Goal: Task Accomplishment & Management: Complete application form

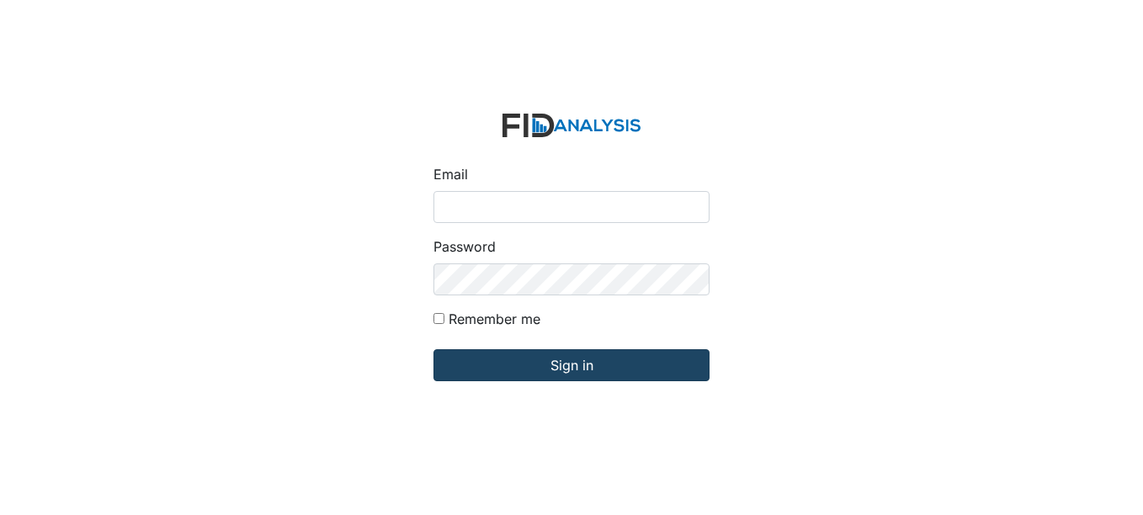
type input "fgraham@Lifeincorporated.com"
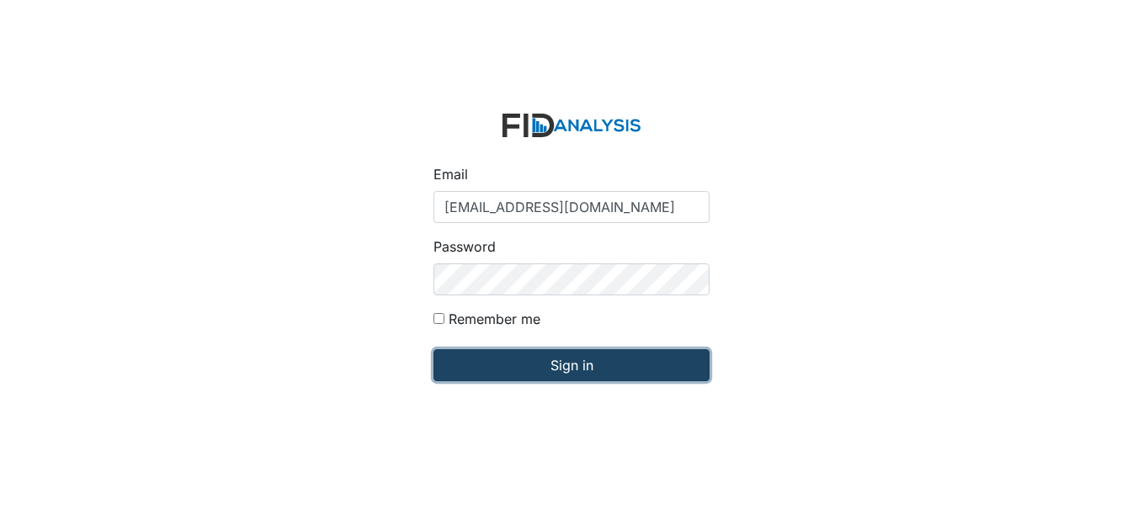
click at [604, 373] on input "Sign in" at bounding box center [572, 365] width 276 height 32
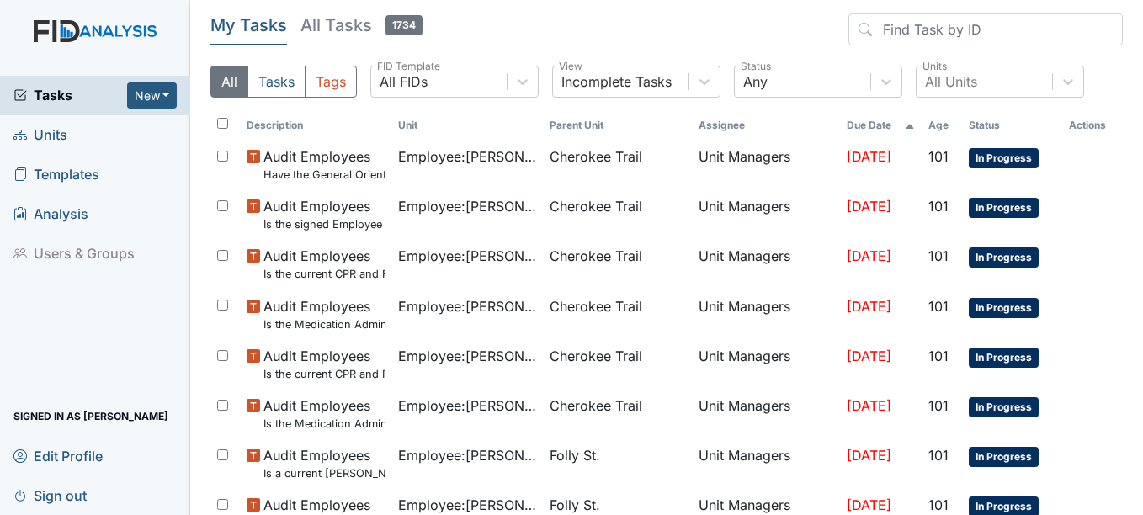
click at [33, 130] on span "Units" at bounding box center [40, 135] width 54 height 26
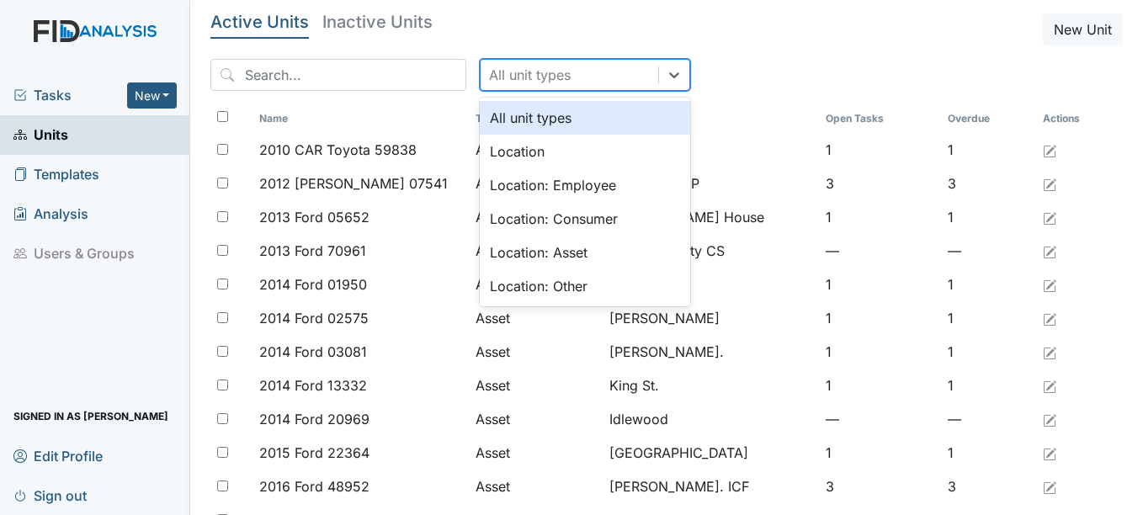
click at [543, 73] on div "All unit types" at bounding box center [570, 75] width 178 height 30
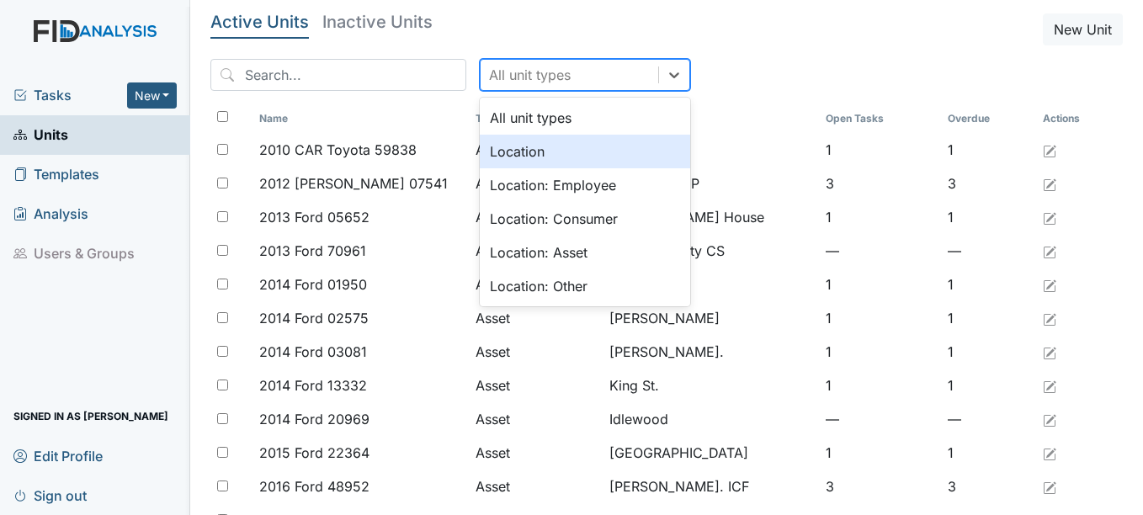
click at [531, 162] on div "Location" at bounding box center [585, 152] width 210 height 34
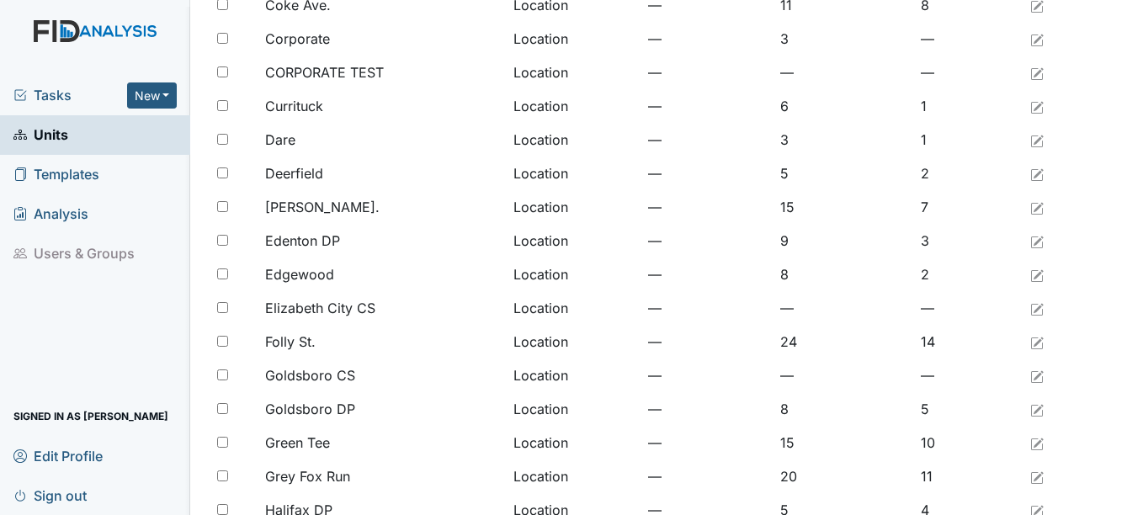
scroll to position [421, 0]
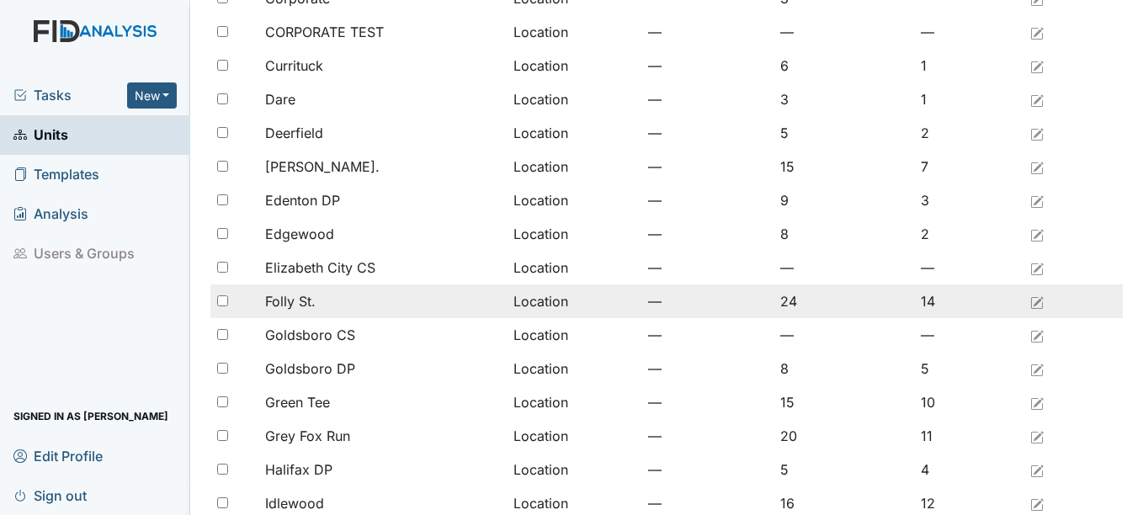
click at [293, 298] on span "Folly St." at bounding box center [290, 301] width 51 height 20
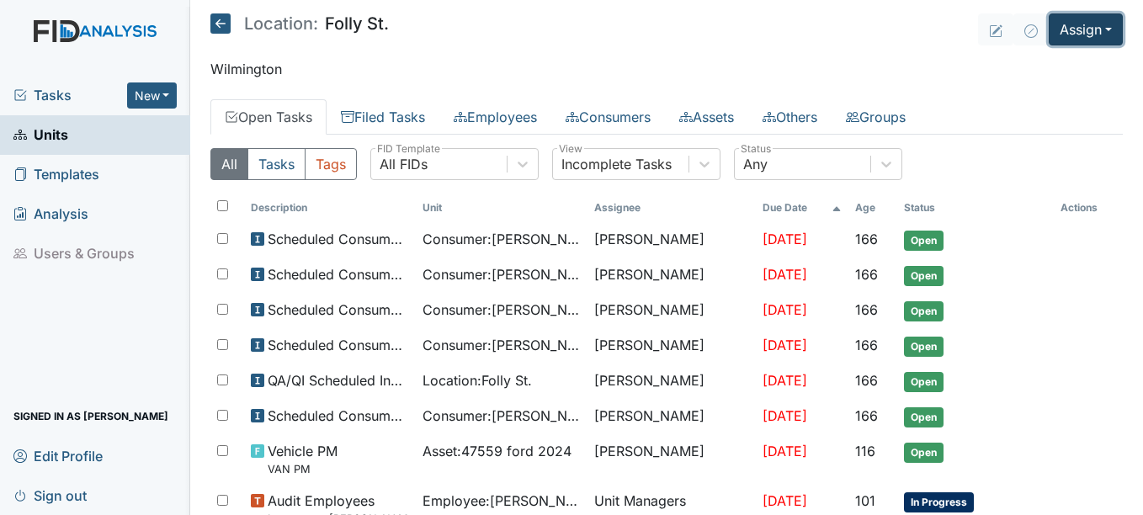
click at [1074, 20] on button "Assign" at bounding box center [1086, 29] width 74 height 32
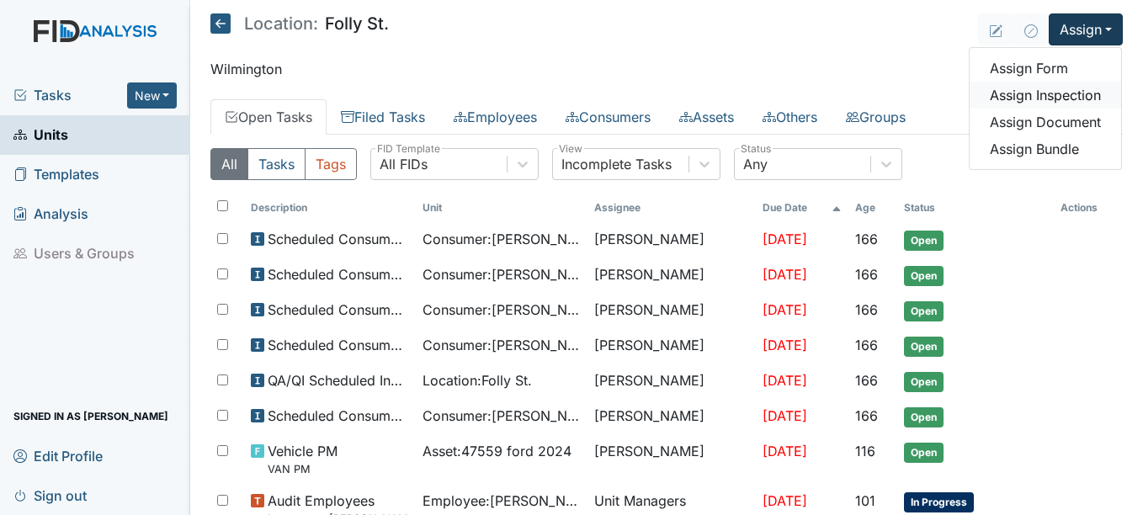
click at [1070, 88] on link "Assign Inspection" at bounding box center [1046, 95] width 152 height 27
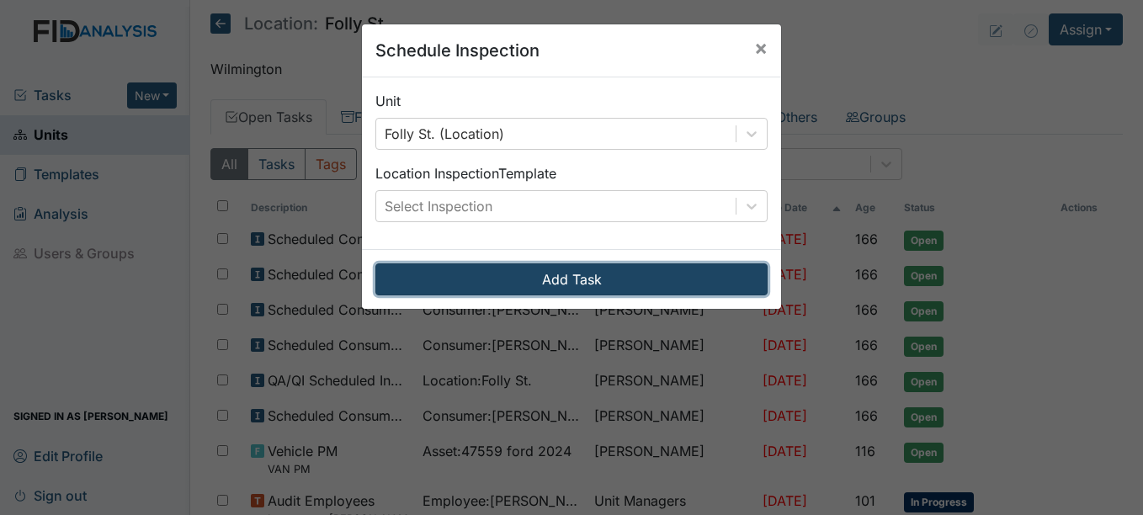
click at [640, 283] on button "Add Task" at bounding box center [571, 280] width 392 height 32
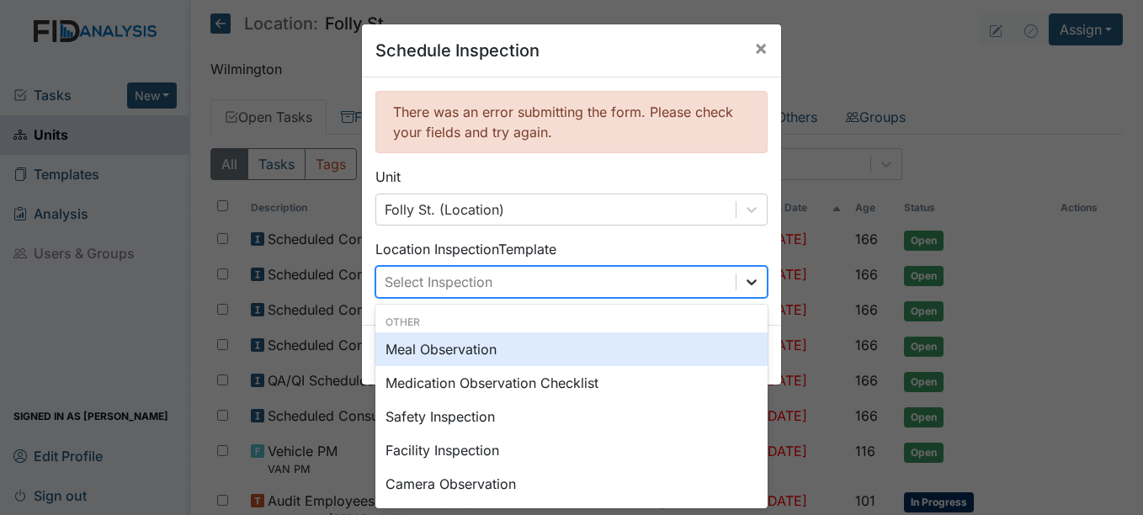
click at [743, 277] on icon at bounding box center [751, 282] width 17 height 17
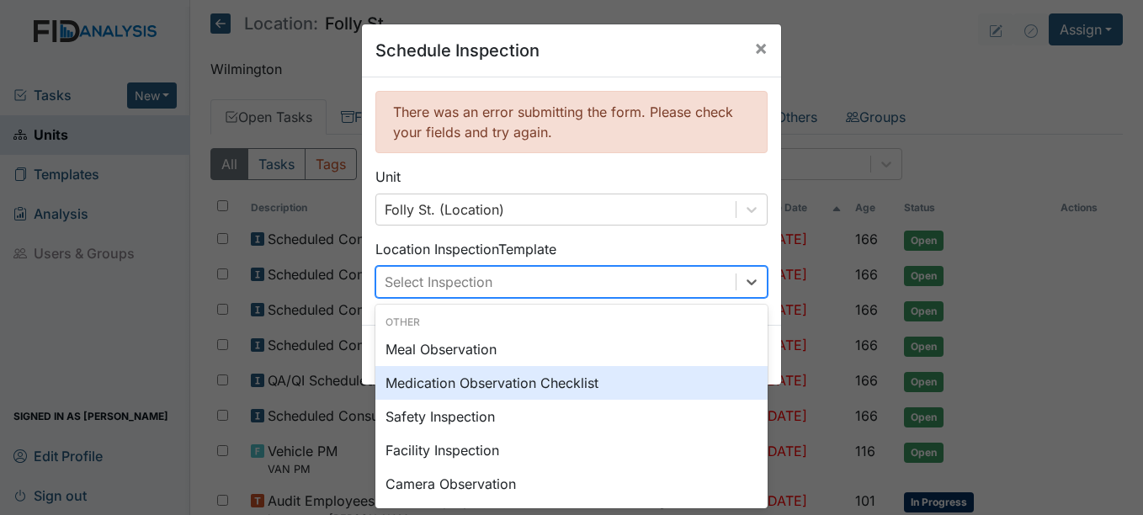
click at [477, 383] on div "Medication Observation Checklist" at bounding box center [571, 383] width 392 height 34
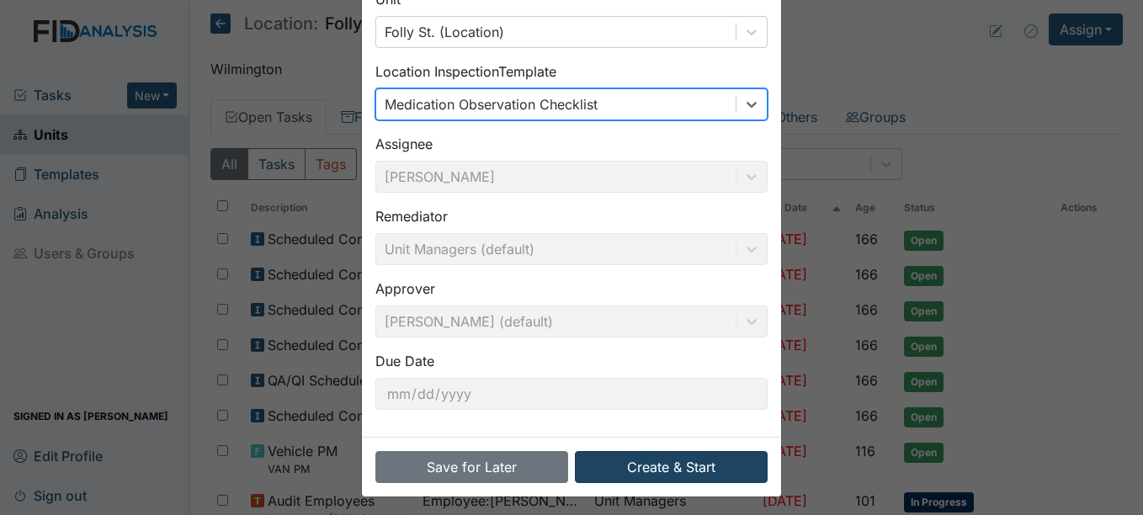
scroll to position [184, 0]
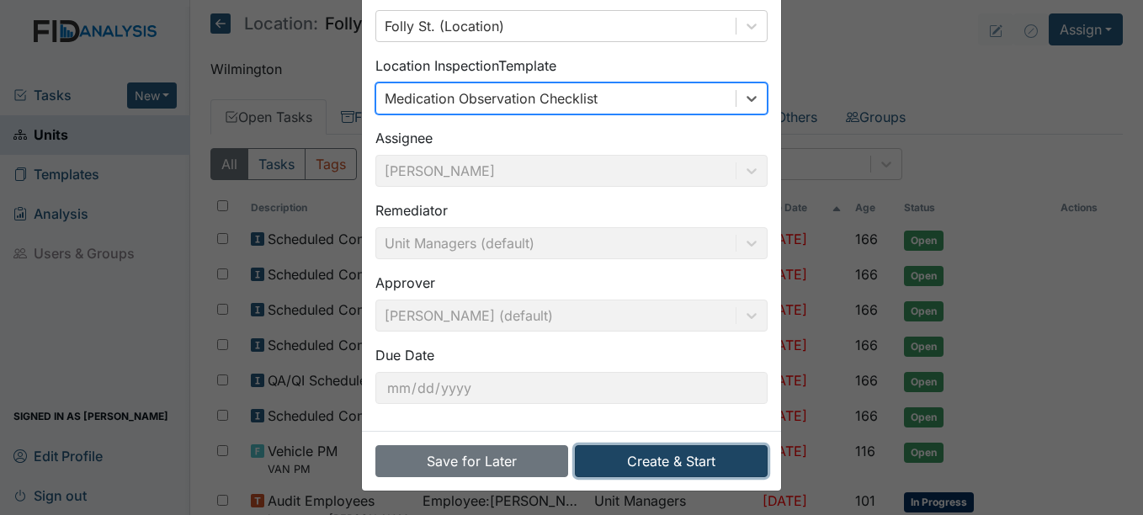
click at [699, 461] on button "Create & Start" at bounding box center [671, 461] width 193 height 32
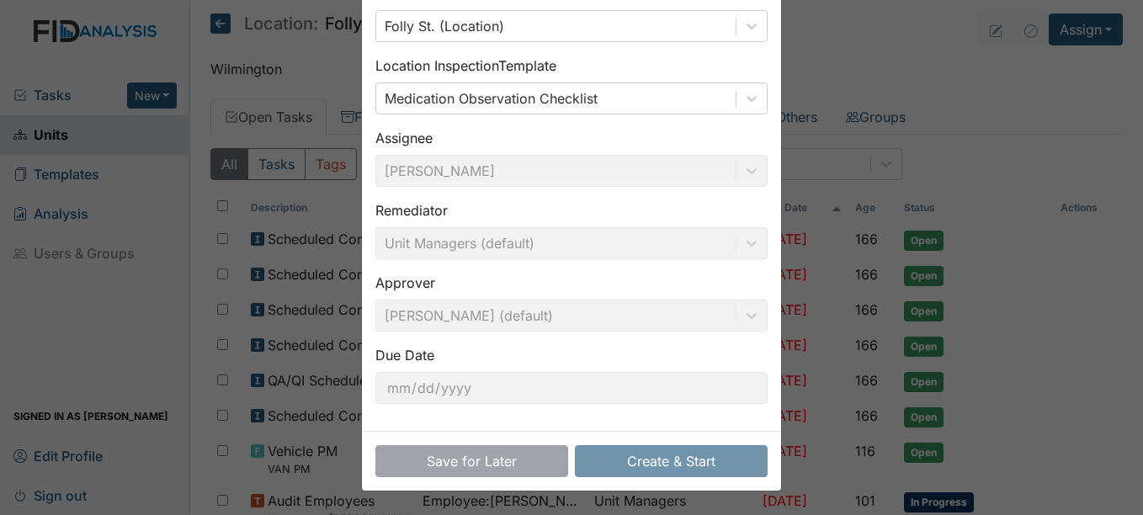
scroll to position [108, 0]
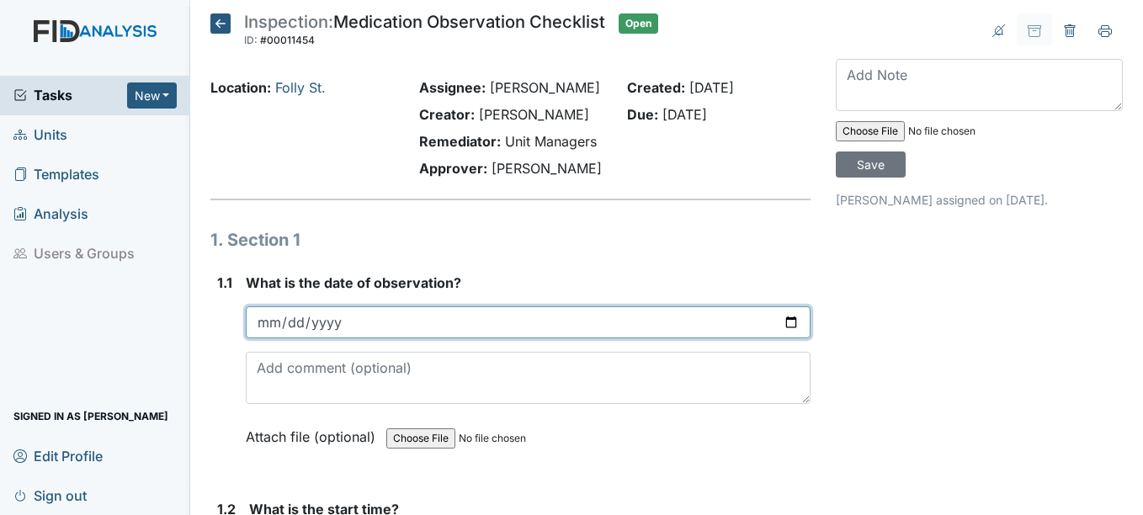
click at [785, 338] on input "date" at bounding box center [528, 322] width 564 height 32
type input "2025-09-29"
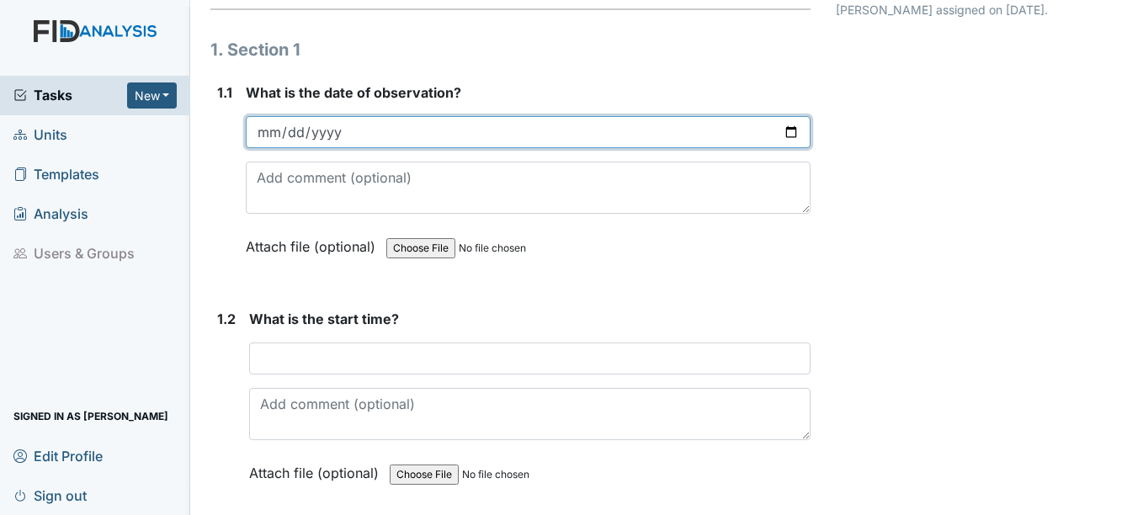
scroll to position [253, 0]
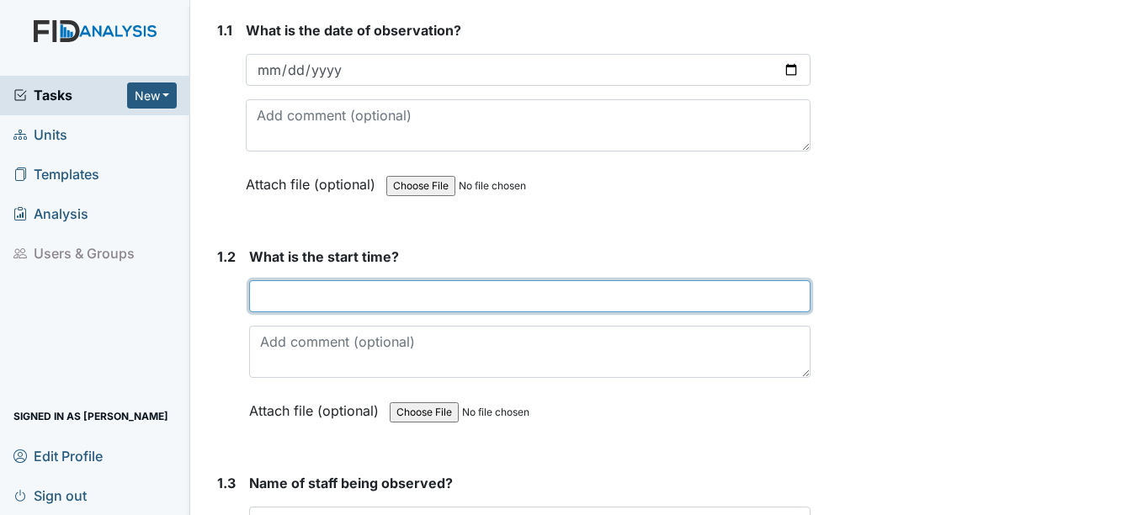
click at [463, 312] on input "text" at bounding box center [529, 296] width 561 height 32
click at [466, 312] on input "6" at bounding box center [529, 296] width 561 height 32
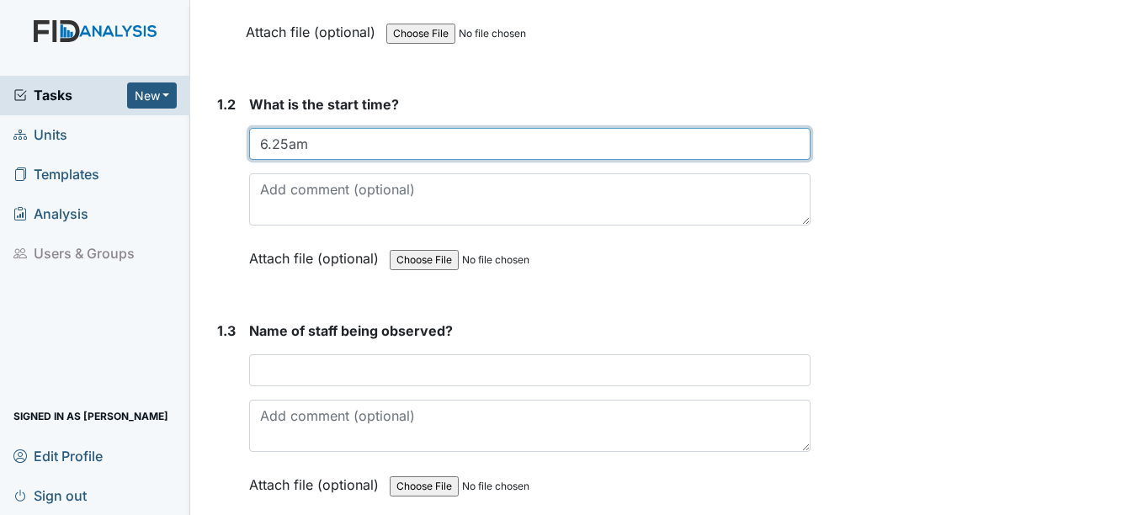
scroll to position [421, 0]
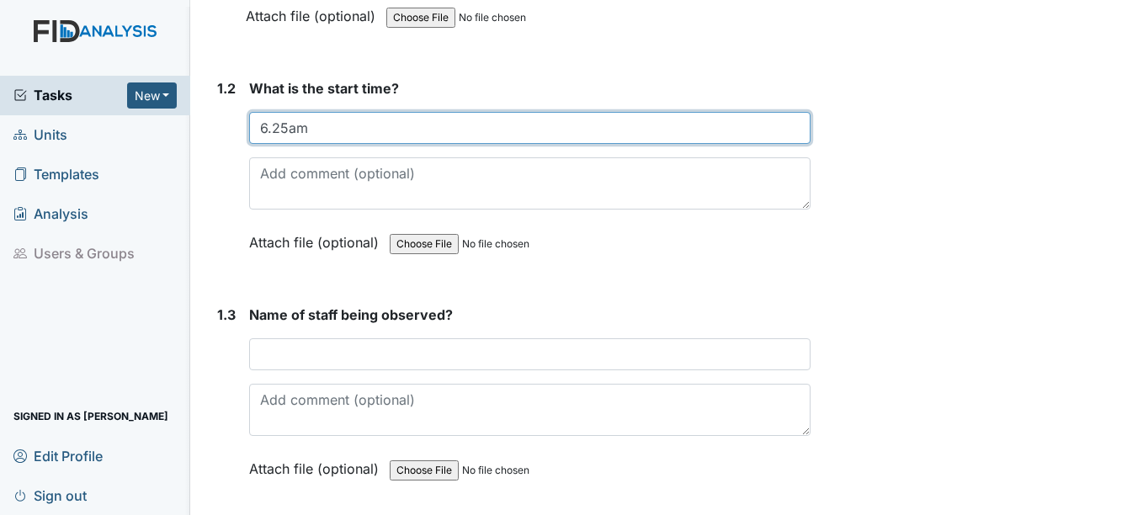
type input "6.25am"
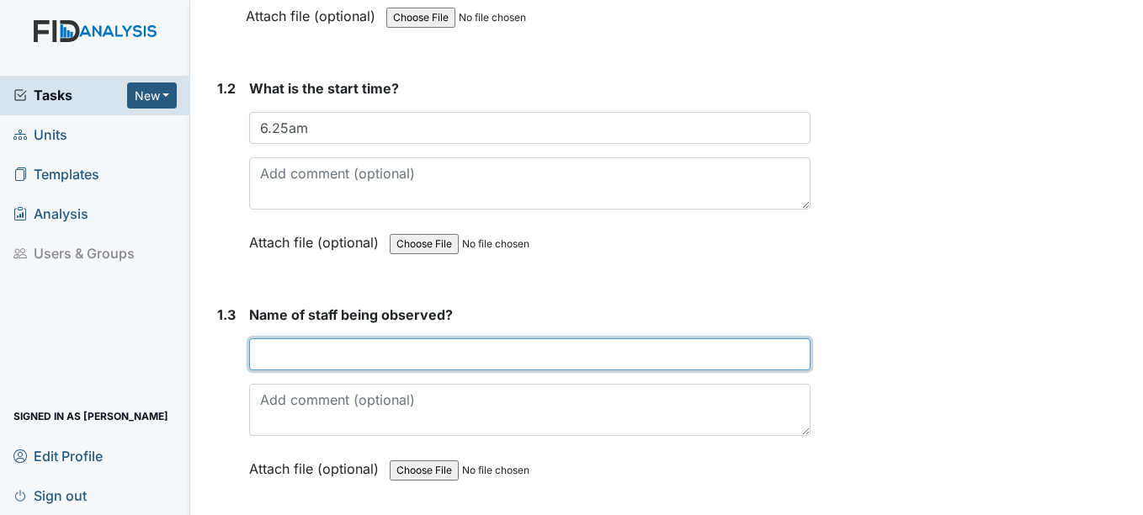
click at [328, 367] on input "text" at bounding box center [529, 354] width 561 height 32
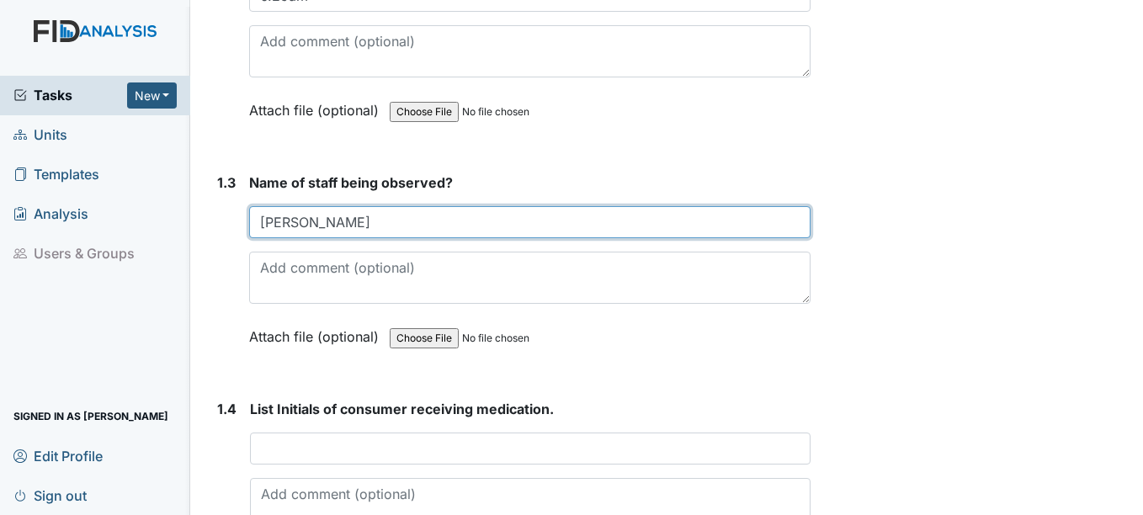
scroll to position [673, 0]
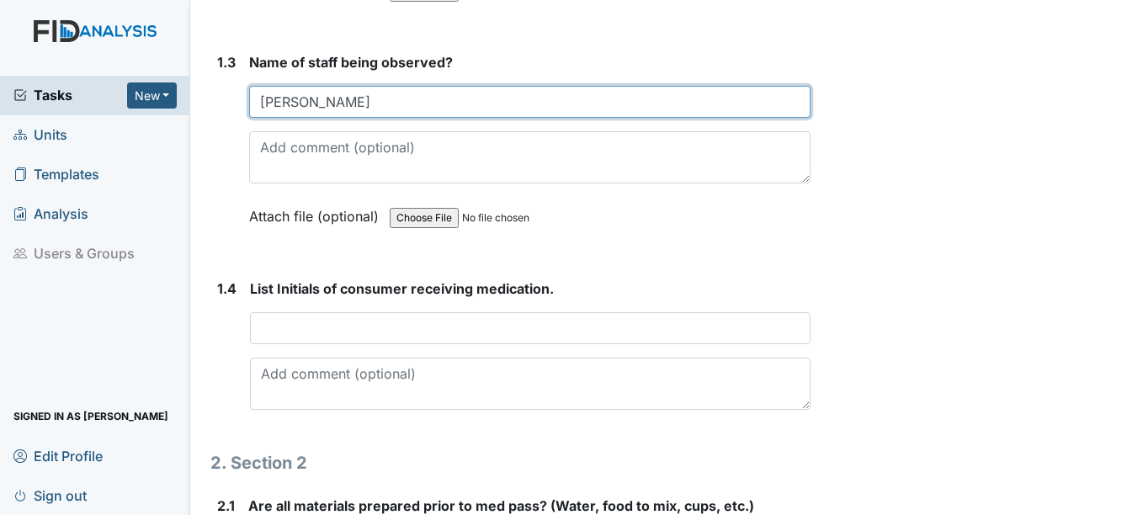
type input "Karen Fye"
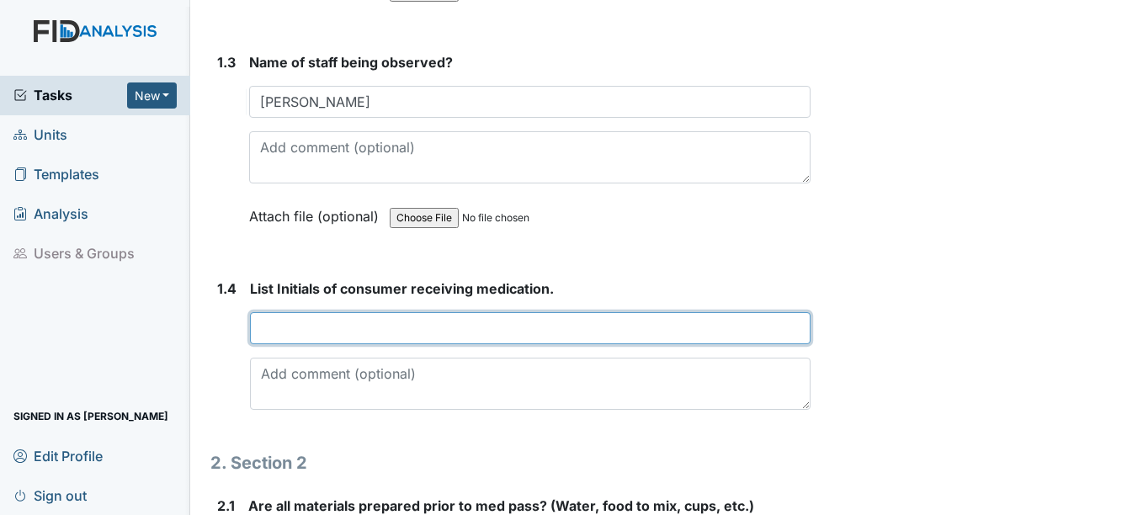
click at [335, 344] on input "text" at bounding box center [530, 328] width 560 height 32
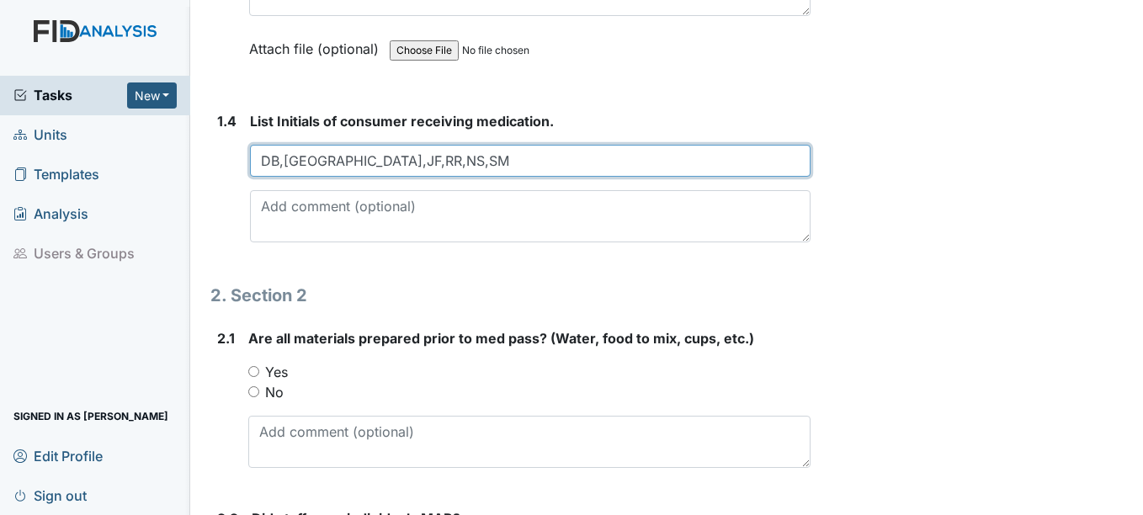
scroll to position [842, 0]
type input "DB,BC,JF,RR,NS,SM"
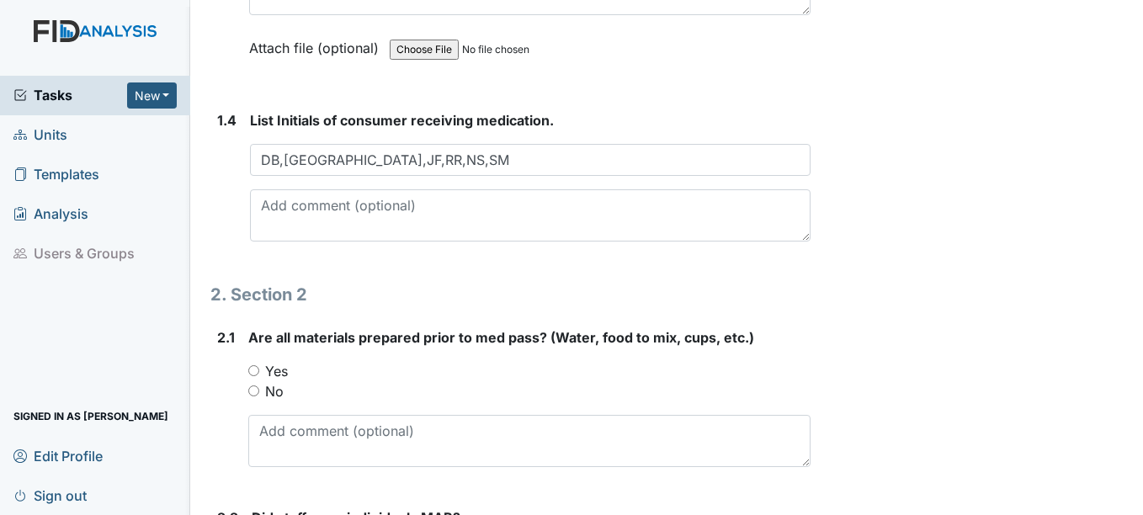
click at [258, 376] on input "Yes" at bounding box center [253, 370] width 11 height 11
radio input "true"
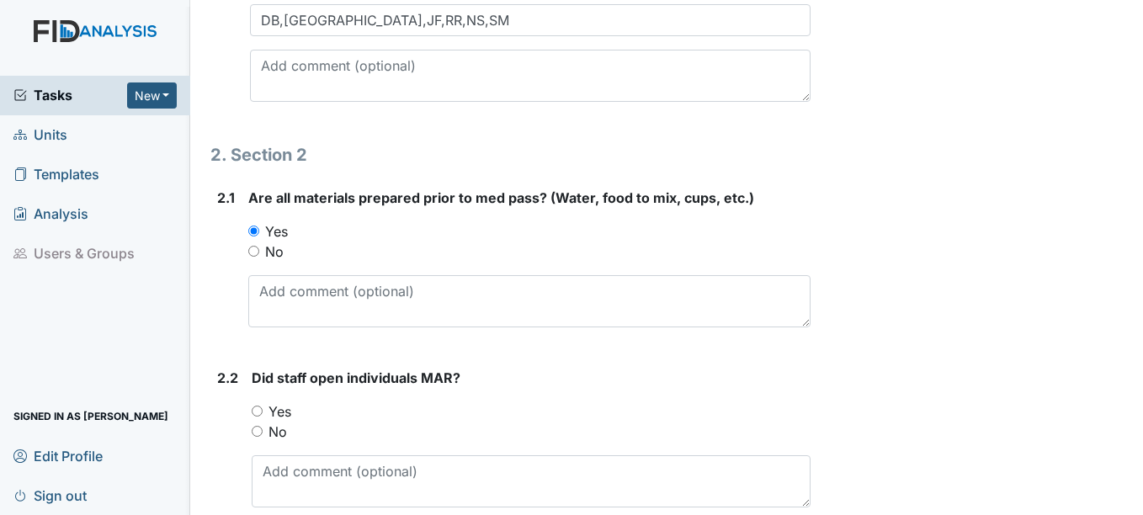
scroll to position [1010, 0]
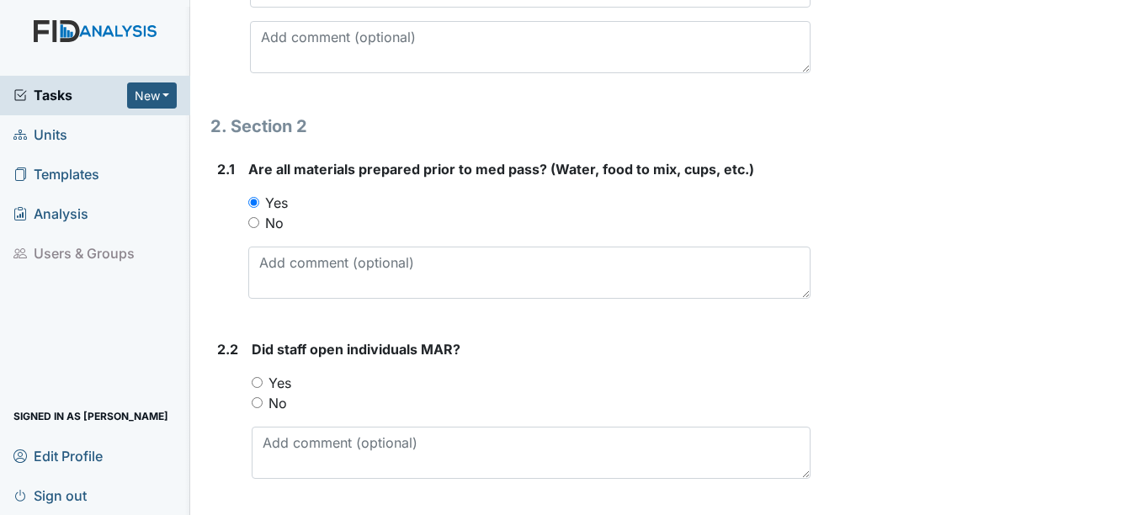
click at [258, 388] on input "Yes" at bounding box center [257, 382] width 11 height 11
radio input "true"
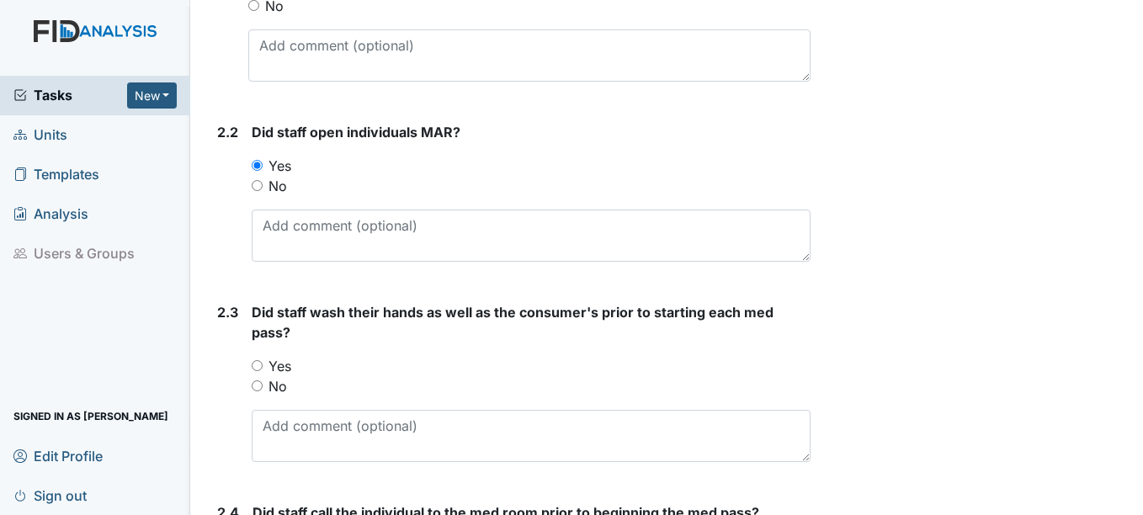
scroll to position [1263, 0]
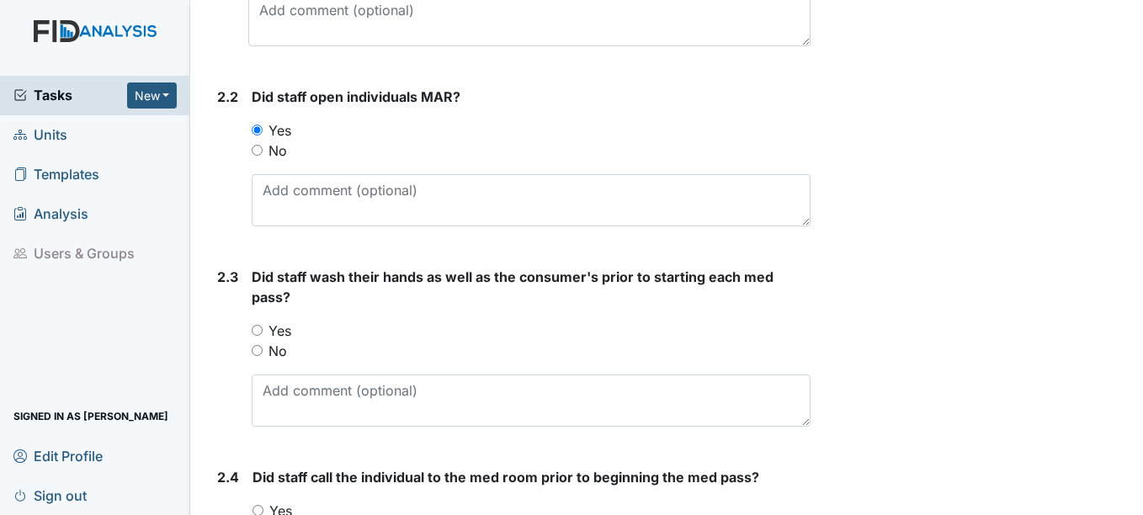
click at [258, 336] on input "Yes" at bounding box center [257, 330] width 11 height 11
radio input "true"
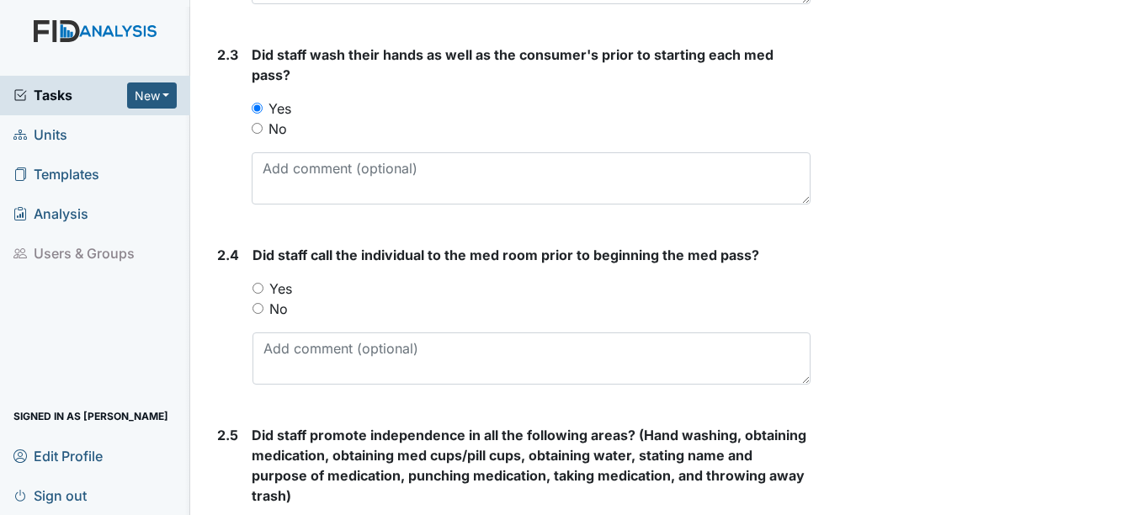
scroll to position [1515, 0]
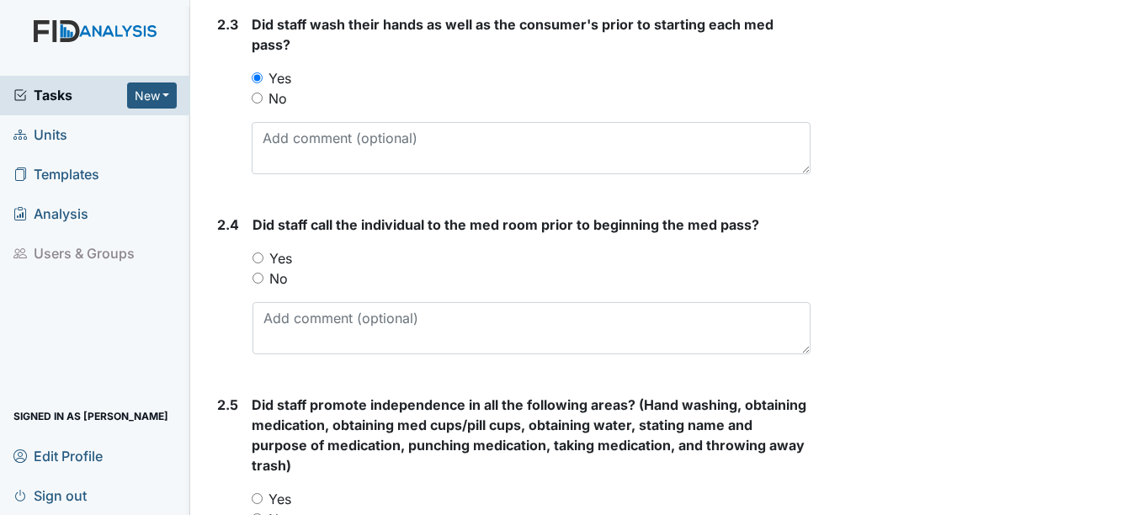
click at [263, 264] on input "Yes" at bounding box center [258, 258] width 11 height 11
radio input "true"
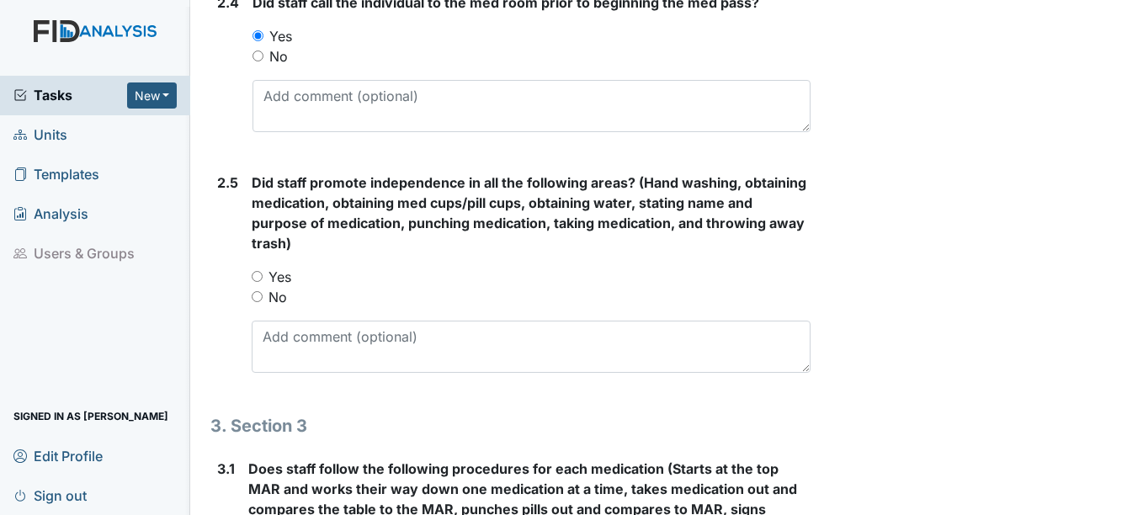
scroll to position [1768, 0]
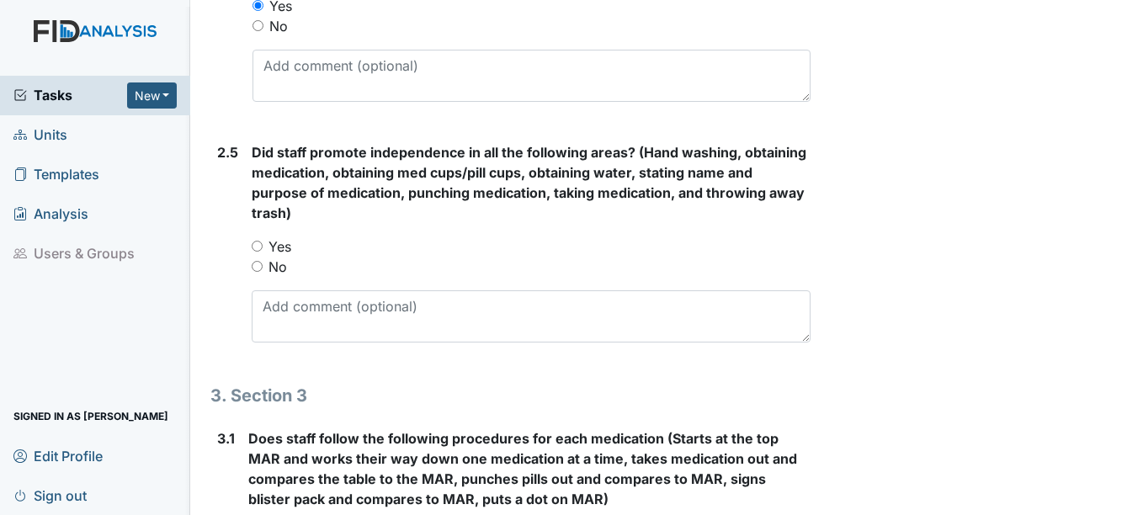
click at [263, 252] on input "Yes" at bounding box center [257, 246] width 11 height 11
radio input "true"
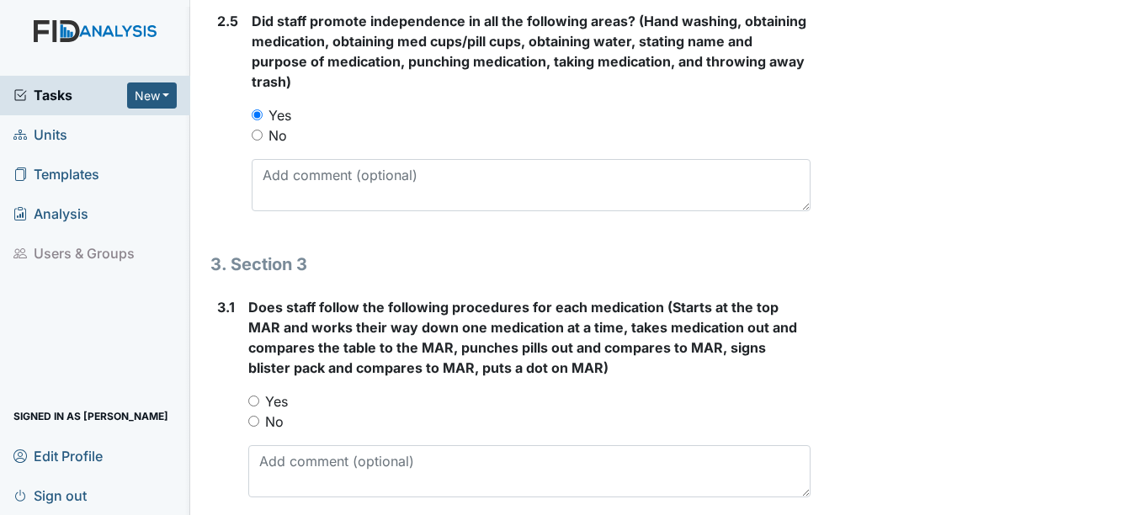
scroll to position [1936, 0]
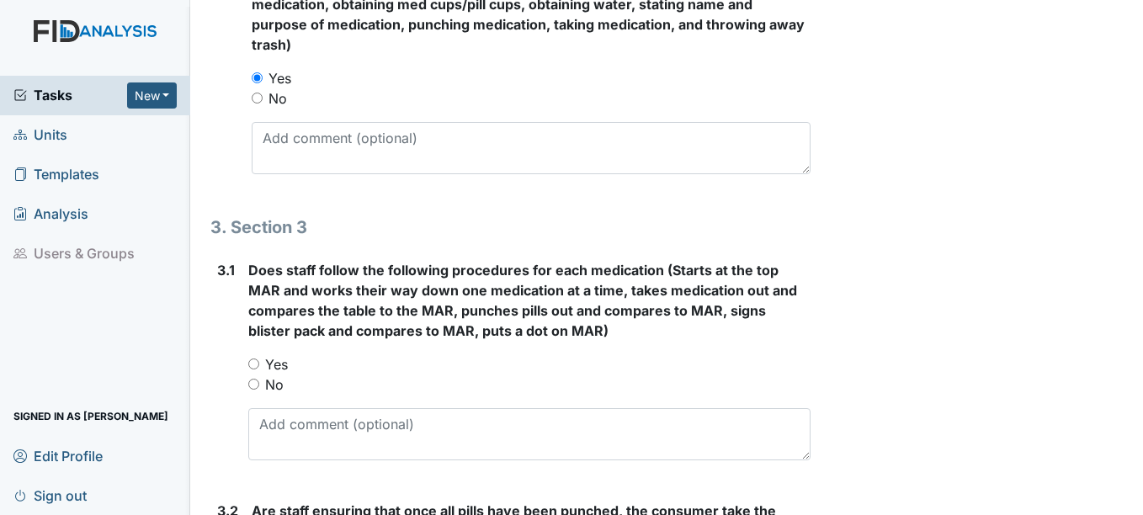
click at [254, 370] on input "Yes" at bounding box center [253, 364] width 11 height 11
radio input "true"
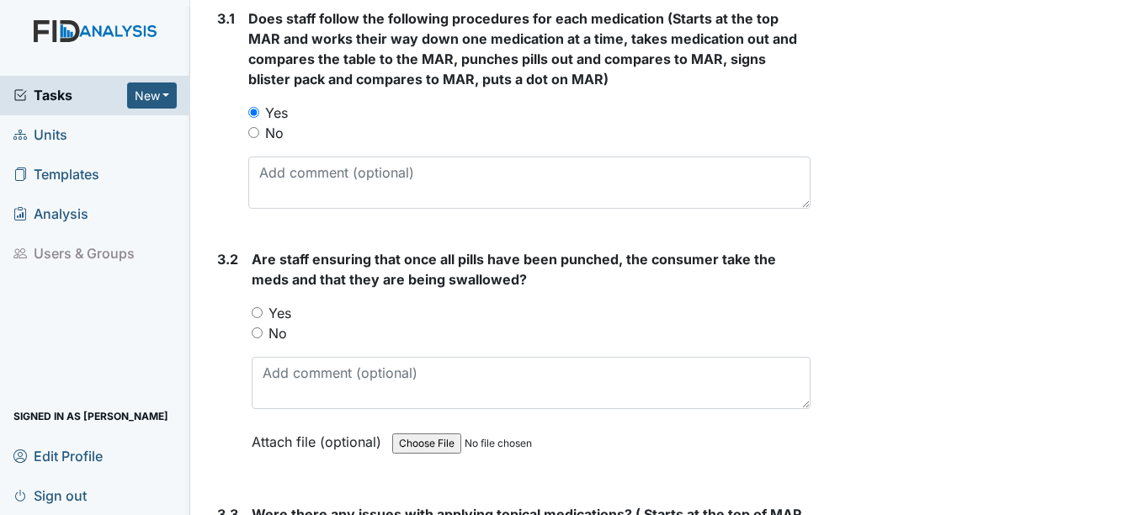
scroll to position [2189, 0]
click at [258, 317] on input "Yes" at bounding box center [257, 311] width 11 height 11
radio input "true"
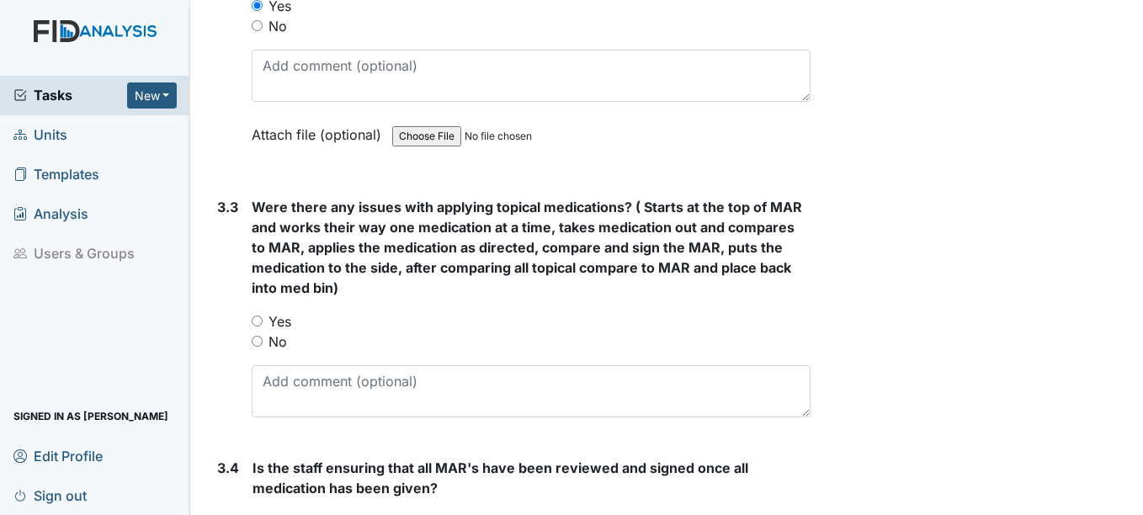
scroll to position [2526, 0]
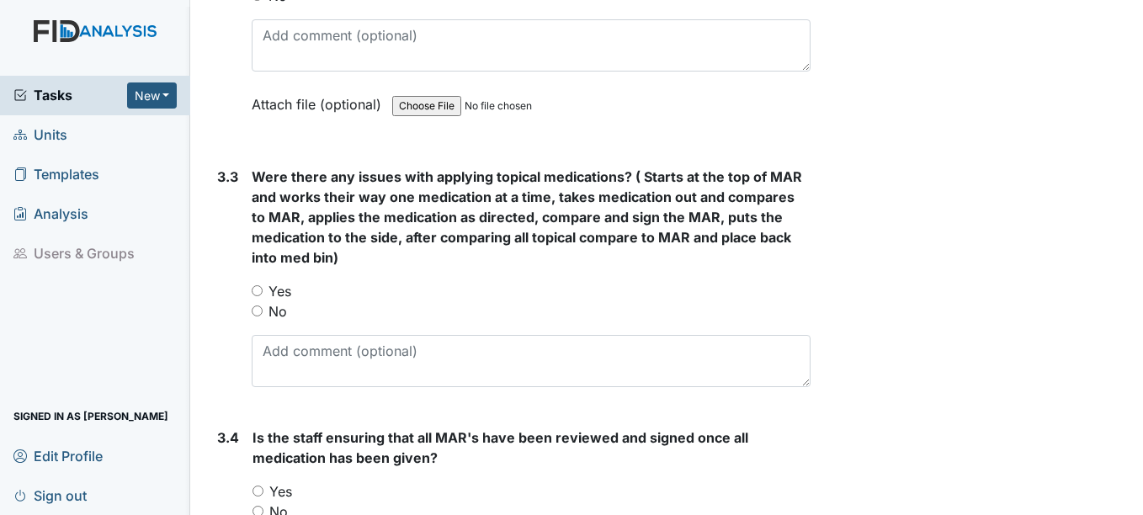
click at [250, 322] on div "3.3 Were there any issues with applying topical medications? ( Starts at the to…" at bounding box center [509, 284] width 599 height 234
click at [253, 296] on input "Yes" at bounding box center [257, 290] width 11 height 11
radio input "true"
click at [258, 317] on input "No" at bounding box center [257, 311] width 11 height 11
radio input "true"
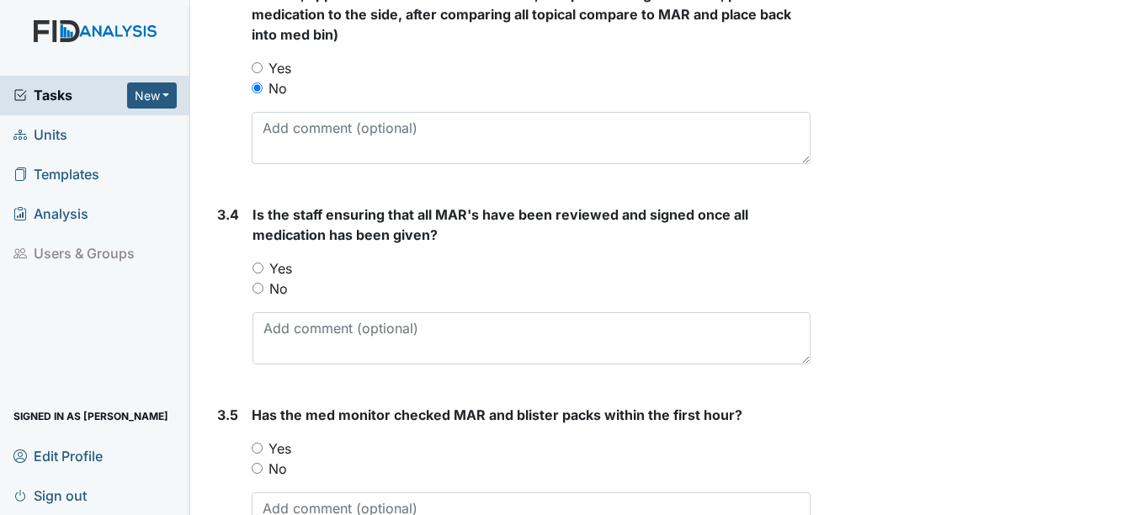
scroll to position [2778, 0]
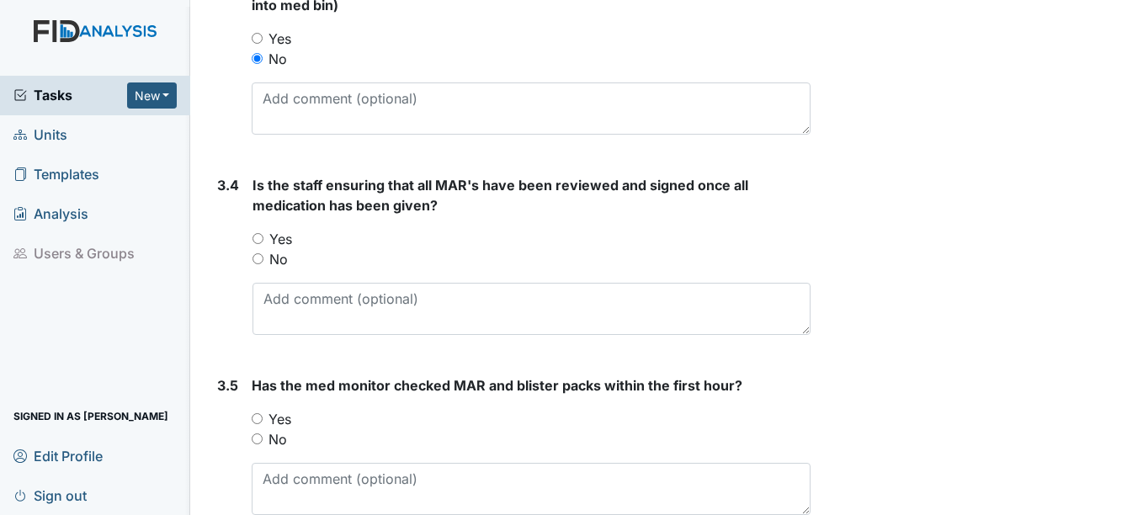
click at [260, 244] on input "Yes" at bounding box center [258, 238] width 11 height 11
radio input "true"
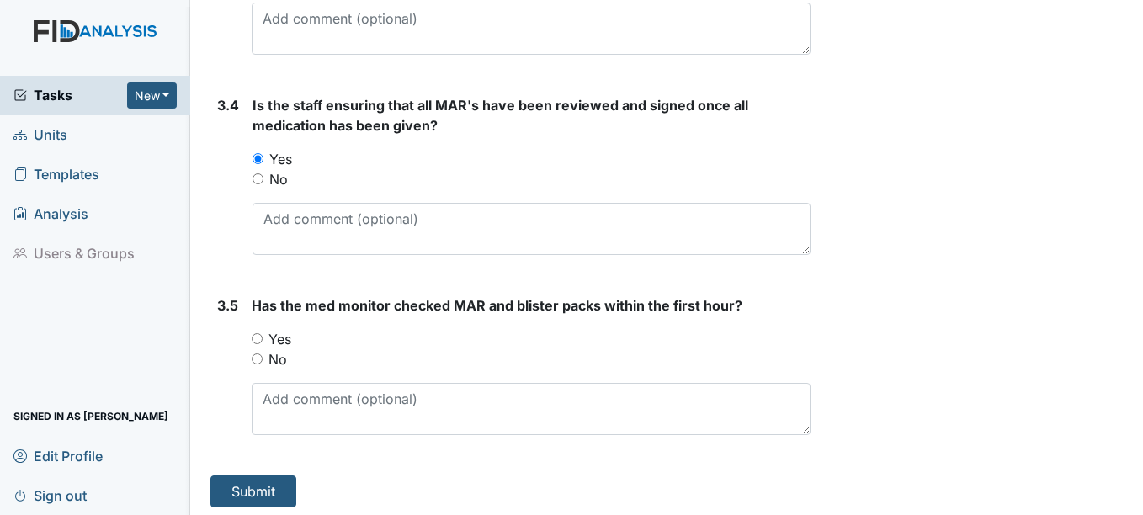
scroll to position [2862, 0]
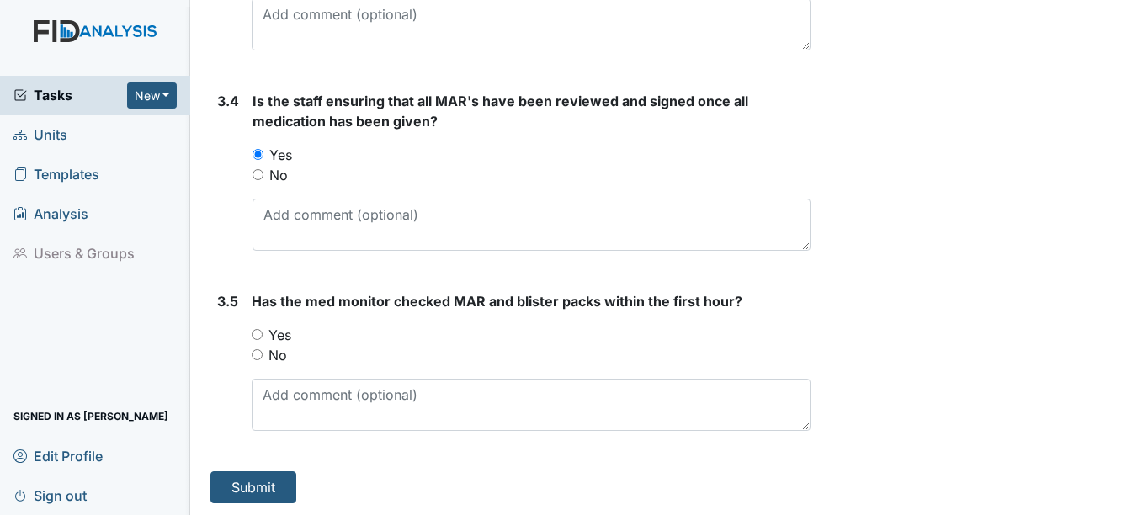
click at [263, 340] on input "Yes" at bounding box center [257, 334] width 11 height 11
radio input "true"
click at [246, 503] on button "Submit" at bounding box center [253, 487] width 86 height 32
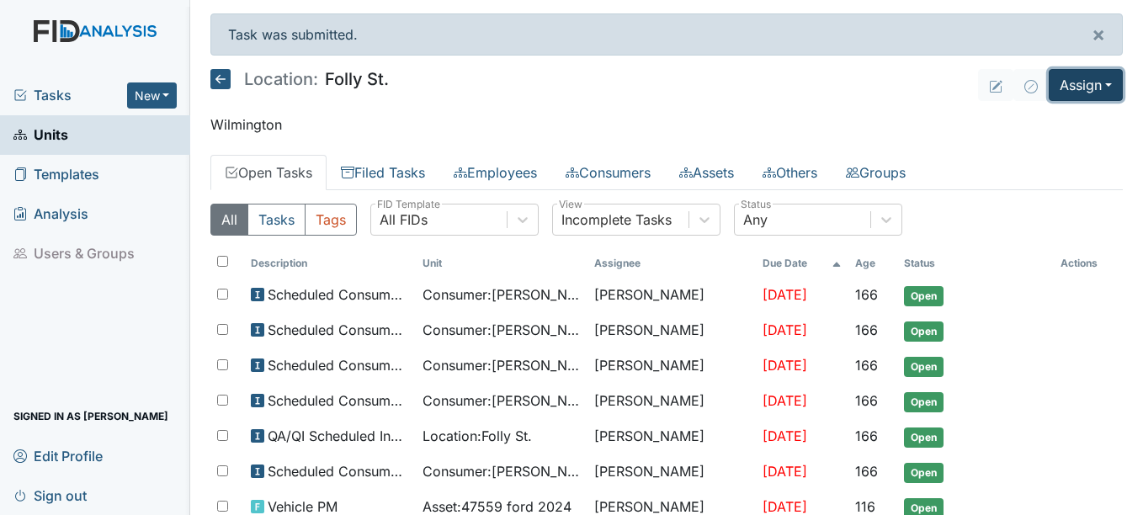
click at [1077, 86] on button "Assign" at bounding box center [1086, 85] width 74 height 32
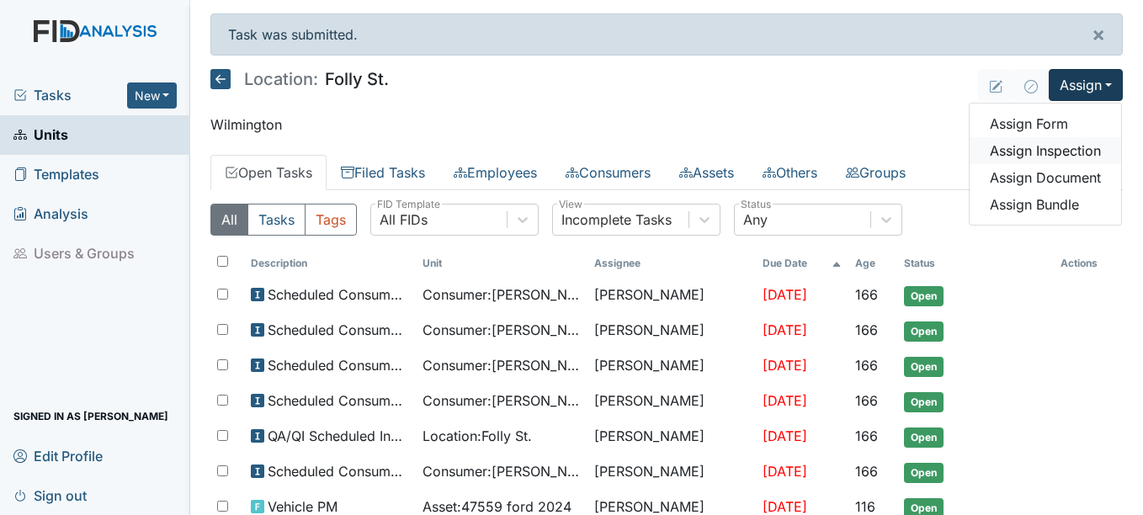
click at [1011, 145] on link "Assign Inspection" at bounding box center [1046, 150] width 152 height 27
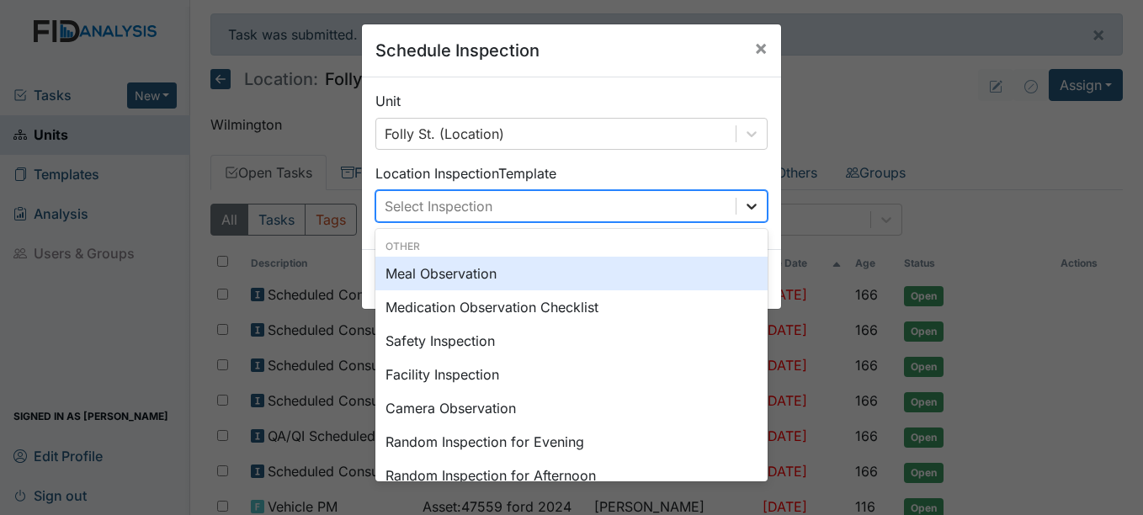
click at [743, 200] on icon at bounding box center [751, 206] width 17 height 17
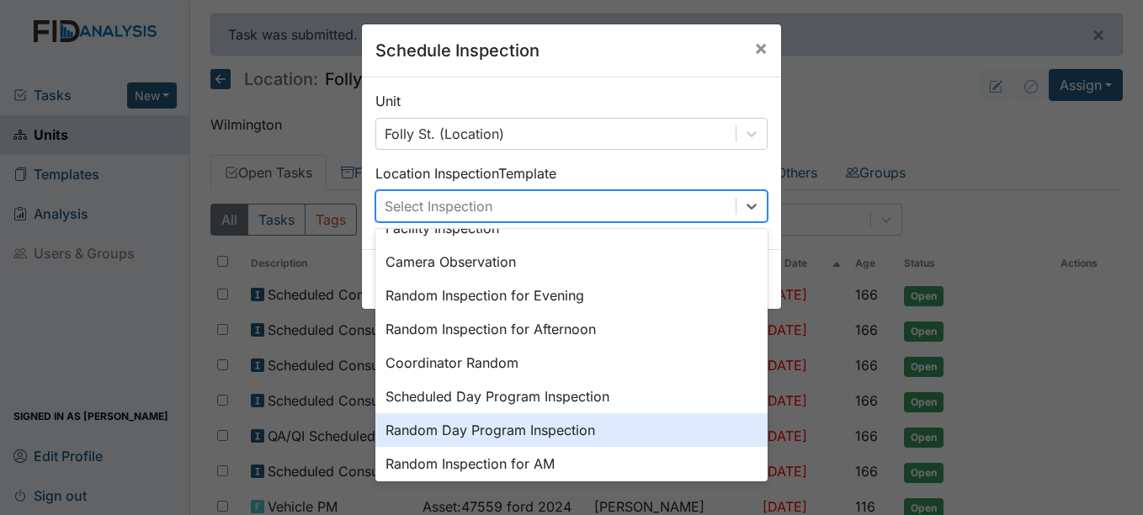
scroll to position [253, 0]
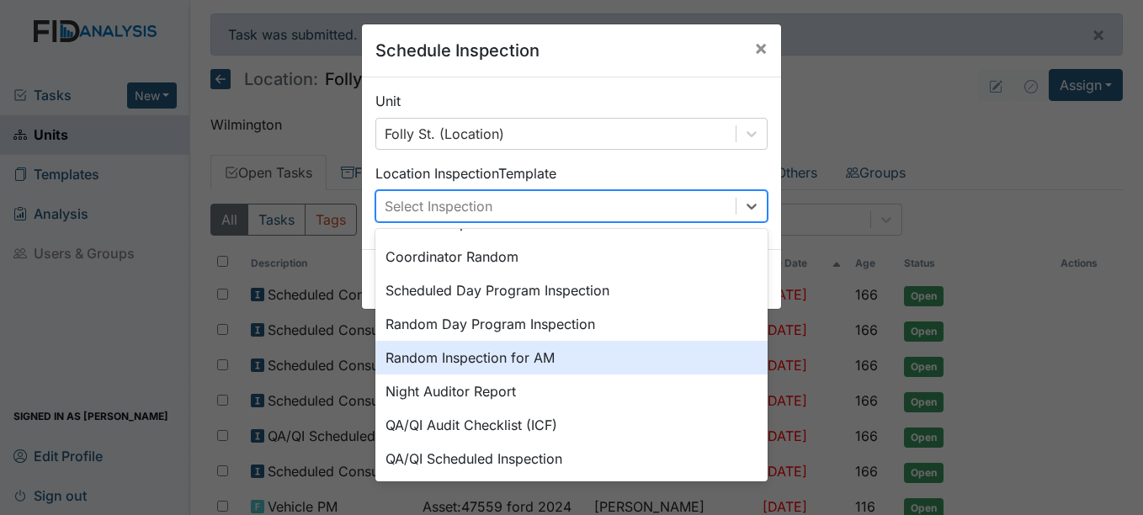
click at [453, 365] on div "Random Inspection for AM" at bounding box center [571, 358] width 392 height 34
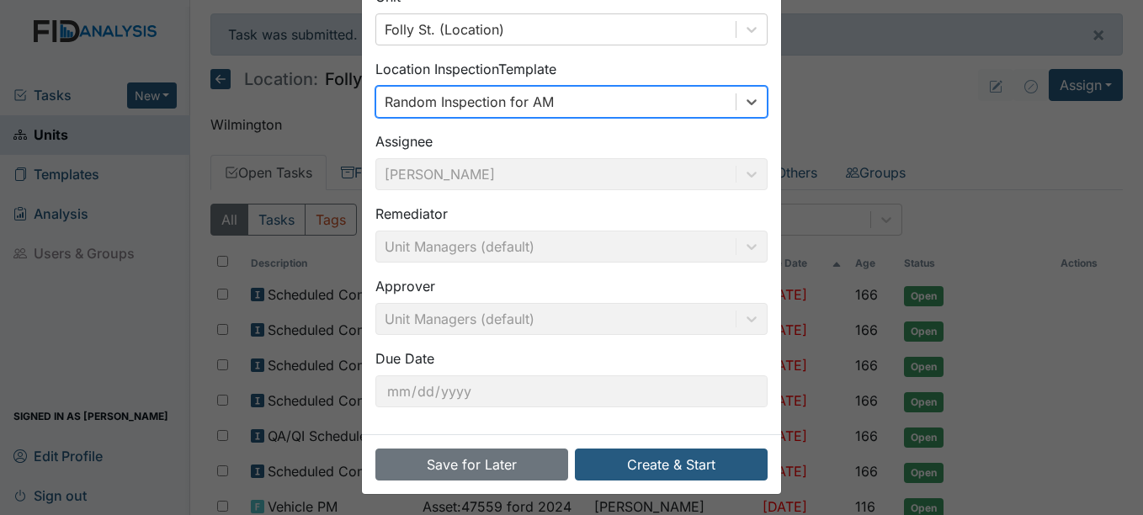
scroll to position [108, 0]
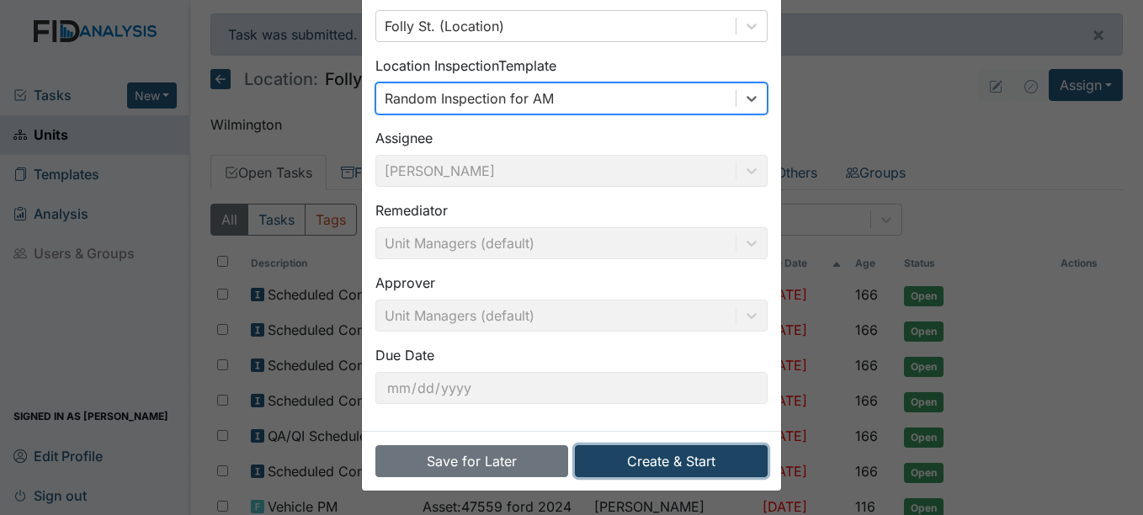
click at [673, 462] on button "Create & Start" at bounding box center [671, 461] width 193 height 32
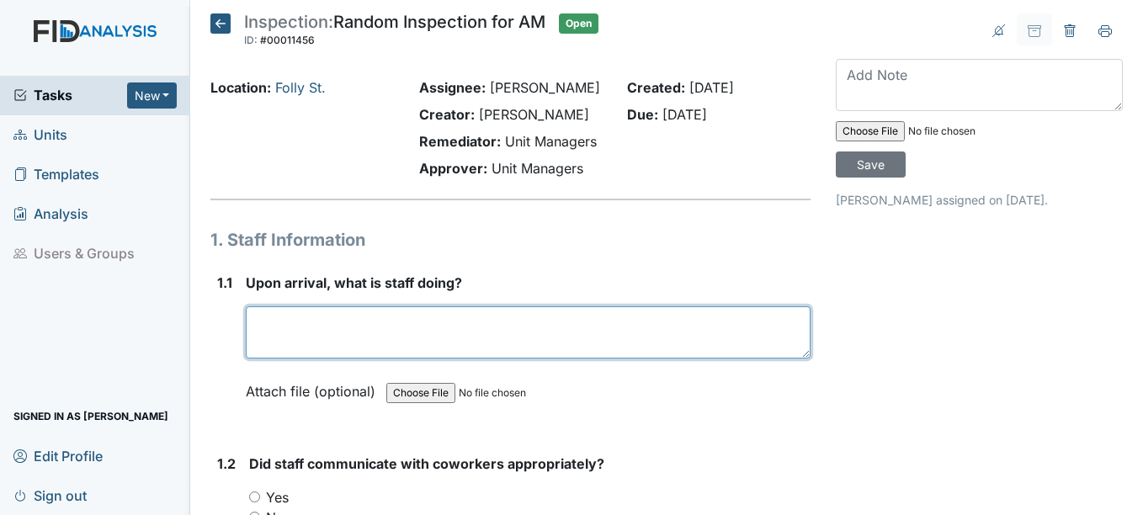
click at [461, 358] on textarea at bounding box center [528, 332] width 564 height 52
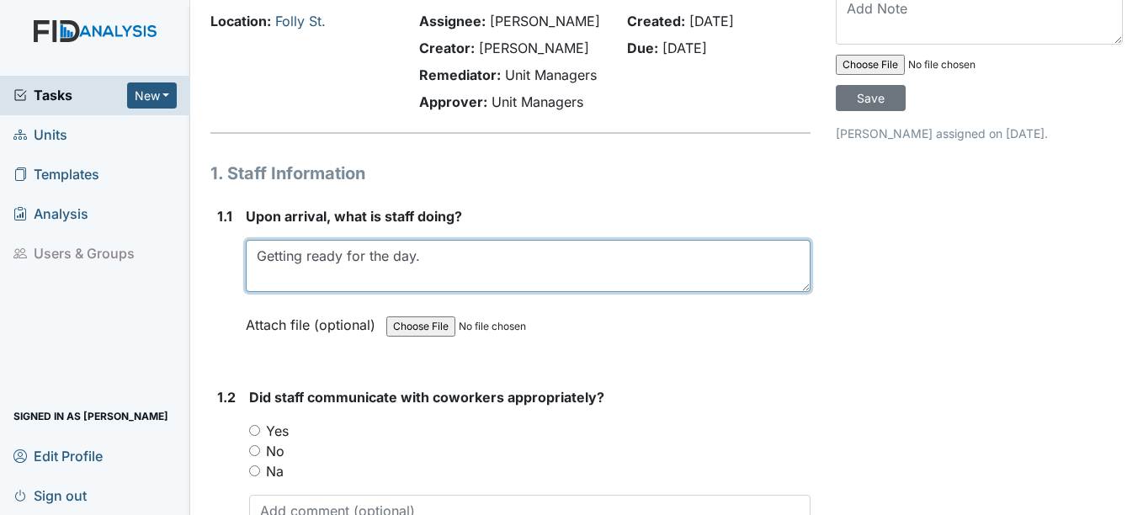
scroll to position [168, 0]
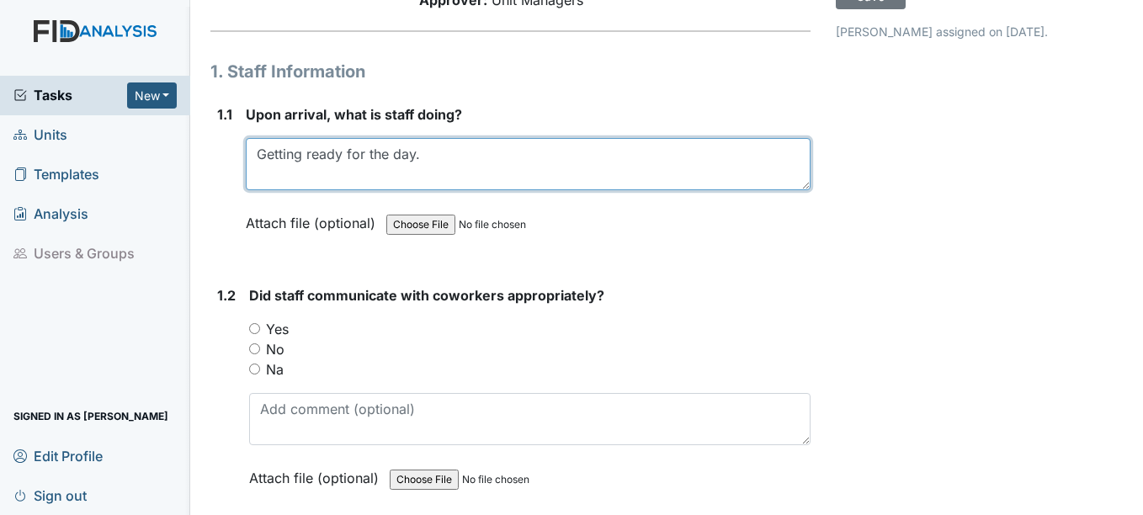
type textarea "Getting ready for the day."
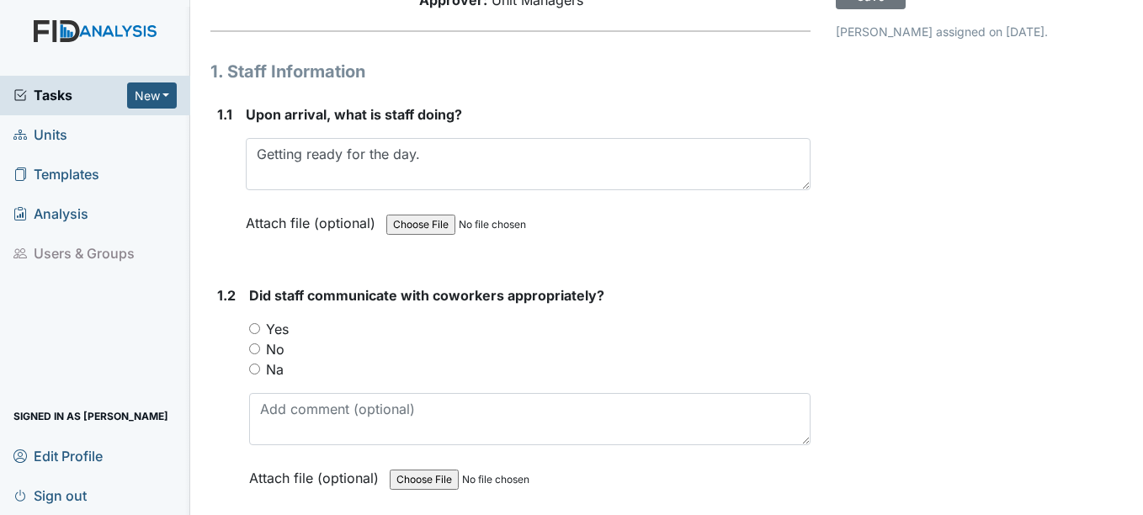
click at [254, 334] on input "Yes" at bounding box center [254, 328] width 11 height 11
radio input "true"
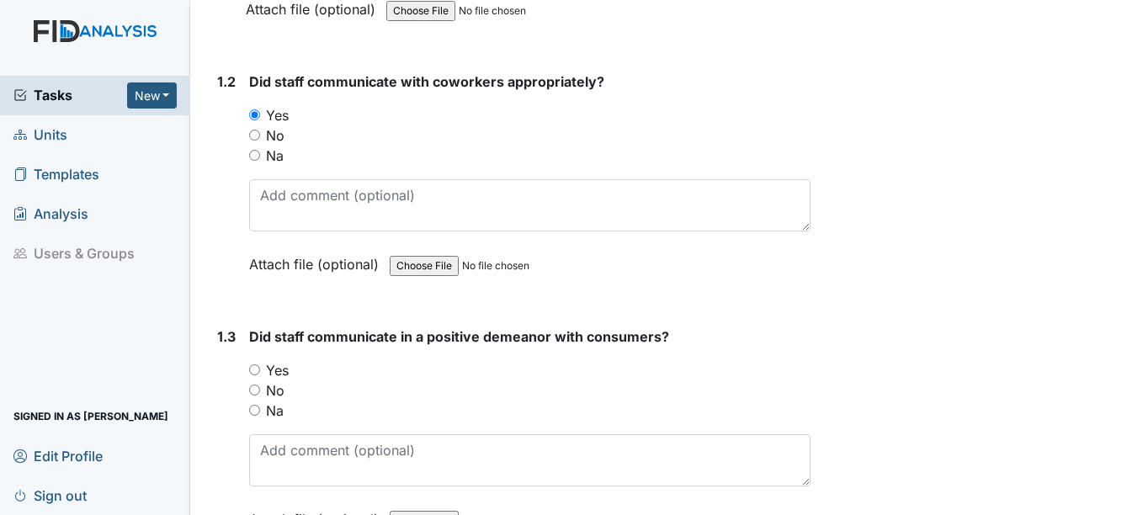
scroll to position [421, 0]
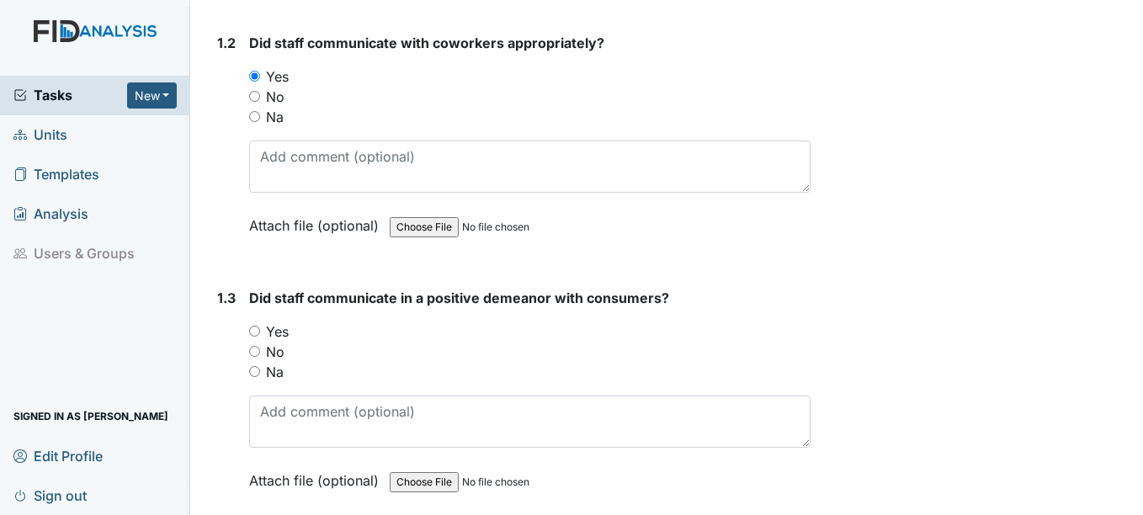
click at [264, 342] on div "Yes" at bounding box center [529, 332] width 561 height 20
click at [260, 337] on input "Yes" at bounding box center [254, 331] width 11 height 11
radio input "true"
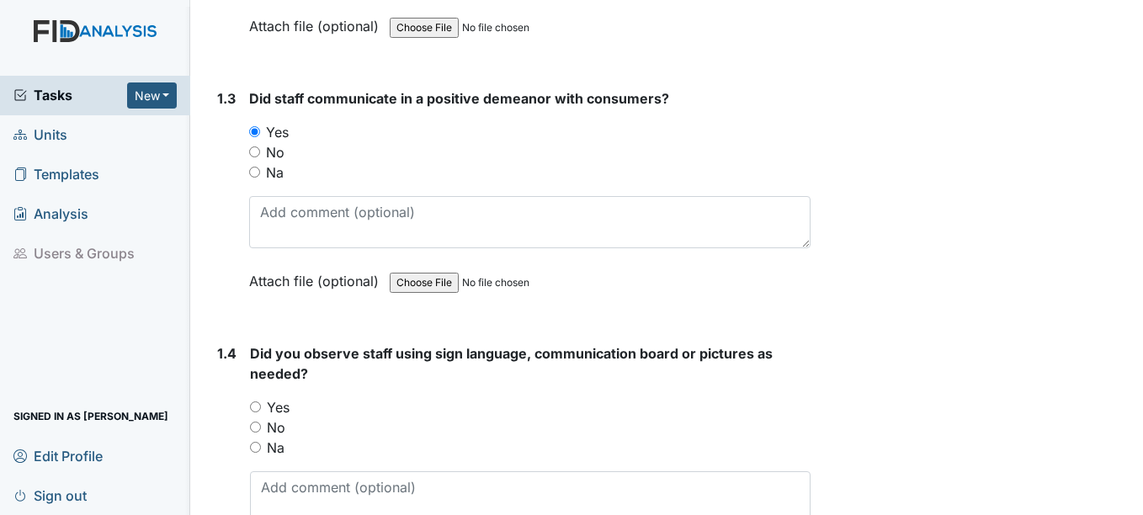
scroll to position [673, 0]
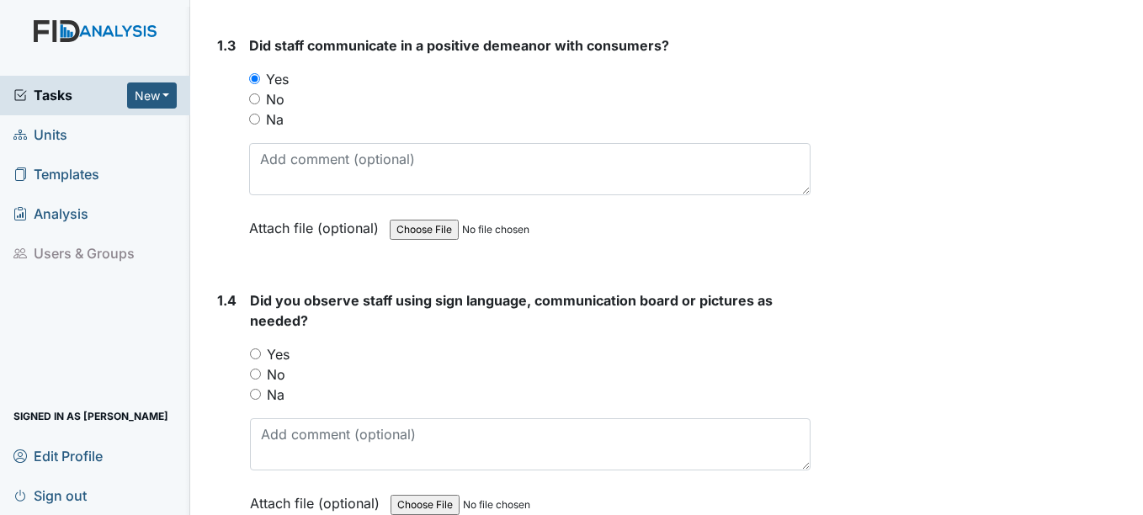
click at [264, 385] on div "No" at bounding box center [530, 375] width 560 height 20
click at [253, 380] on input "No" at bounding box center [255, 374] width 11 height 11
radio input "true"
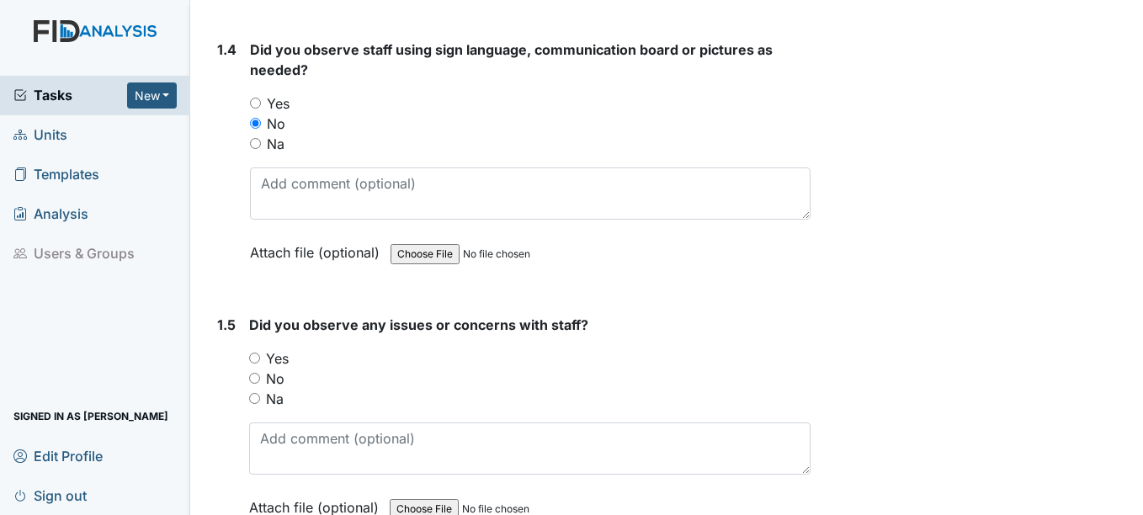
scroll to position [926, 0]
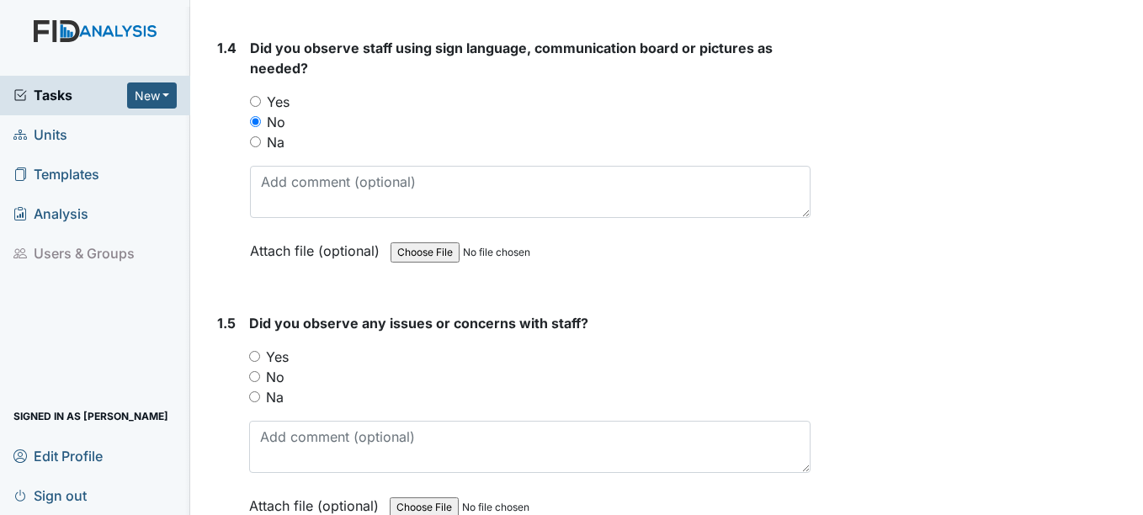
click at [263, 387] on div "No" at bounding box center [529, 377] width 561 height 20
click at [254, 382] on input "No" at bounding box center [254, 376] width 11 height 11
radio input "true"
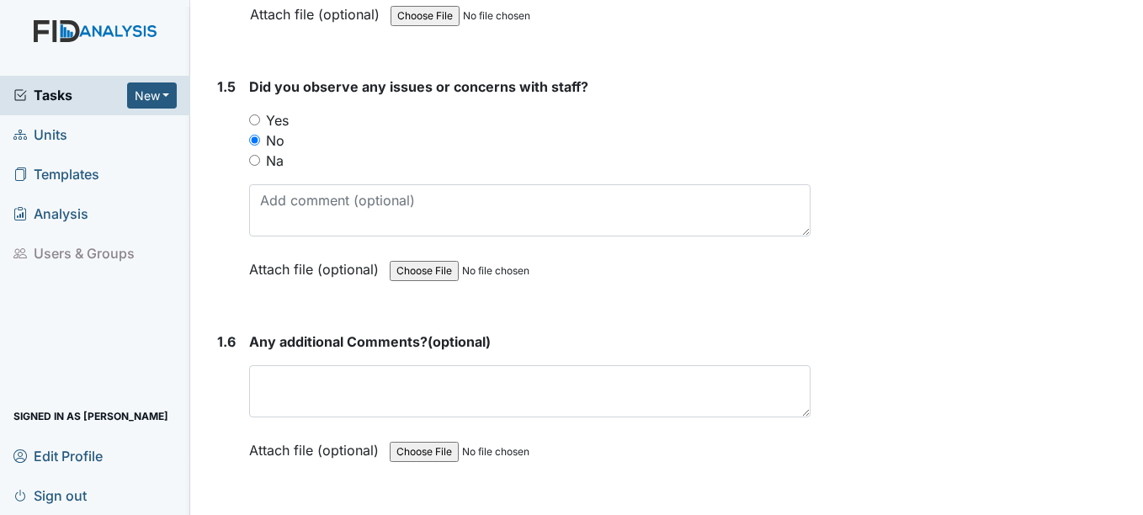
scroll to position [1179, 0]
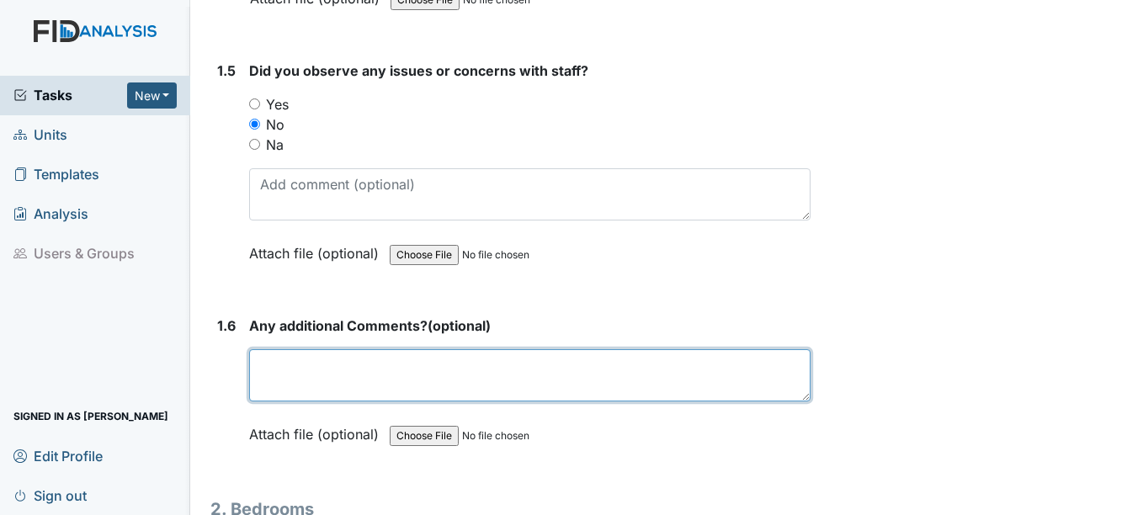
click at [292, 398] on textarea at bounding box center [529, 375] width 561 height 52
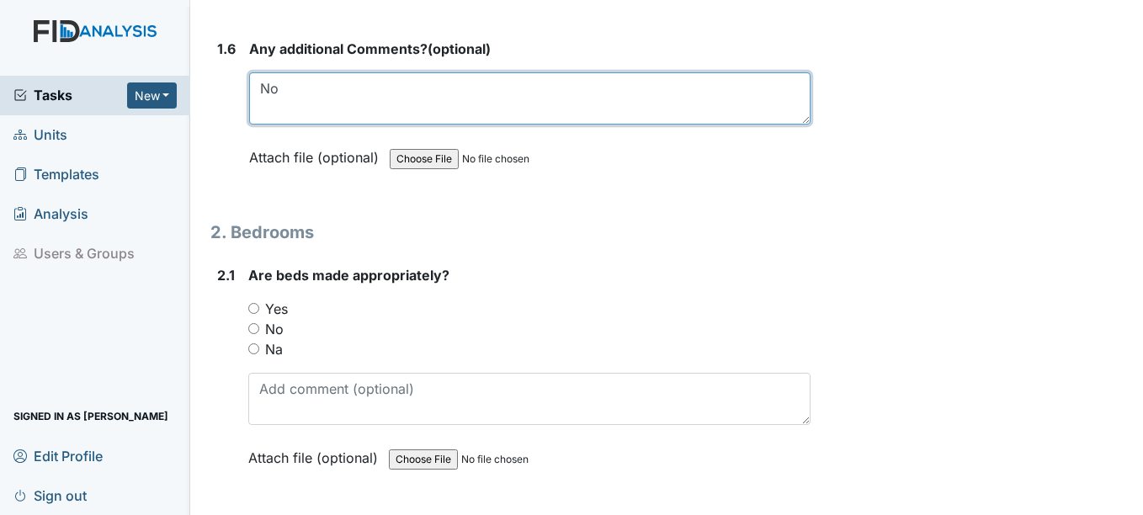
scroll to position [1515, 0]
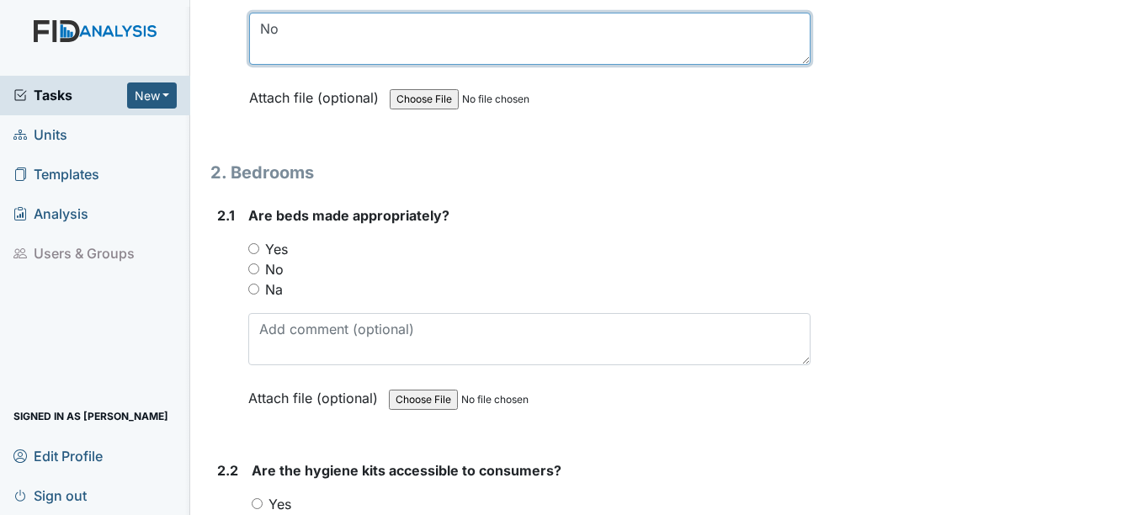
type textarea "No"
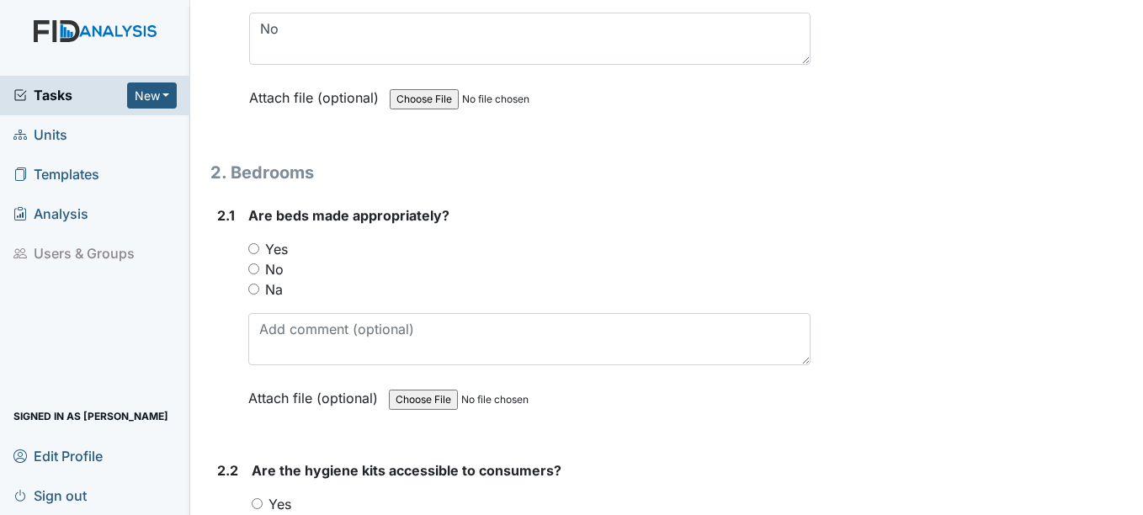
click at [255, 254] on input "Yes" at bounding box center [253, 248] width 11 height 11
radio input "true"
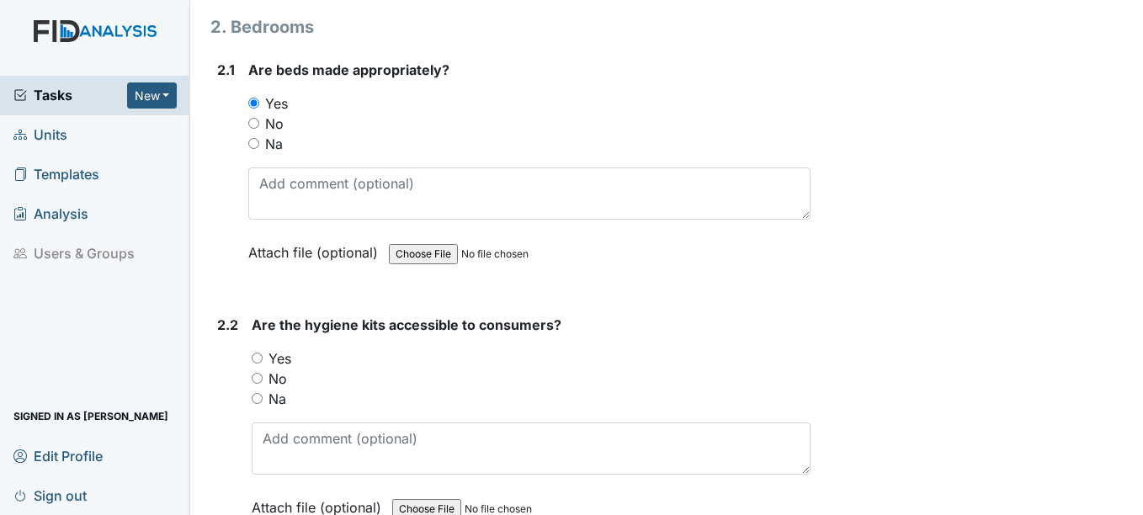
scroll to position [1684, 0]
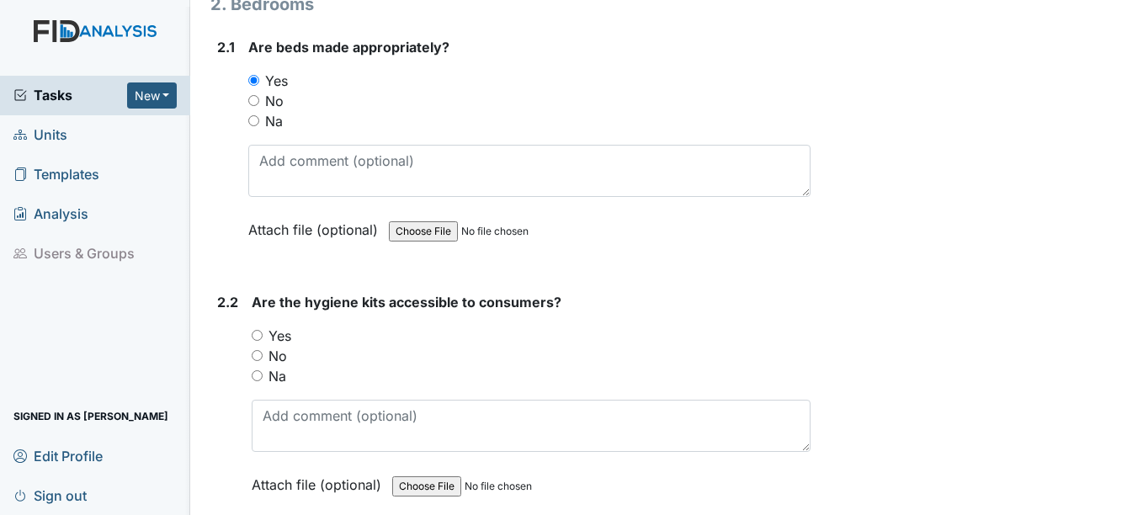
click at [262, 341] on input "Yes" at bounding box center [257, 335] width 11 height 11
radio input "true"
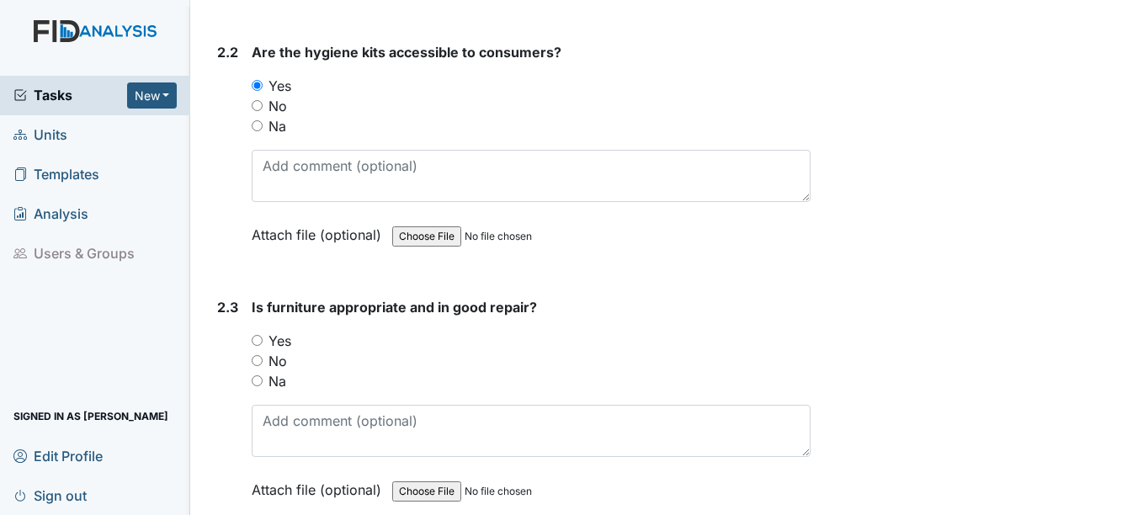
scroll to position [1936, 0]
click at [262, 343] on input "Yes" at bounding box center [257, 338] width 11 height 11
radio input "true"
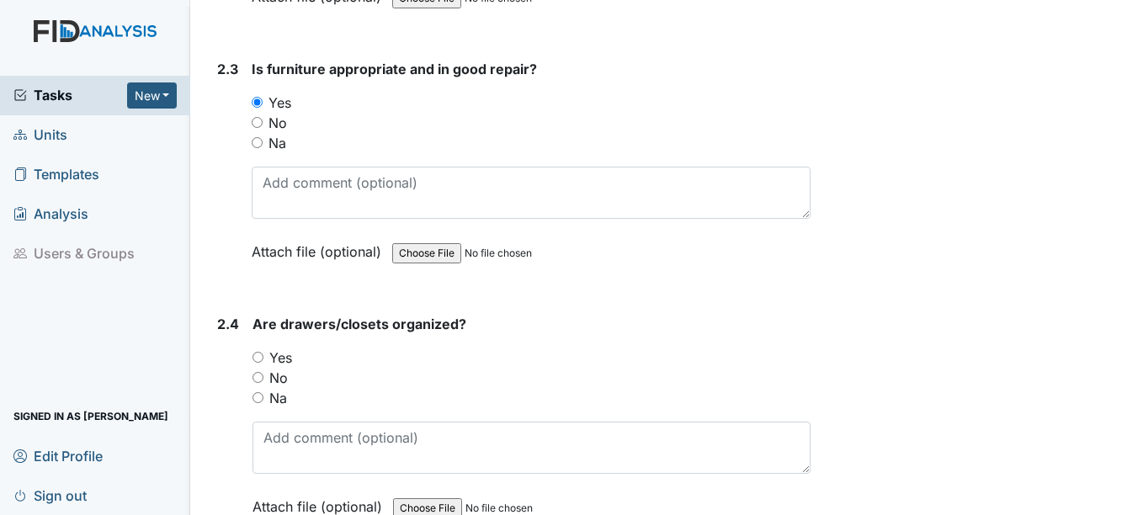
scroll to position [2189, 0]
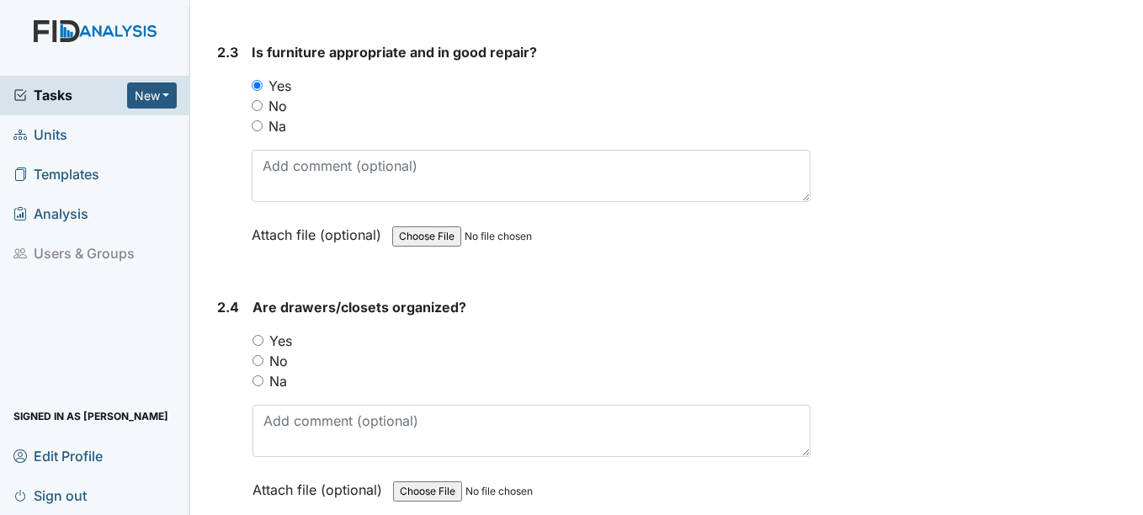
click at [261, 346] on input "Yes" at bounding box center [258, 340] width 11 height 11
radio input "true"
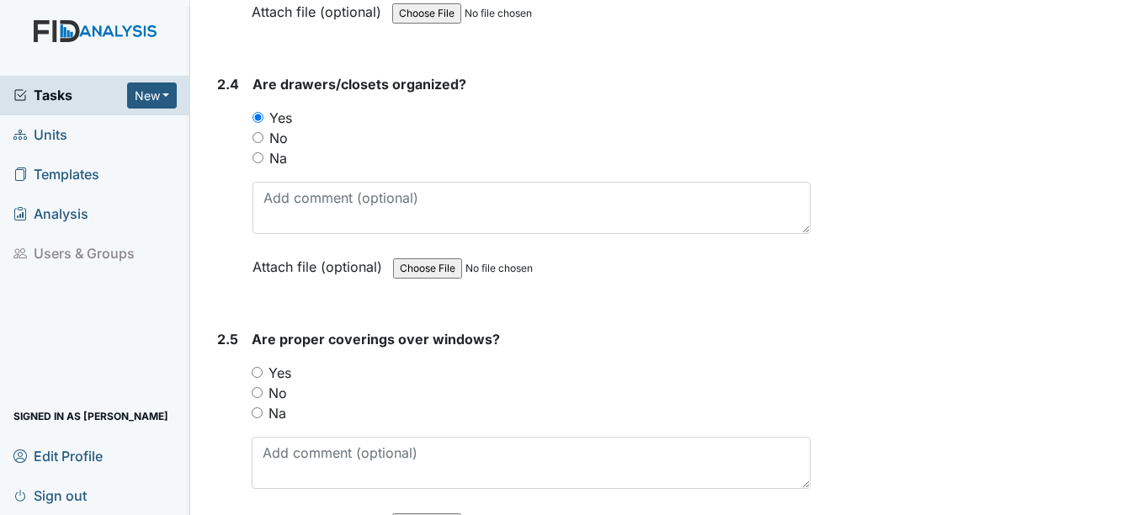
scroll to position [2441, 0]
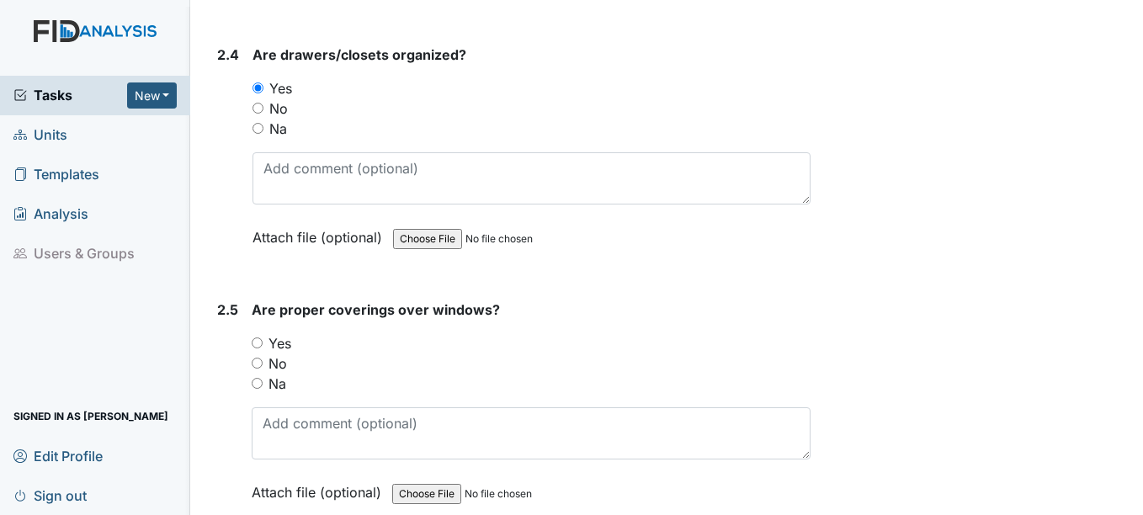
click at [257, 349] on input "Yes" at bounding box center [257, 343] width 11 height 11
radio input "true"
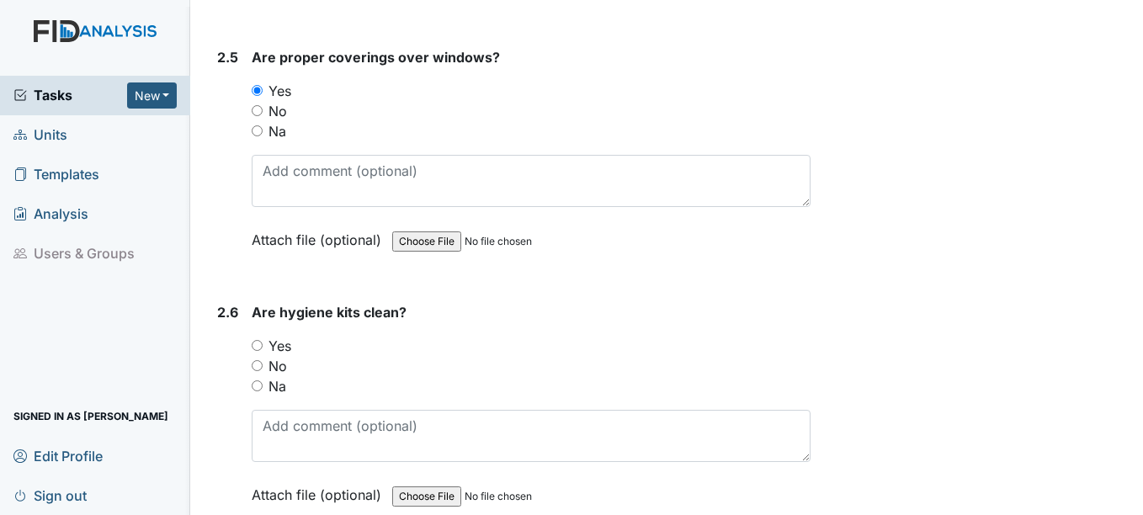
click at [257, 351] on input "Yes" at bounding box center [257, 345] width 11 height 11
radio input "true"
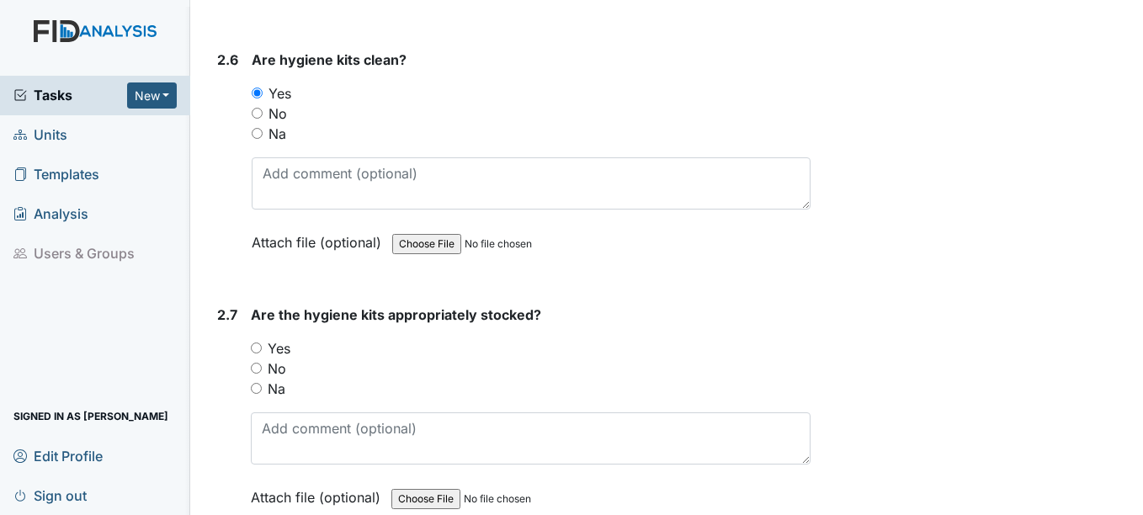
click at [257, 354] on input "Yes" at bounding box center [256, 348] width 11 height 11
radio input "true"
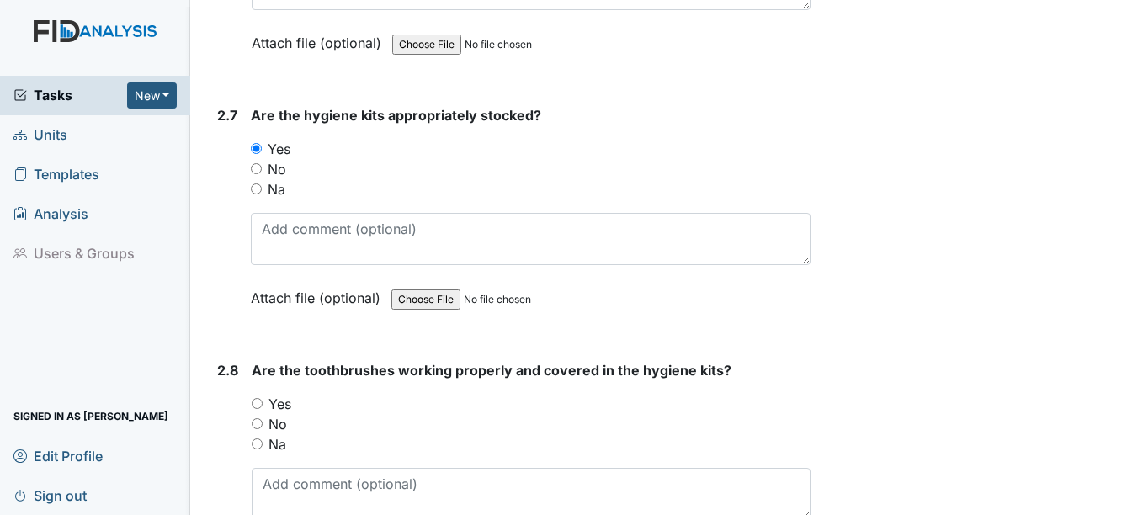
scroll to position [3199, 0]
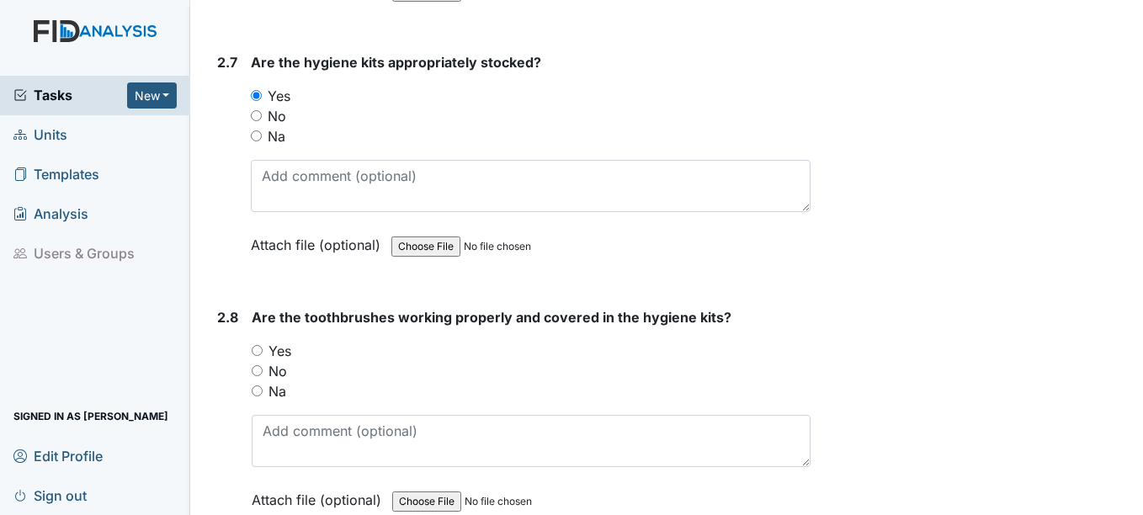
click at [257, 361] on div "Yes" at bounding box center [531, 351] width 558 height 20
click at [258, 356] on input "Yes" at bounding box center [257, 350] width 11 height 11
radio input "true"
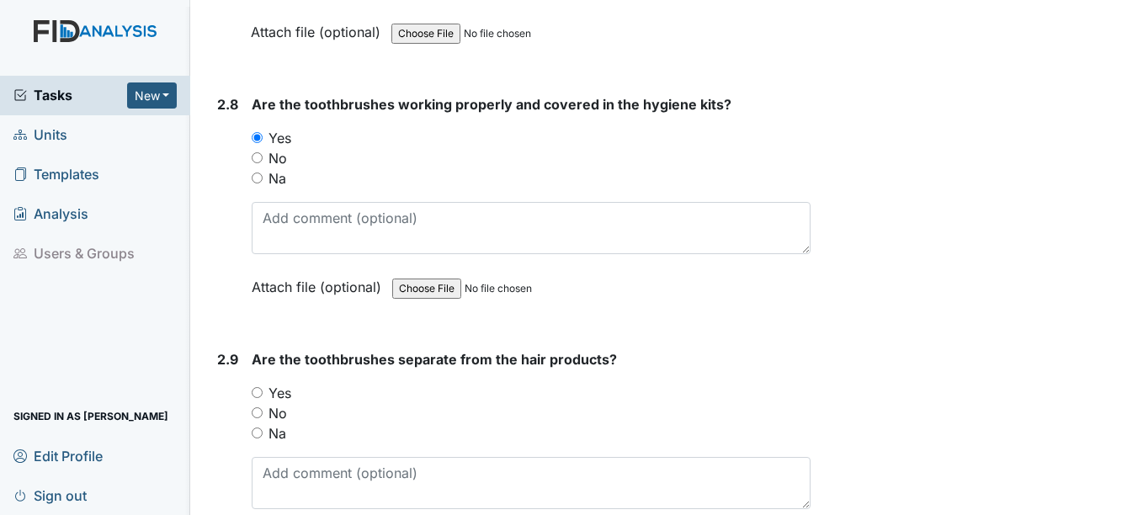
scroll to position [3452, 0]
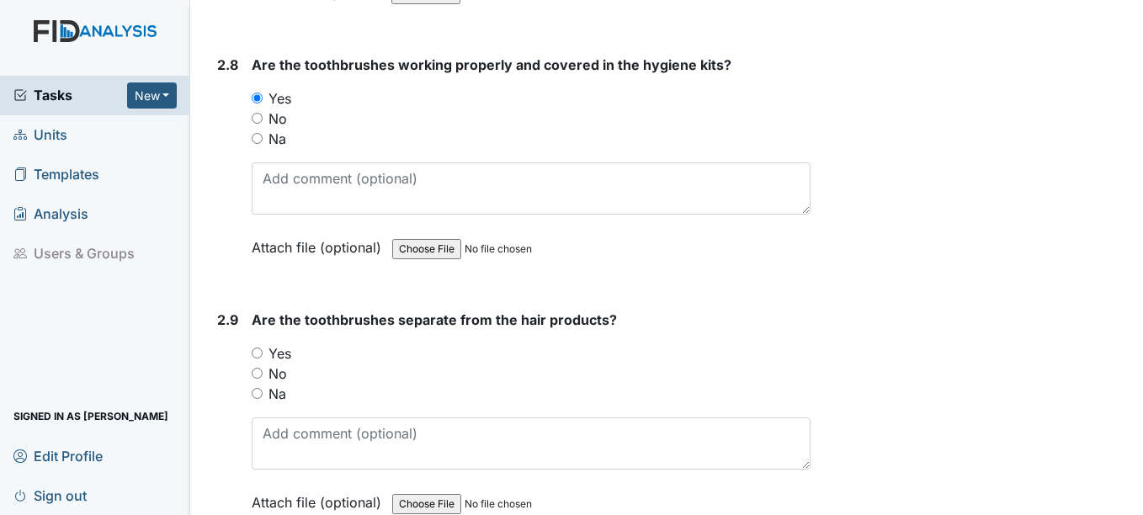
click at [258, 364] on div "Yes" at bounding box center [531, 353] width 558 height 20
click at [259, 359] on input "Yes" at bounding box center [257, 353] width 11 height 11
radio input "true"
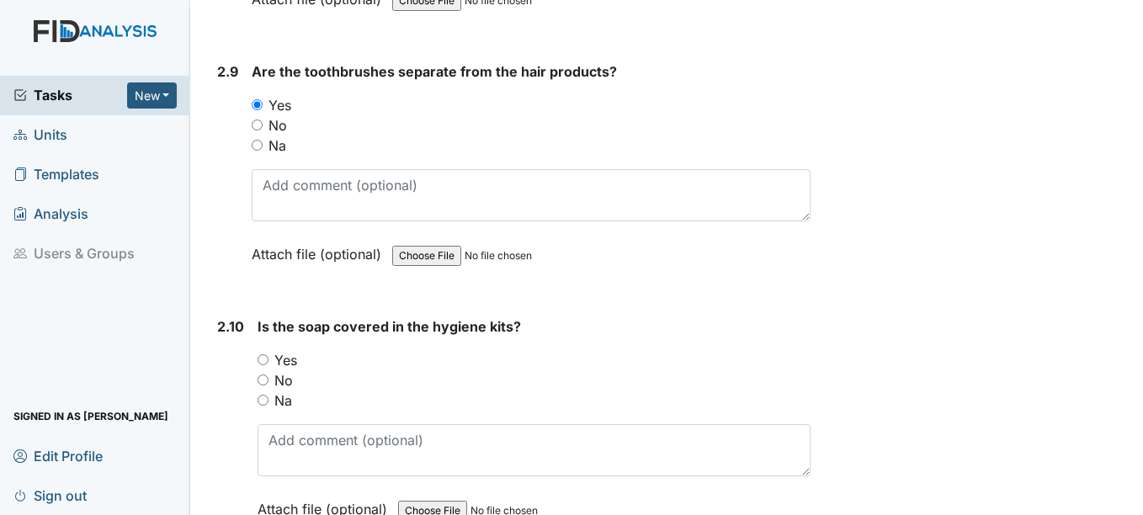
scroll to position [3704, 0]
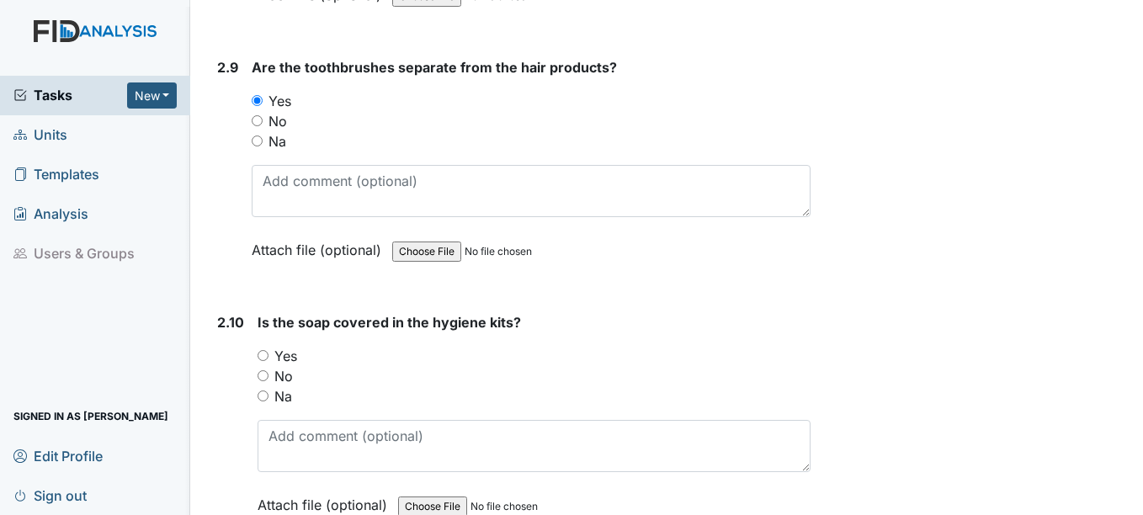
click at [259, 361] on input "Yes" at bounding box center [263, 355] width 11 height 11
radio input "true"
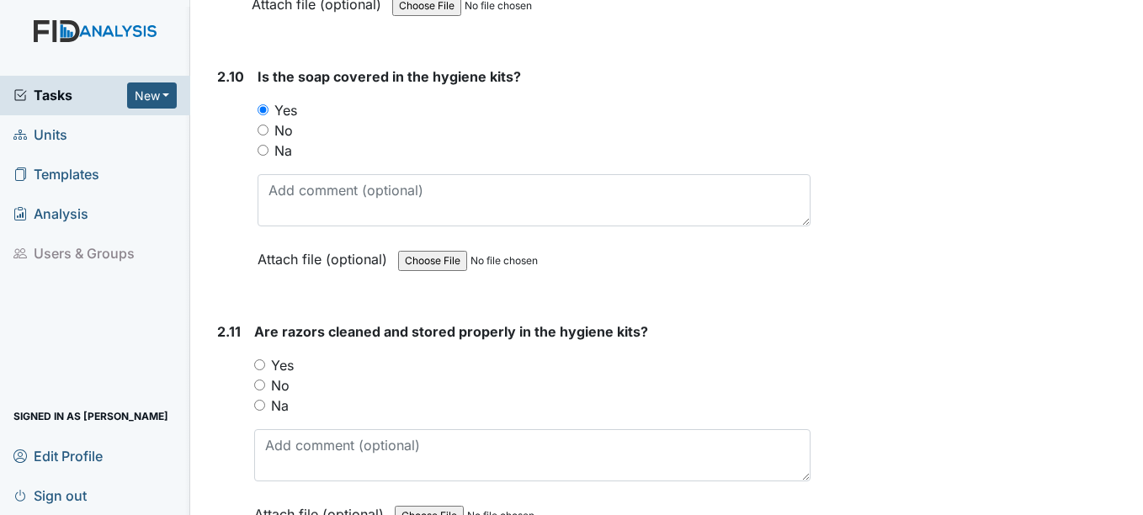
scroll to position [3957, 0]
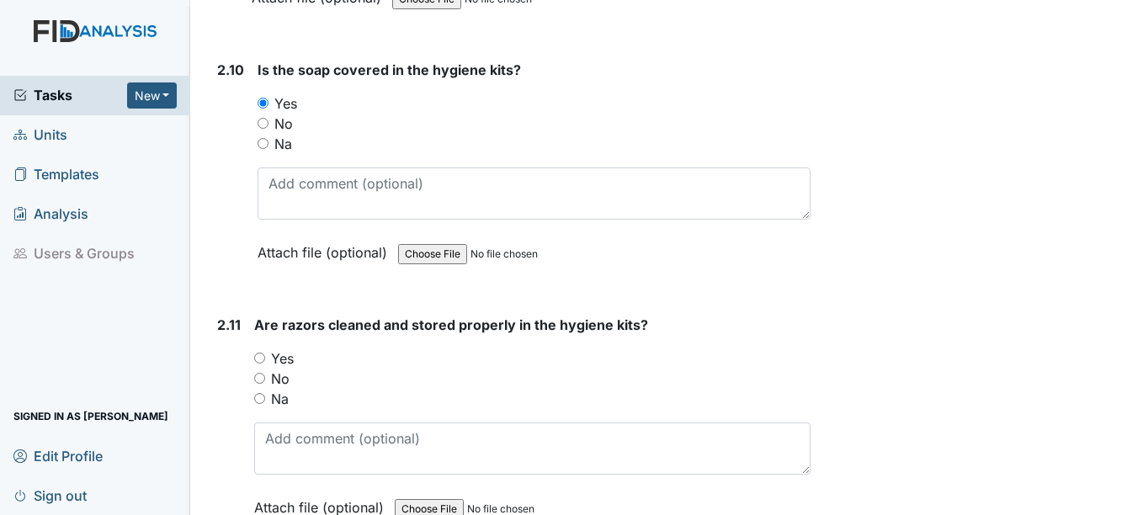
click at [260, 364] on input "Yes" at bounding box center [259, 358] width 11 height 11
radio input "true"
click at [262, 404] on input "Na" at bounding box center [259, 398] width 11 height 11
radio input "true"
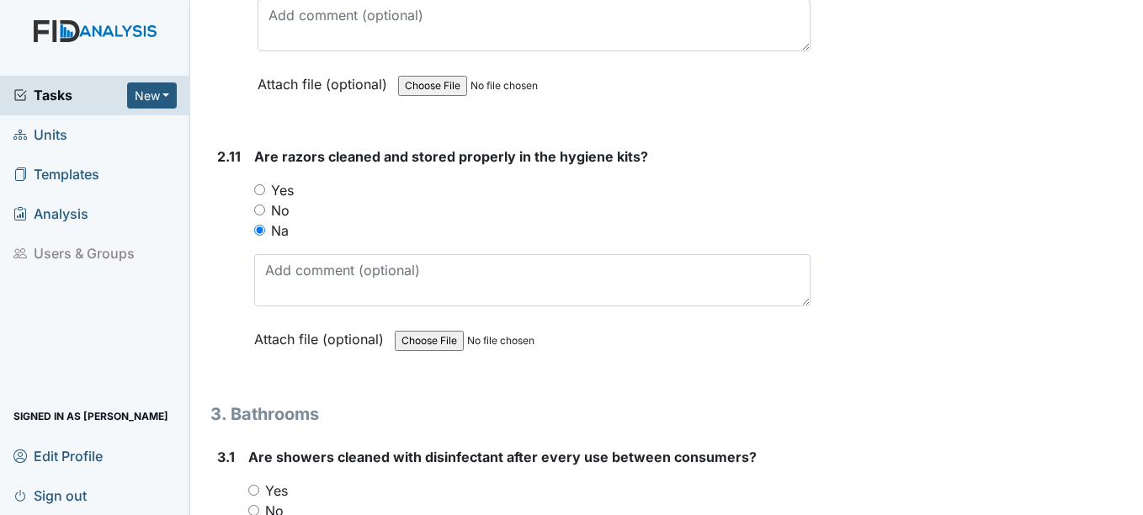
scroll to position [4209, 0]
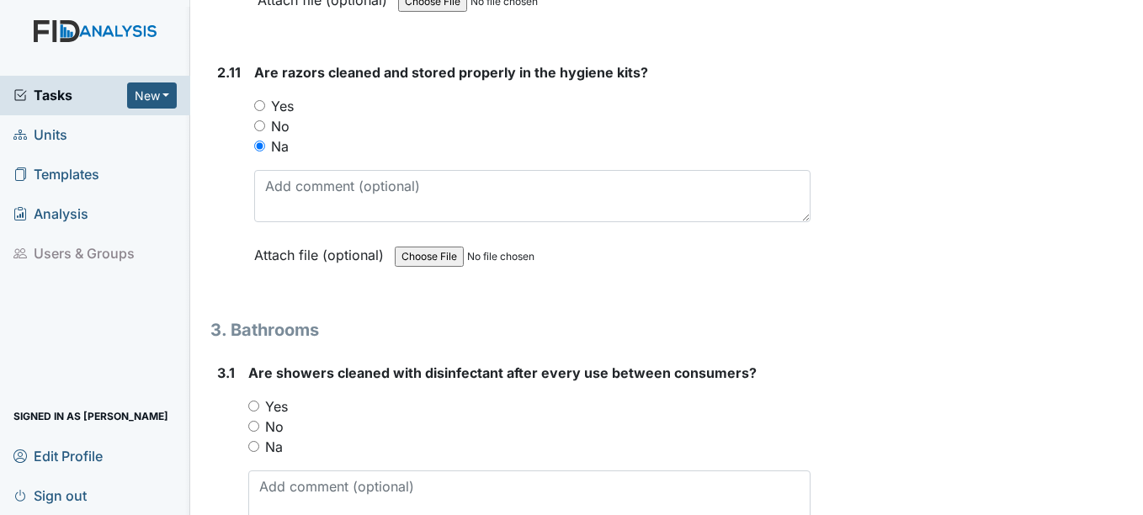
click at [249, 412] on input "Yes" at bounding box center [253, 406] width 11 height 11
radio input "true"
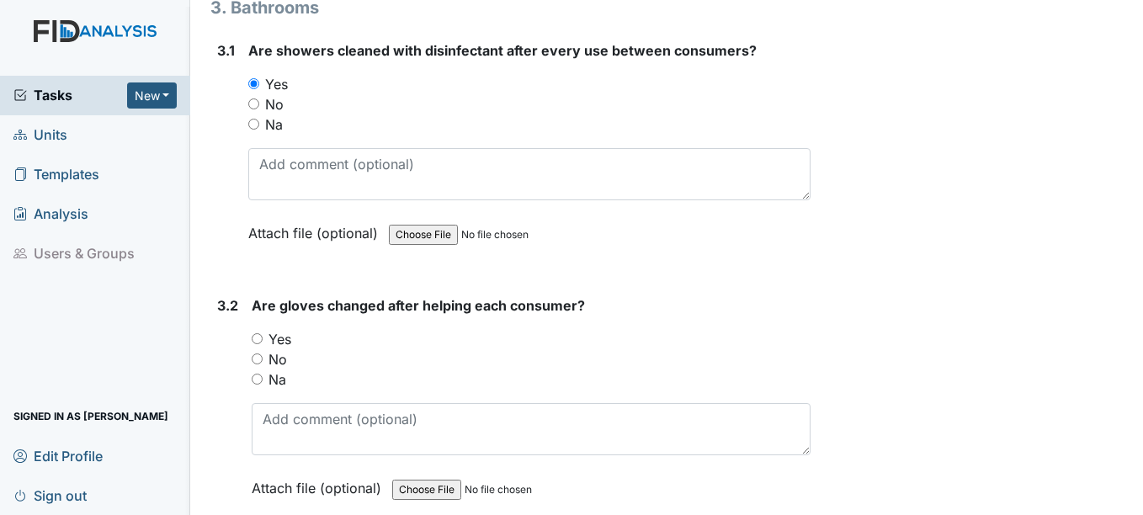
scroll to position [4546, 0]
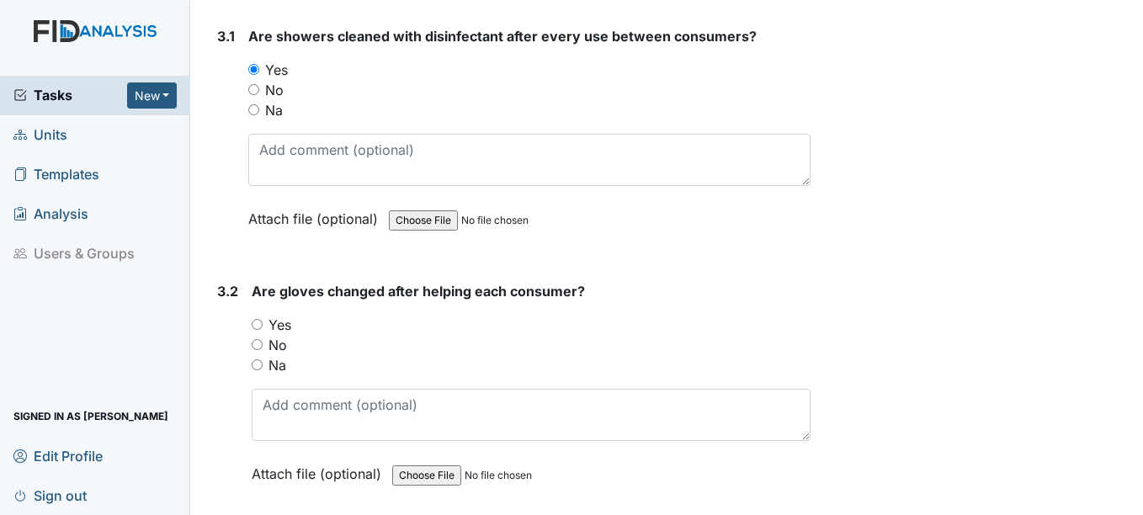
click at [260, 330] on input "Yes" at bounding box center [257, 324] width 11 height 11
radio input "true"
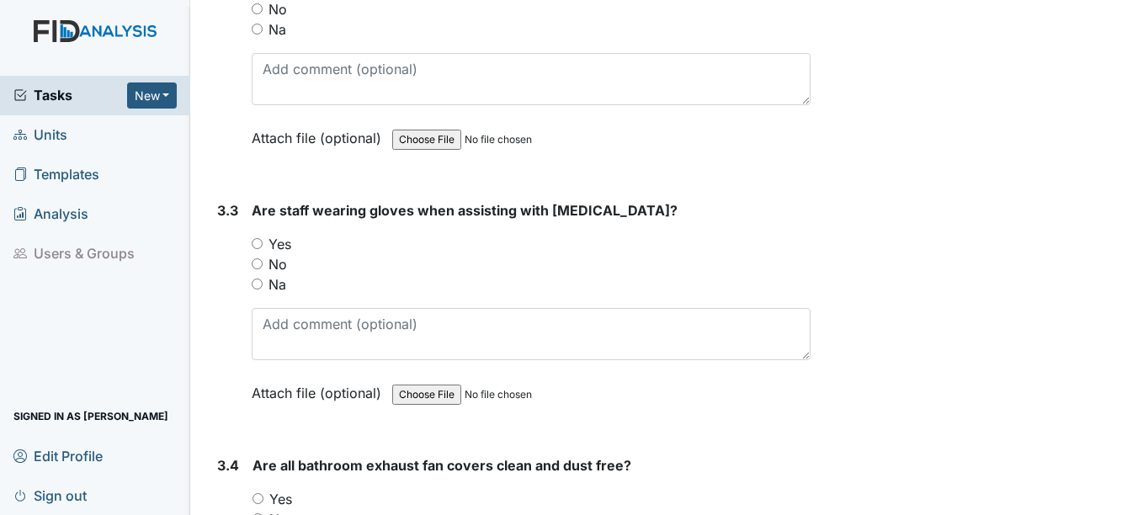
scroll to position [4883, 0]
click at [260, 248] on input "Yes" at bounding box center [257, 242] width 11 height 11
radio input "true"
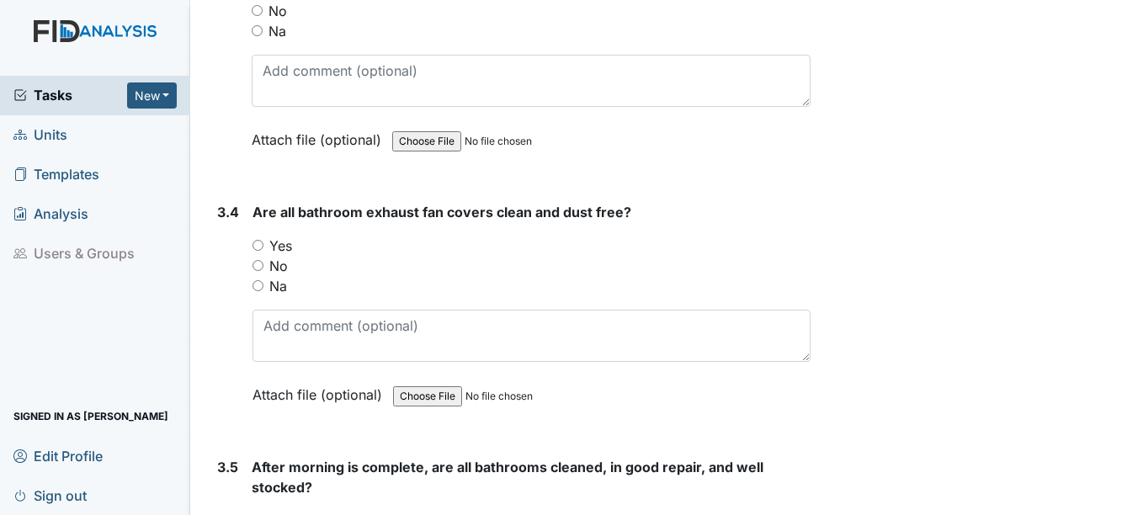
click at [259, 251] on input "Yes" at bounding box center [258, 245] width 11 height 11
radio input "true"
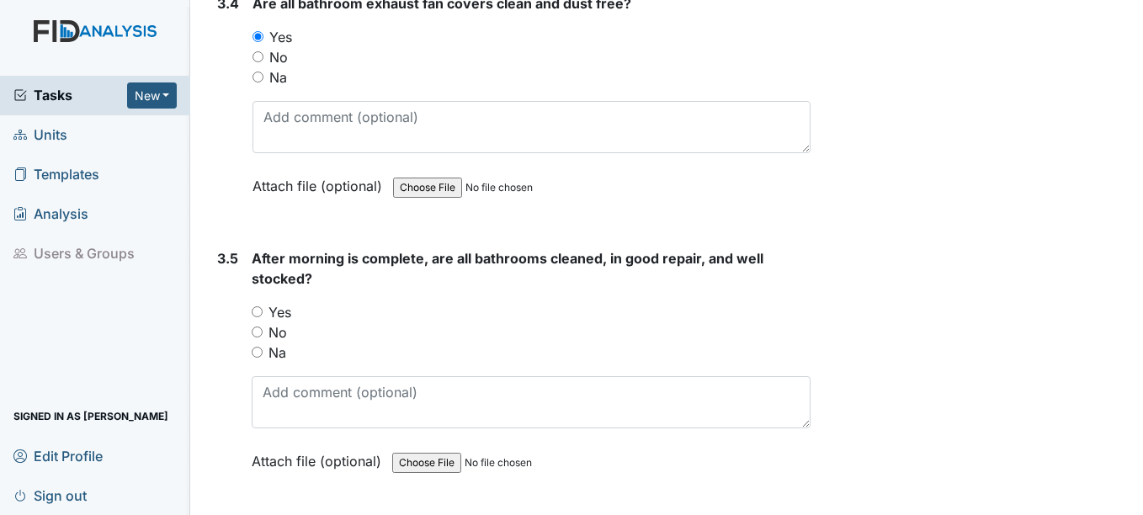
scroll to position [5388, 0]
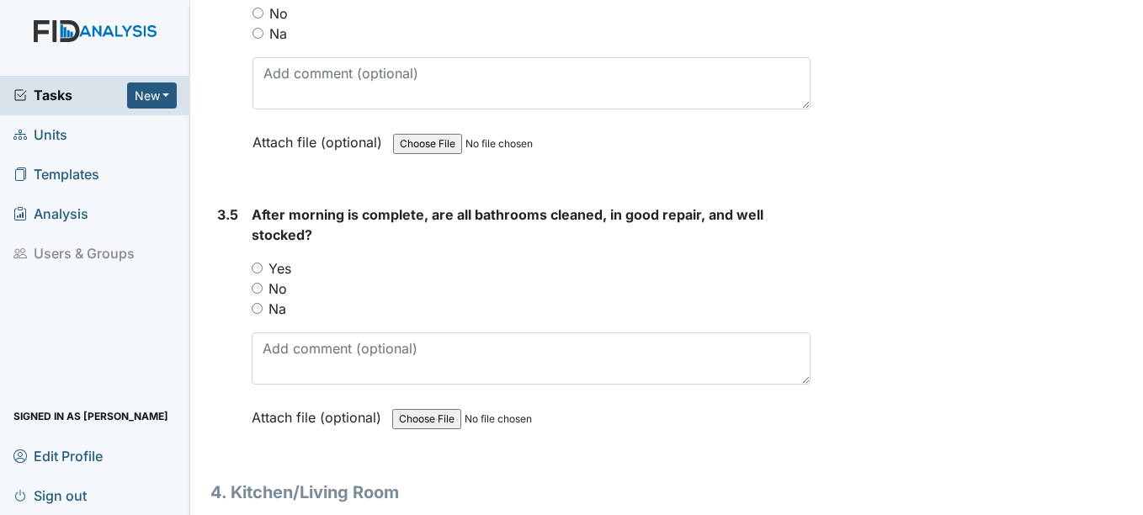
click at [258, 274] on input "Yes" at bounding box center [257, 268] width 11 height 11
radio input "true"
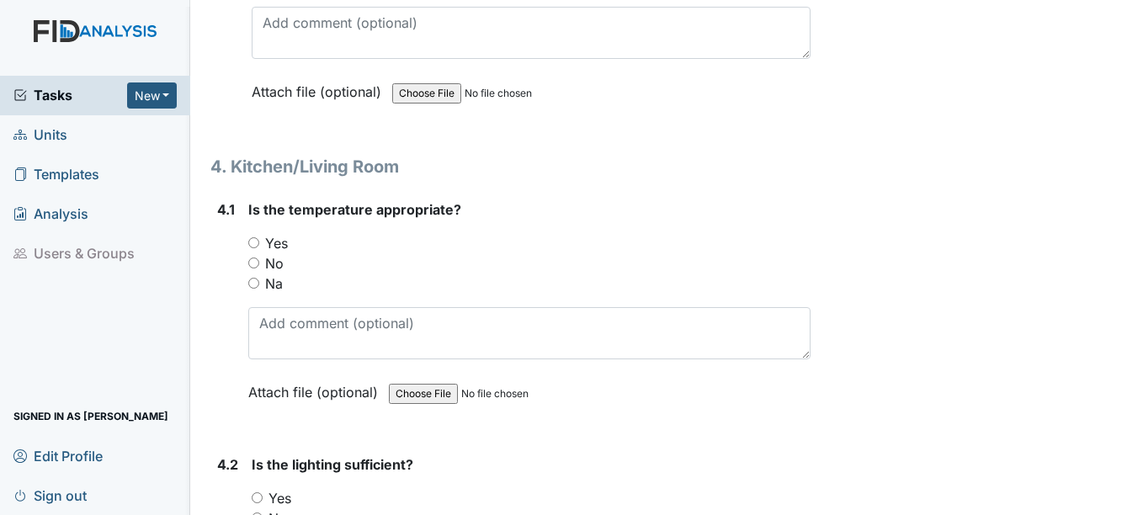
scroll to position [5725, 0]
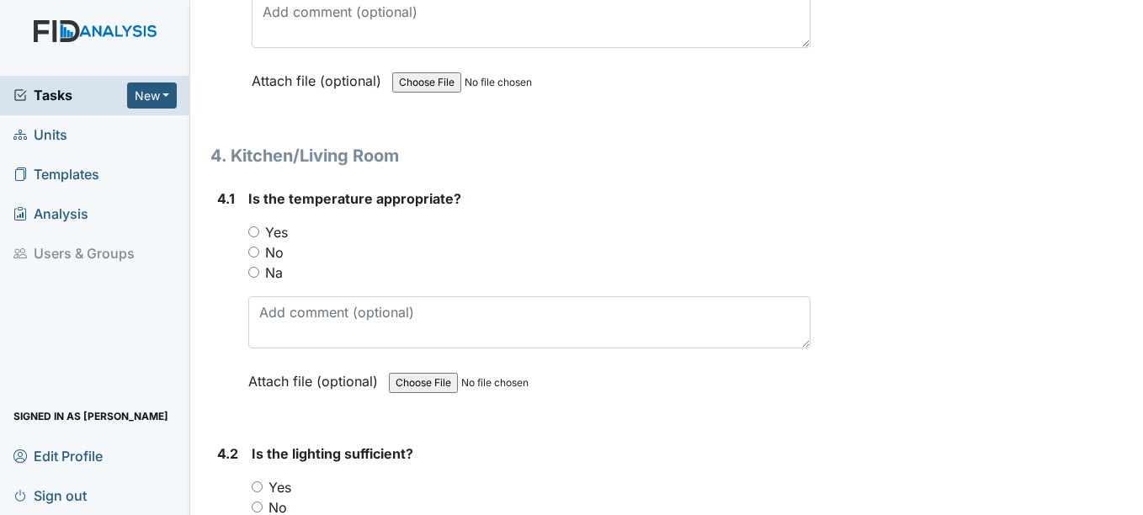
click at [259, 237] on input "Yes" at bounding box center [253, 231] width 11 height 11
radio input "true"
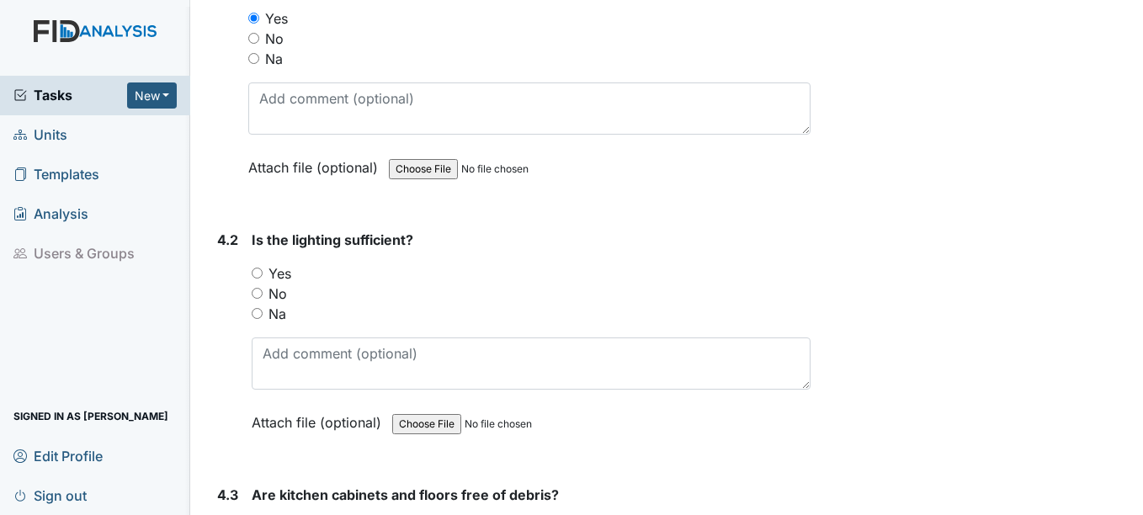
scroll to position [5977, 0]
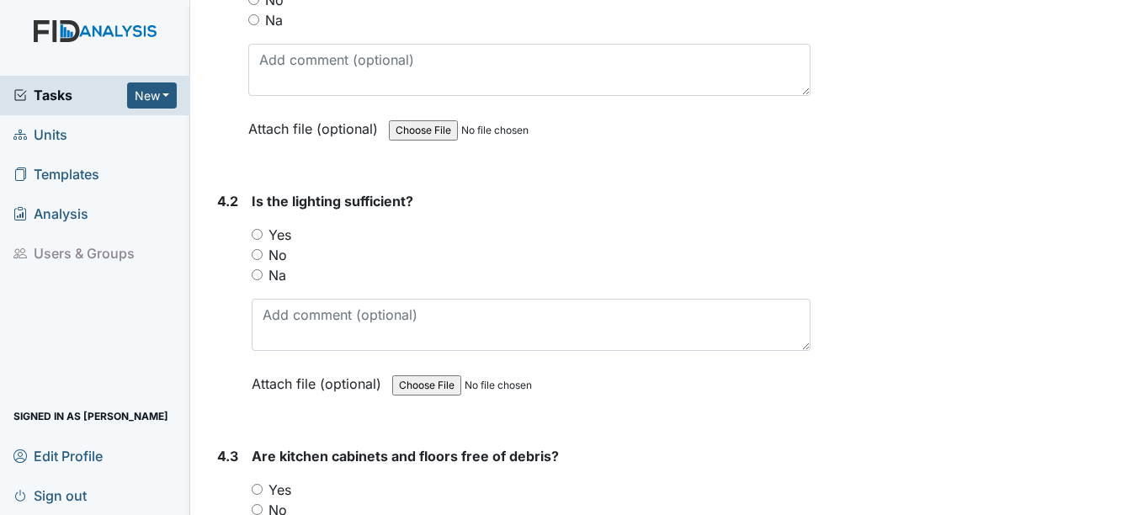
click at [259, 240] on input "Yes" at bounding box center [257, 234] width 11 height 11
radio input "true"
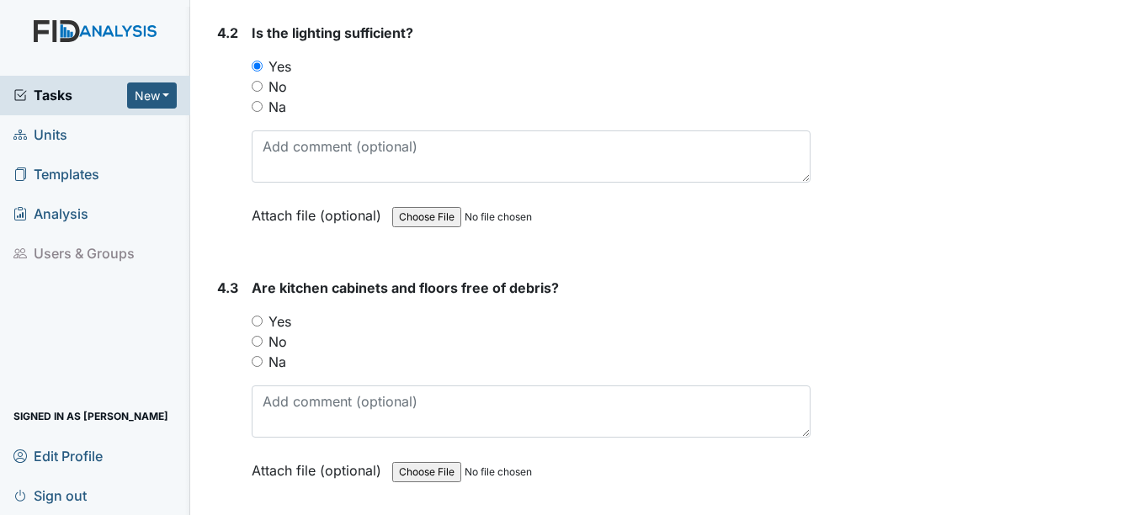
click at [258, 327] on input "Yes" at bounding box center [257, 321] width 11 height 11
radio input "true"
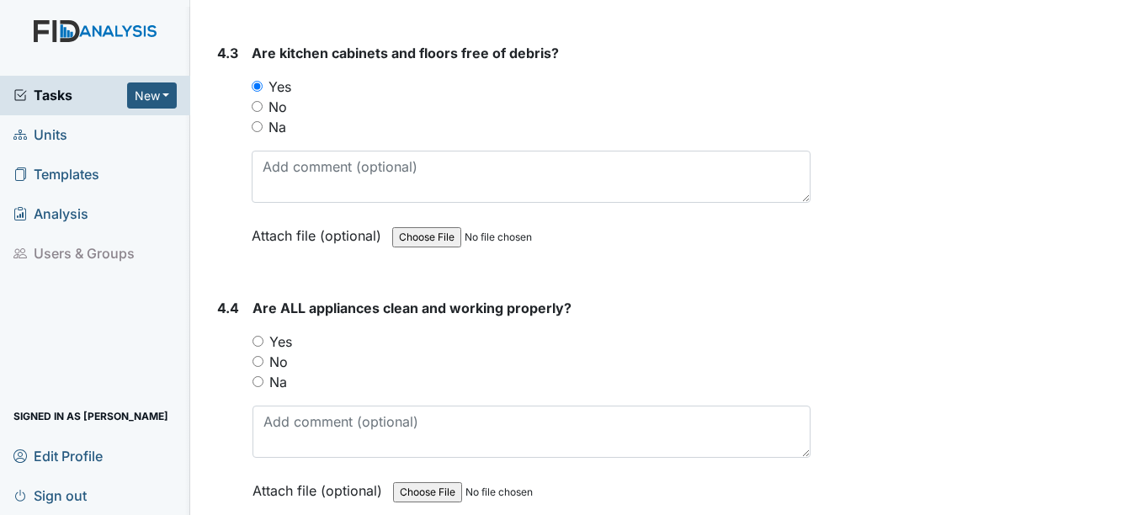
scroll to position [6398, 0]
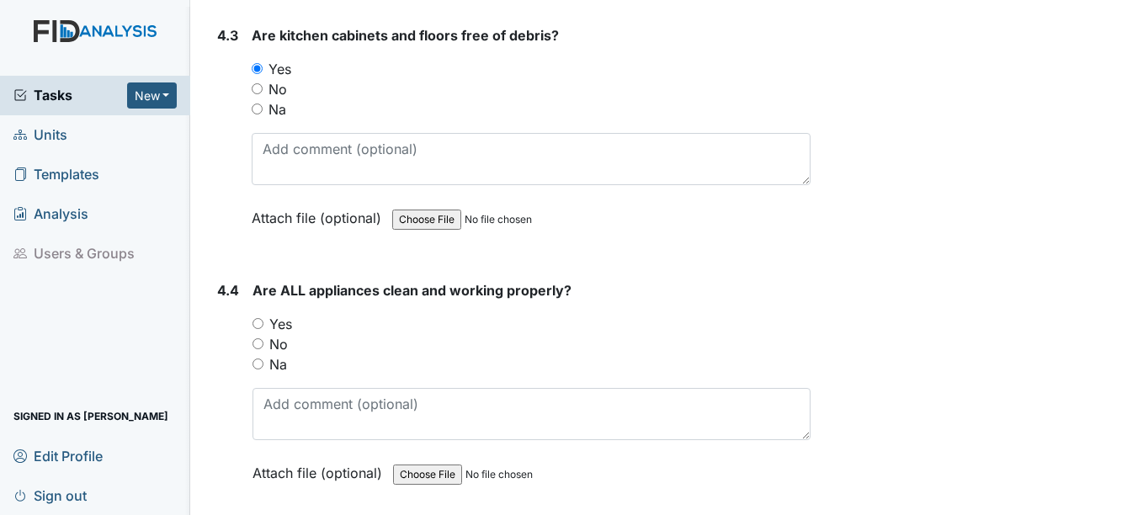
click at [260, 354] on div "No" at bounding box center [531, 344] width 557 height 20
click at [261, 329] on input "Yes" at bounding box center [258, 323] width 11 height 11
radio input "true"
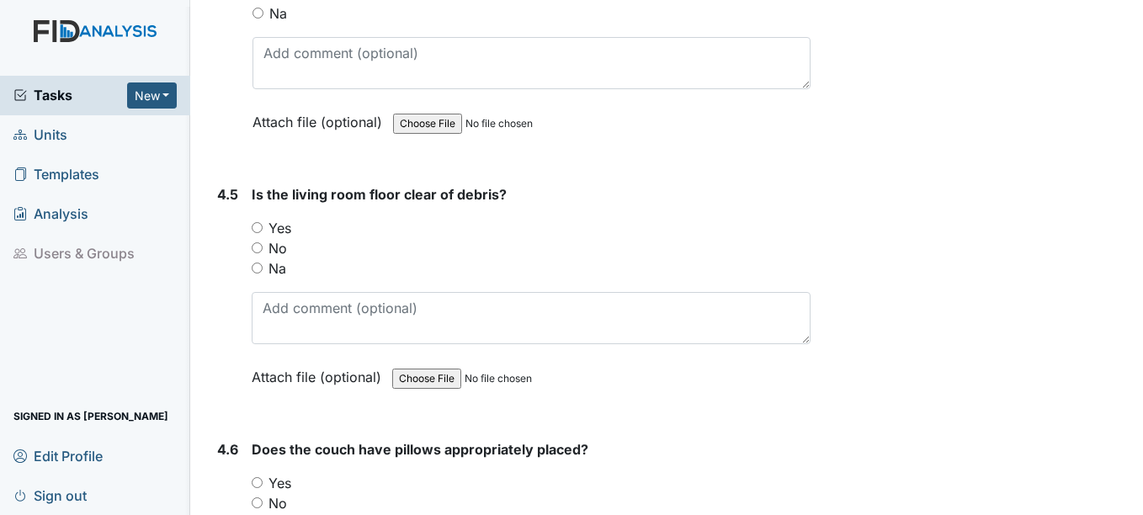
scroll to position [6819, 0]
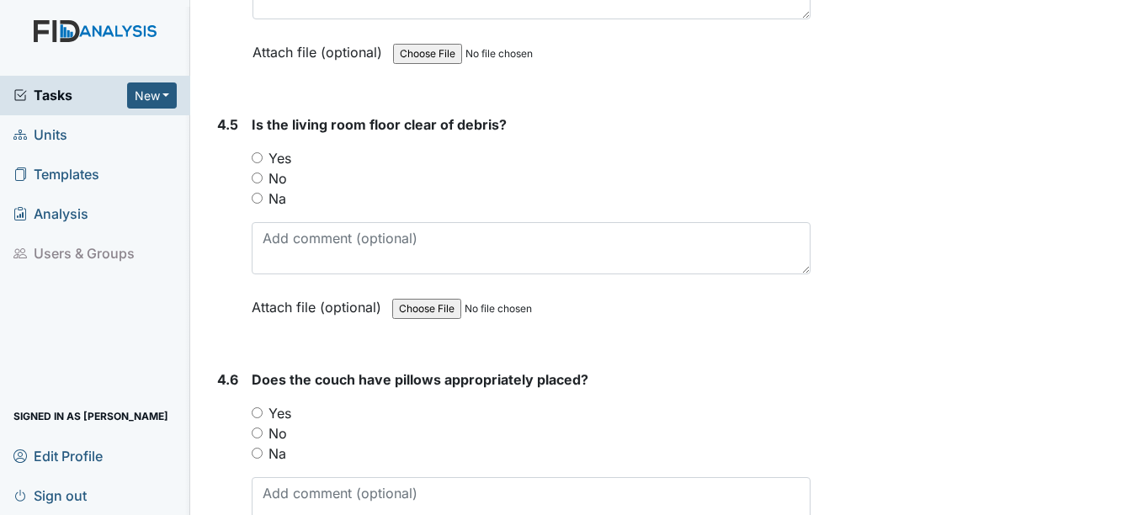
click at [253, 168] on div "Yes" at bounding box center [531, 158] width 558 height 20
click at [257, 168] on div "Yes" at bounding box center [531, 158] width 558 height 20
click at [265, 189] on div "No" at bounding box center [531, 178] width 558 height 20
click at [259, 163] on input "Yes" at bounding box center [257, 157] width 11 height 11
radio input "true"
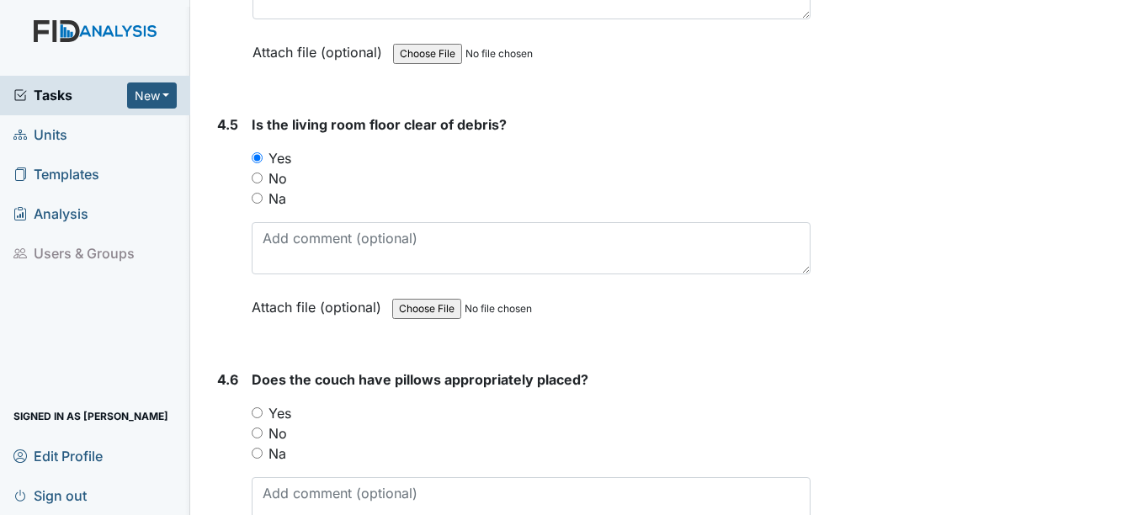
scroll to position [6903, 0]
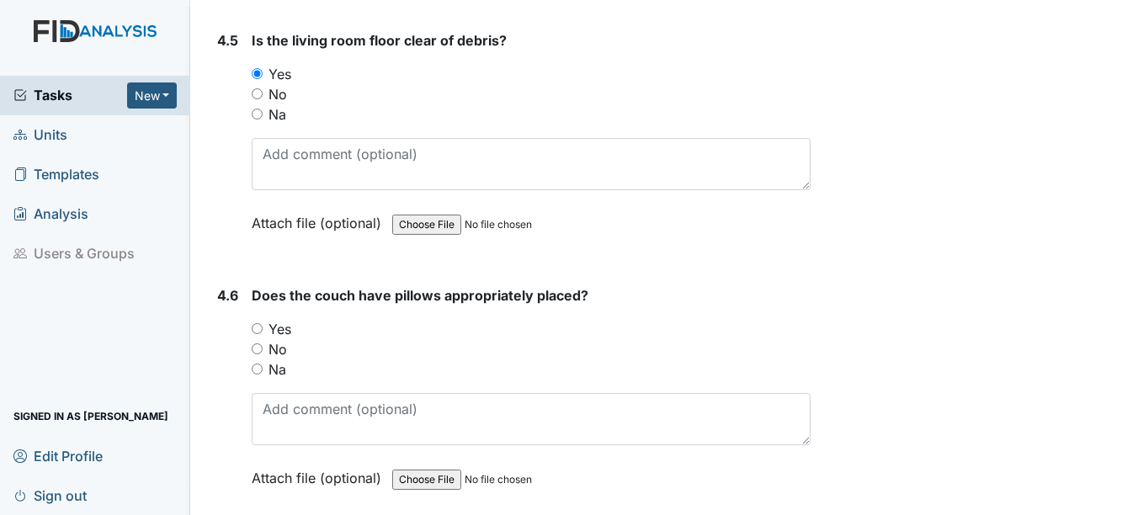
click at [259, 334] on input "Yes" at bounding box center [257, 328] width 11 height 11
radio input "true"
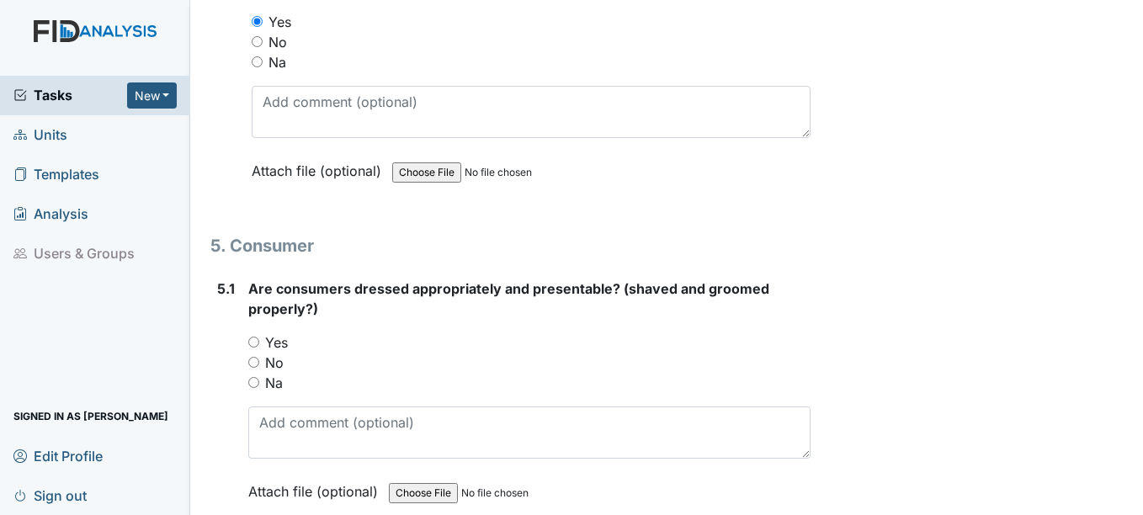
scroll to position [7240, 0]
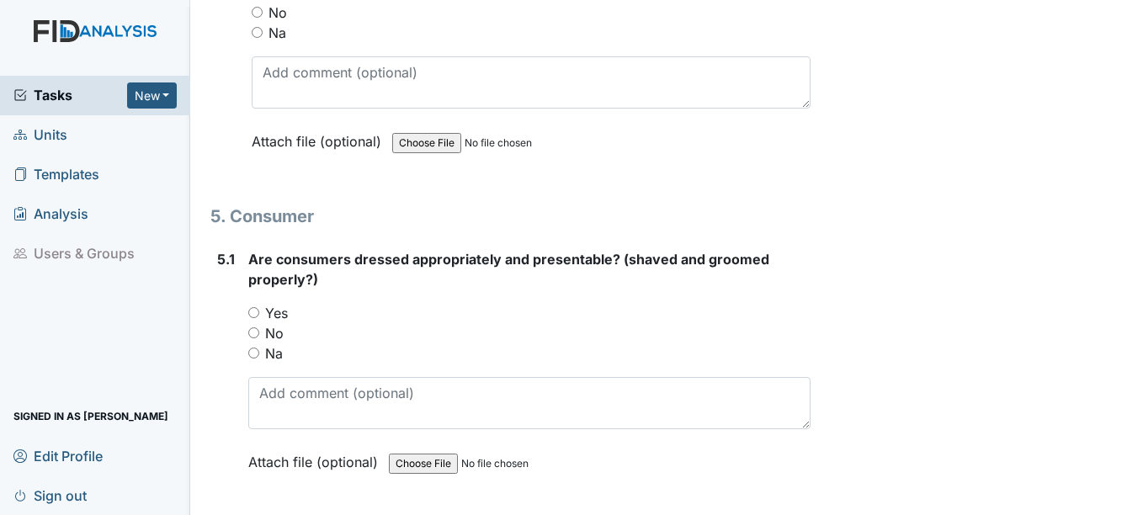
click at [253, 318] on input "Yes" at bounding box center [253, 312] width 11 height 11
radio input "true"
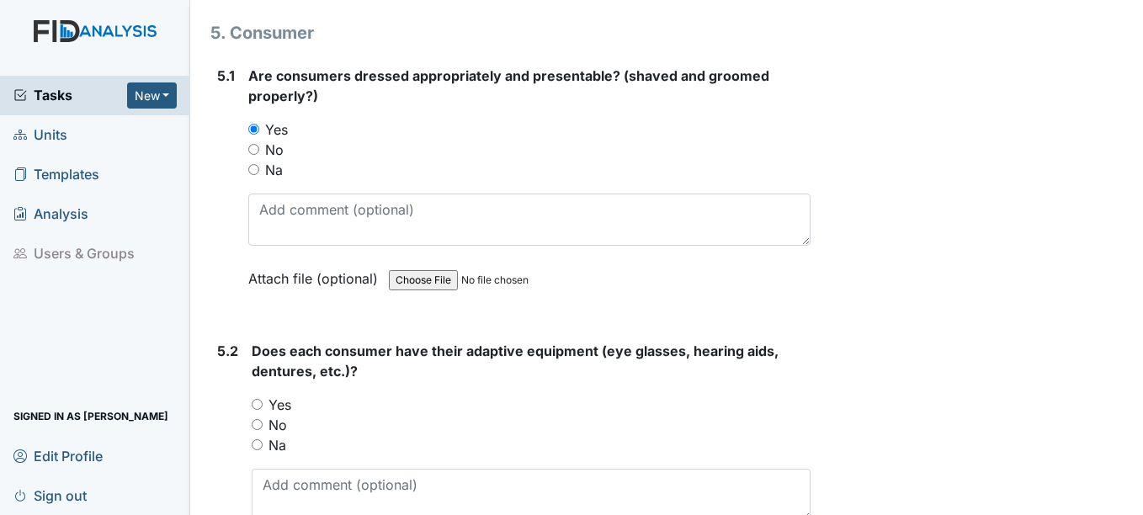
scroll to position [7493, 0]
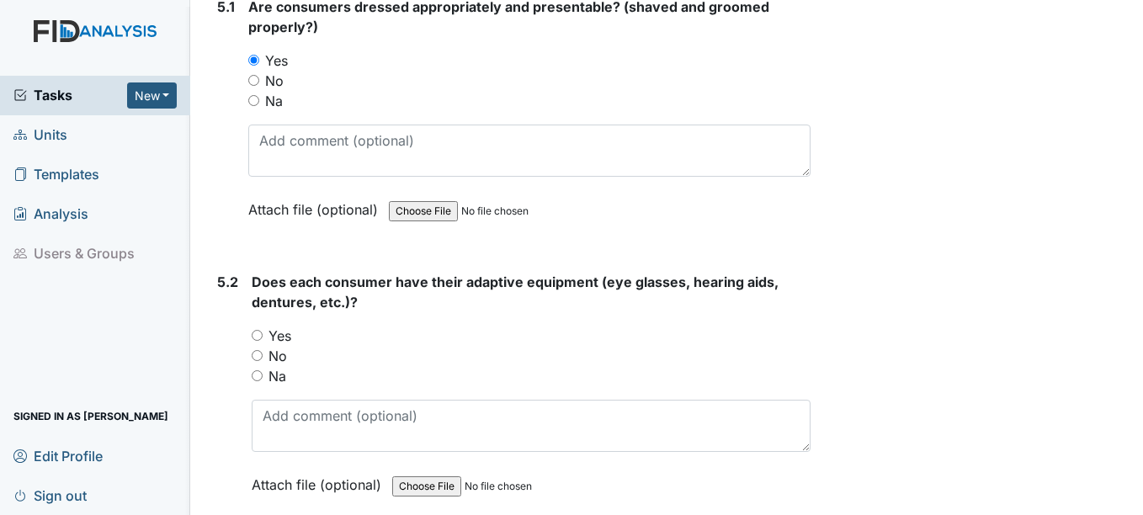
click at [254, 341] on input "Yes" at bounding box center [257, 335] width 11 height 11
radio input "true"
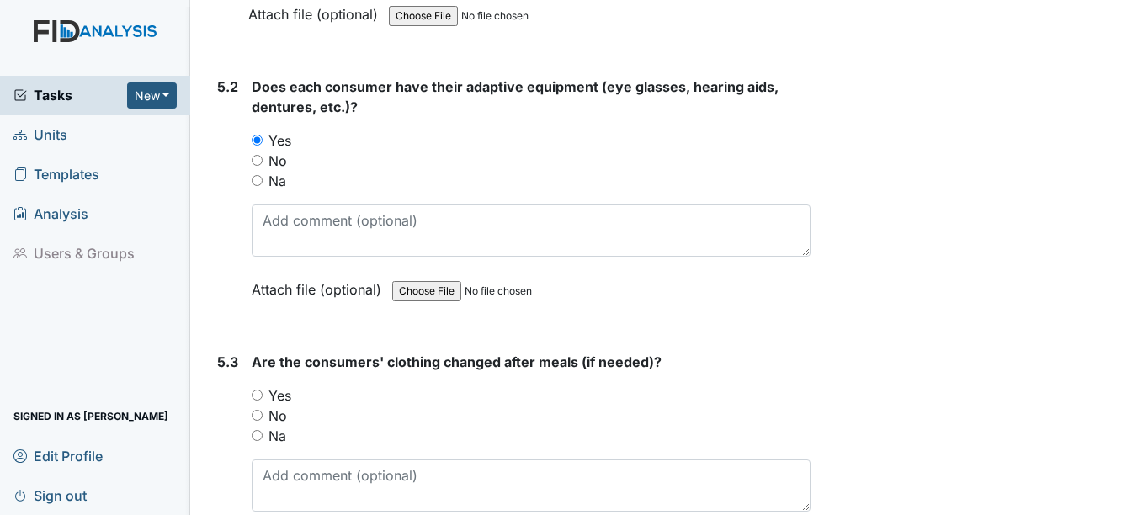
scroll to position [7745, 0]
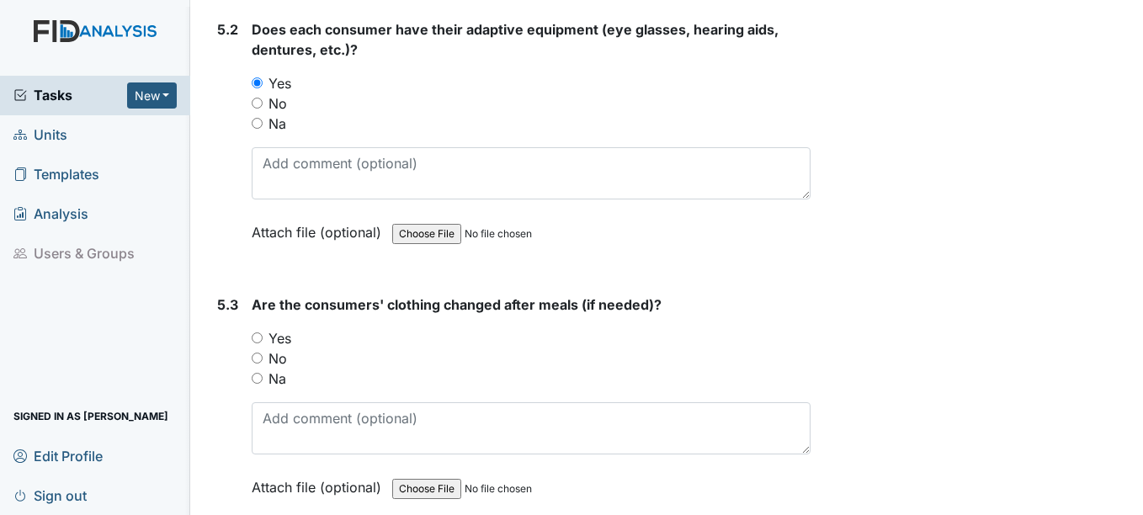
click at [258, 343] on input "Yes" at bounding box center [257, 338] width 11 height 11
radio input "true"
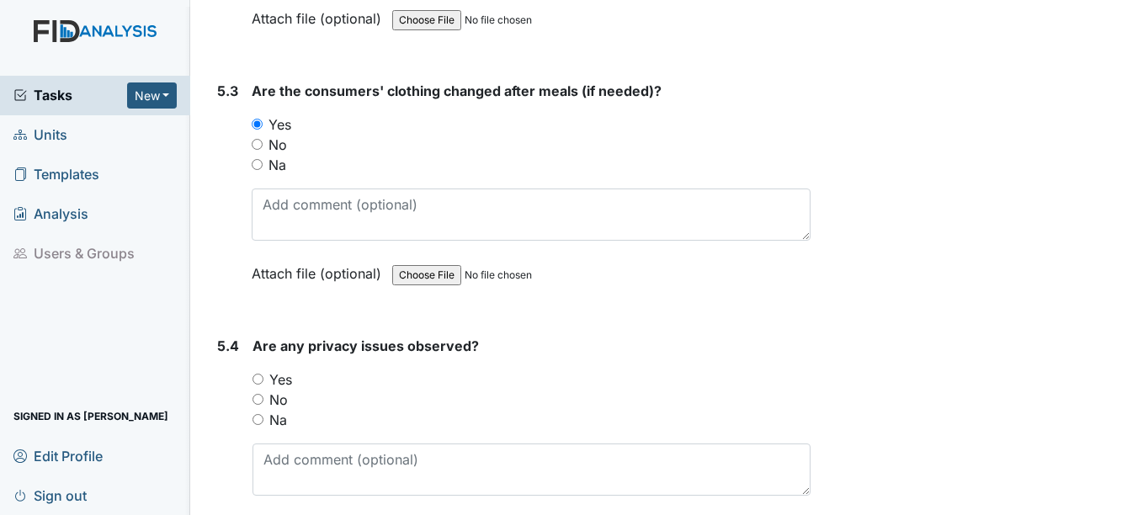
scroll to position [7998, 0]
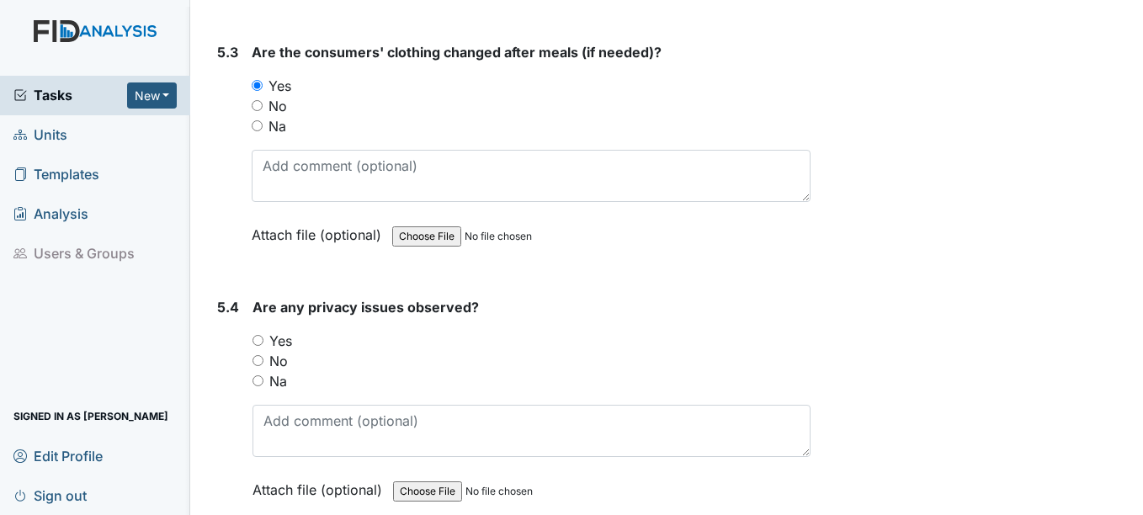
click at [258, 346] on input "Yes" at bounding box center [258, 340] width 11 height 11
radio input "true"
click at [261, 366] on input "No" at bounding box center [258, 360] width 11 height 11
radio input "true"
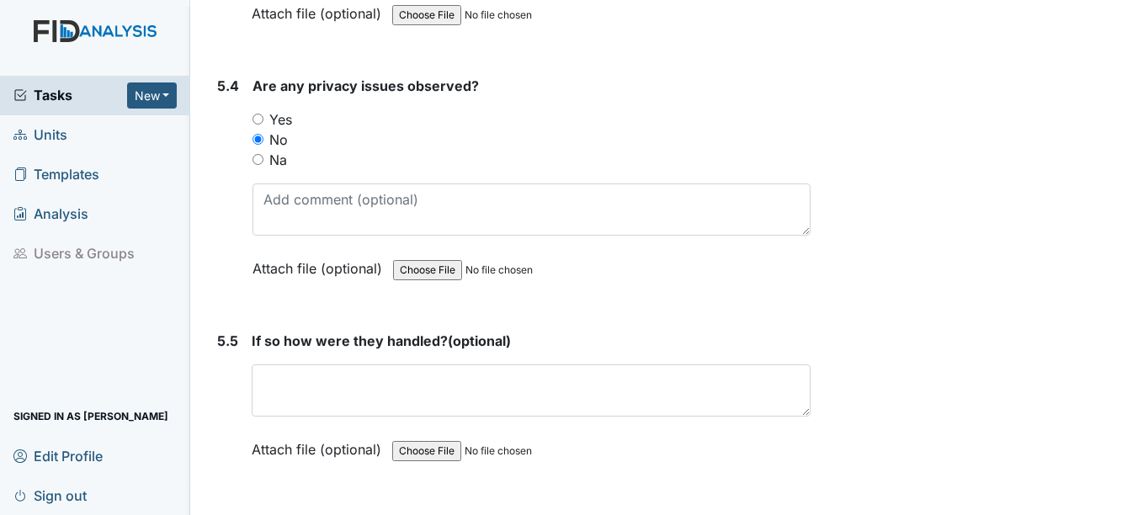
scroll to position [8250, 0]
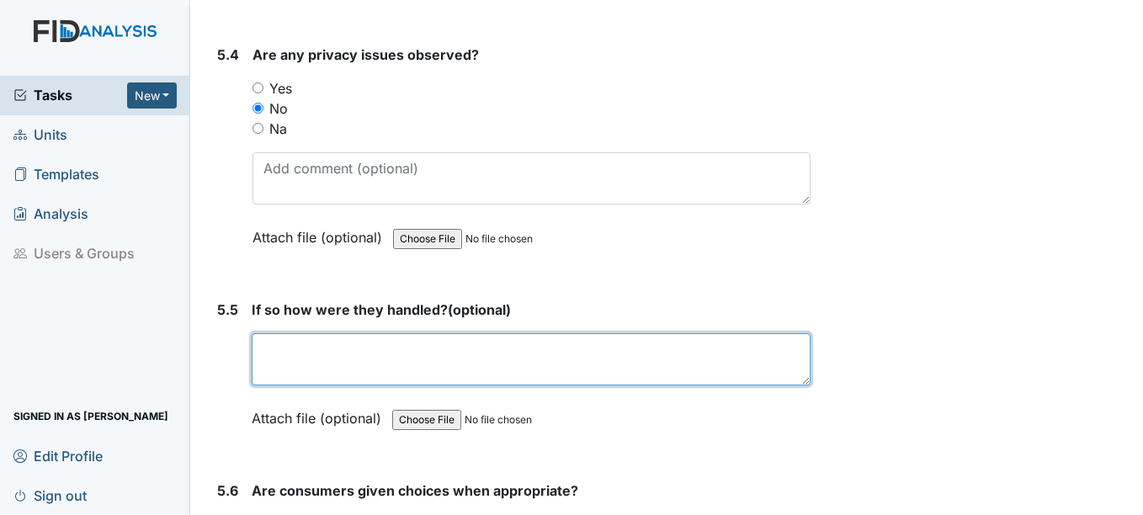
click at [261, 370] on textarea at bounding box center [531, 359] width 558 height 52
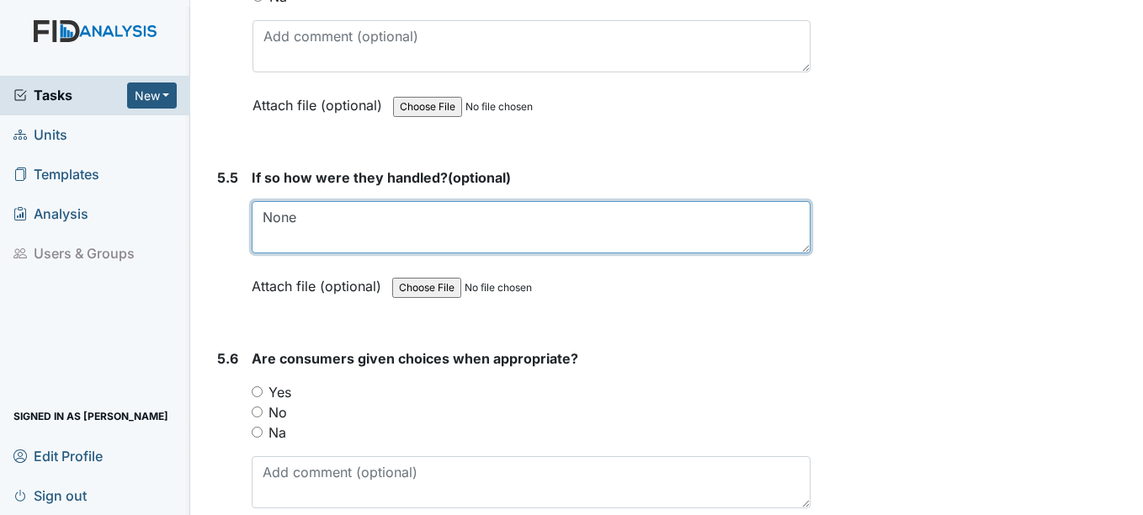
scroll to position [8419, 0]
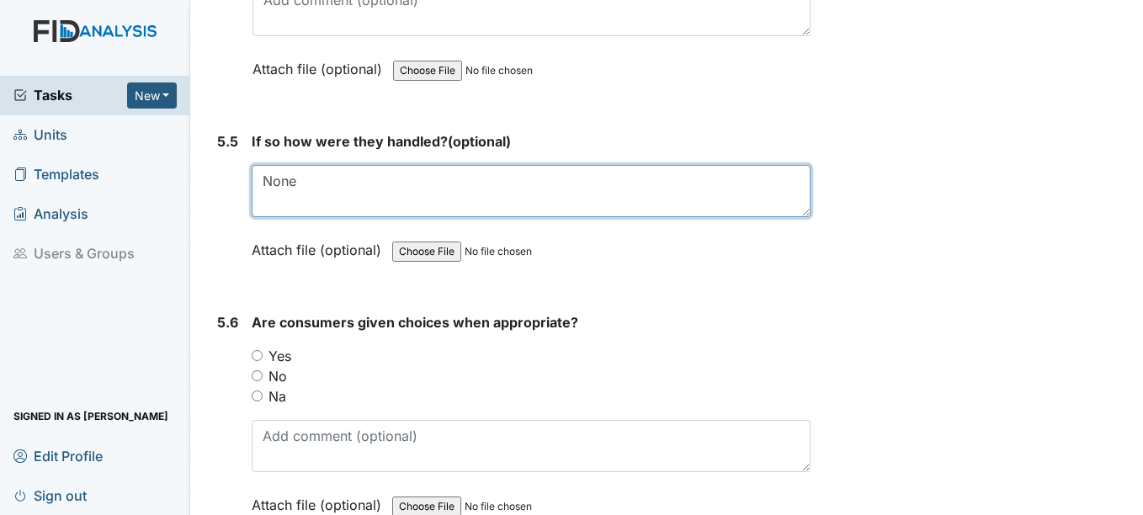
type textarea "None"
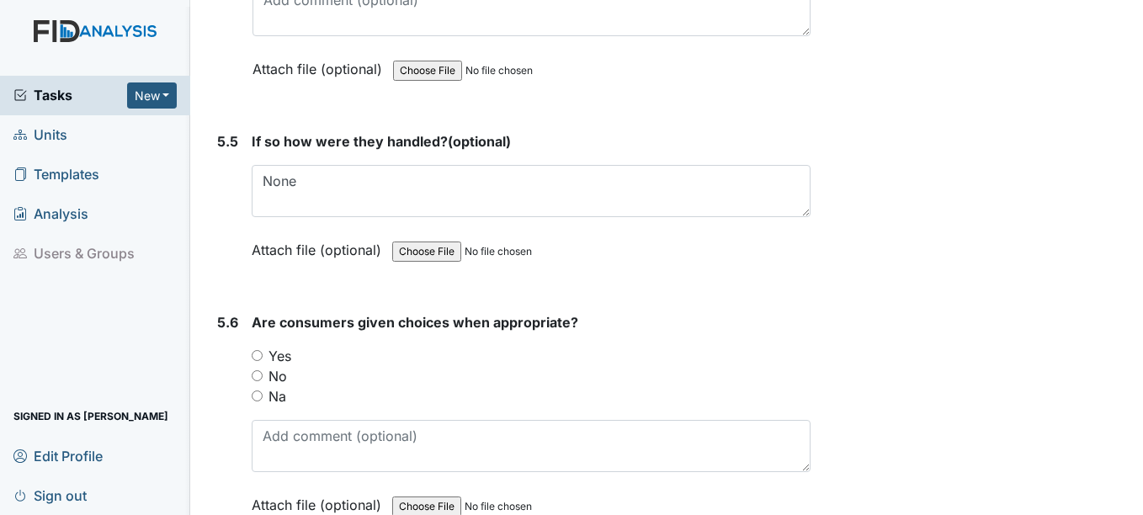
click at [271, 366] on label "Yes" at bounding box center [280, 356] width 23 height 20
click at [263, 361] on input "Yes" at bounding box center [257, 355] width 11 height 11
radio input "true"
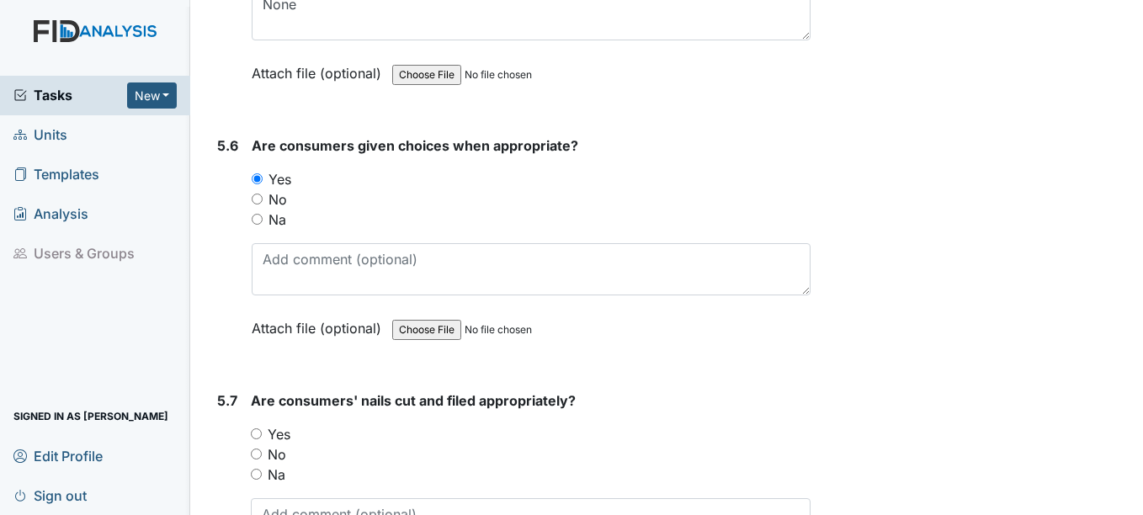
scroll to position [8671, 0]
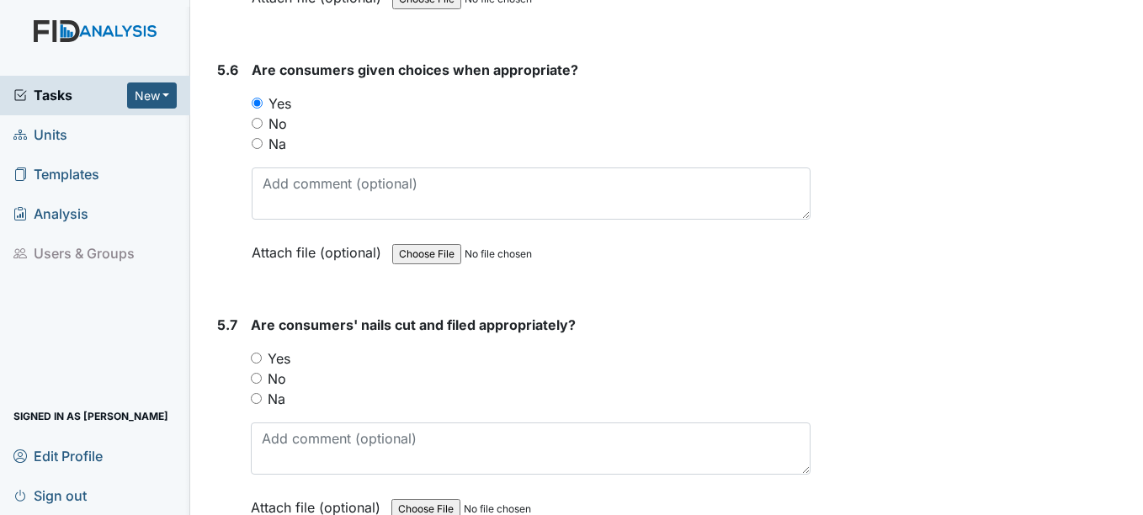
click at [262, 364] on input "Yes" at bounding box center [256, 358] width 11 height 11
radio input "true"
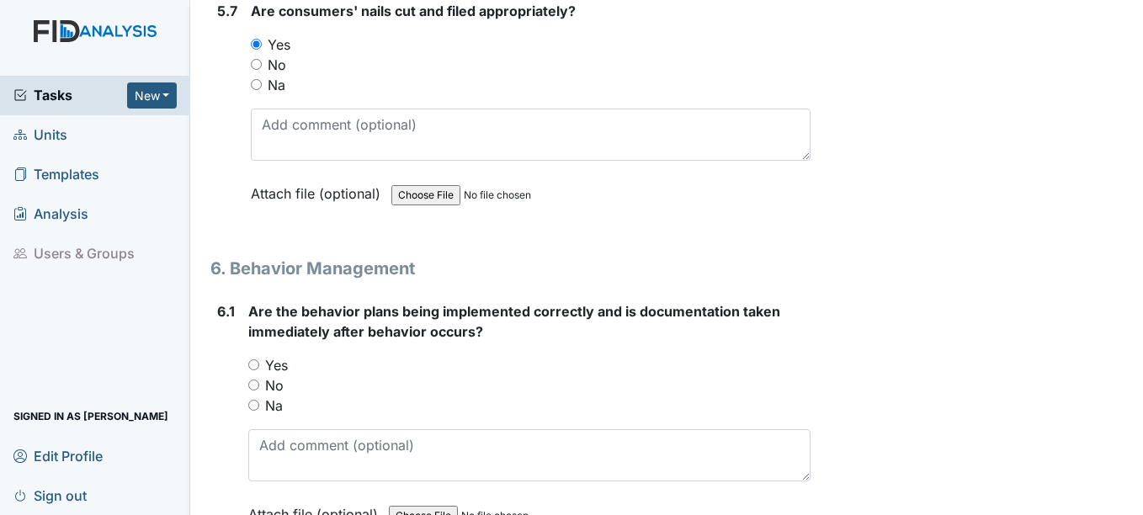
scroll to position [9092, 0]
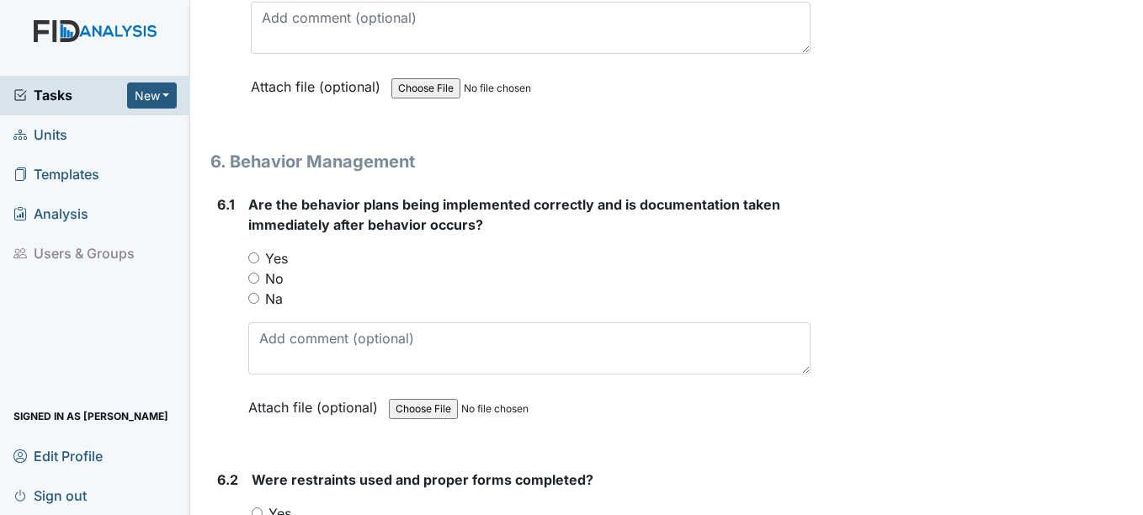
click at [251, 304] on input "Na" at bounding box center [253, 298] width 11 height 11
radio input "true"
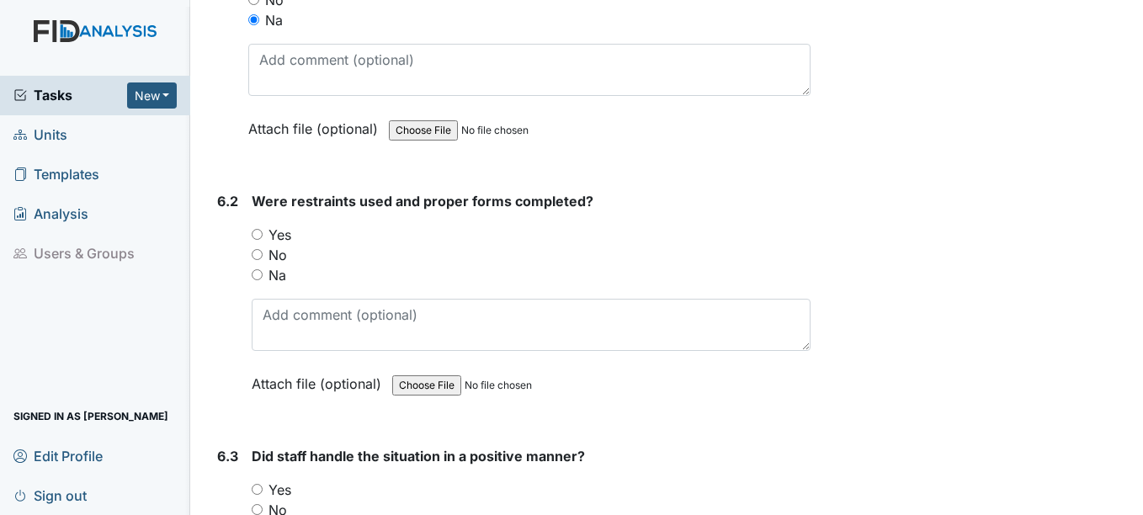
scroll to position [9429, 0]
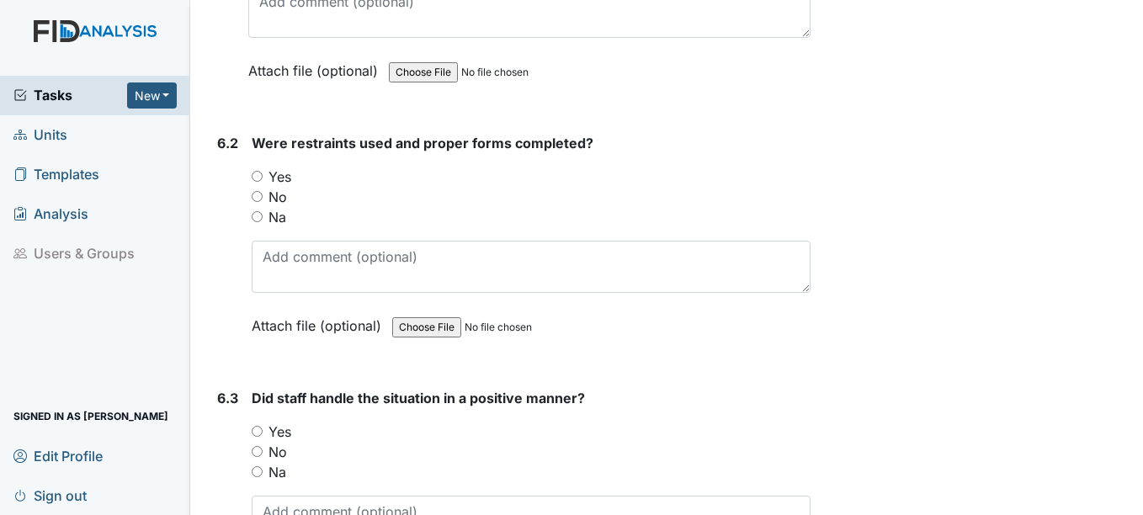
click at [255, 222] on input "Na" at bounding box center [257, 216] width 11 height 11
radio input "true"
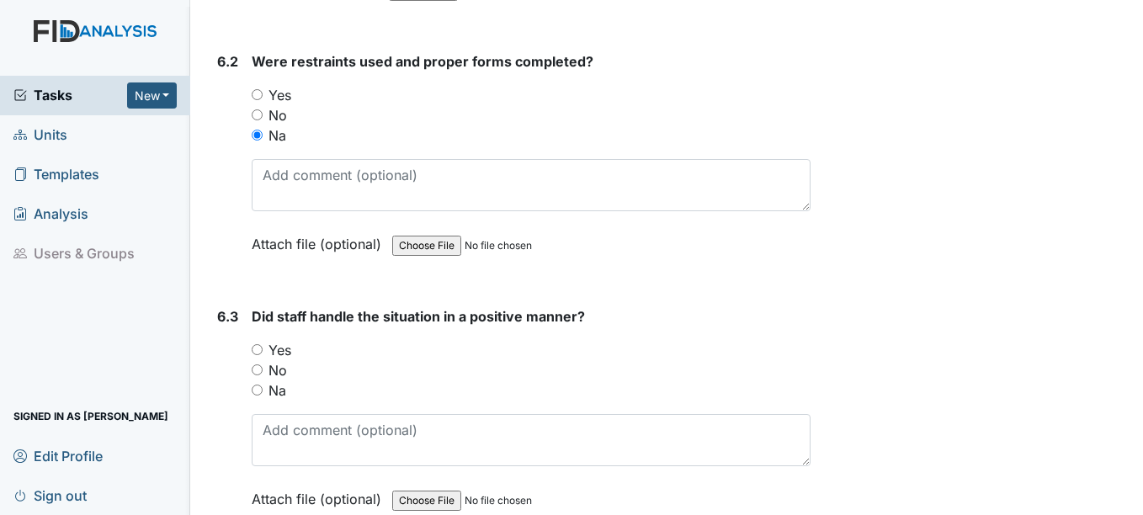
scroll to position [9766, 0]
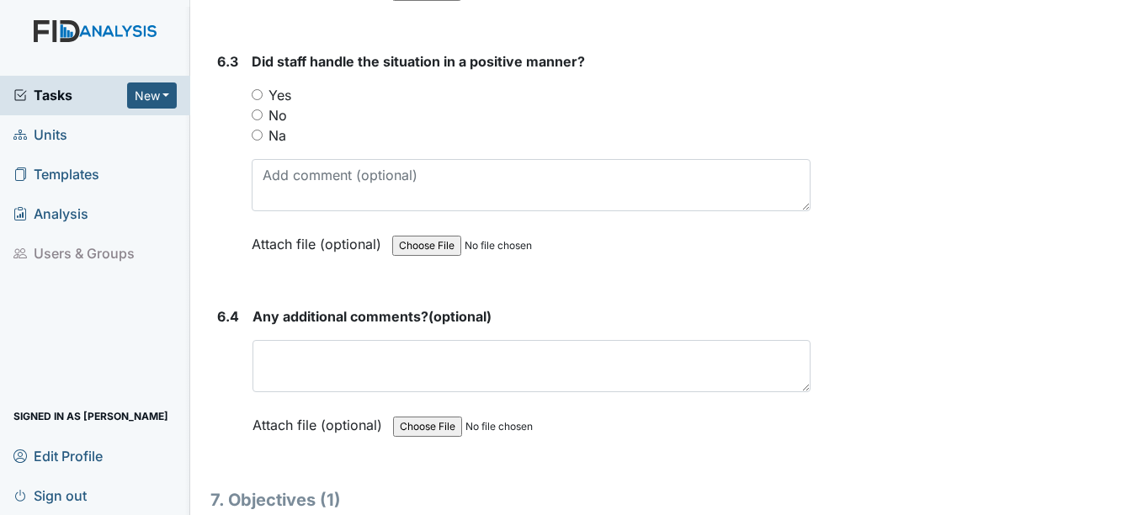
click at [258, 141] on input "Na" at bounding box center [257, 135] width 11 height 11
radio input "true"
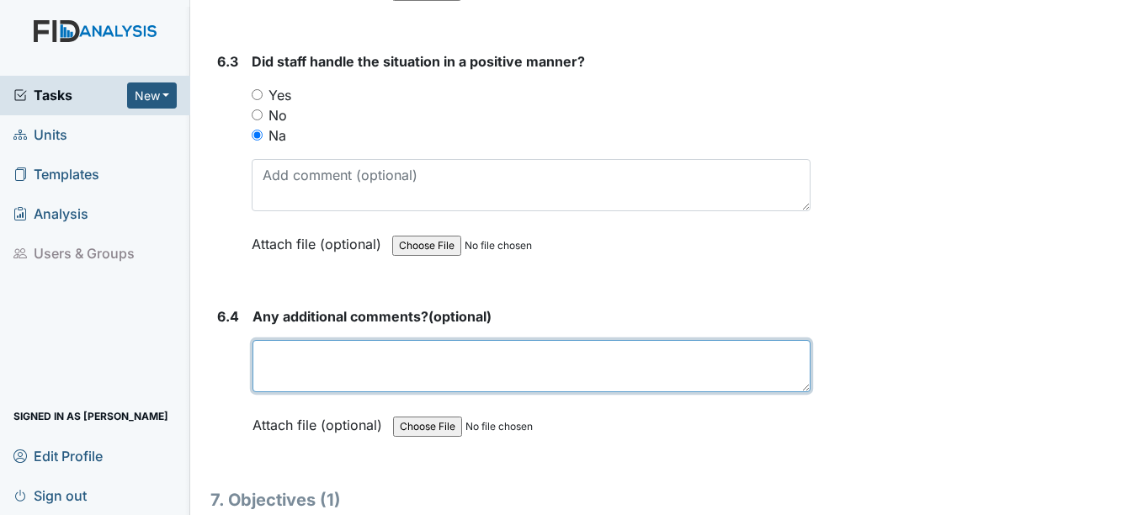
click at [359, 392] on textarea at bounding box center [531, 366] width 557 height 52
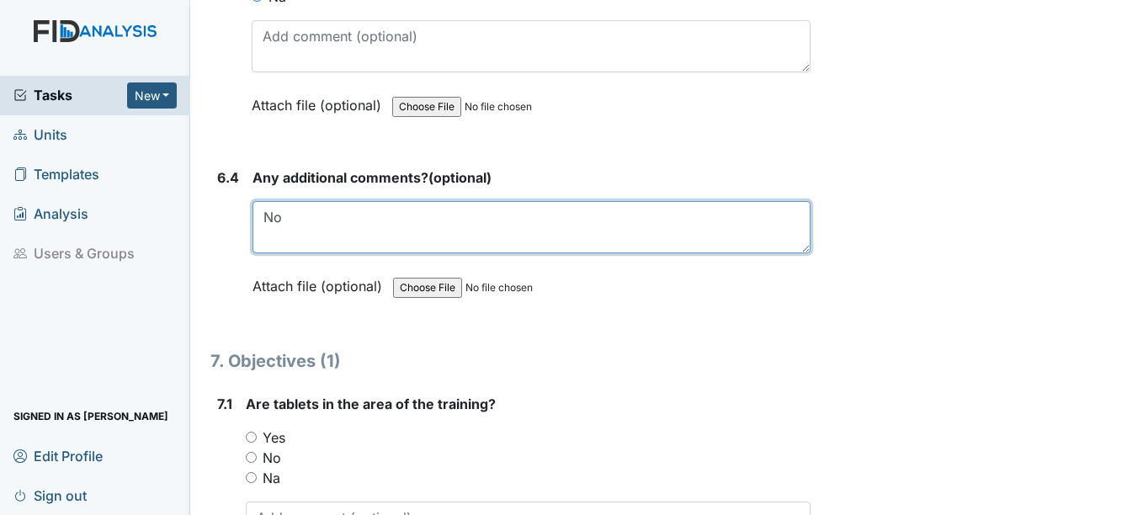
scroll to position [9934, 0]
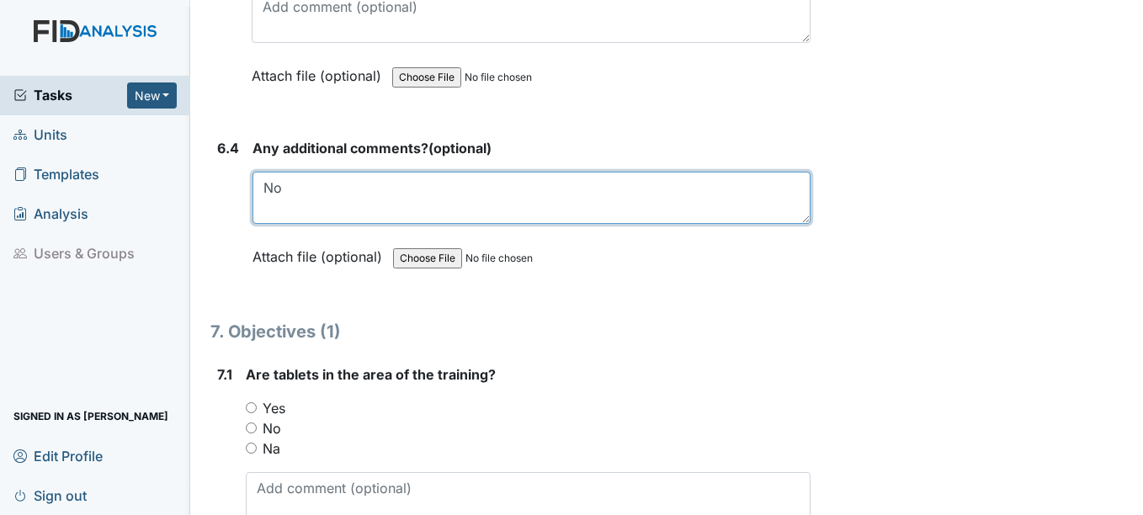
type textarea "No"
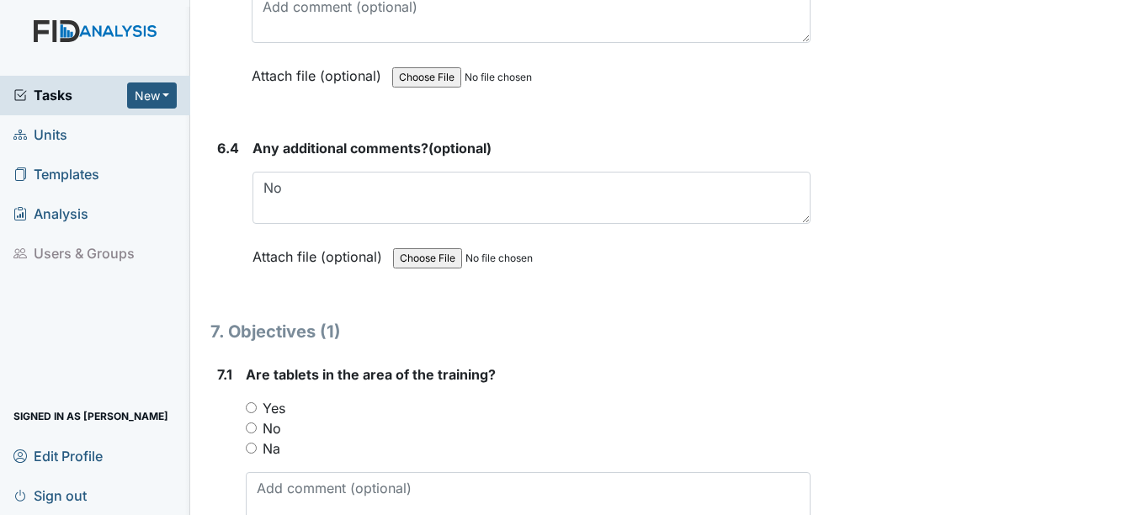
click at [257, 413] on input "Yes" at bounding box center [251, 407] width 11 height 11
radio input "true"
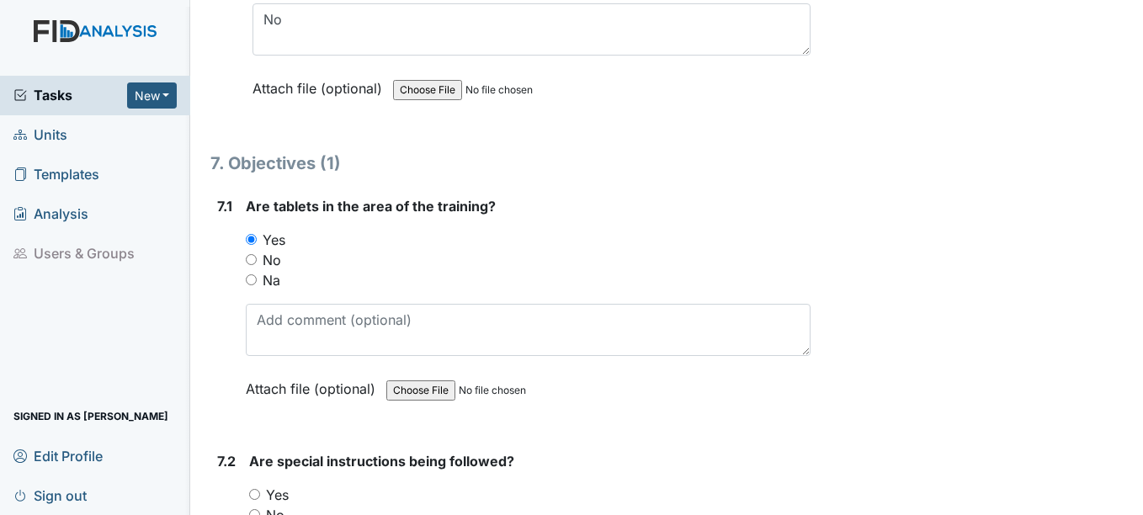
scroll to position [10187, 0]
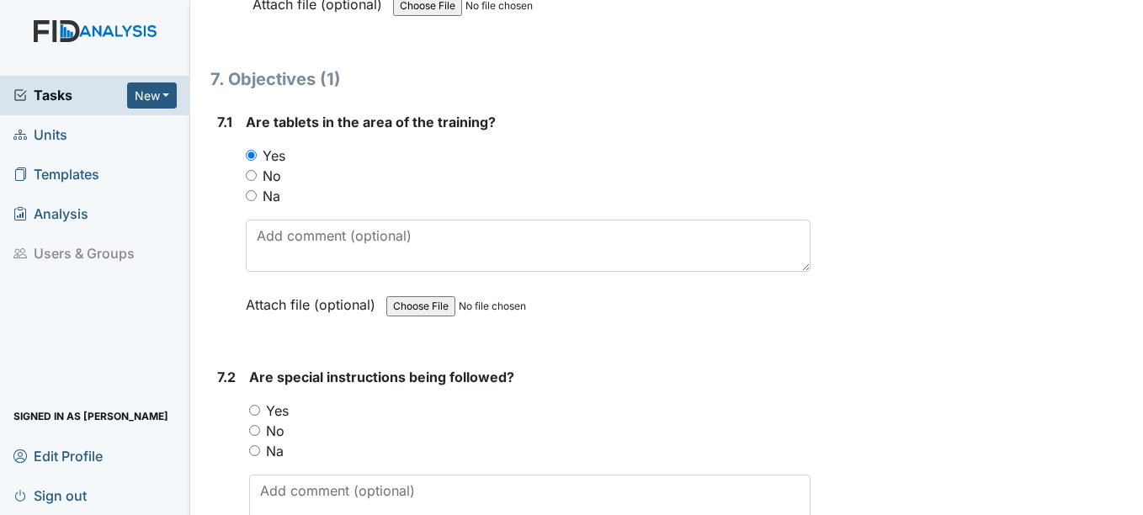
click at [258, 416] on input "Yes" at bounding box center [254, 410] width 11 height 11
radio input "true"
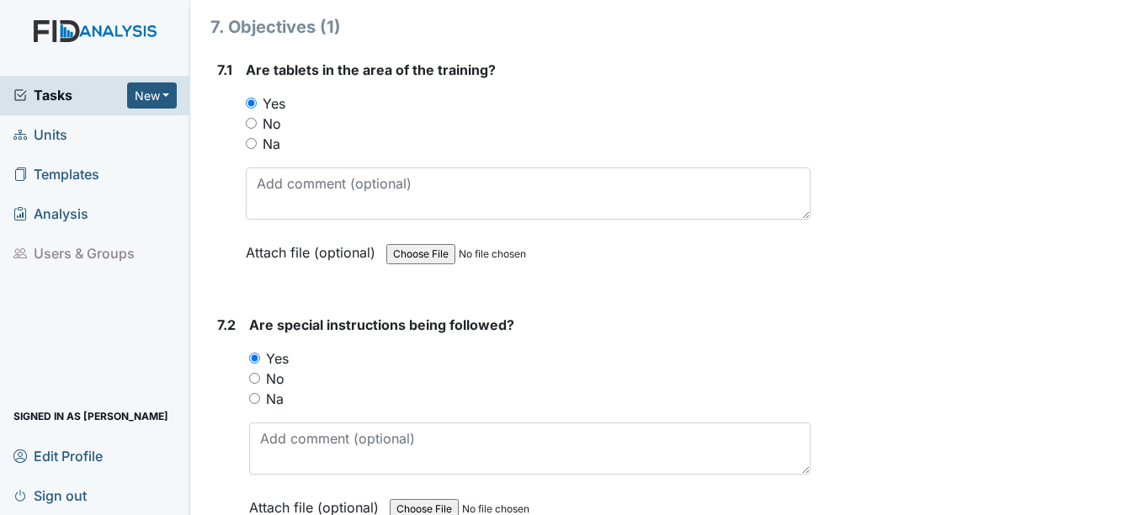
scroll to position [10439, 0]
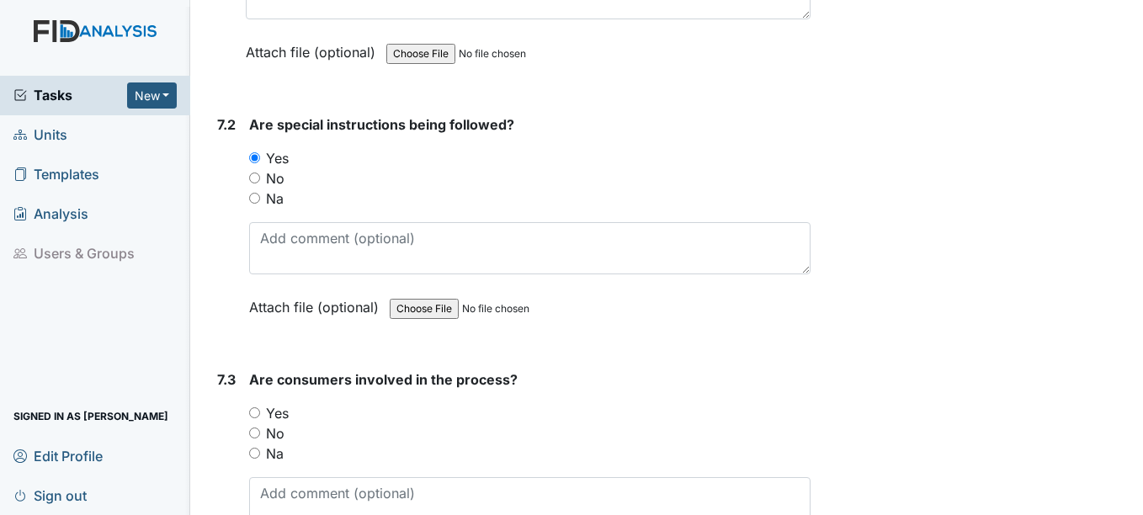
click at [258, 418] on input "Yes" at bounding box center [254, 412] width 11 height 11
radio input "true"
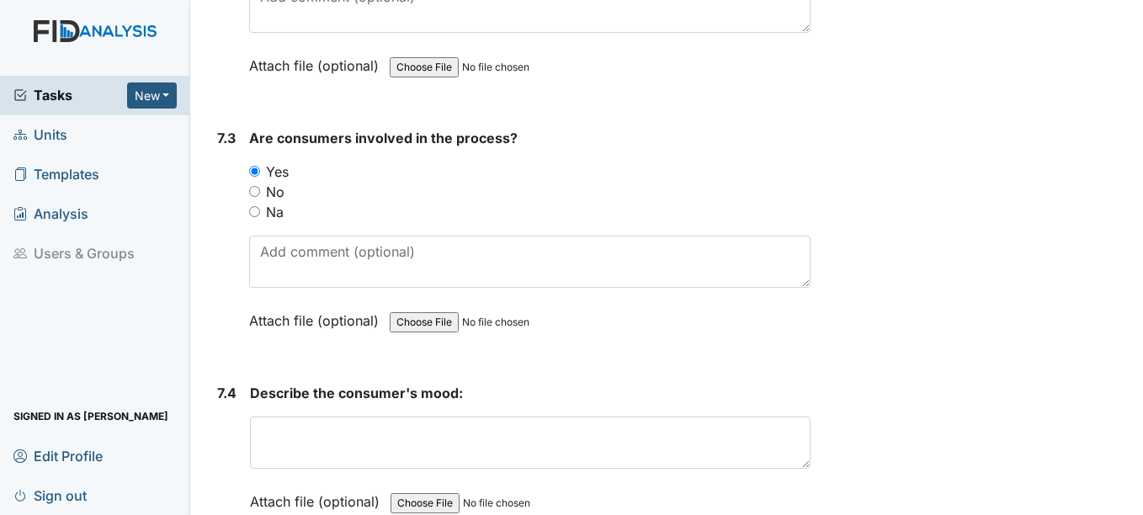
scroll to position [10692, 0]
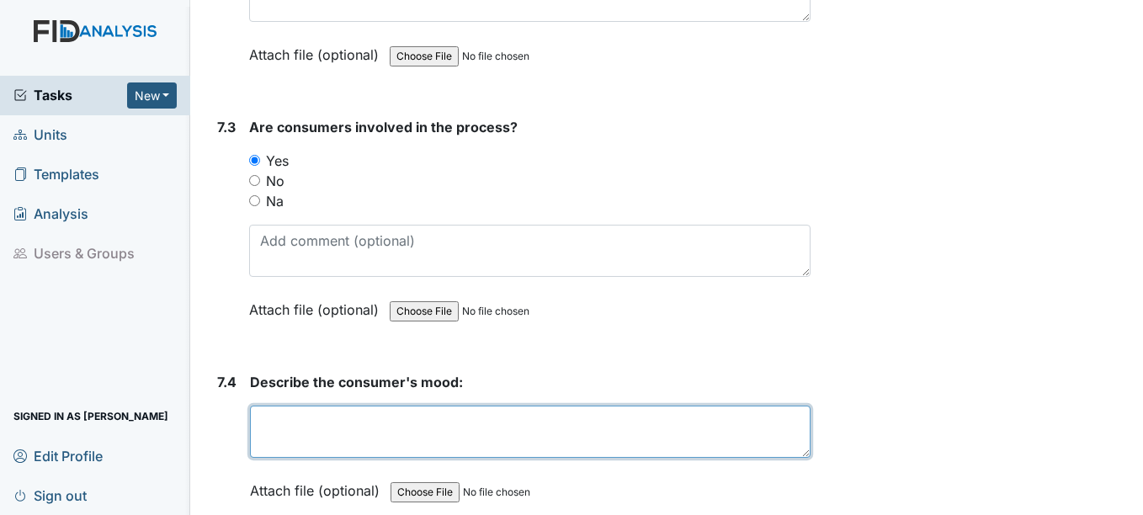
click at [264, 434] on textarea at bounding box center [530, 432] width 560 height 52
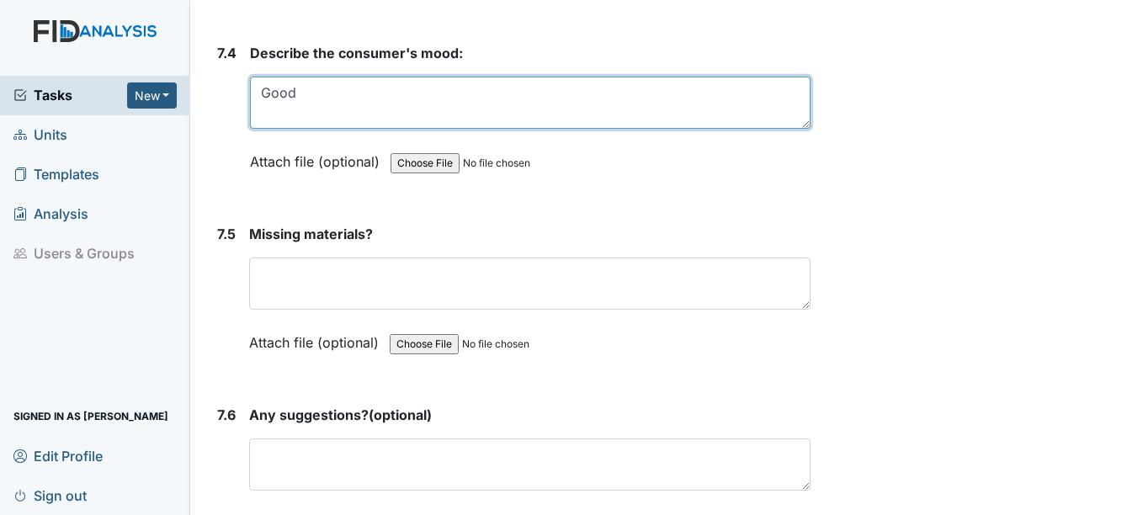
scroll to position [11029, 0]
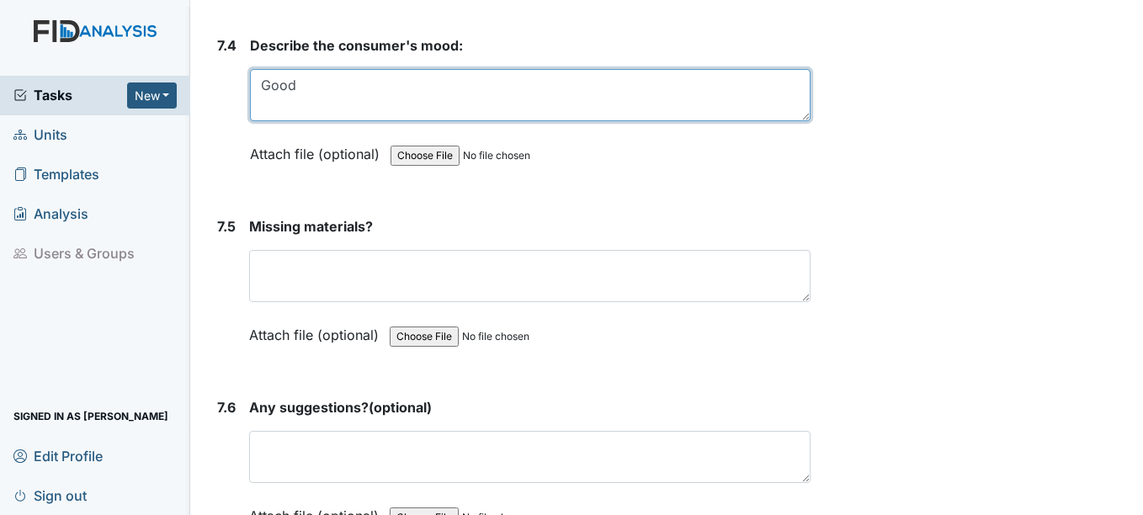
type textarea "Good"
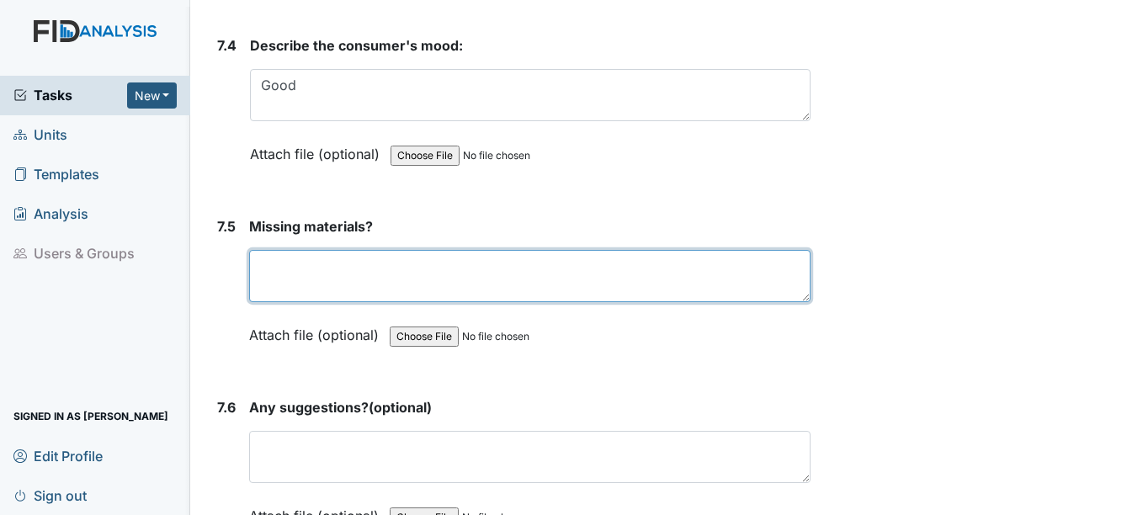
click at [350, 294] on textarea at bounding box center [529, 276] width 561 height 52
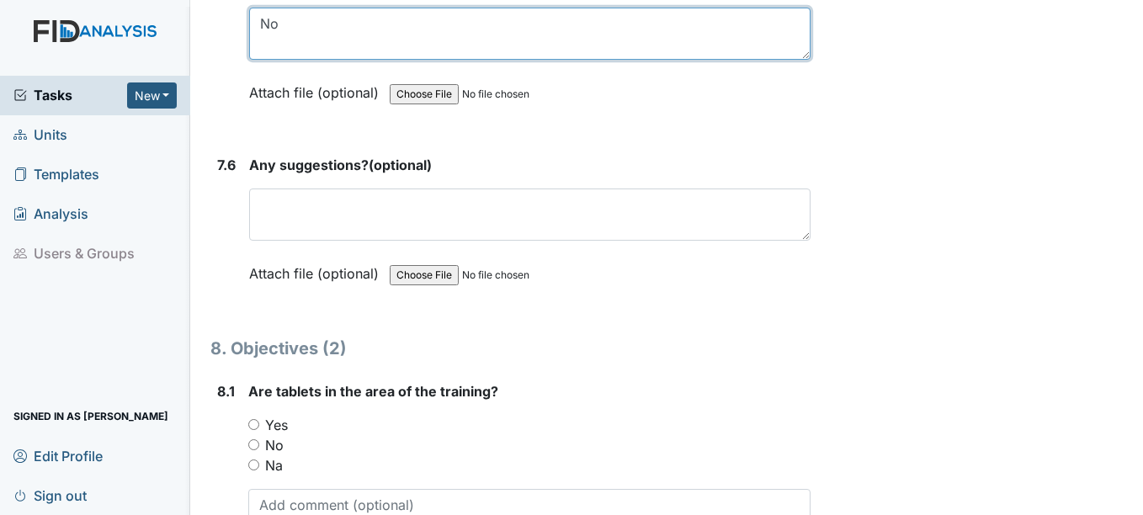
scroll to position [11281, 0]
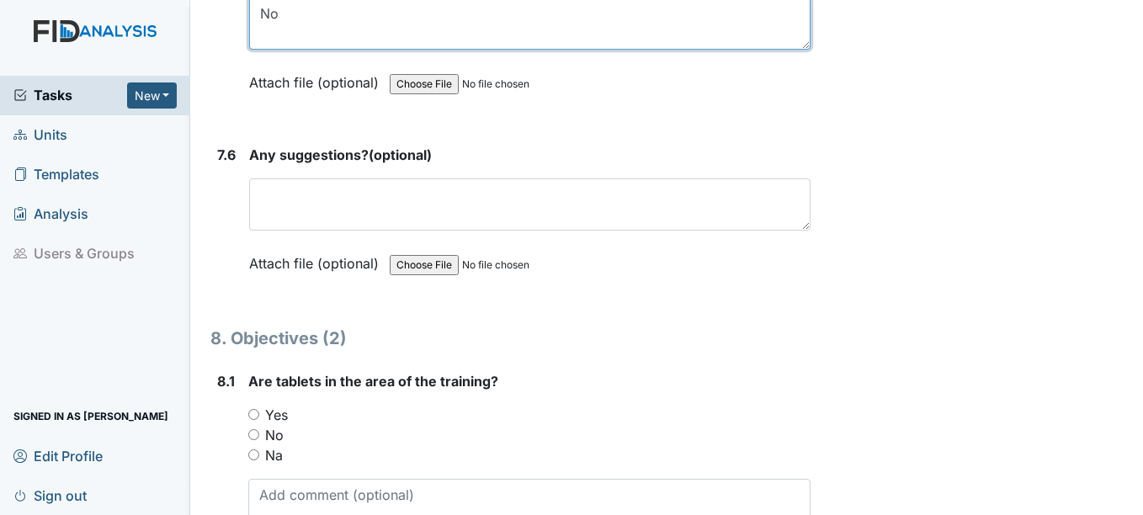
type textarea "No"
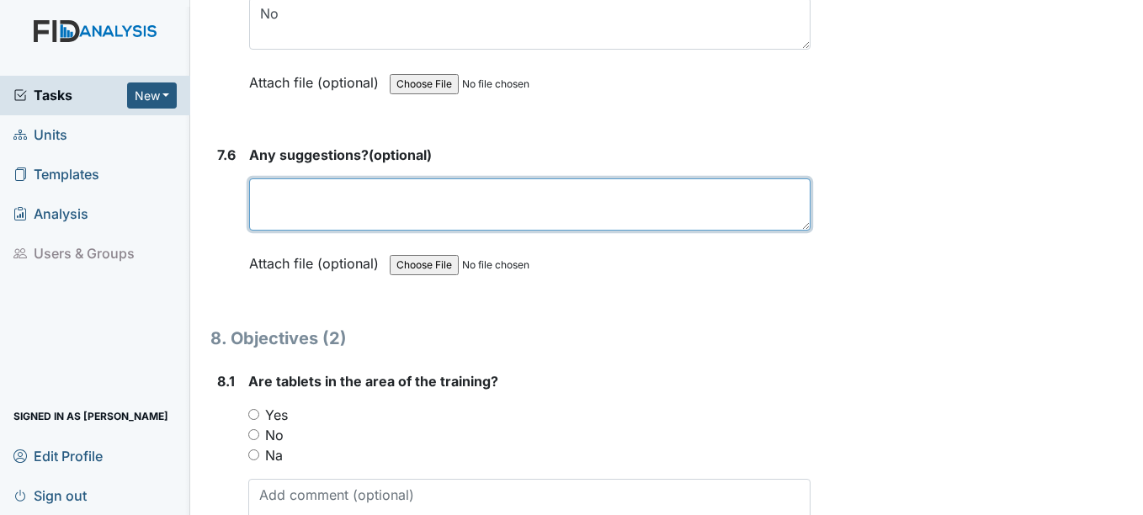
click at [345, 207] on textarea at bounding box center [529, 204] width 561 height 52
type textarea "None"
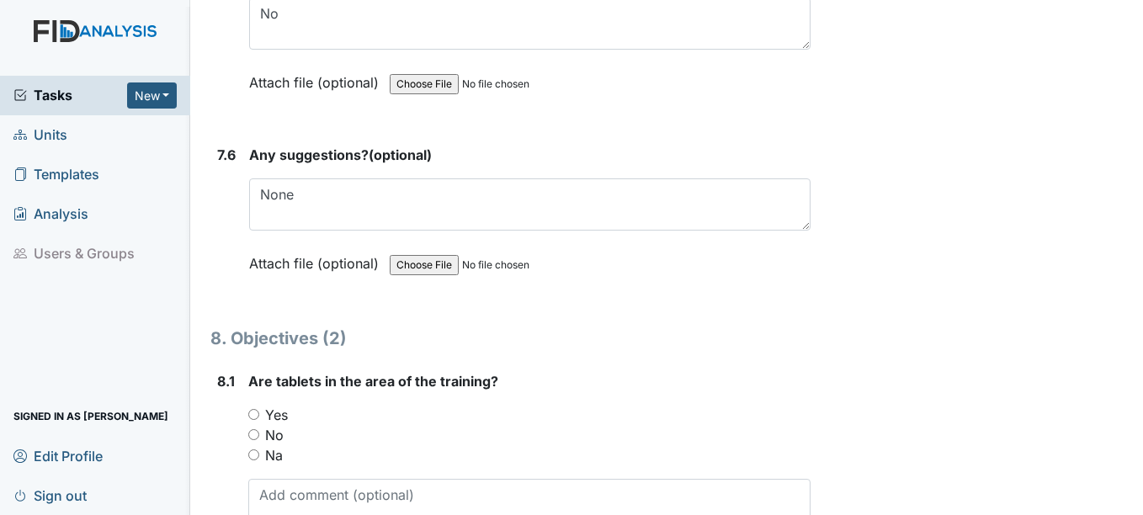
click at [257, 420] on input "Yes" at bounding box center [253, 414] width 11 height 11
radio input "true"
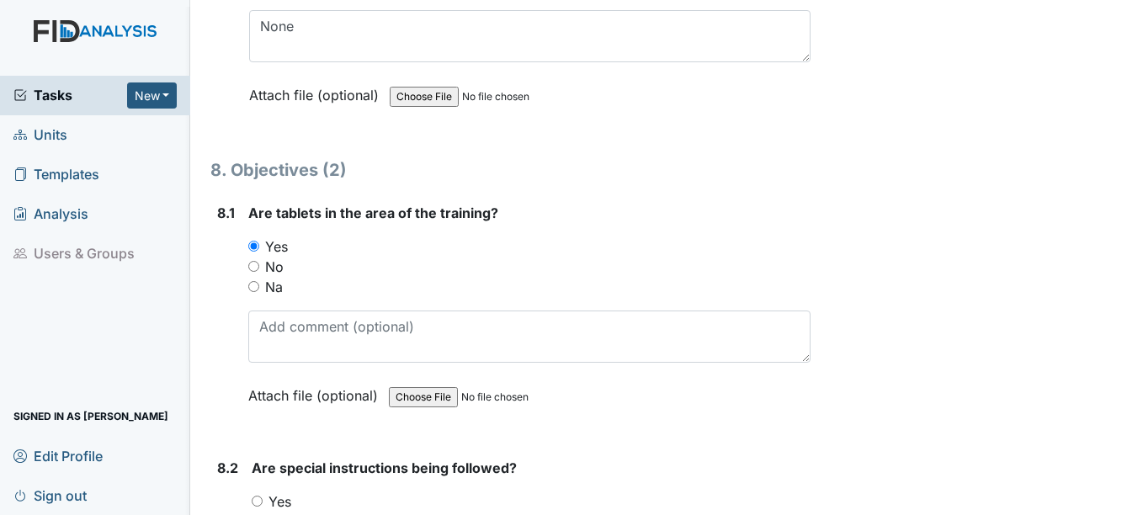
scroll to position [11534, 0]
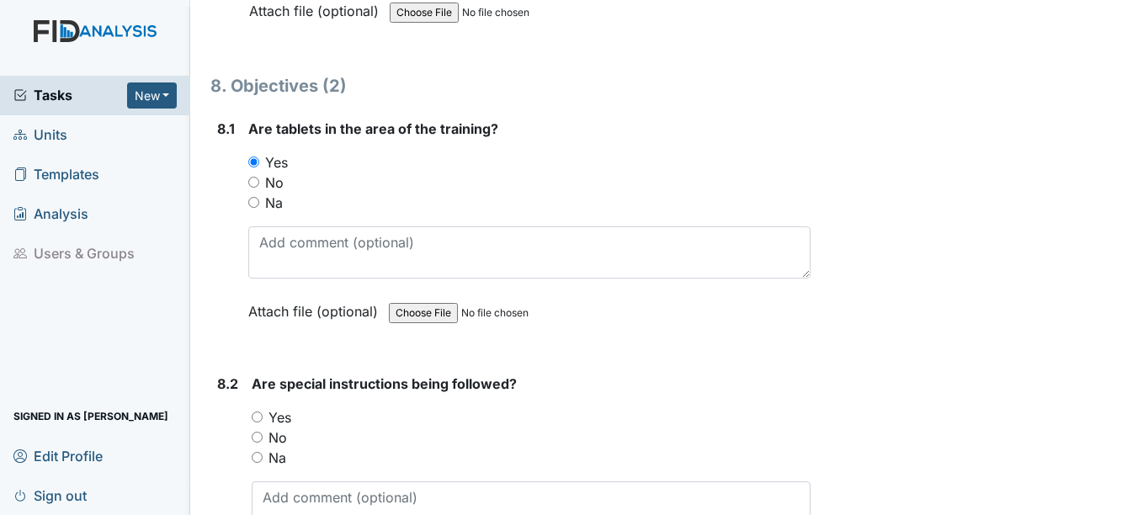
click at [256, 423] on input "Yes" at bounding box center [257, 417] width 11 height 11
radio input "true"
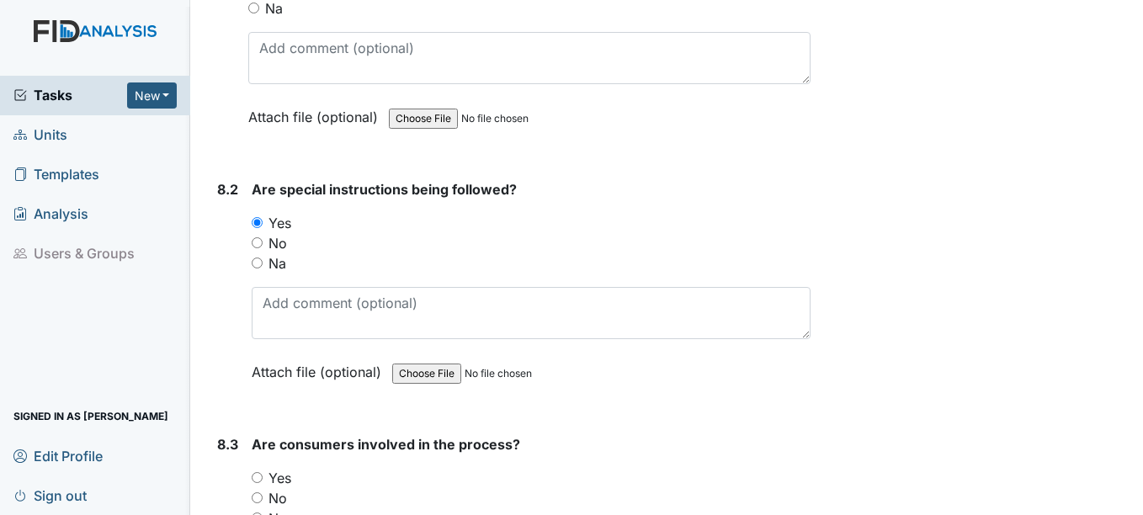
scroll to position [11786, 0]
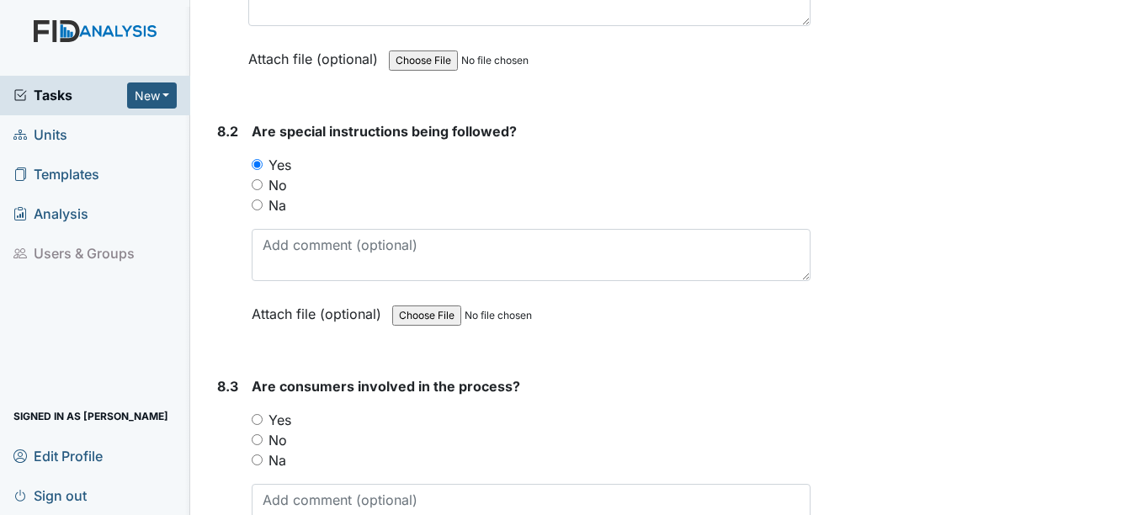
click at [253, 425] on input "Yes" at bounding box center [257, 419] width 11 height 11
radio input "true"
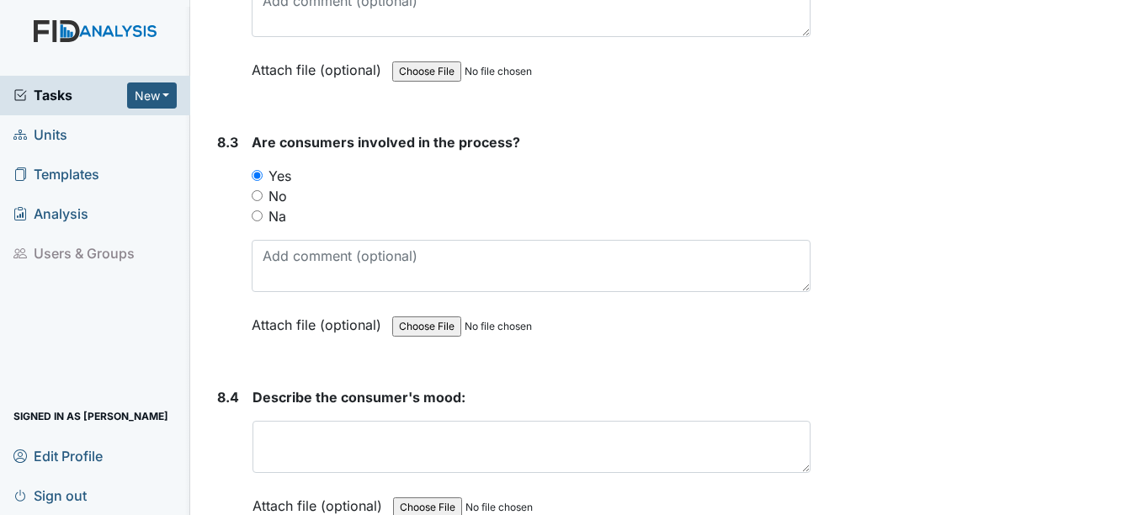
scroll to position [12039, 0]
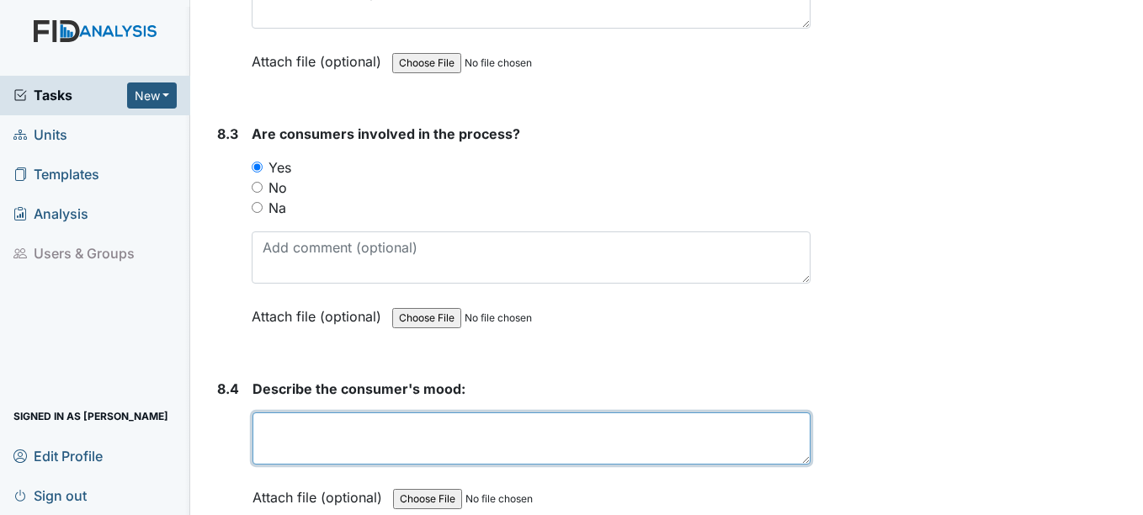
click at [359, 465] on textarea at bounding box center [531, 439] width 557 height 52
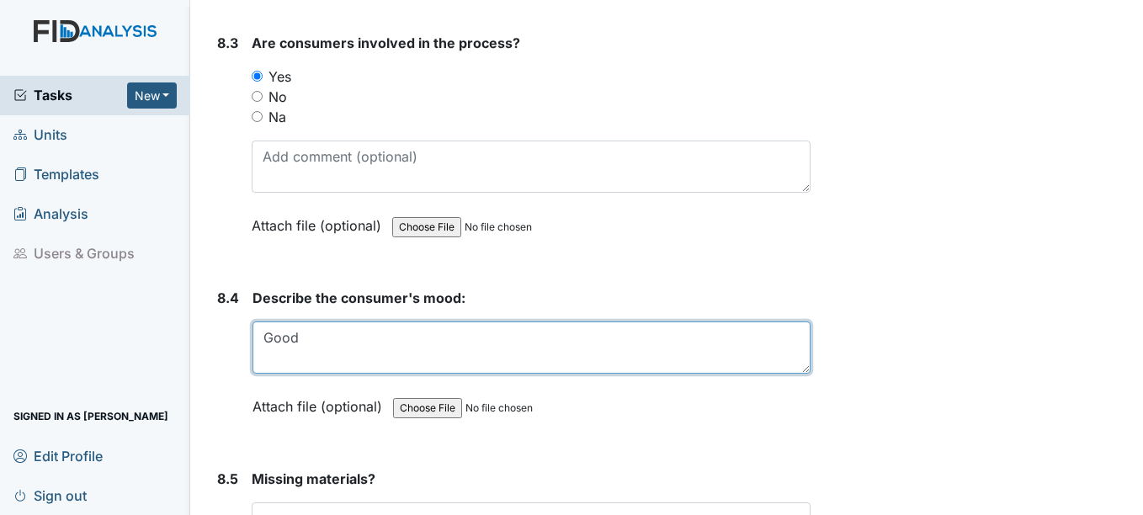
scroll to position [12291, 0]
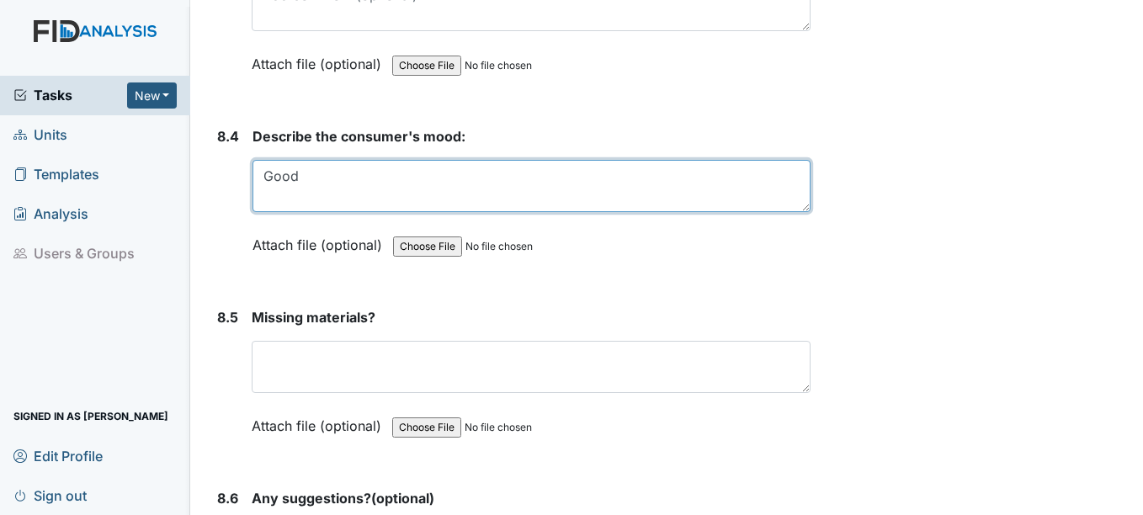
type textarea "Good"
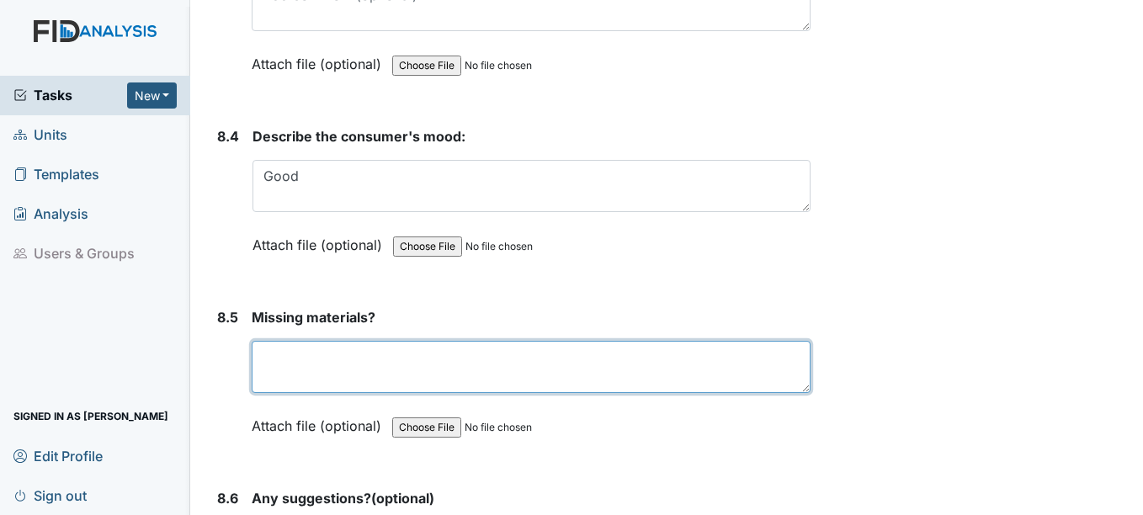
click at [353, 384] on textarea at bounding box center [531, 367] width 558 height 52
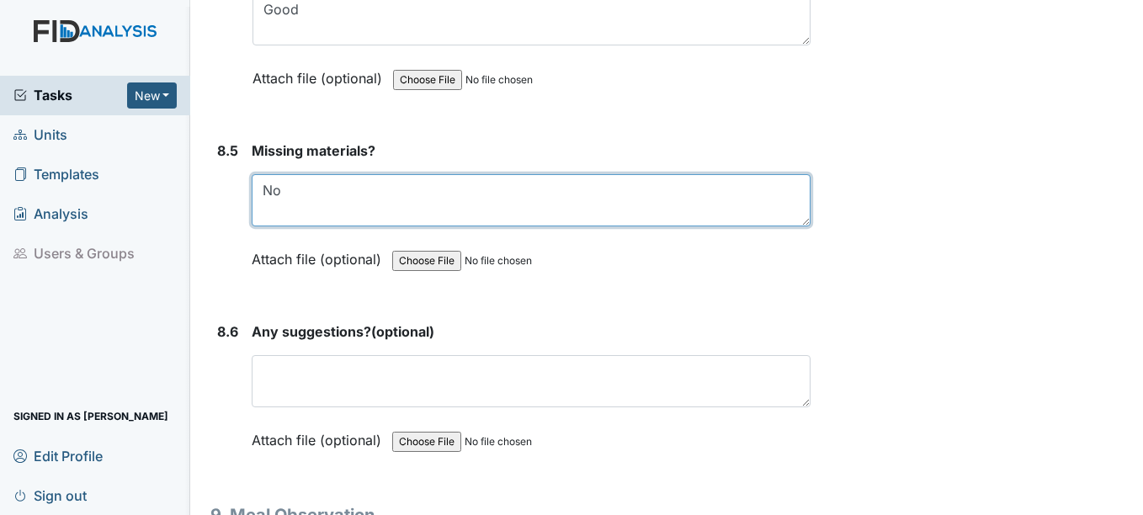
scroll to position [12460, 0]
type textarea "No"
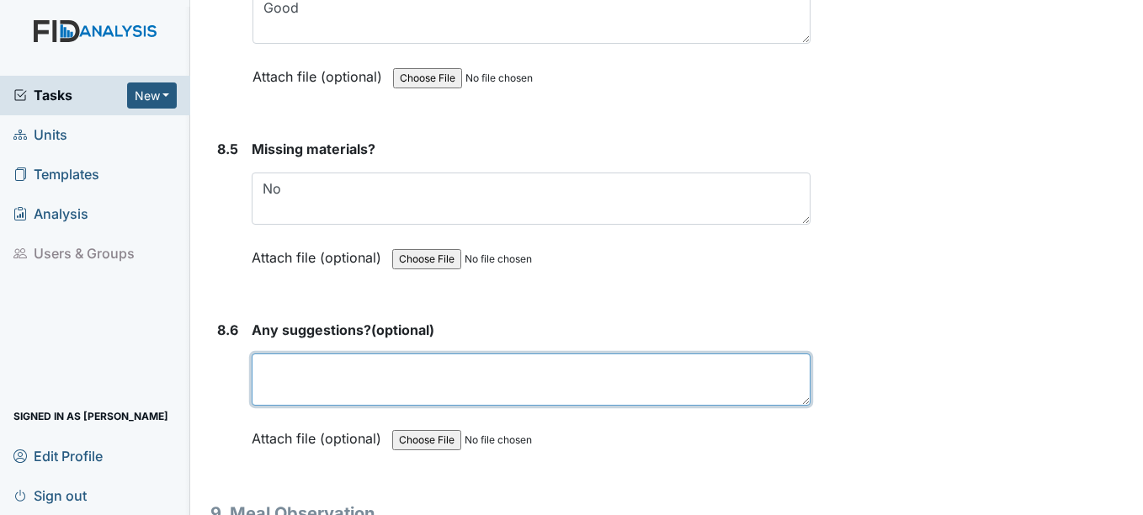
click at [360, 386] on textarea at bounding box center [531, 380] width 558 height 52
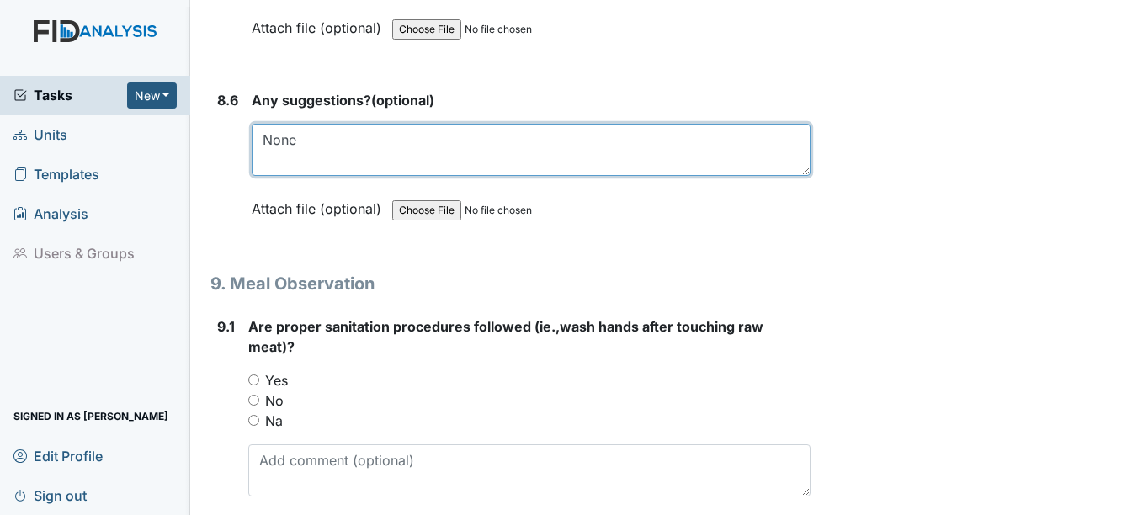
scroll to position [12712, 0]
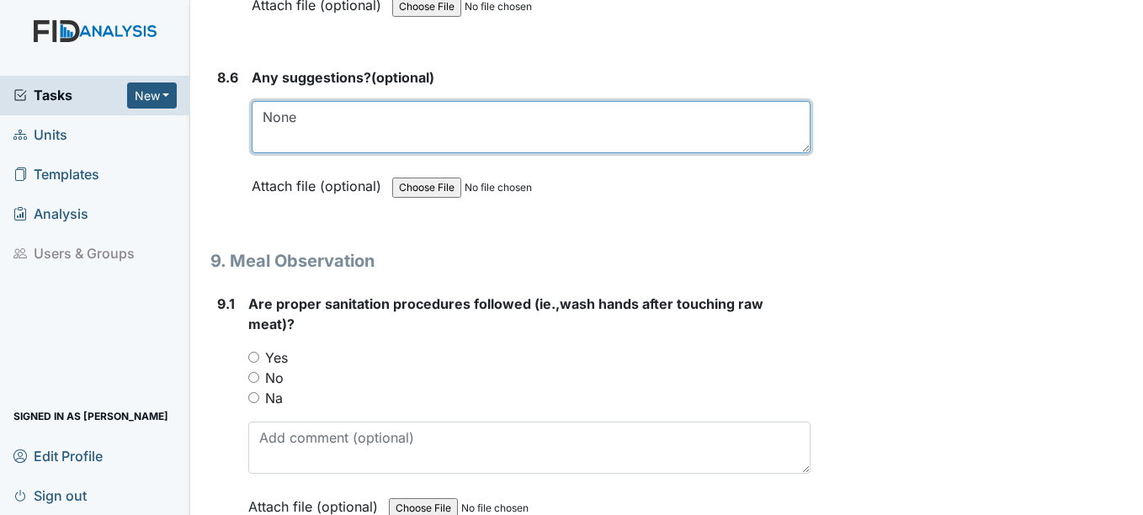
type textarea "None"
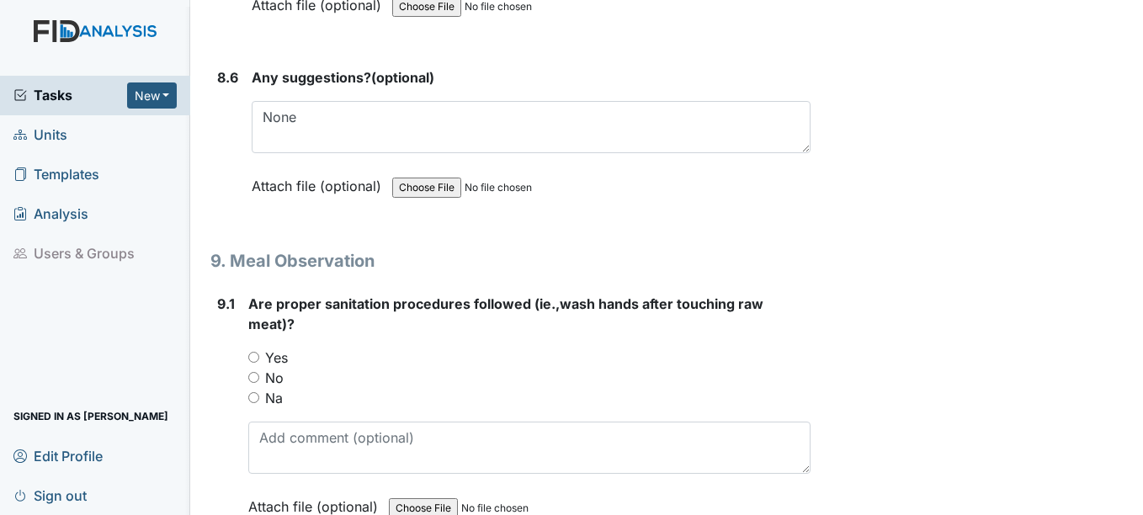
click at [255, 363] on input "Yes" at bounding box center [253, 357] width 11 height 11
radio input "true"
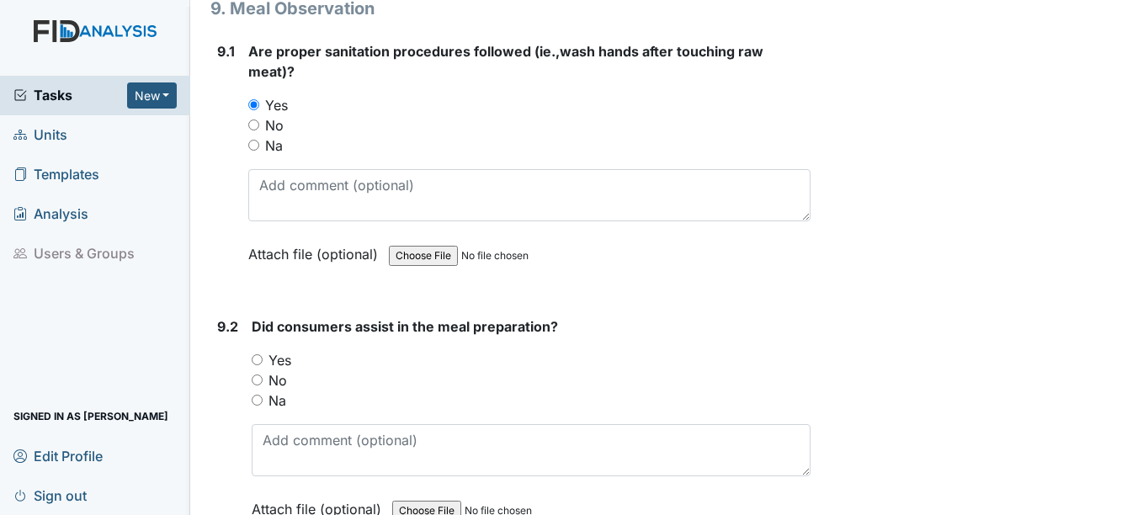
click at [255, 365] on input "Yes" at bounding box center [257, 359] width 11 height 11
radio input "true"
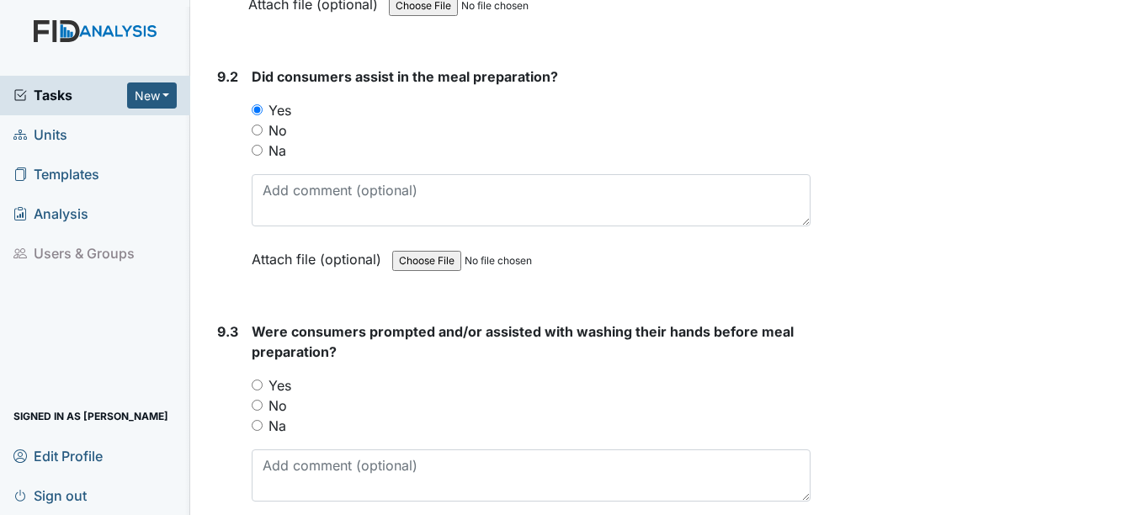
scroll to position [13217, 0]
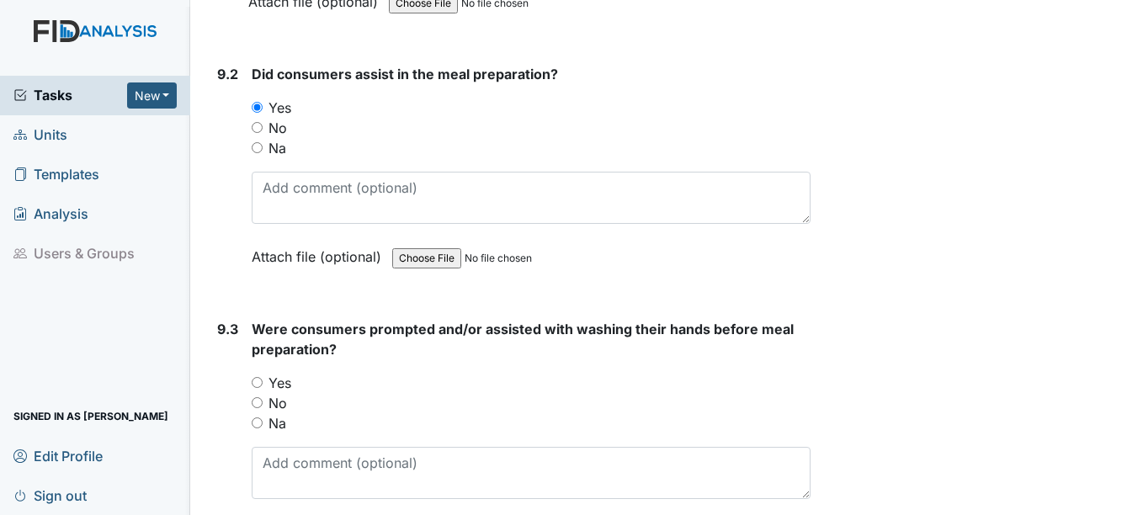
click at [253, 388] on input "Yes" at bounding box center [257, 382] width 11 height 11
radio input "true"
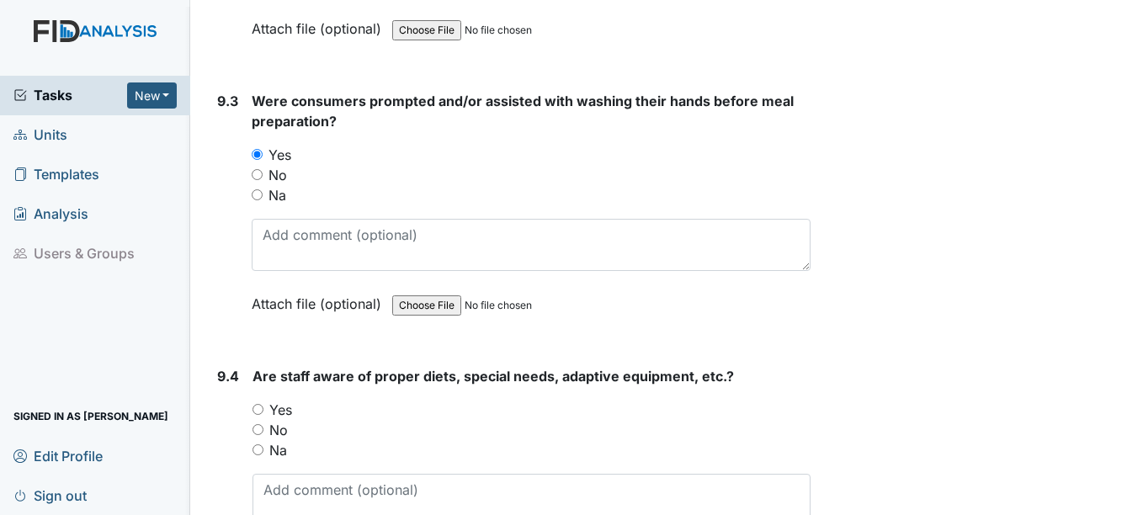
scroll to position [13470, 0]
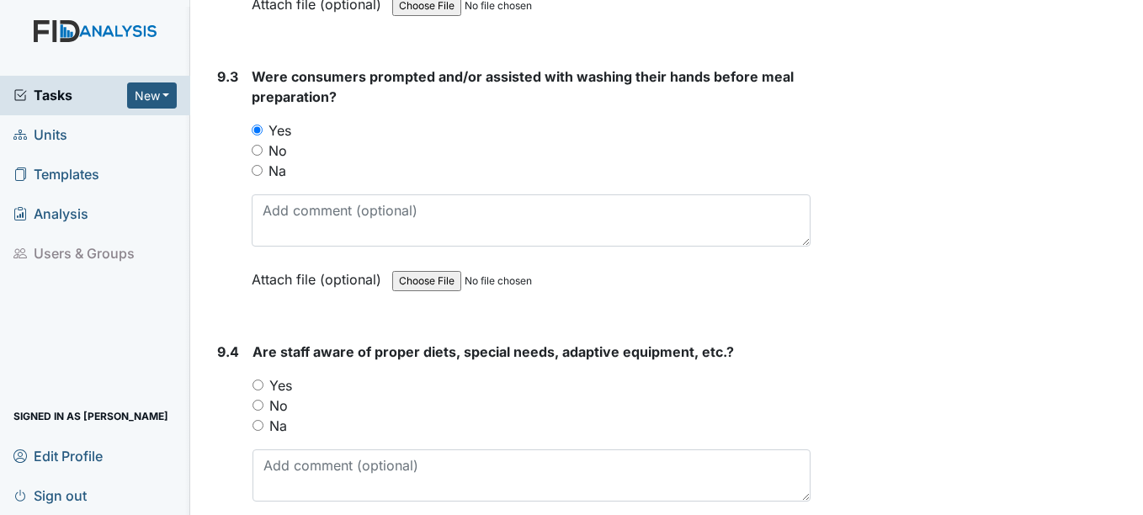
click at [257, 391] on input "Yes" at bounding box center [258, 385] width 11 height 11
radio input "true"
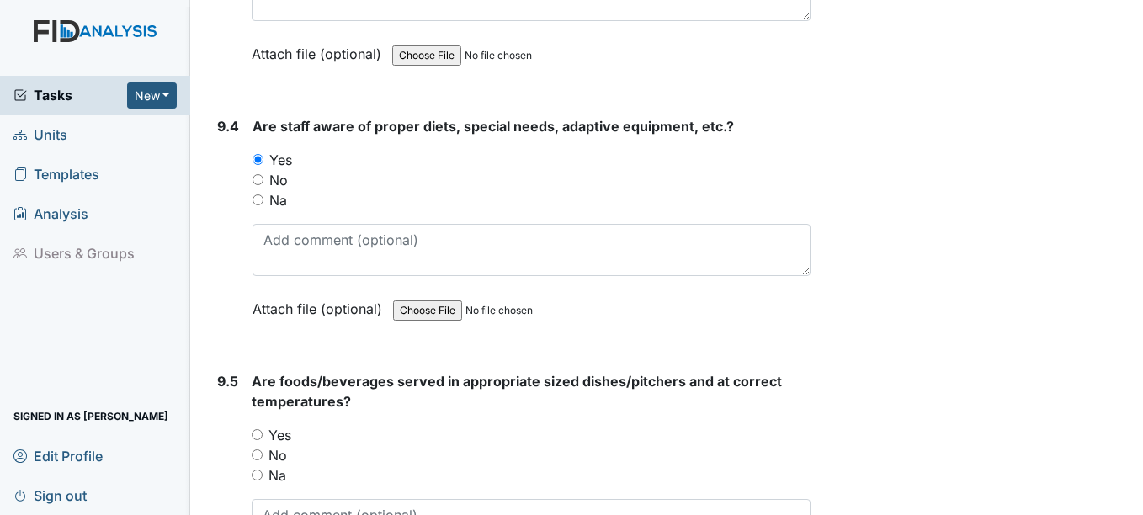
scroll to position [13723, 0]
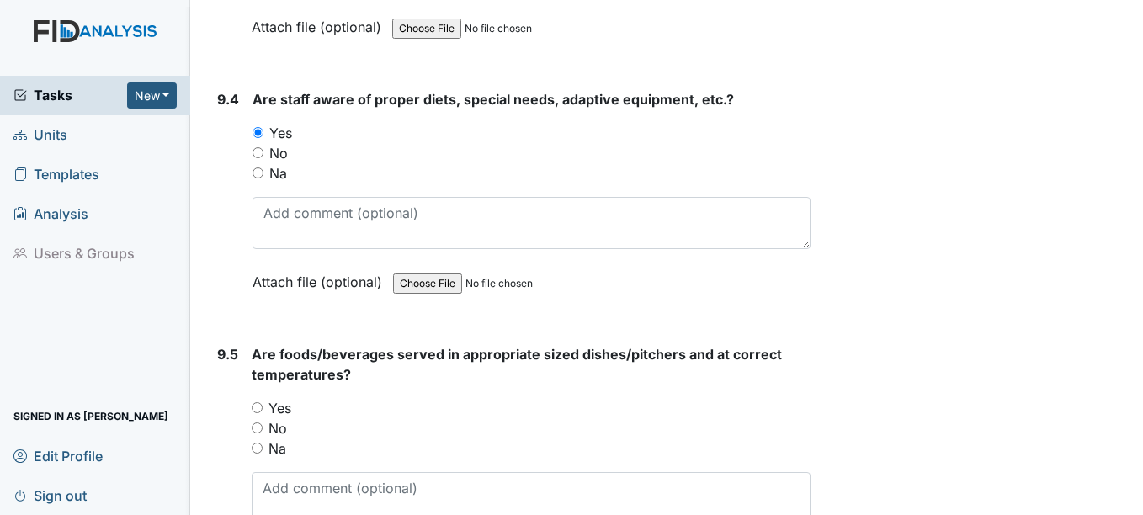
click at [253, 418] on div "Yes" at bounding box center [531, 408] width 558 height 20
click at [254, 413] on input "Yes" at bounding box center [257, 407] width 11 height 11
radio input "true"
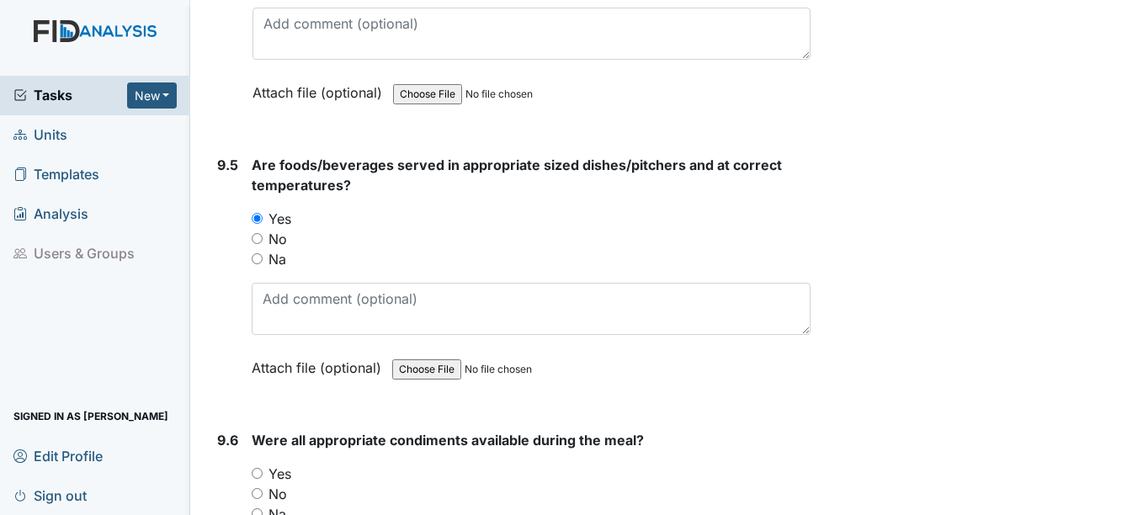
scroll to position [13975, 0]
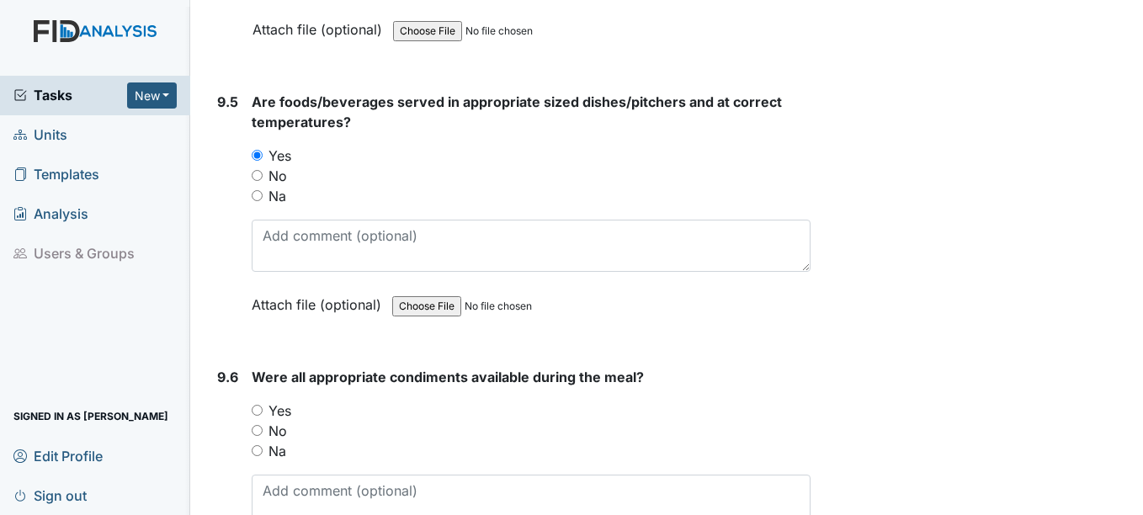
click at [261, 416] on input "Yes" at bounding box center [257, 410] width 11 height 11
radio input "true"
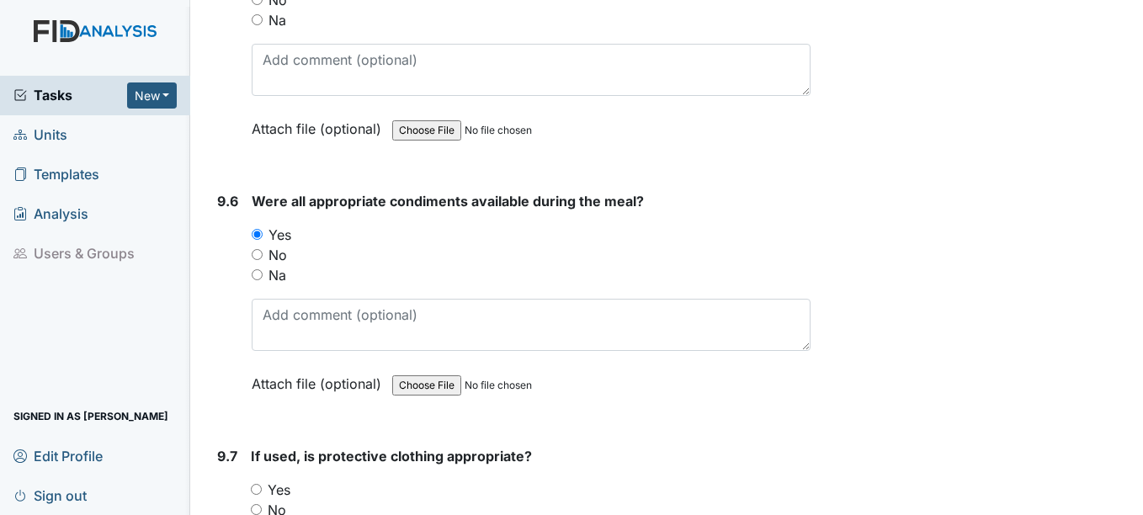
scroll to position [14228, 0]
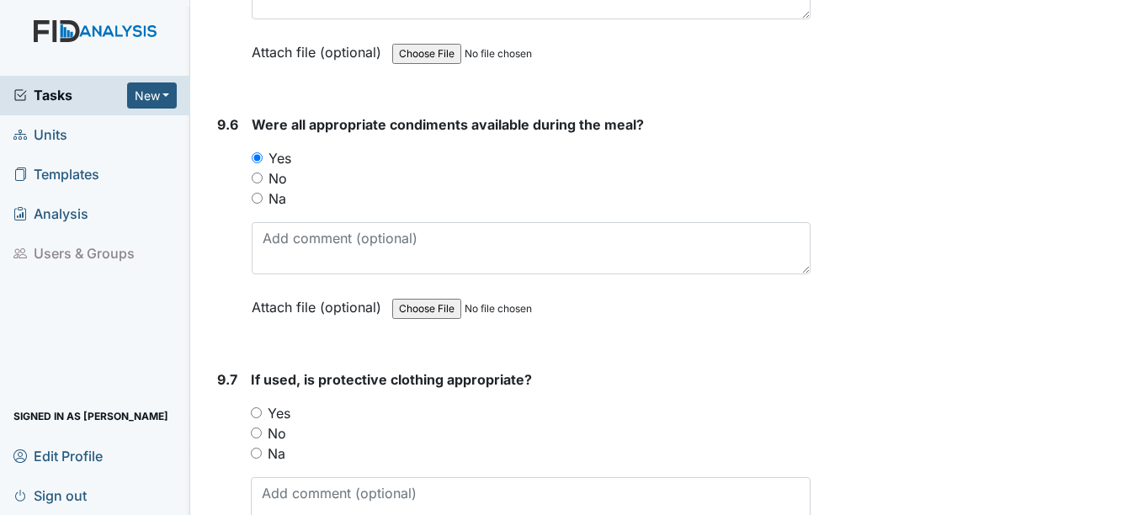
click at [253, 418] on input "Yes" at bounding box center [256, 412] width 11 height 11
radio input "true"
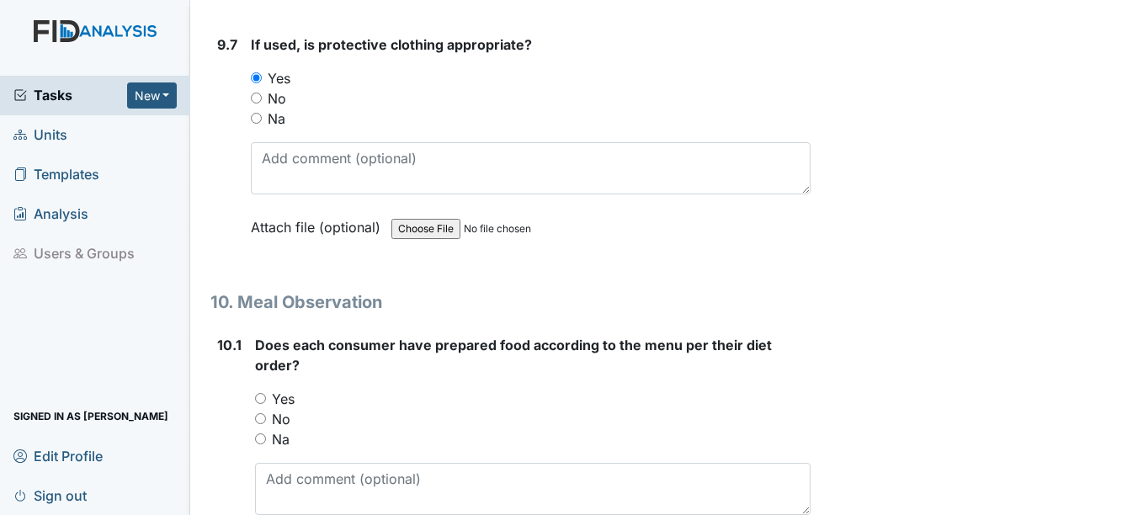
scroll to position [14733, 0]
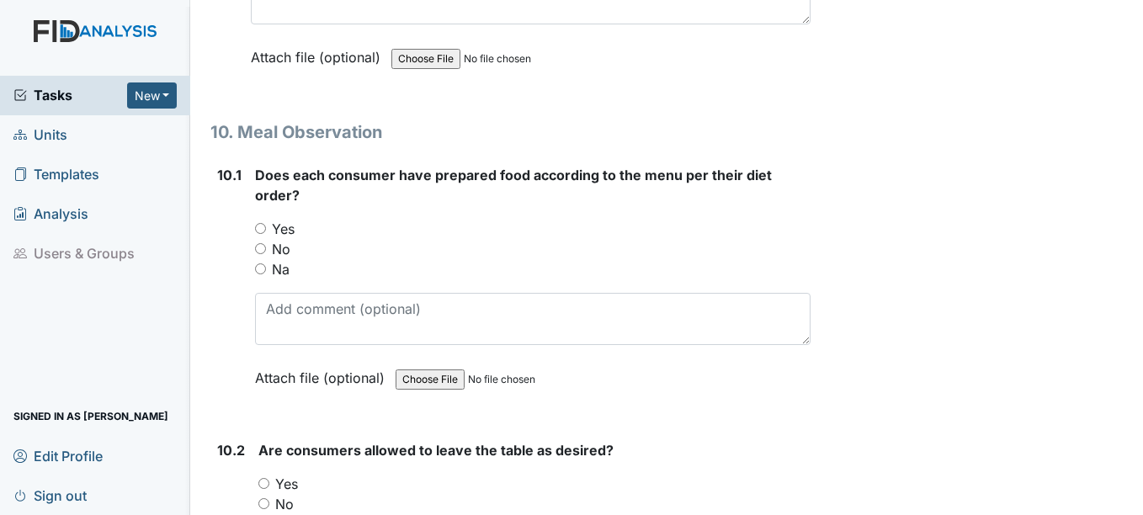
click at [264, 239] on div "Yes" at bounding box center [532, 229] width 555 height 20
click at [264, 234] on input "Yes" at bounding box center [260, 228] width 11 height 11
radio input "true"
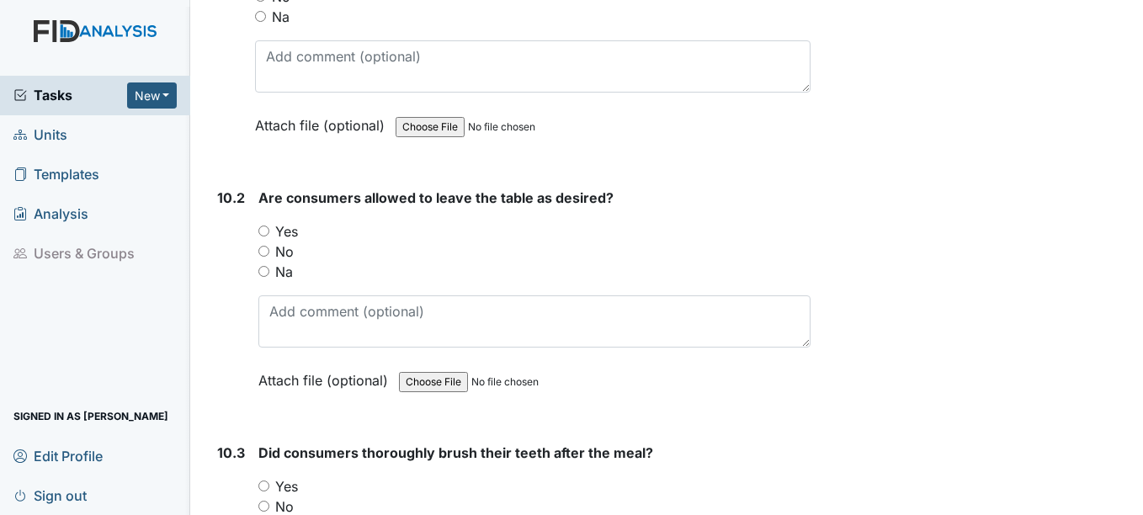
click at [264, 237] on input "Yes" at bounding box center [263, 231] width 11 height 11
radio input "true"
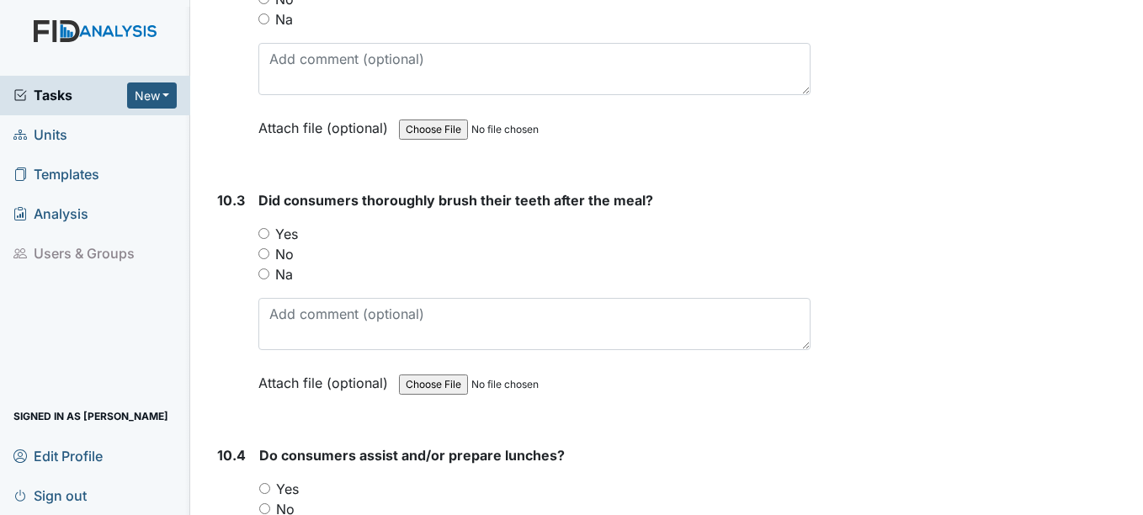
click at [264, 239] on input "Yes" at bounding box center [263, 233] width 11 height 11
radio input "true"
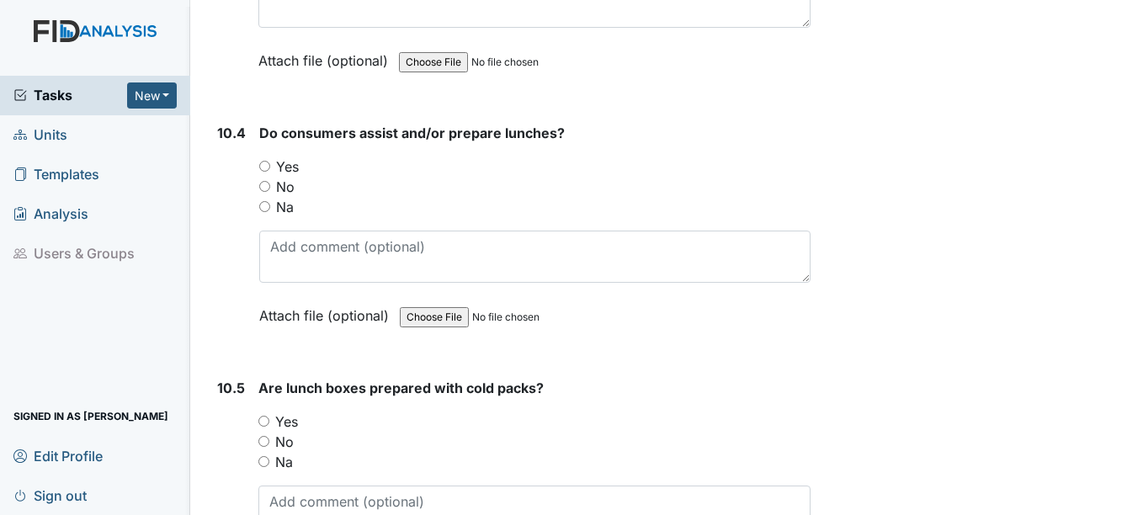
scroll to position [15575, 0]
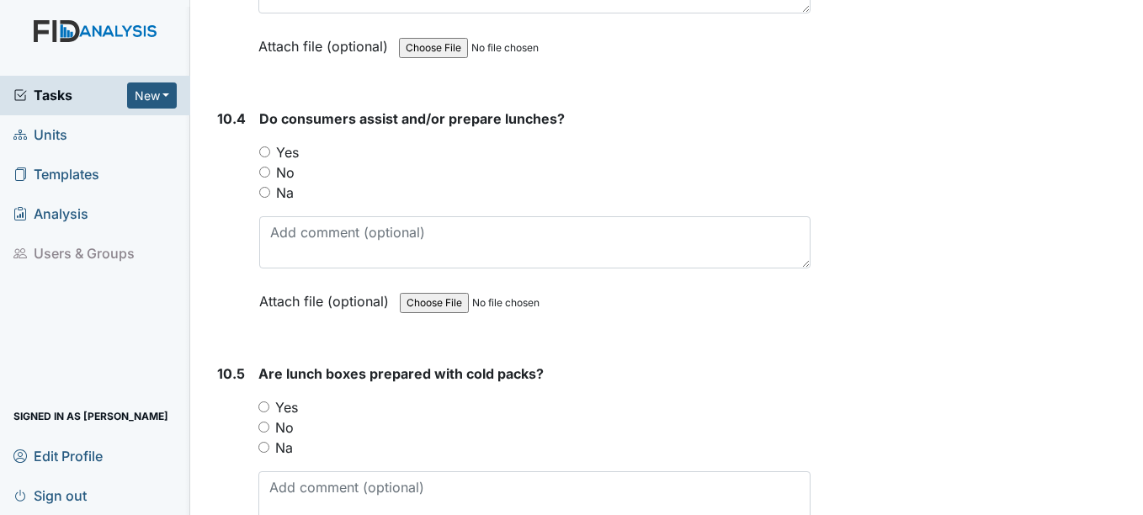
click at [265, 157] on input "Yes" at bounding box center [264, 151] width 11 height 11
radio input "true"
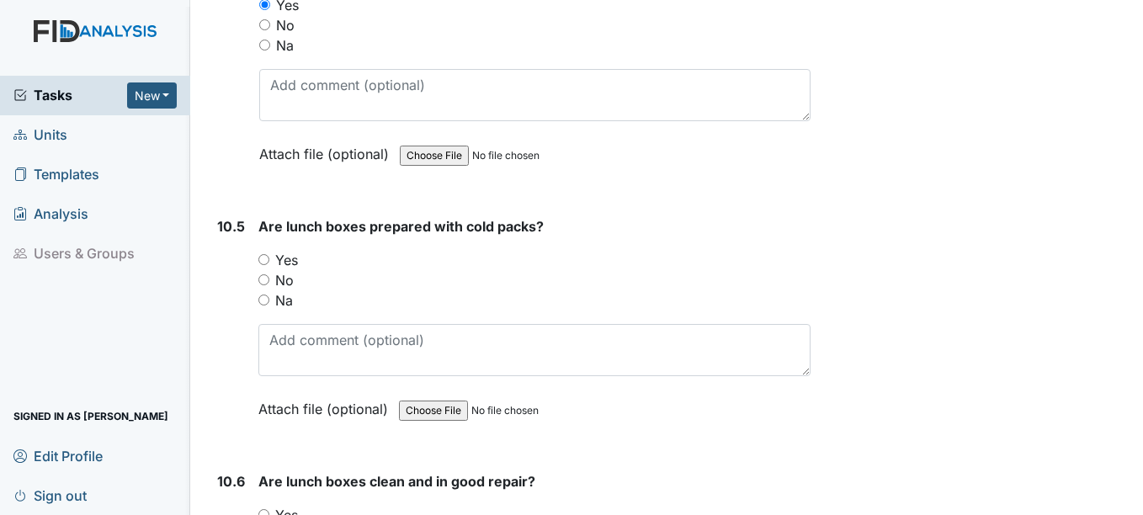
scroll to position [15743, 0]
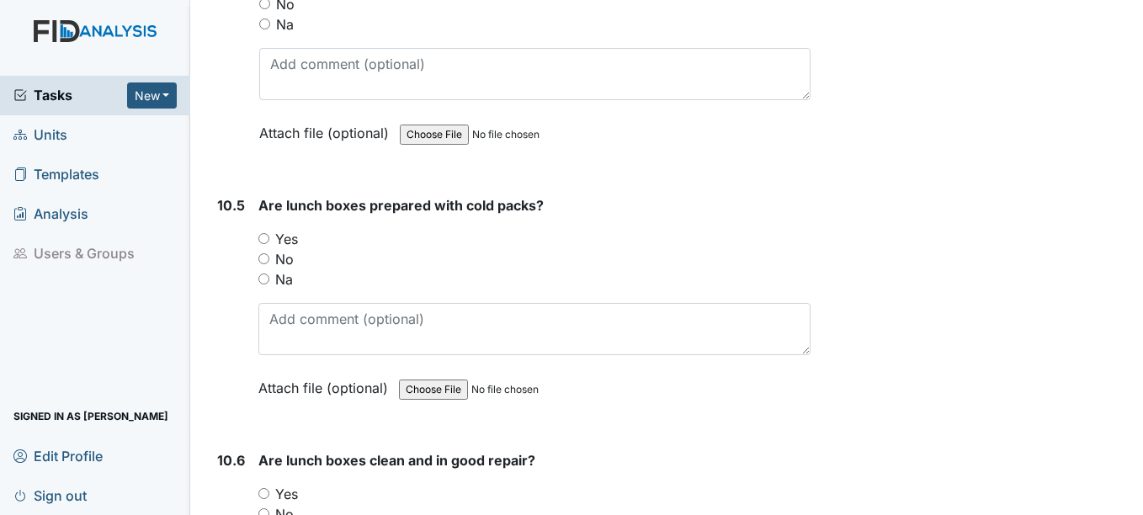
click at [266, 248] on div "Are lunch boxes prepared with cold packs? You must select one of the below opti…" at bounding box center [533, 302] width 551 height 215
click at [267, 244] on input "Yes" at bounding box center [263, 238] width 11 height 11
radio input "true"
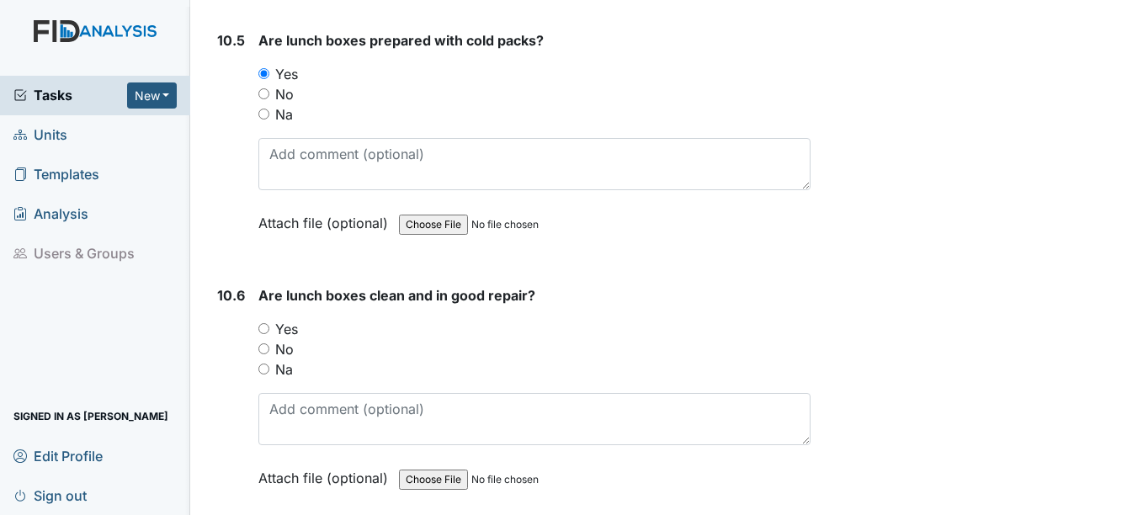
scroll to position [15911, 0]
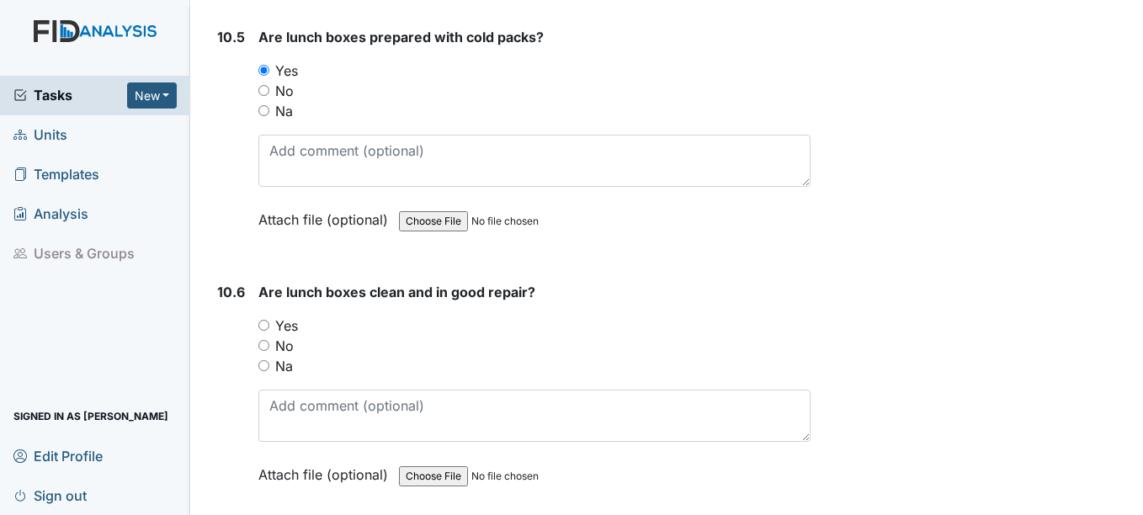
click at [271, 336] on div "Yes" at bounding box center [533, 326] width 551 height 20
click at [266, 331] on input "Yes" at bounding box center [263, 325] width 11 height 11
radio input "true"
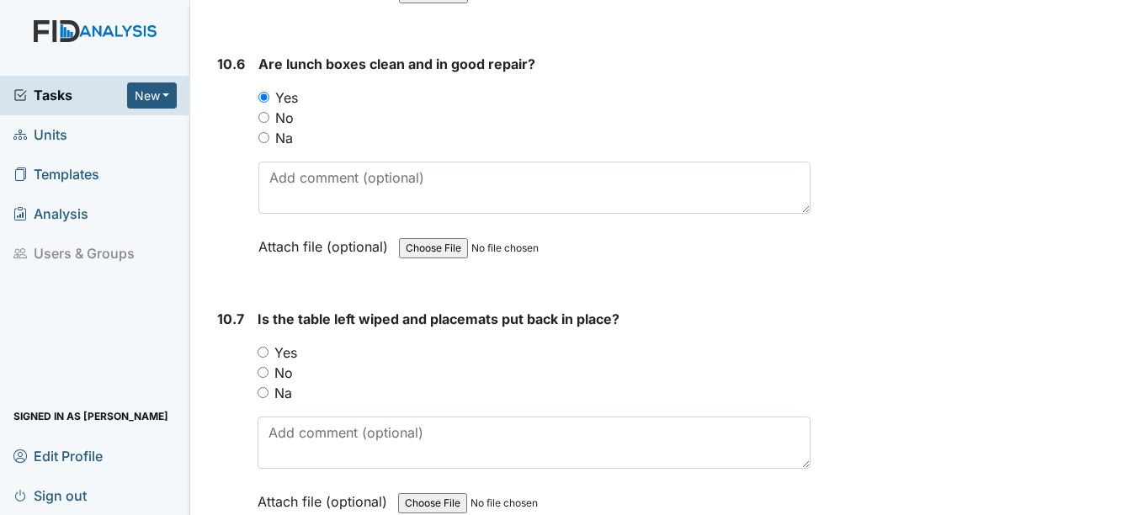
scroll to position [16164, 0]
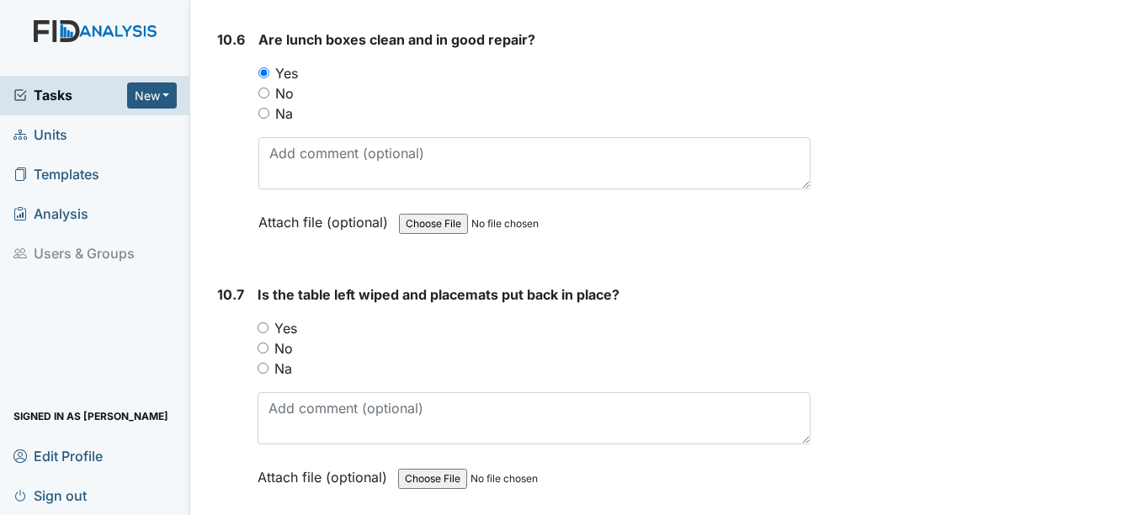
click at [262, 338] on div "Yes" at bounding box center [534, 328] width 552 height 20
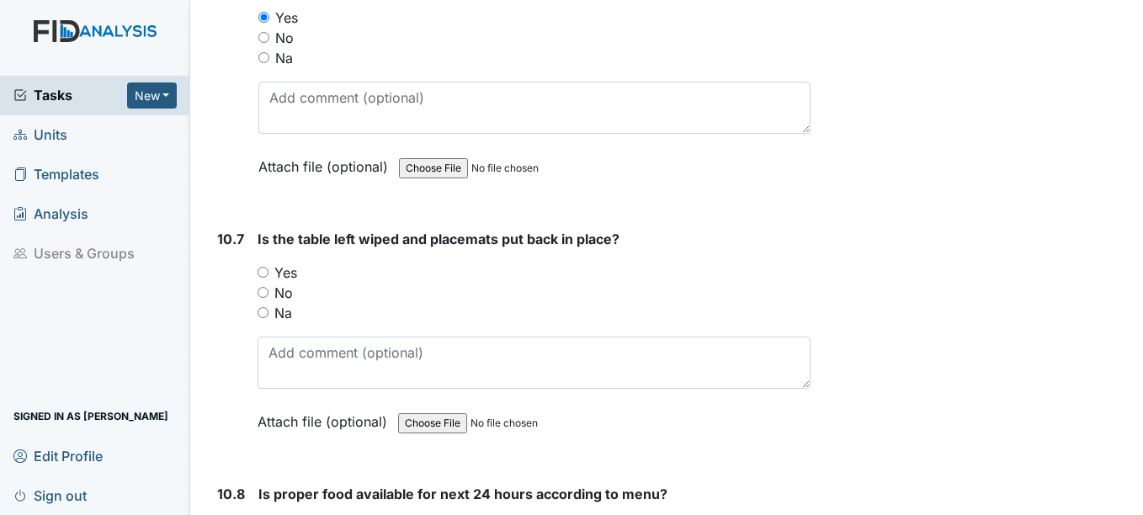
scroll to position [16248, 0]
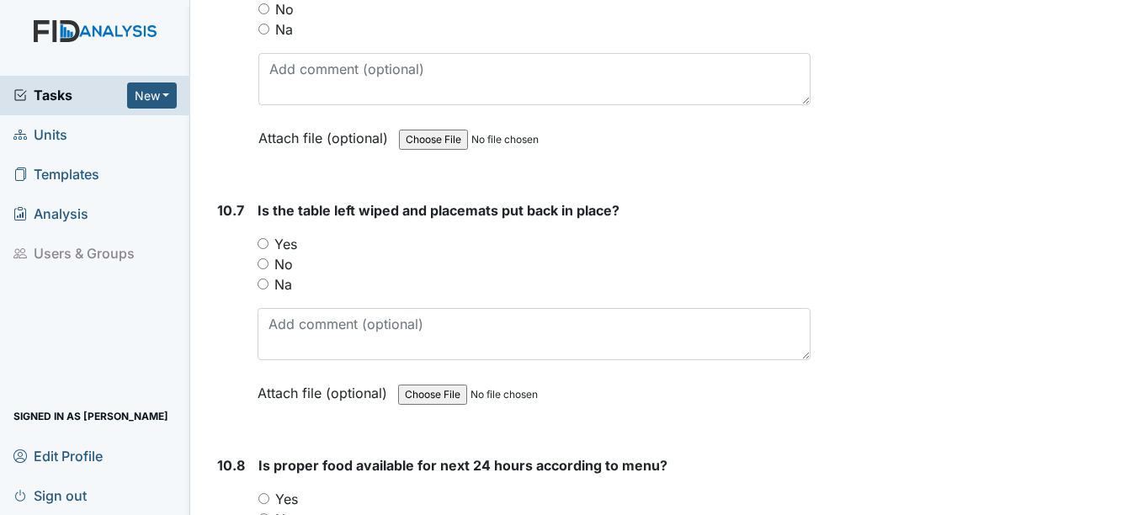
click at [269, 254] on div "Yes" at bounding box center [534, 244] width 552 height 20
click at [264, 249] on input "Yes" at bounding box center [263, 243] width 11 height 11
radio input "true"
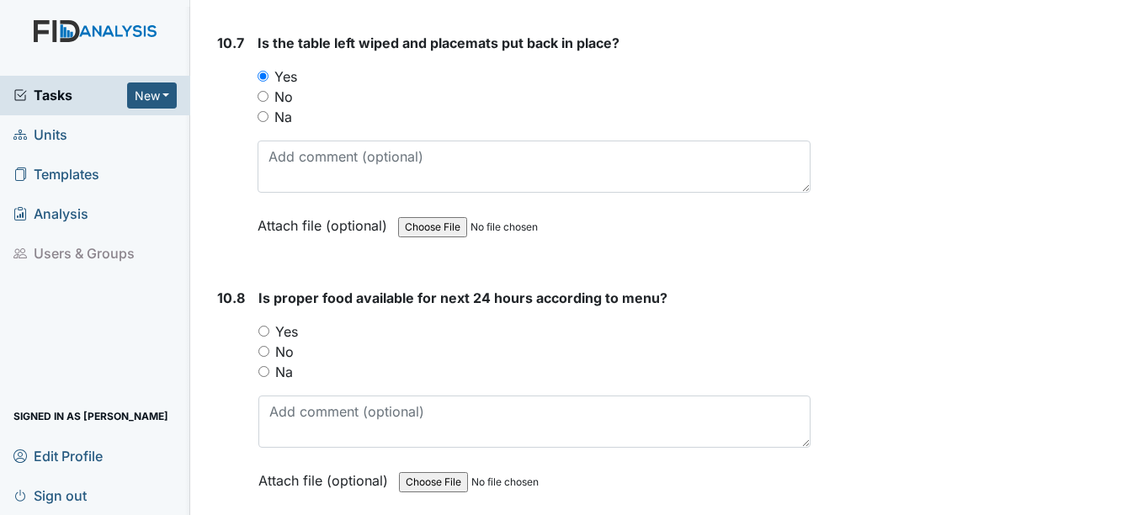
scroll to position [16501, 0]
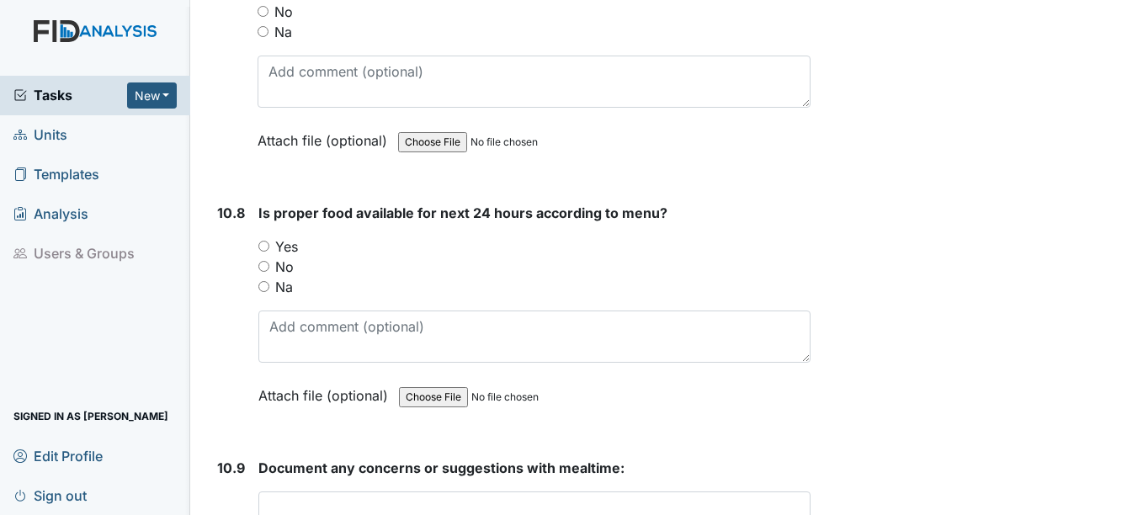
click at [264, 252] on input "Yes" at bounding box center [263, 246] width 11 height 11
radio input "true"
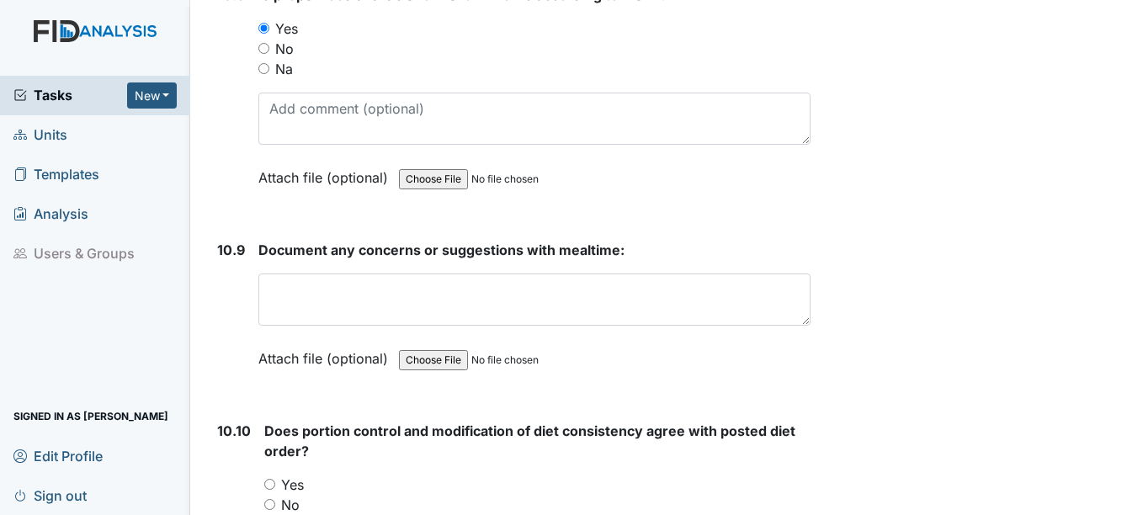
scroll to position [16753, 0]
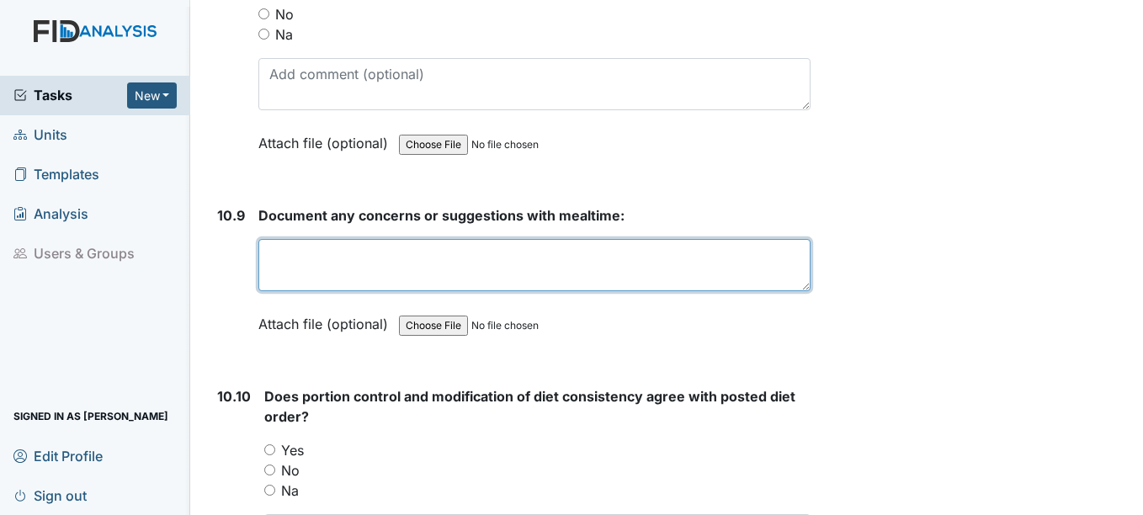
click at [265, 266] on textarea at bounding box center [533, 265] width 551 height 52
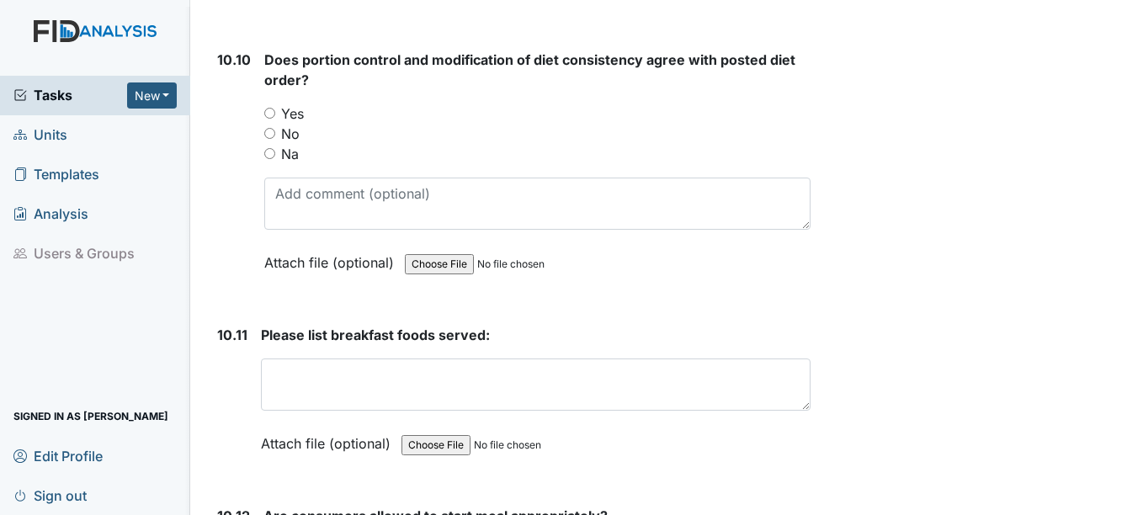
scroll to position [16922, 0]
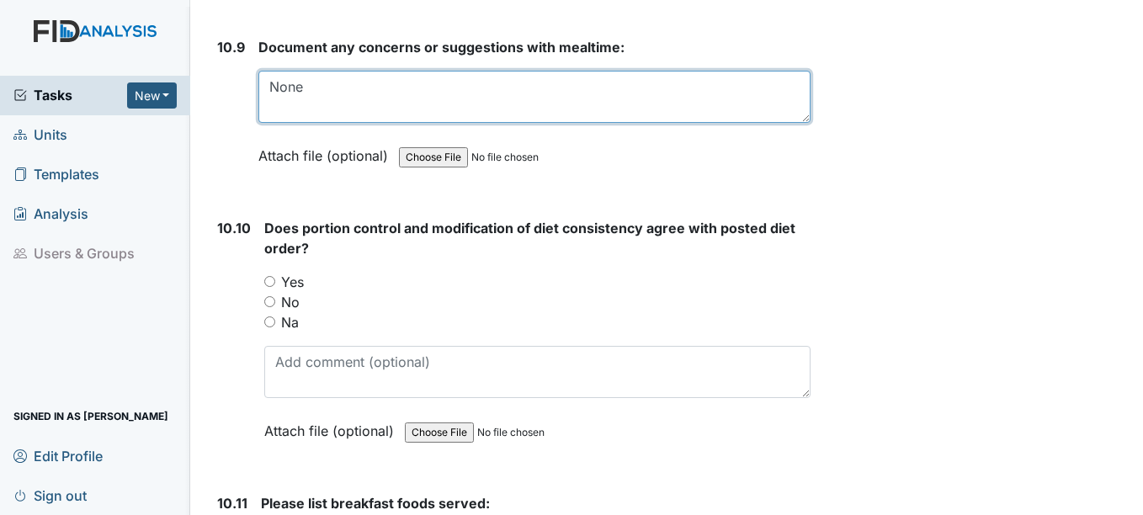
type textarea "None"
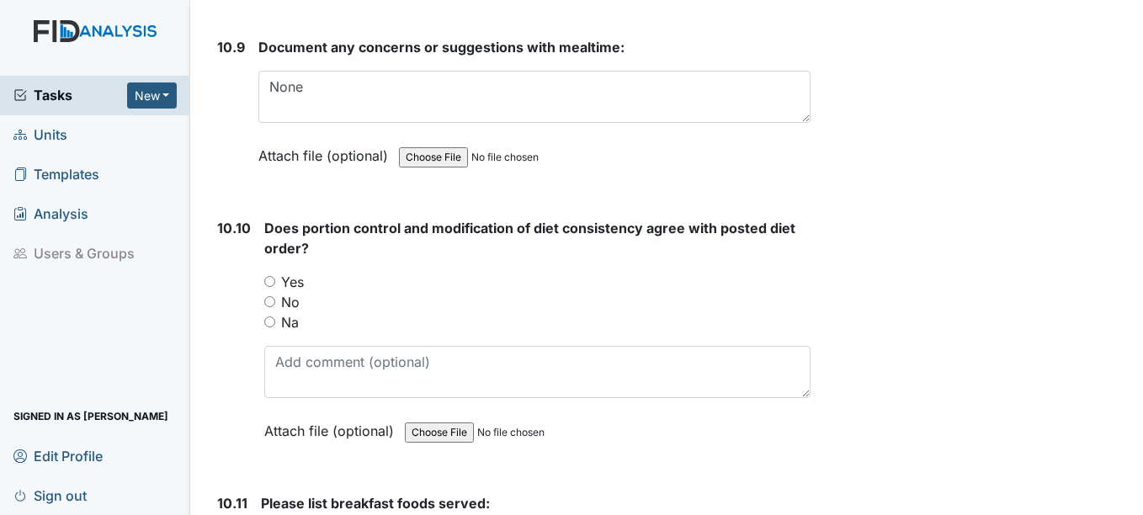
click at [267, 292] on div "Yes" at bounding box center [537, 282] width 546 height 20
click at [261, 305] on div "10.10 Does portion control and modification of diet consistency agree with post…" at bounding box center [509, 342] width 599 height 248
click at [263, 305] on div "10.10 Does portion control and modification of diet consistency agree with post…" at bounding box center [509, 342] width 599 height 248
click at [264, 287] on input "Yes" at bounding box center [269, 281] width 11 height 11
radio input "true"
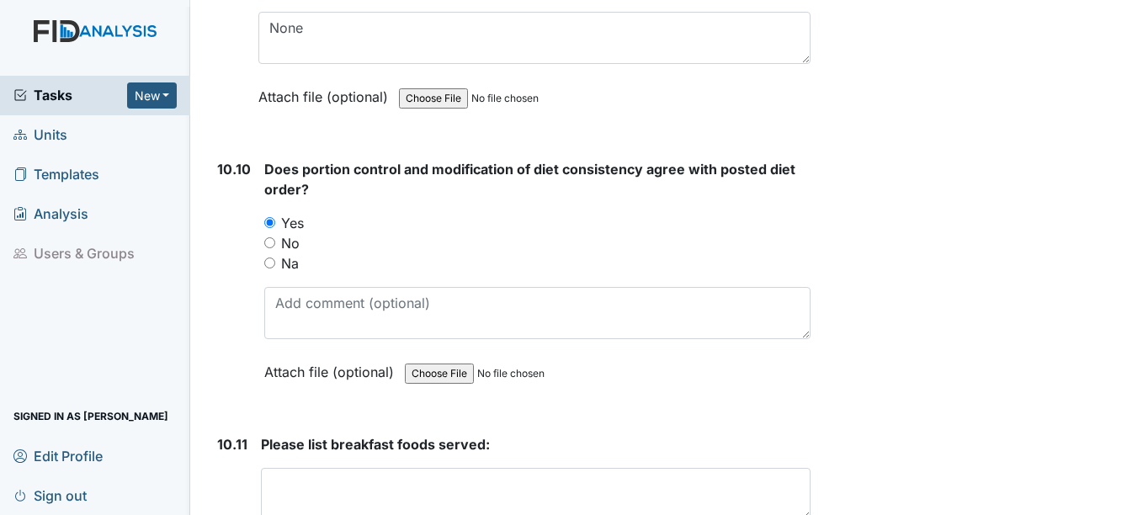
scroll to position [17090, 0]
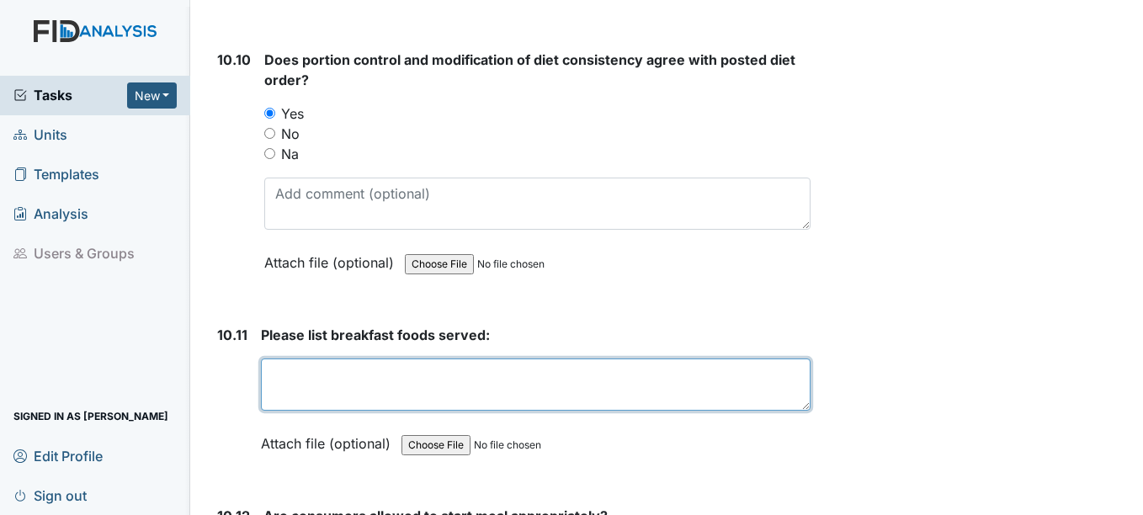
click at [289, 411] on textarea at bounding box center [535, 385] width 549 height 52
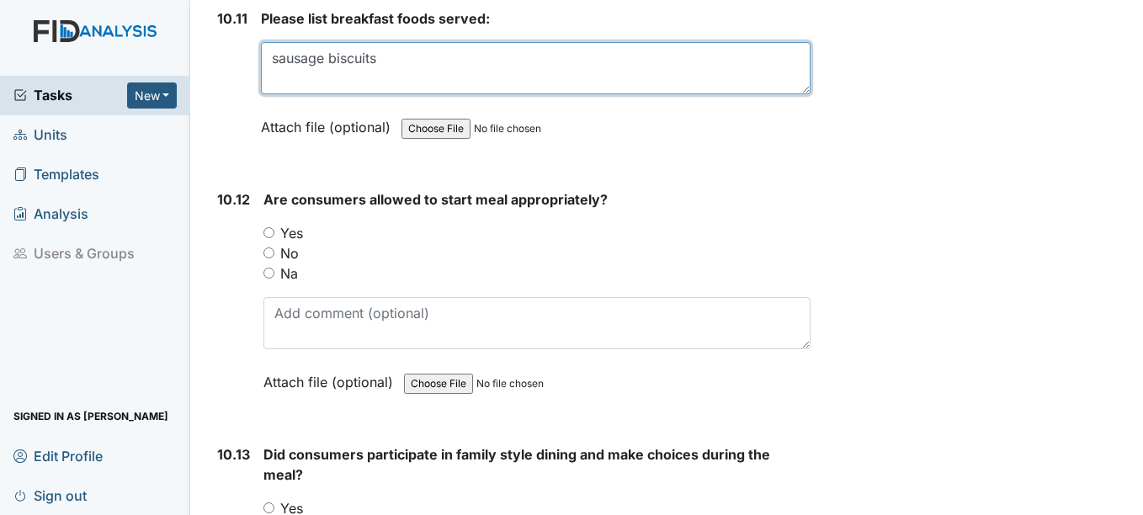
scroll to position [17427, 0]
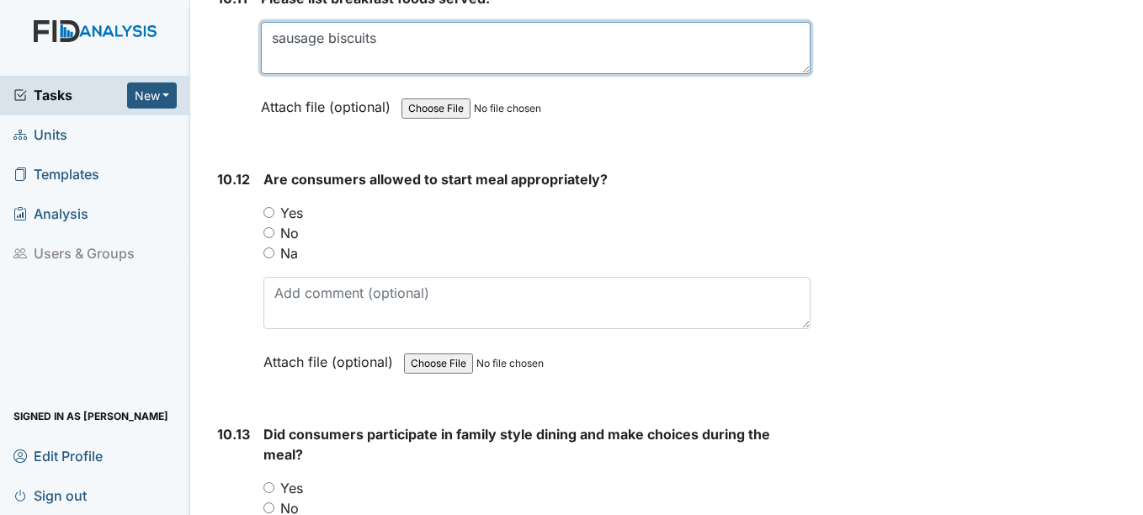
type textarea "sausage biscuits"
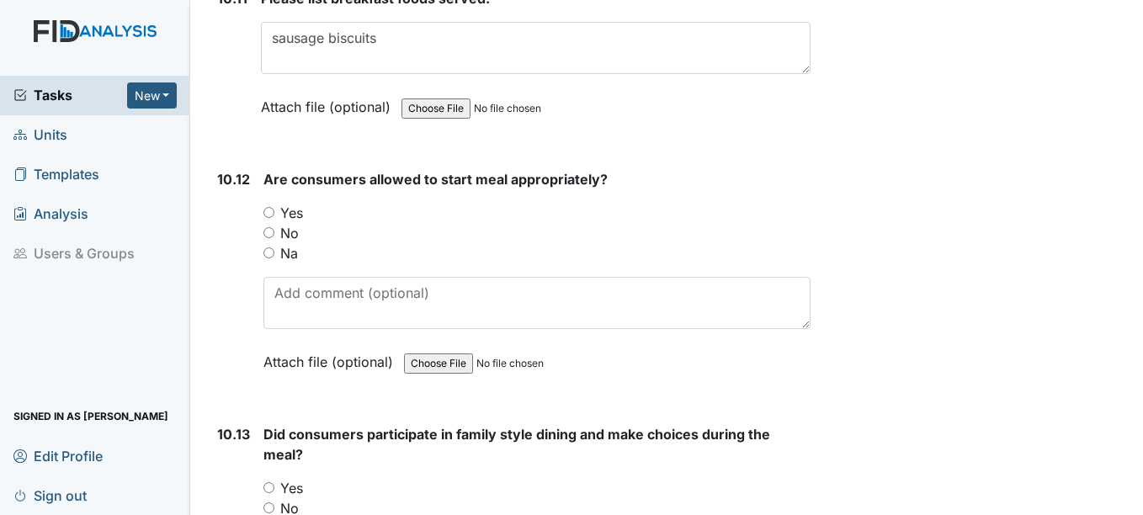
click at [273, 218] on input "Yes" at bounding box center [269, 212] width 11 height 11
radio input "true"
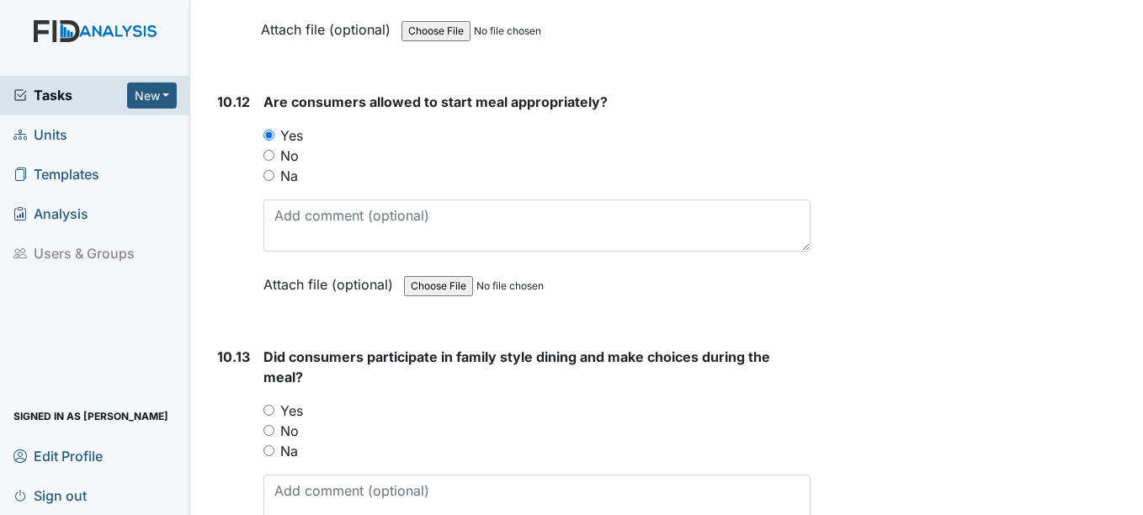
scroll to position [17595, 0]
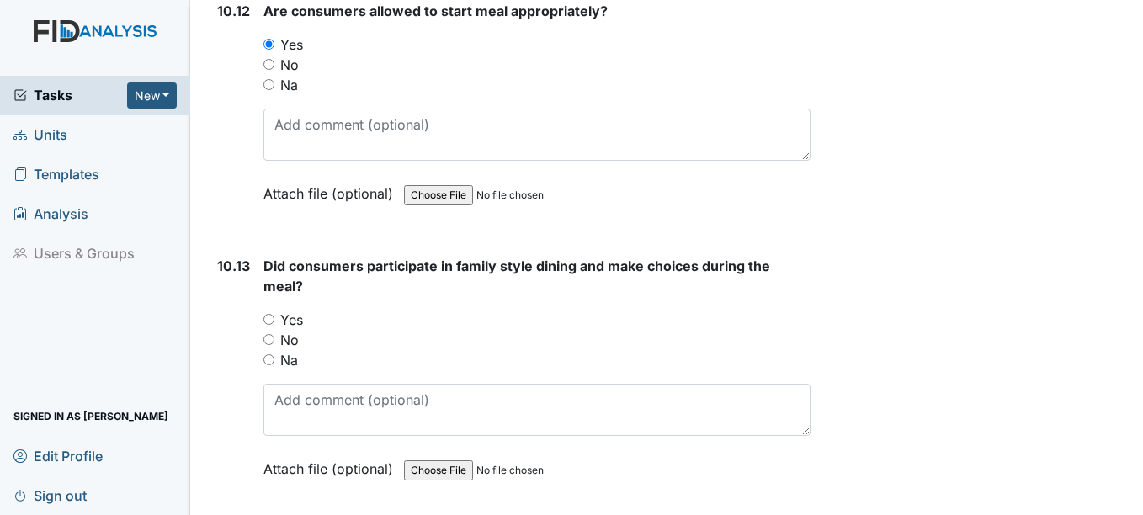
click at [264, 330] on div "Yes" at bounding box center [537, 320] width 546 height 20
click at [271, 325] on input "Yes" at bounding box center [269, 319] width 11 height 11
radio input "true"
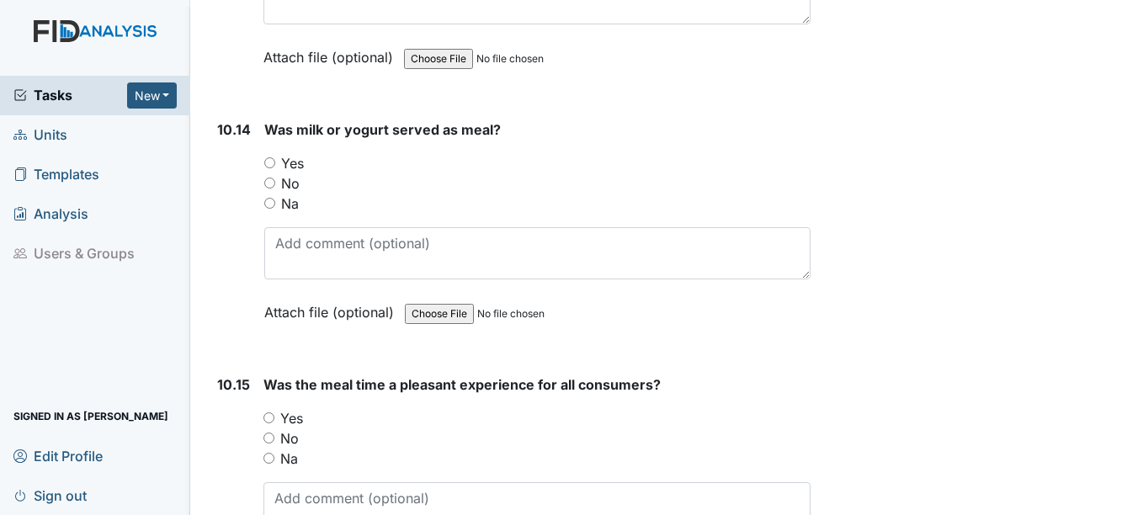
scroll to position [18016, 0]
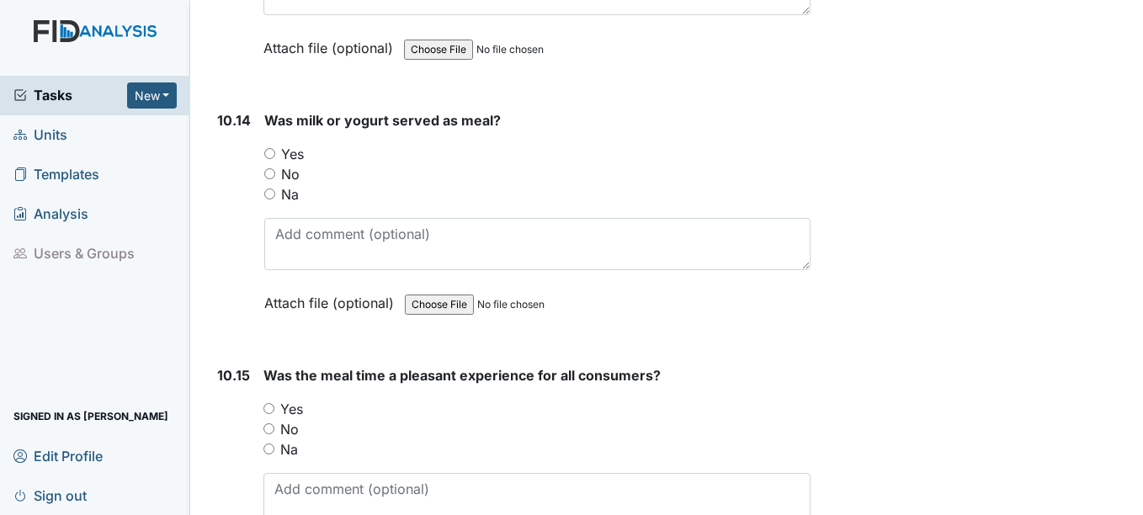
click at [265, 159] on input "Yes" at bounding box center [269, 153] width 11 height 11
radio input "true"
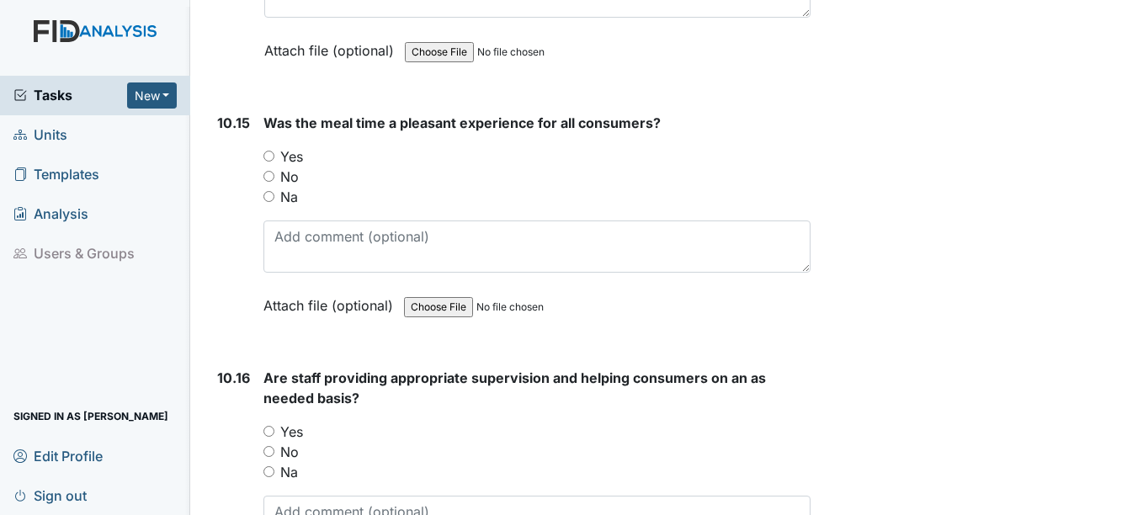
click at [268, 162] on input "Yes" at bounding box center [269, 156] width 11 height 11
radio input "true"
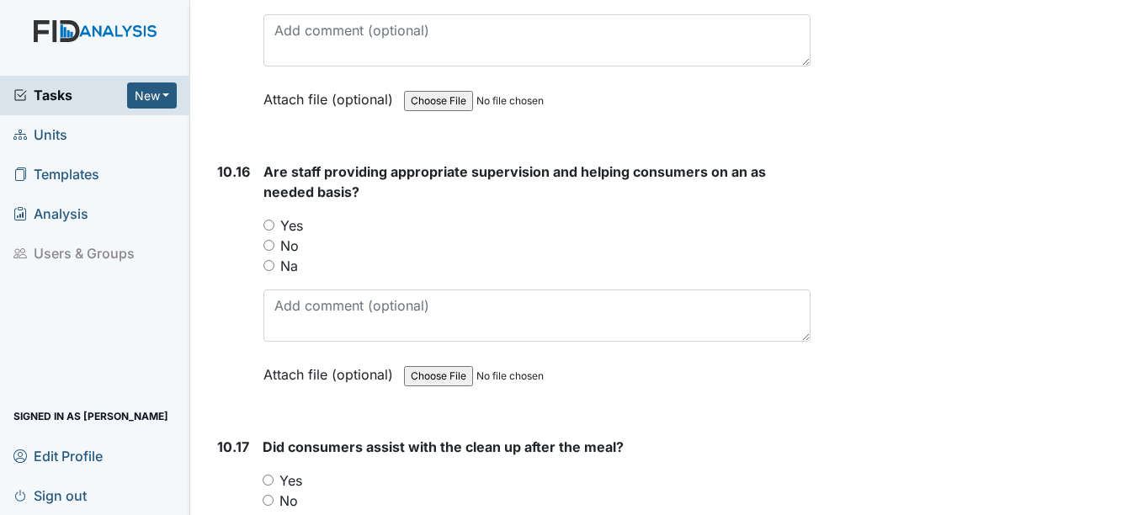
scroll to position [18521, 0]
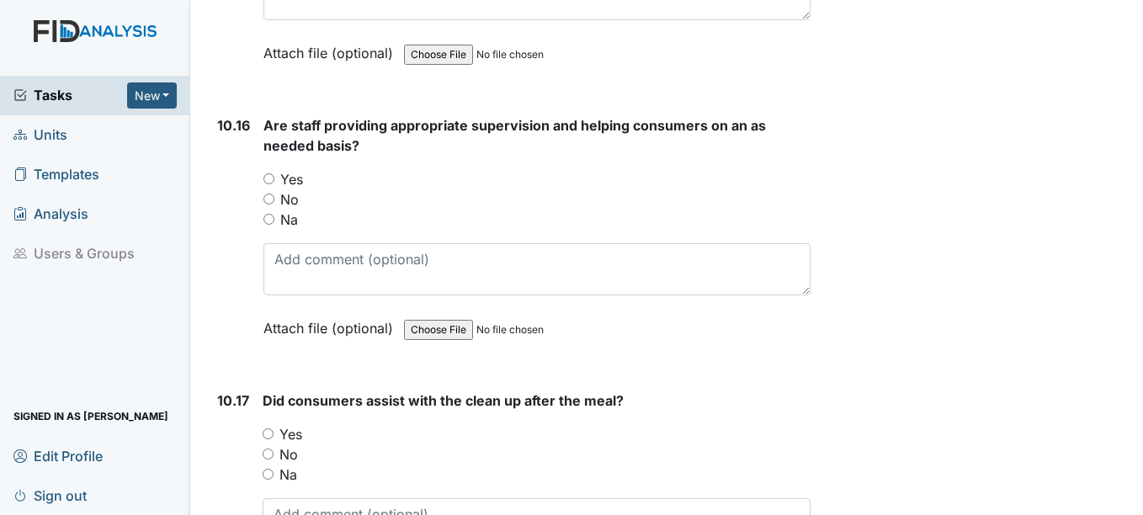
click at [267, 184] on input "Yes" at bounding box center [269, 178] width 11 height 11
radio input "true"
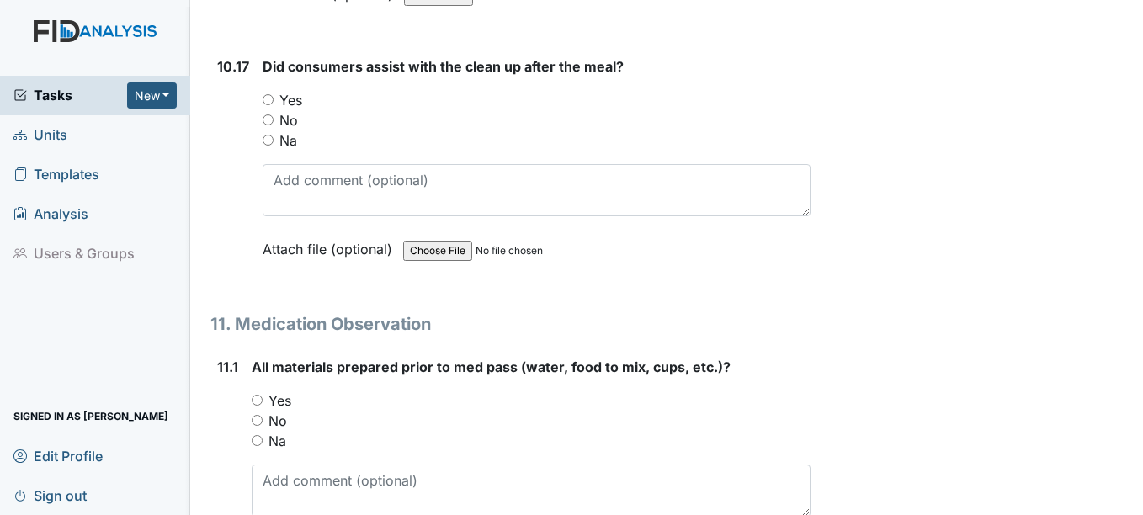
scroll to position [18858, 0]
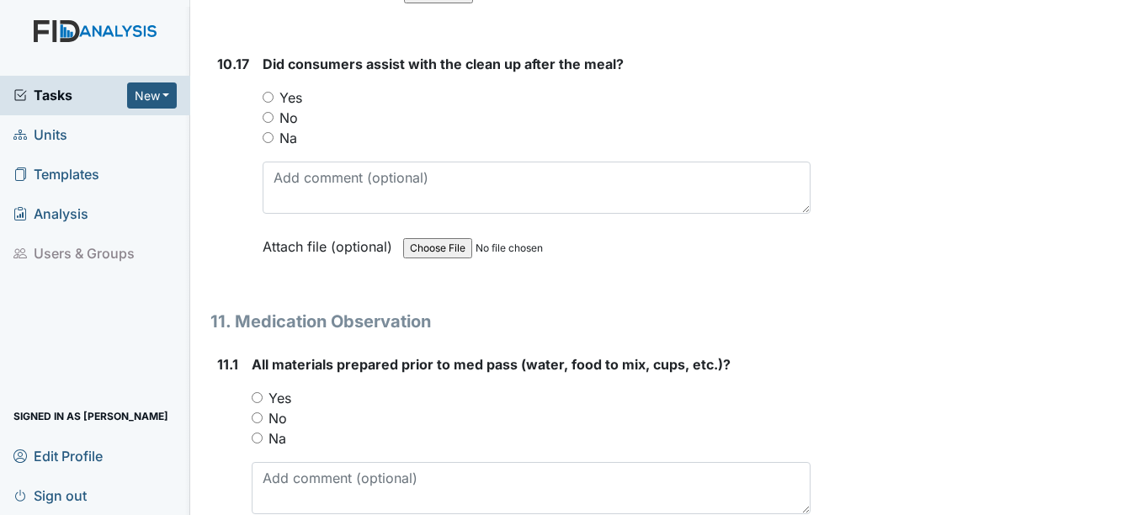
click at [271, 103] on input "Yes" at bounding box center [268, 97] width 11 height 11
radio input "true"
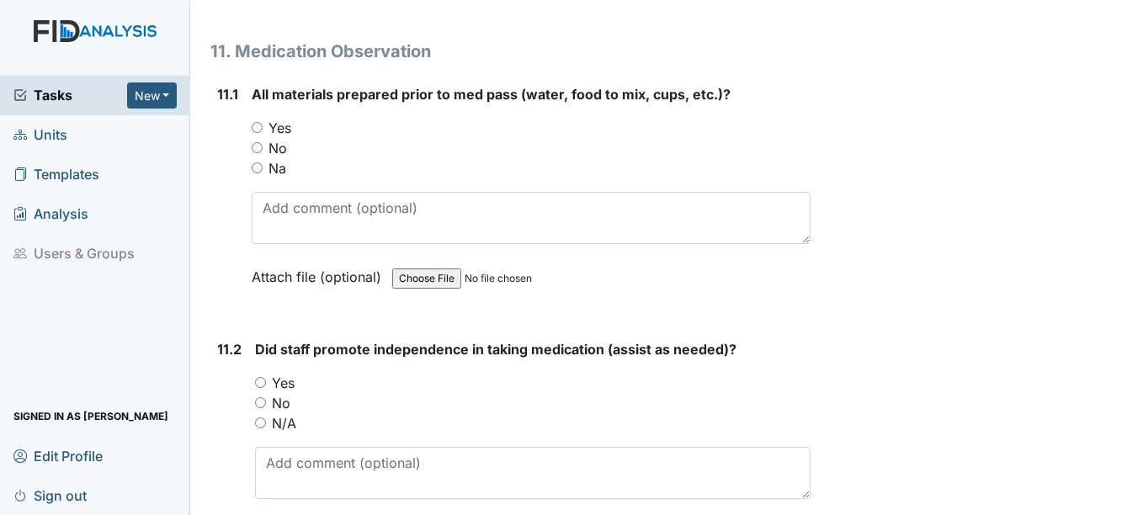
scroll to position [19195, 0]
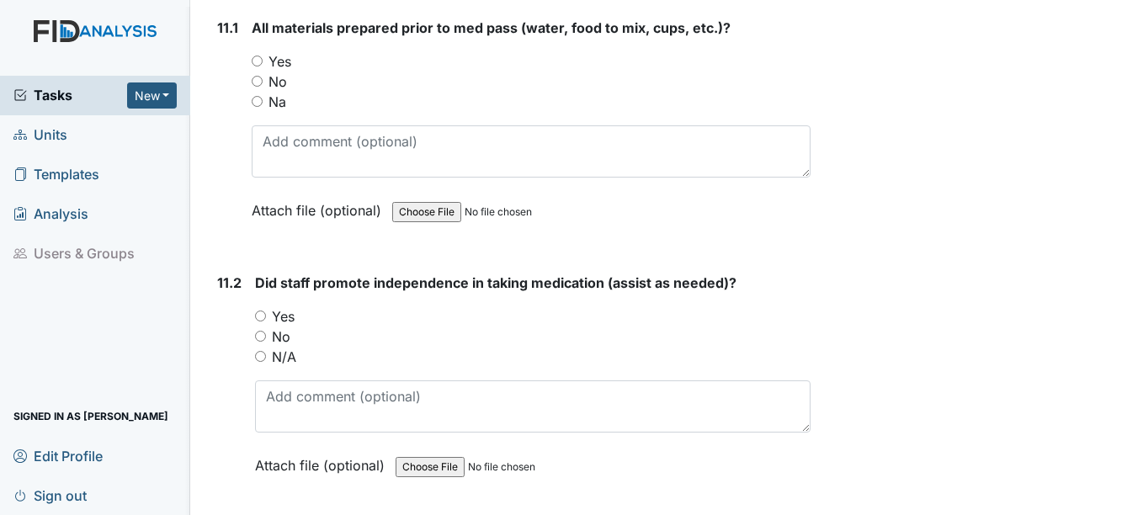
click at [261, 67] on input "Yes" at bounding box center [257, 61] width 11 height 11
radio input "true"
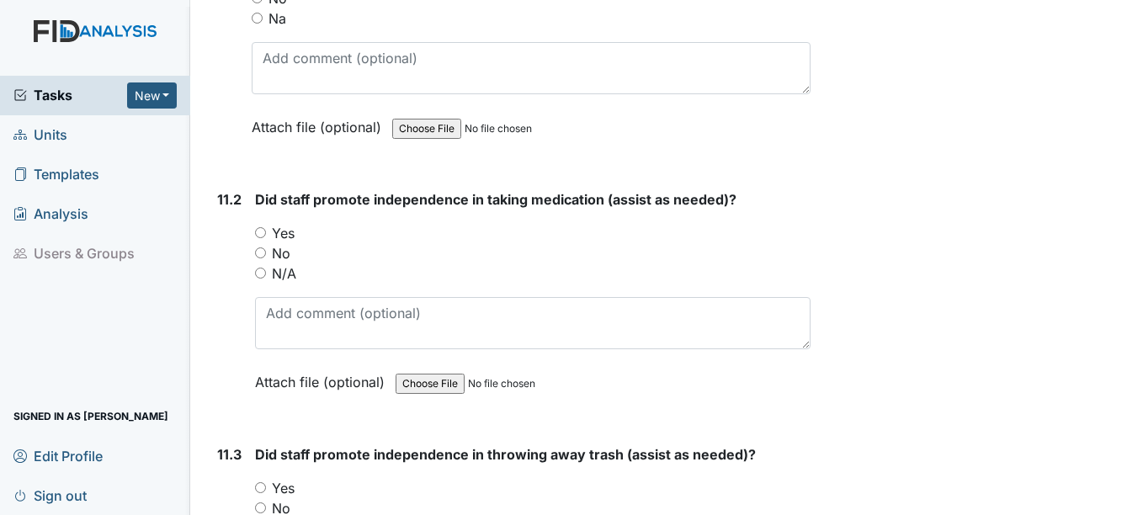
scroll to position [19447, 0]
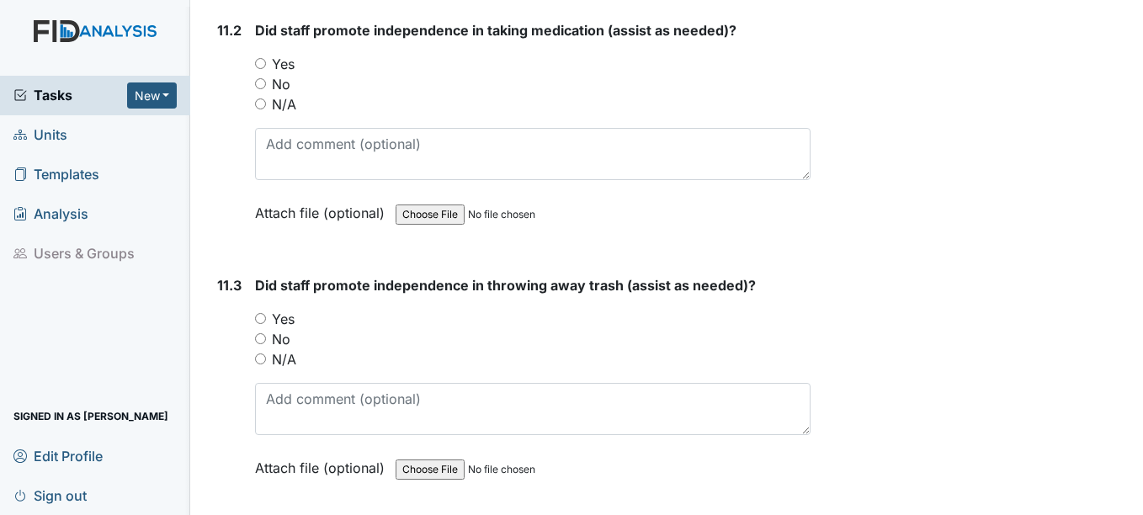
click at [260, 69] on input "Yes" at bounding box center [260, 63] width 11 height 11
radio input "true"
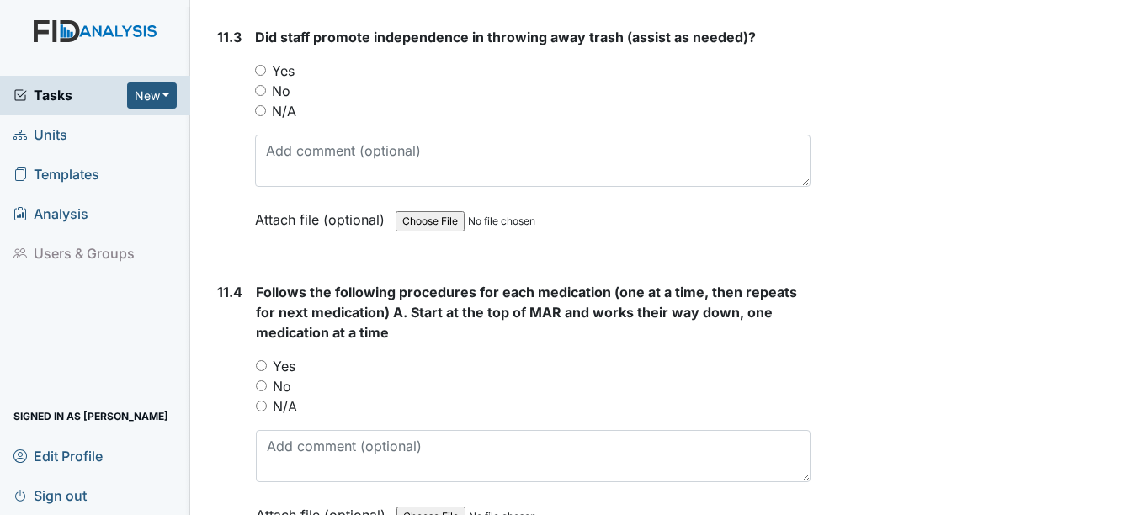
scroll to position [19700, 0]
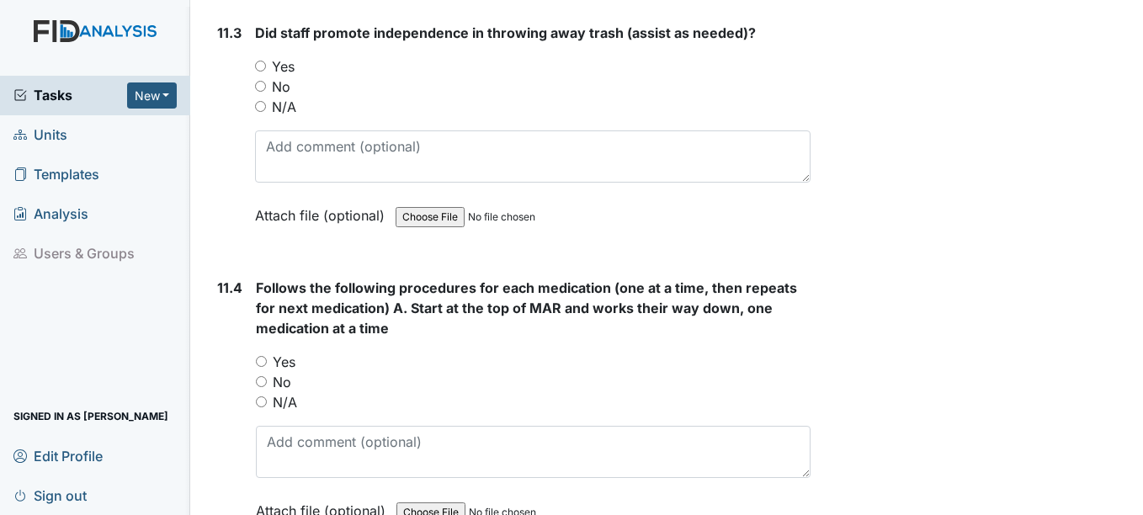
click at [260, 72] on input "Yes" at bounding box center [260, 66] width 11 height 11
radio input "true"
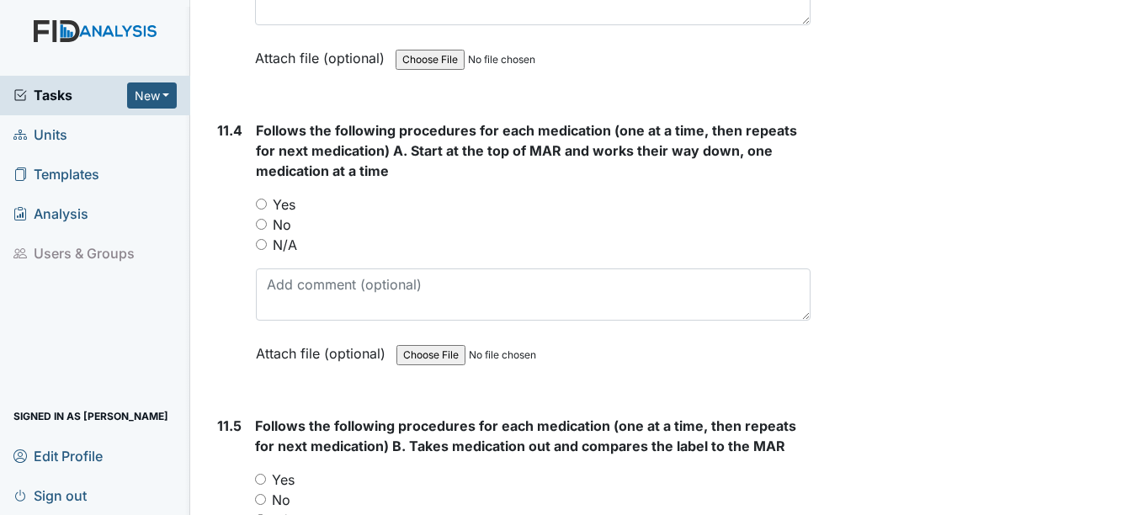
scroll to position [19952, 0]
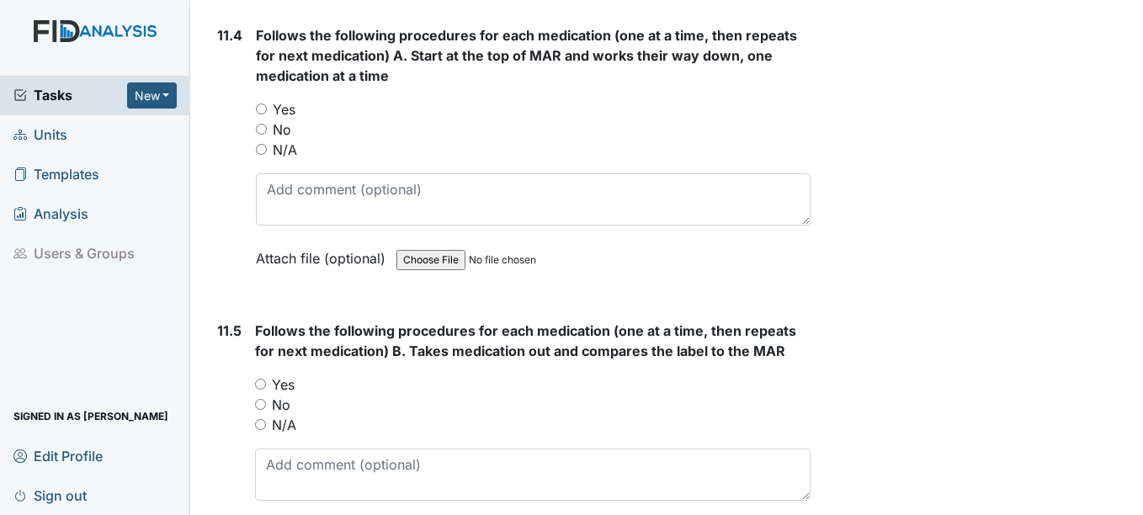
click at [261, 114] on input "Yes" at bounding box center [261, 109] width 11 height 11
radio input "true"
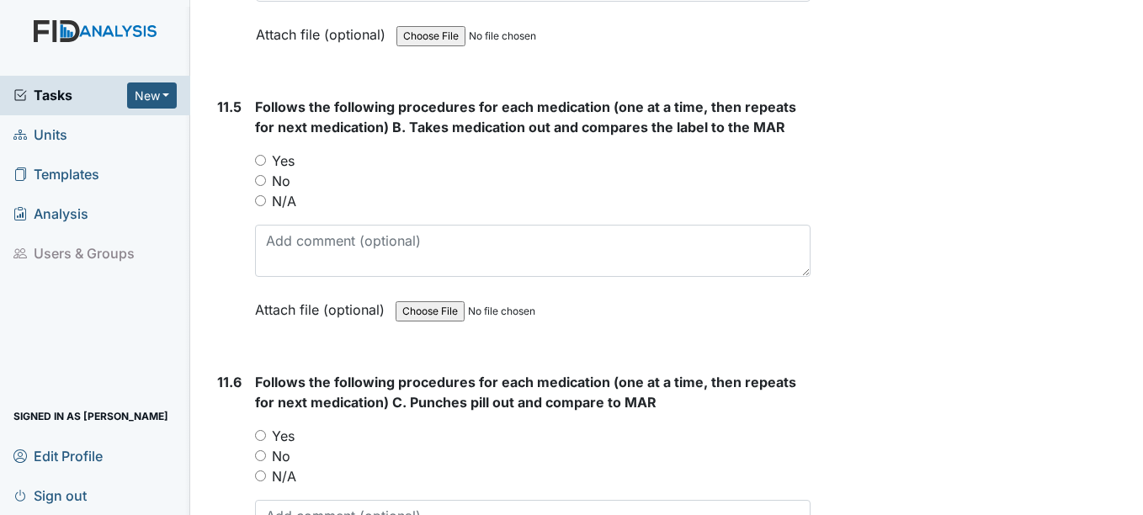
scroll to position [20205, 0]
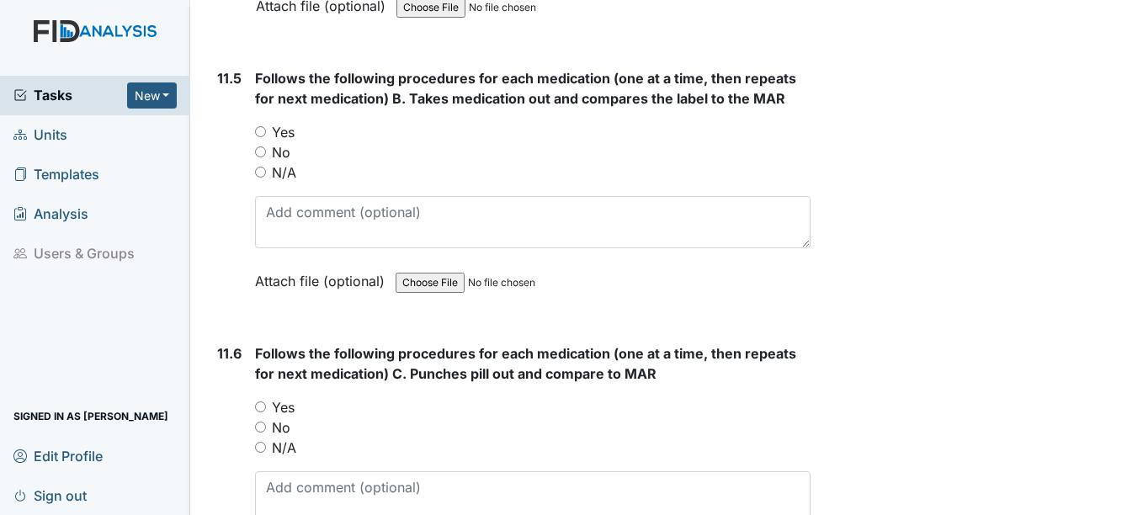
click at [265, 142] on div "Yes" at bounding box center [532, 132] width 555 height 20
click at [258, 137] on input "Yes" at bounding box center [260, 131] width 11 height 11
radio input "true"
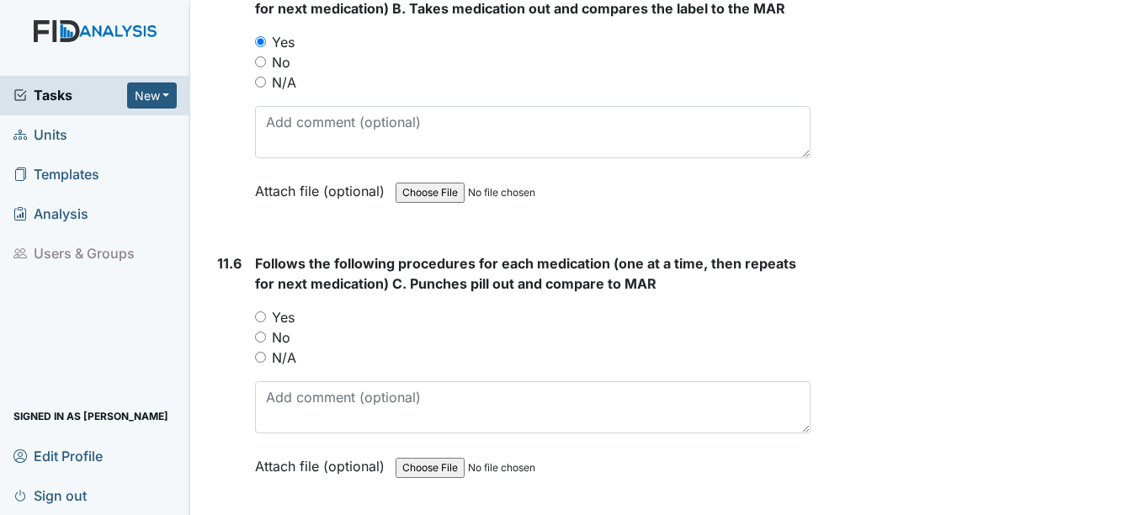
scroll to position [20457, 0]
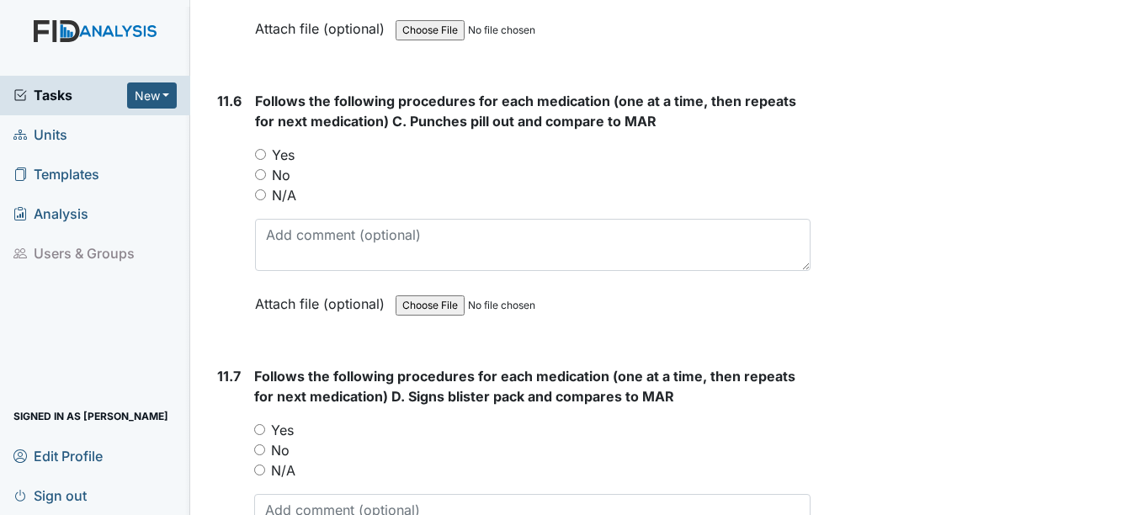
click at [258, 160] on input "Yes" at bounding box center [260, 154] width 11 height 11
radio input "true"
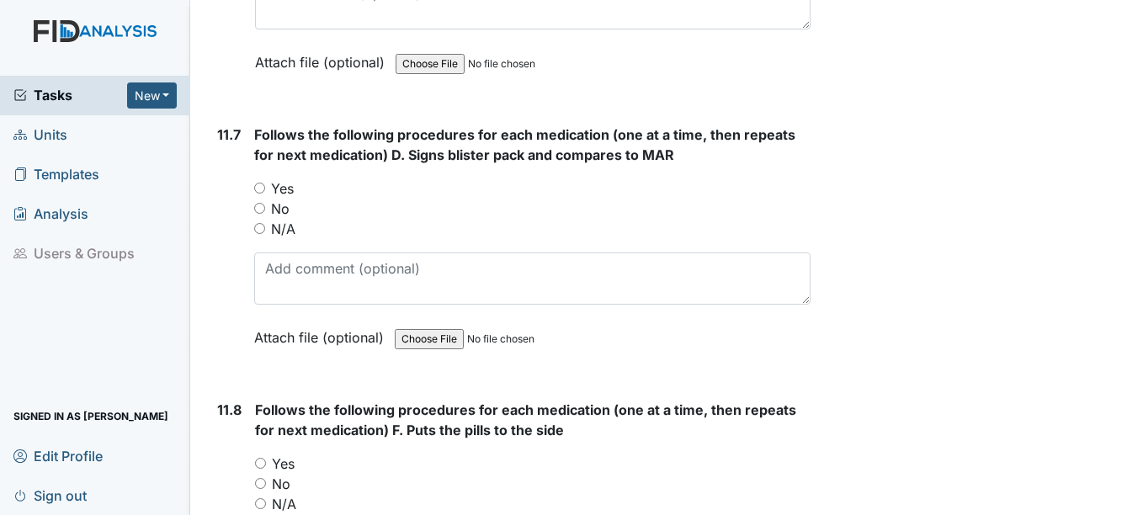
scroll to position [20710, 0]
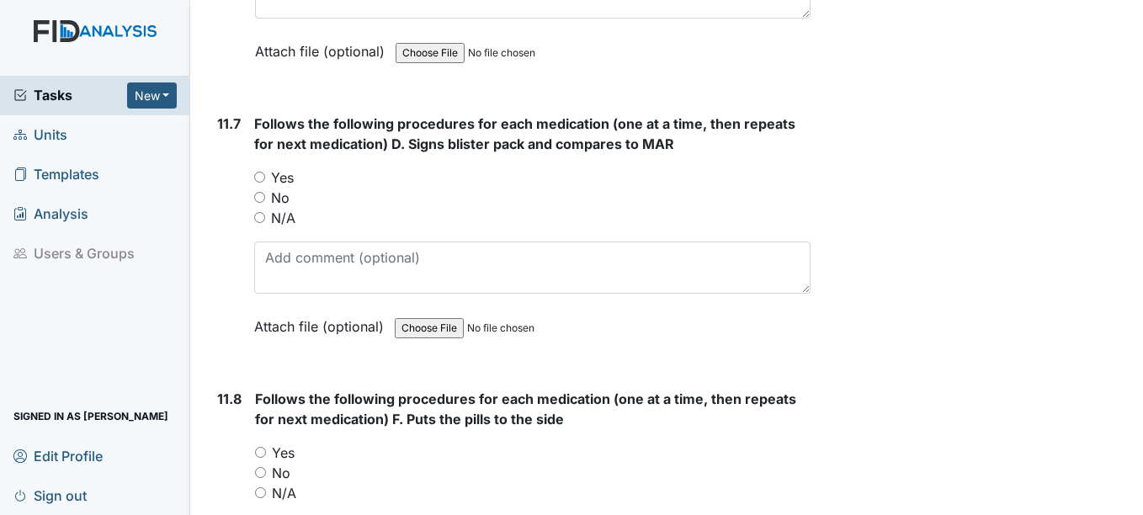
click at [261, 183] on input "Yes" at bounding box center [259, 177] width 11 height 11
radio input "true"
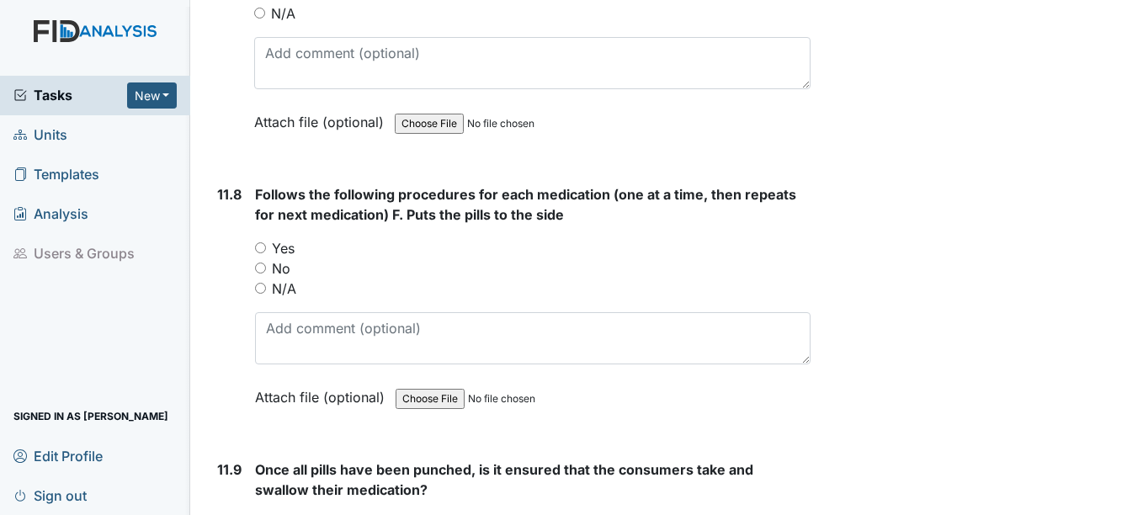
scroll to position [20963, 0]
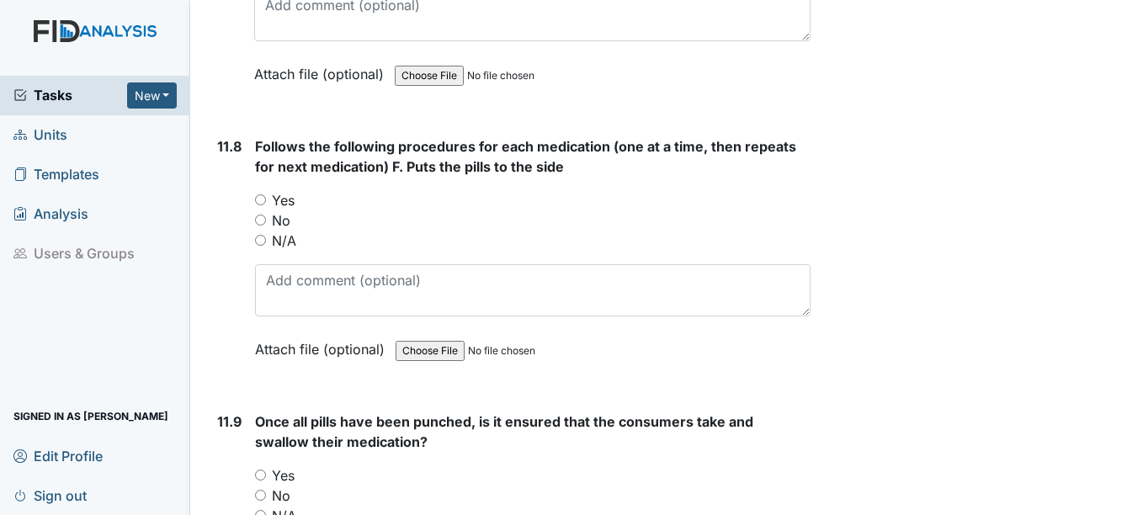
click at [262, 205] on input "Yes" at bounding box center [260, 199] width 11 height 11
radio input "true"
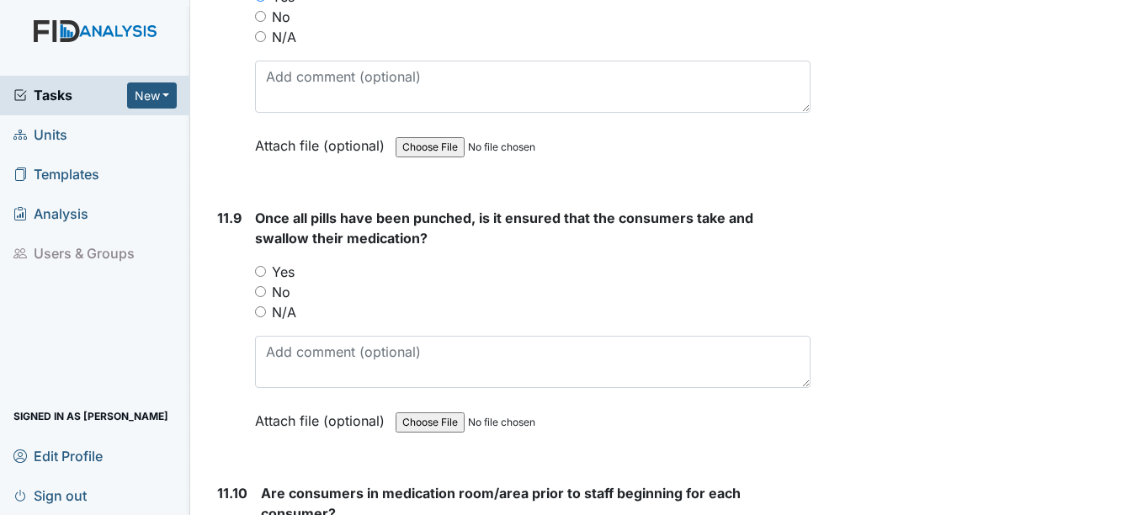
scroll to position [21215, 0]
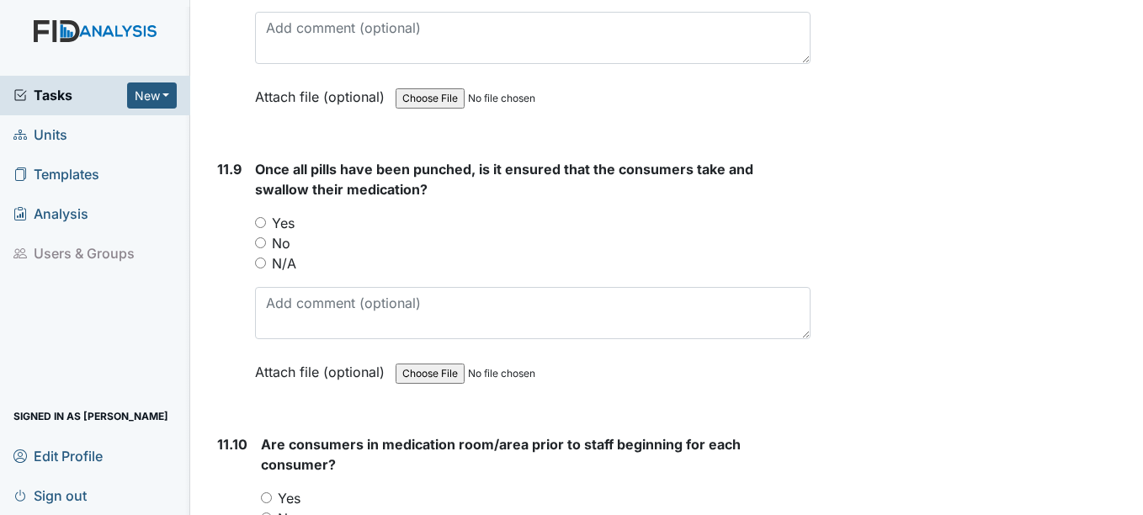
click at [260, 230] on div "Once all pills have been punched, is it ensured that the consumers take and swa…" at bounding box center [532, 276] width 555 height 235
click at [264, 228] on input "Yes" at bounding box center [260, 222] width 11 height 11
radio input "true"
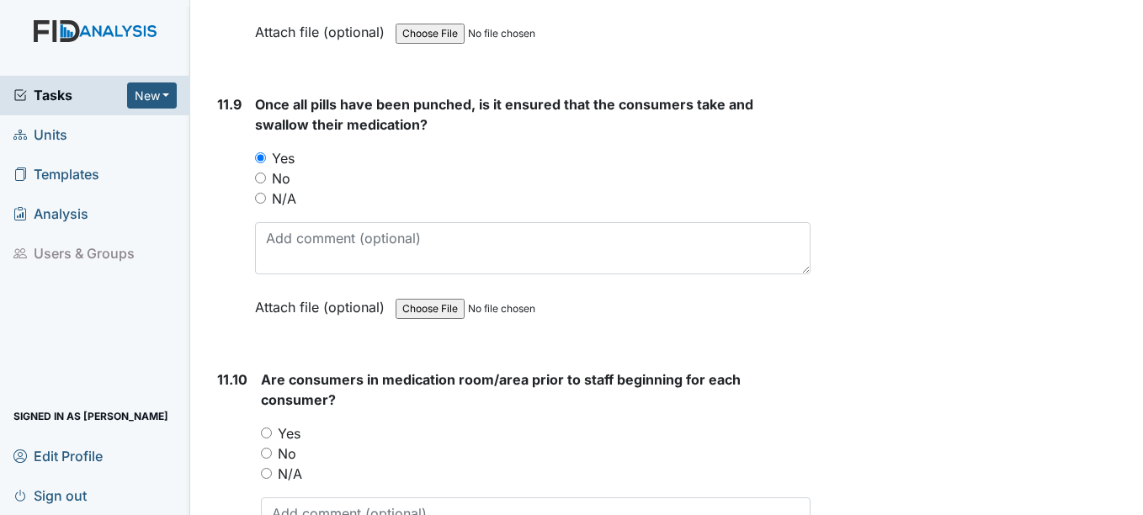
scroll to position [21468, 0]
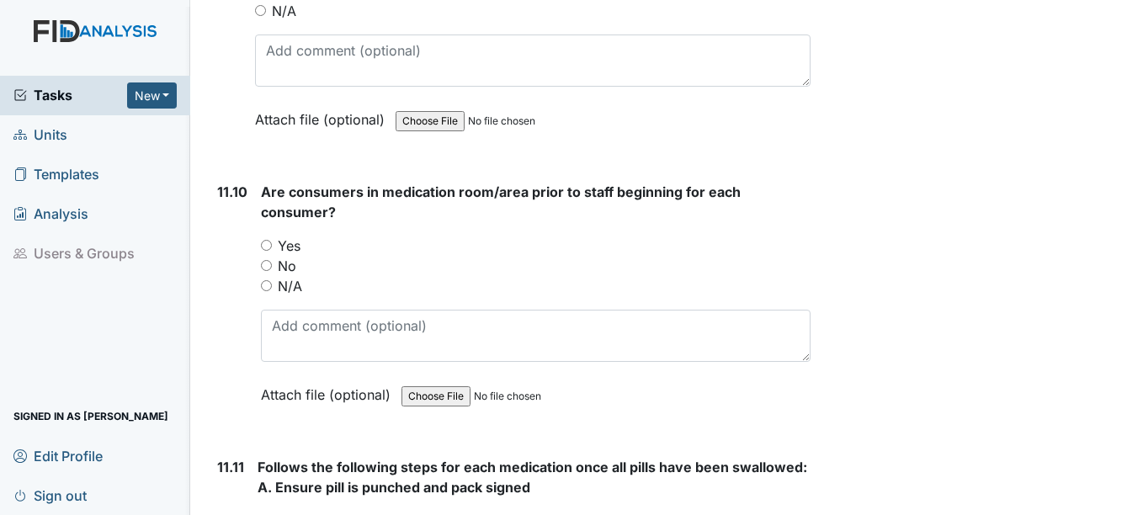
click at [272, 256] on div "Yes" at bounding box center [535, 246] width 549 height 20
click at [268, 251] on input "Yes" at bounding box center [266, 245] width 11 height 11
radio input "true"
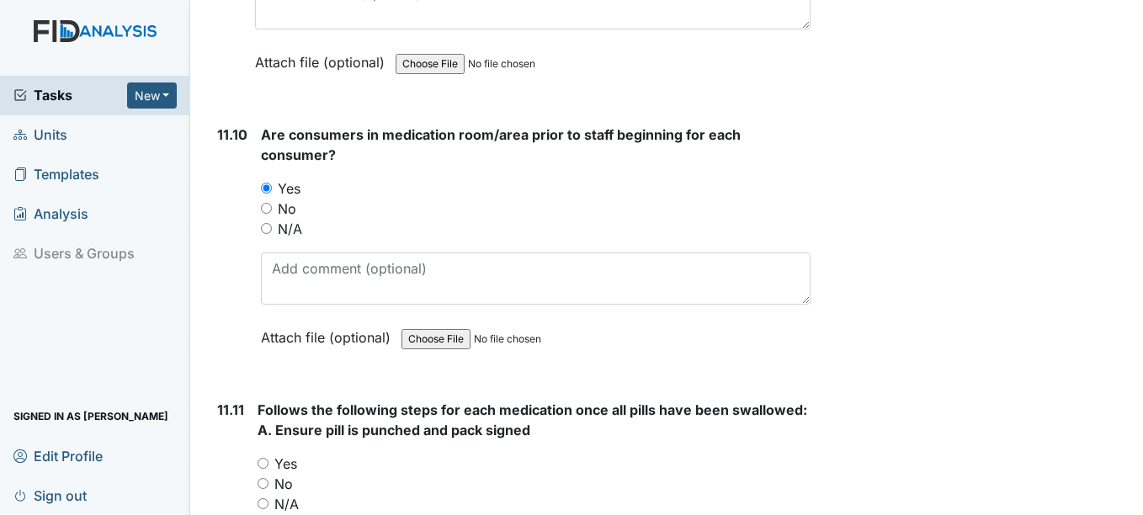
scroll to position [21720, 0]
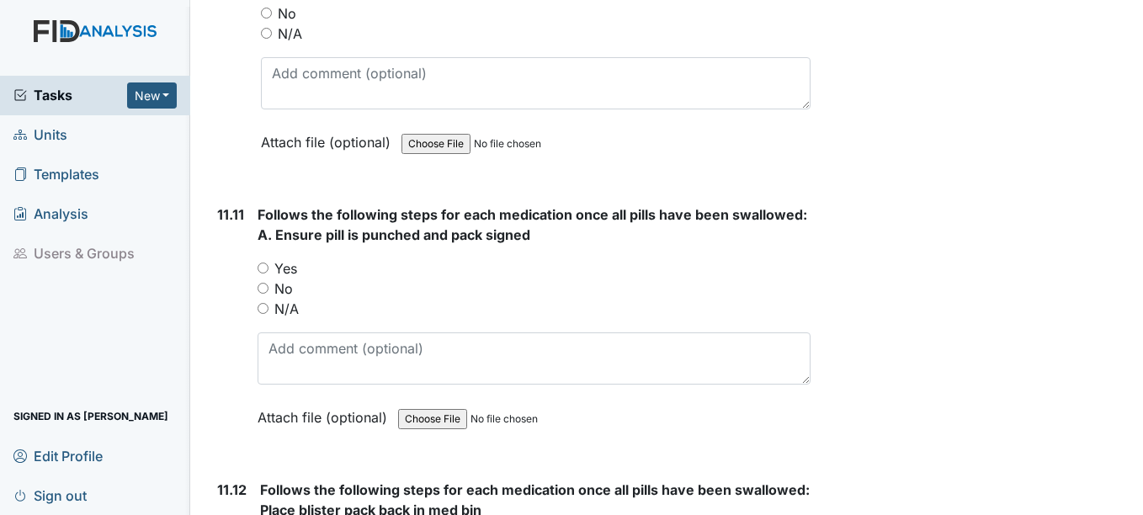
click at [259, 274] on input "Yes" at bounding box center [263, 268] width 11 height 11
radio input "true"
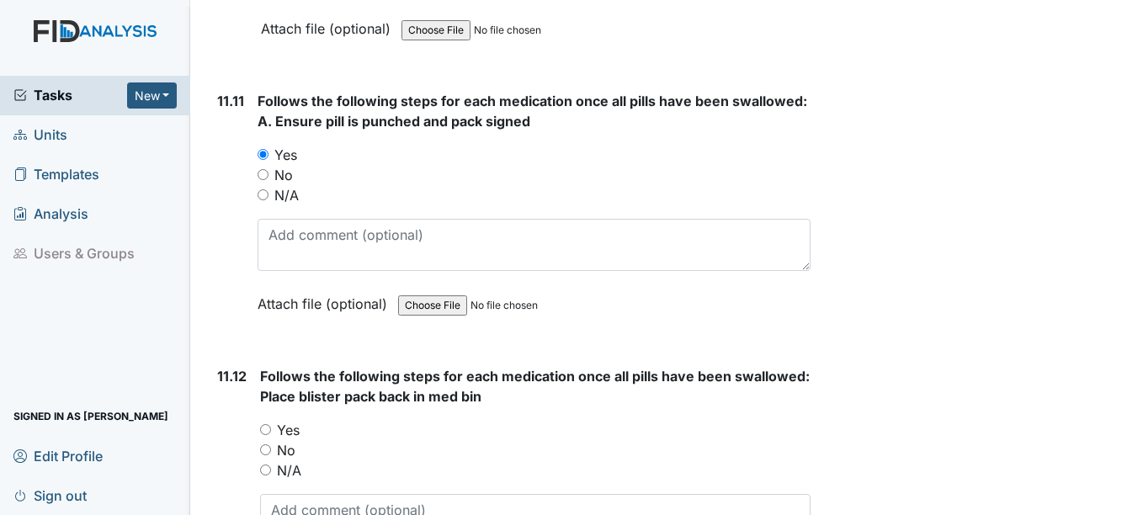
scroll to position [21973, 0]
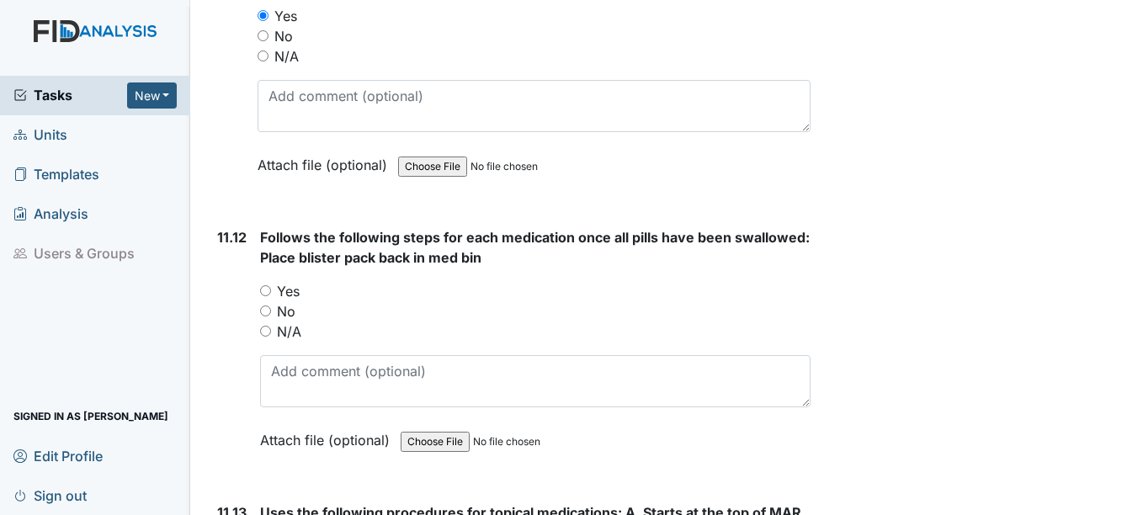
click at [263, 301] on div "Yes" at bounding box center [535, 291] width 550 height 20
click at [267, 296] on input "Yes" at bounding box center [265, 290] width 11 height 11
radio input "true"
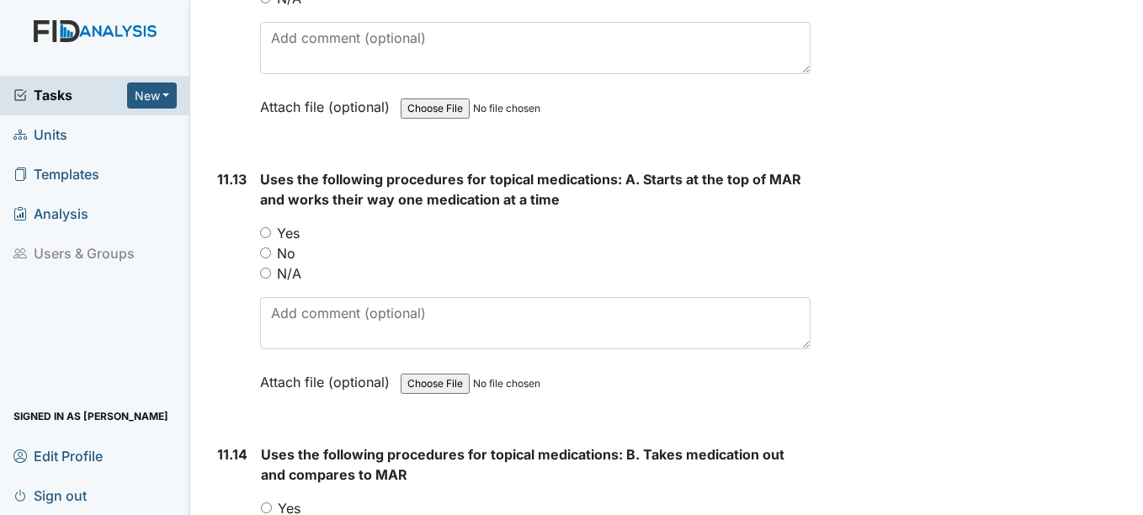
scroll to position [22310, 0]
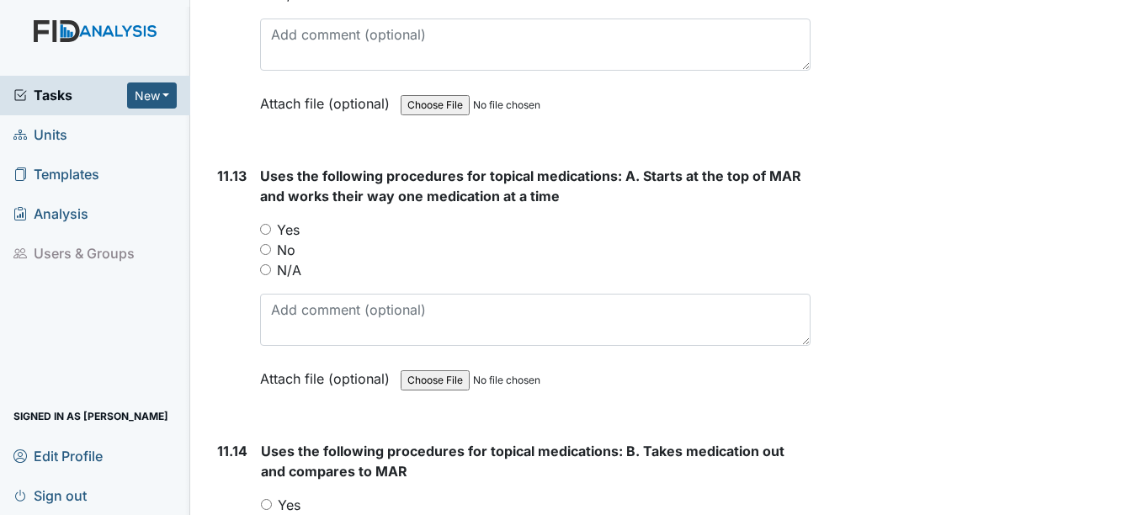
click at [266, 235] on input "Yes" at bounding box center [265, 229] width 11 height 11
radio input "true"
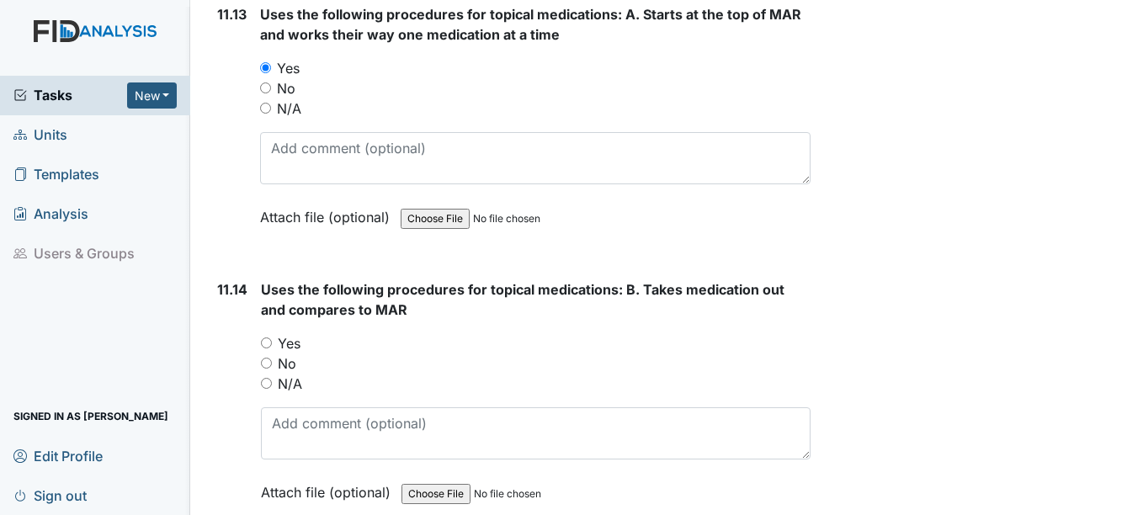
scroll to position [22478, 0]
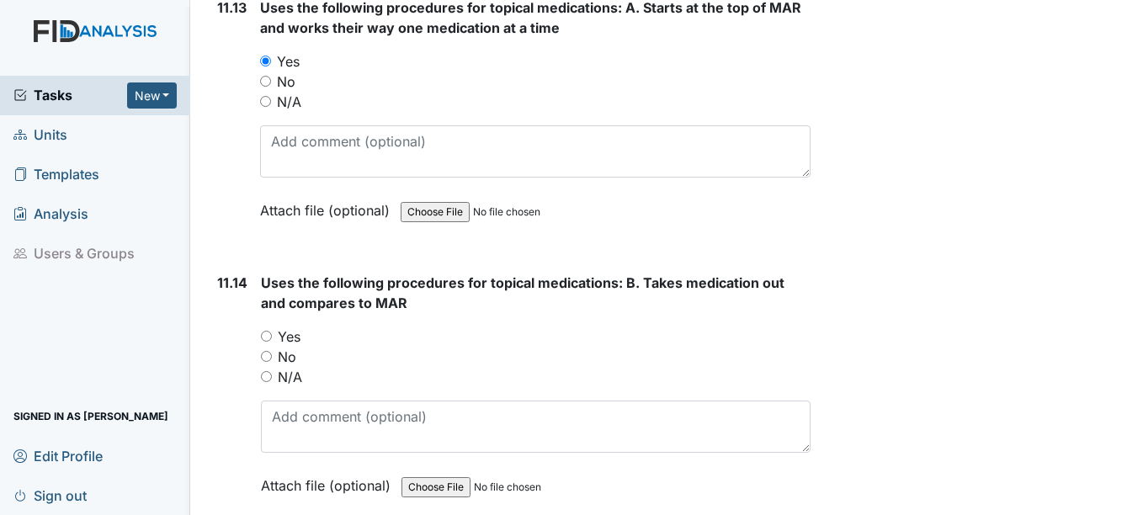
click at [264, 342] on input "Yes" at bounding box center [266, 336] width 11 height 11
radio input "true"
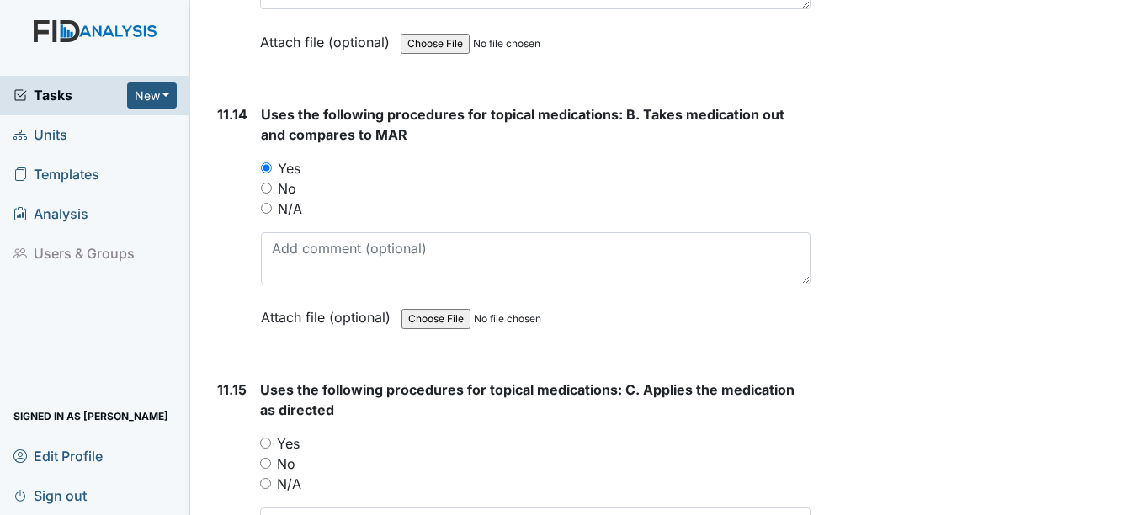
scroll to position [22815, 0]
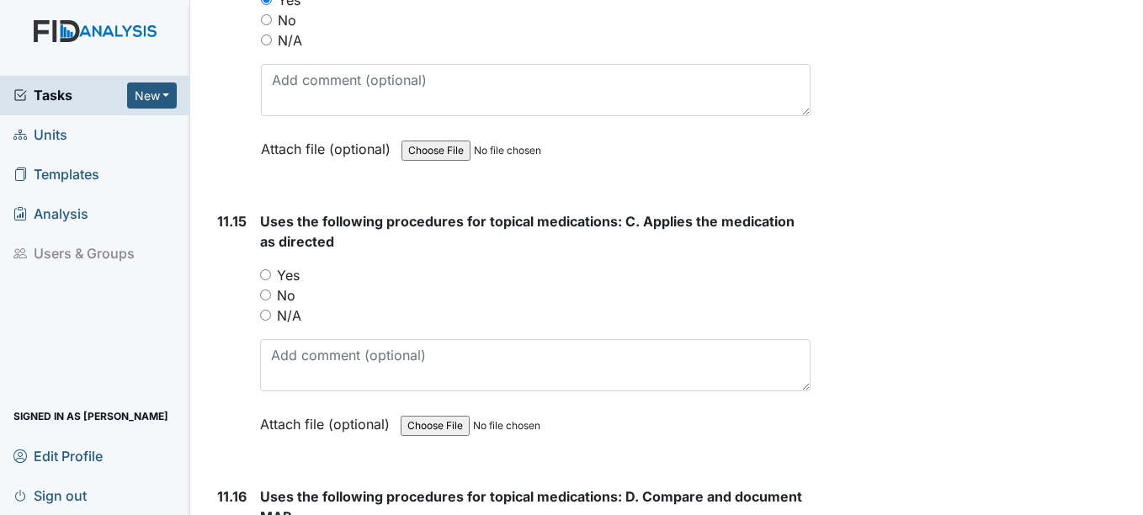
click at [263, 280] on input "Yes" at bounding box center [265, 274] width 11 height 11
radio input "true"
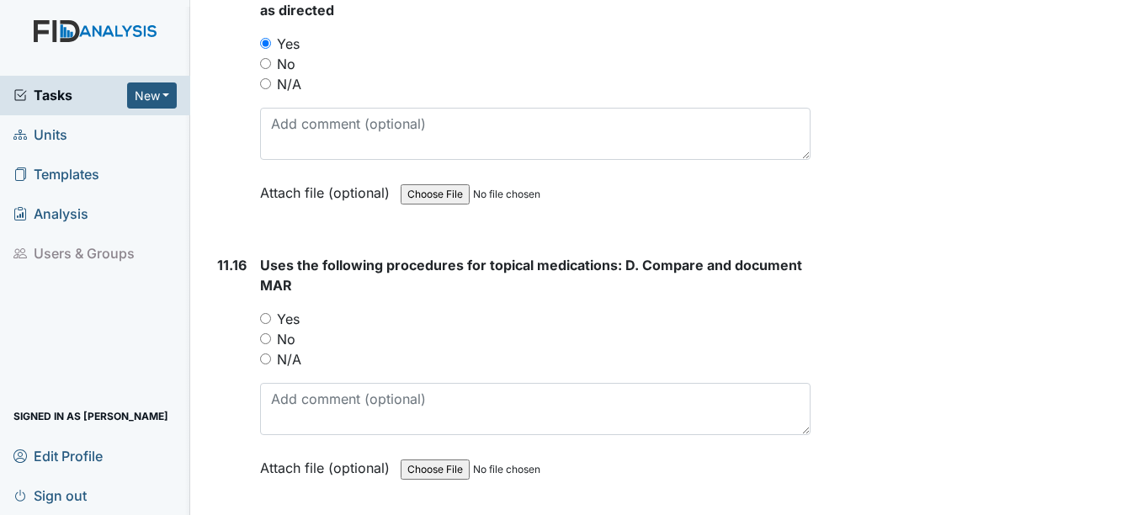
scroll to position [23067, 0]
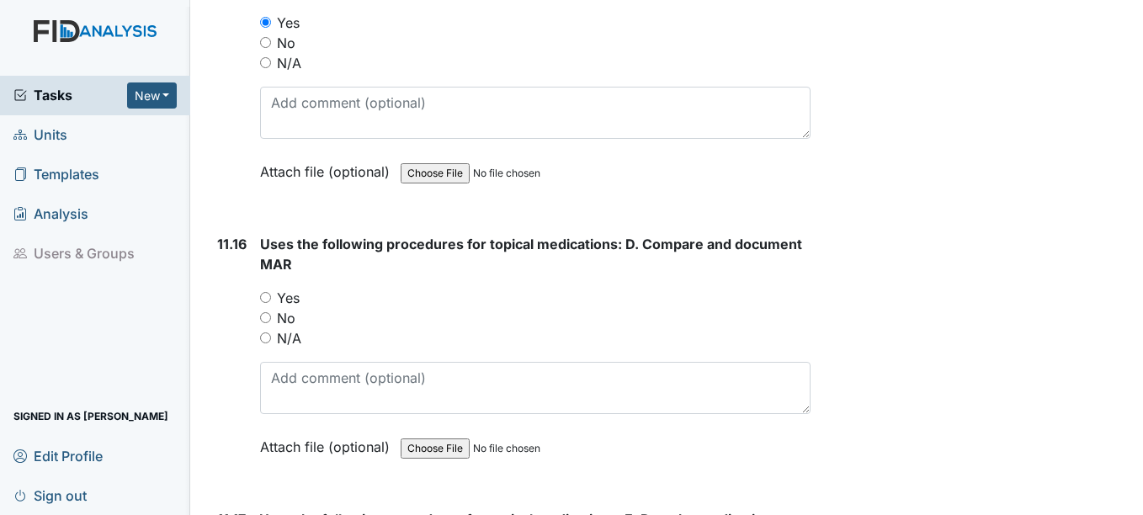
click at [274, 308] on div "Yes" at bounding box center [535, 298] width 550 height 20
click at [268, 303] on input "Yes" at bounding box center [265, 297] width 11 height 11
radio input "true"
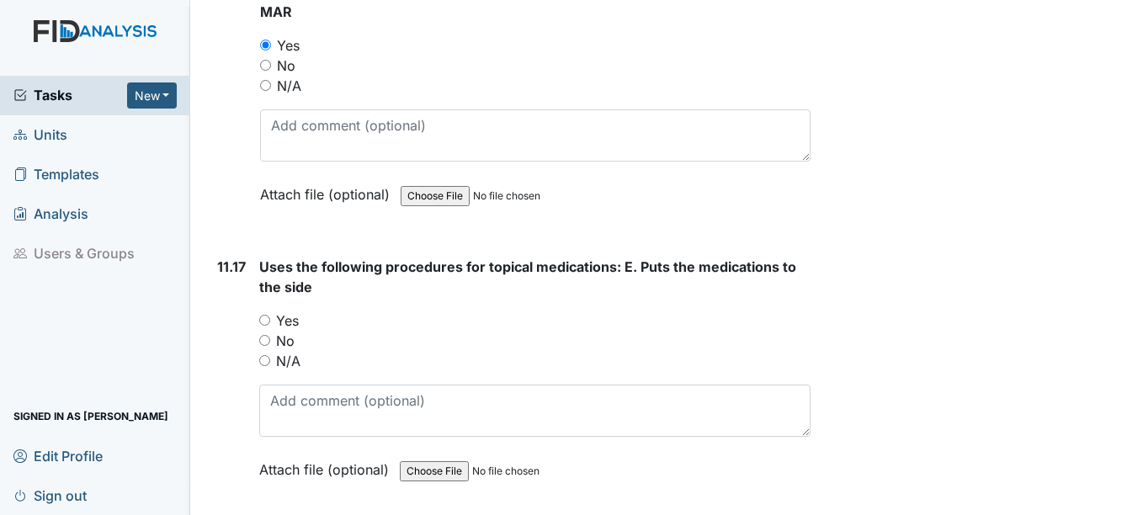
click at [264, 327] on div "Uses the following procedures for topical medications: E. Puts the medications …" at bounding box center [534, 374] width 551 height 235
click at [265, 326] on input "Yes" at bounding box center [264, 320] width 11 height 11
radio input "true"
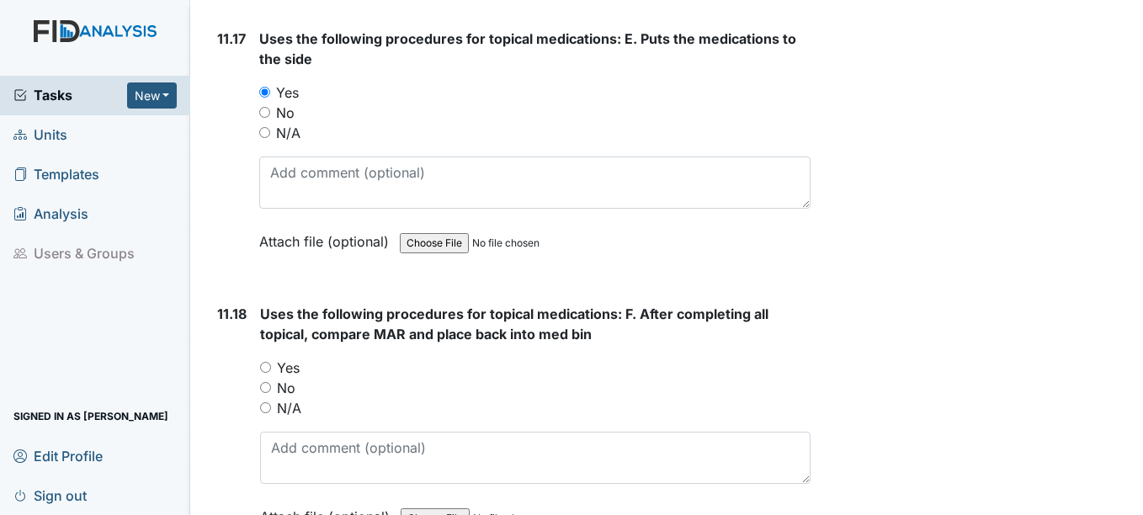
scroll to position [23572, 0]
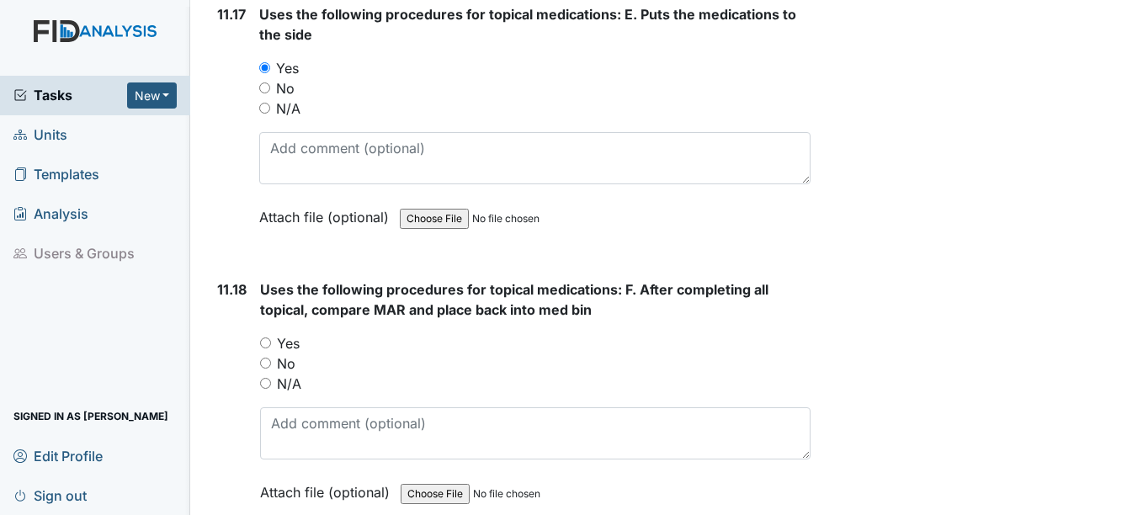
click at [270, 349] on input "Yes" at bounding box center [265, 343] width 11 height 11
radio input "true"
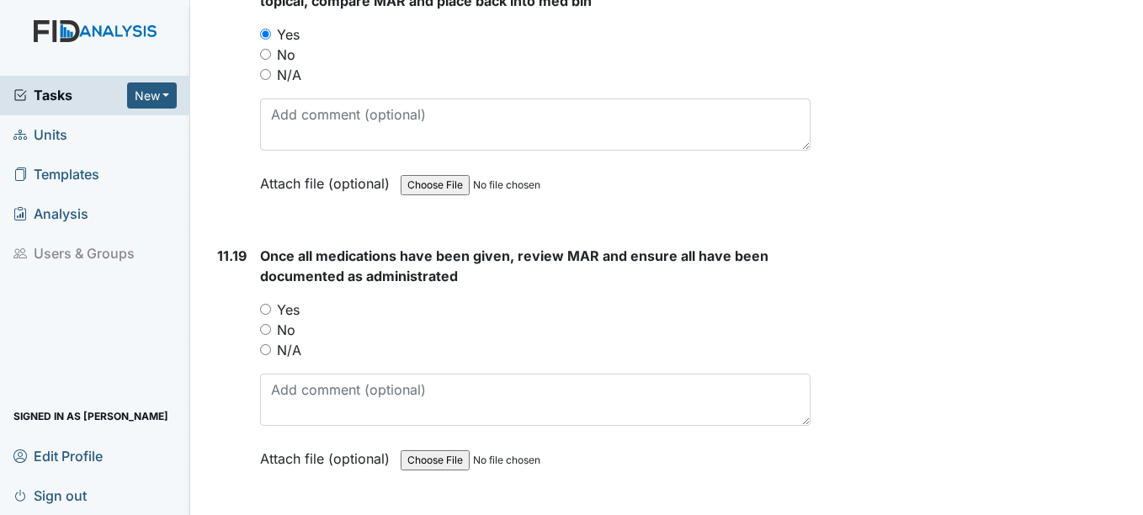
scroll to position [23909, 0]
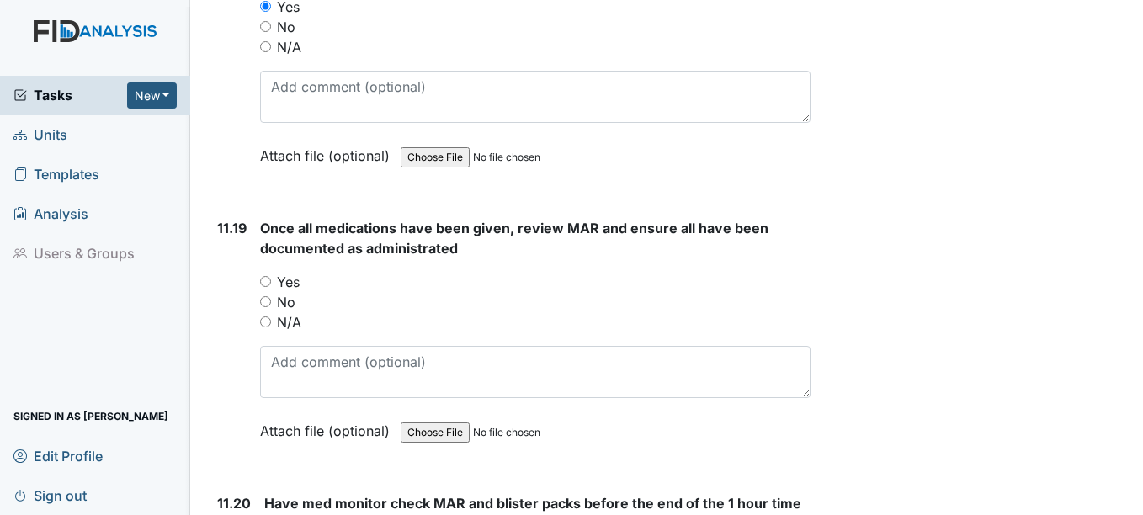
click at [266, 287] on input "Yes" at bounding box center [265, 281] width 11 height 11
radio input "true"
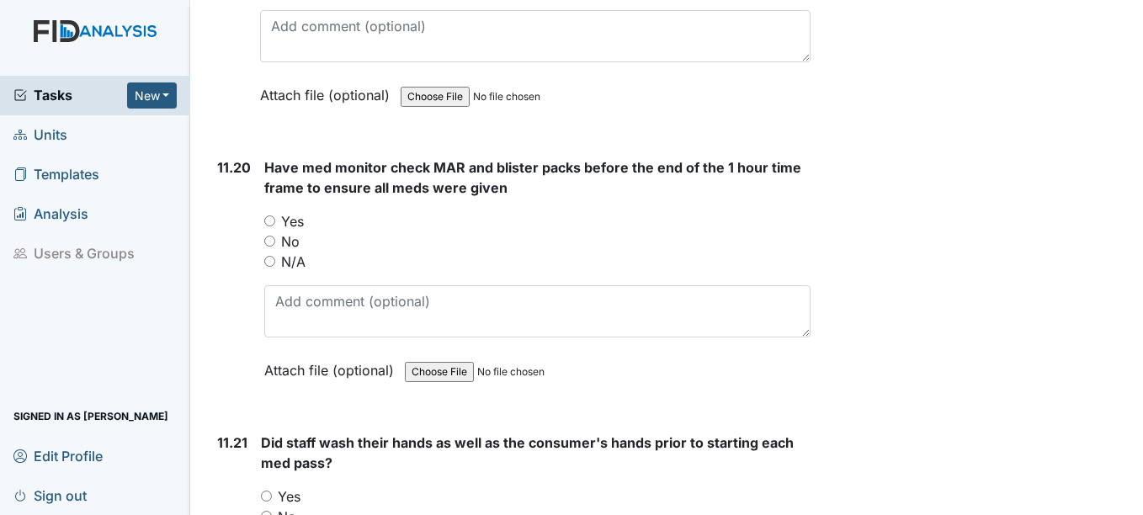
scroll to position [24246, 0]
click at [272, 231] on div "Yes" at bounding box center [537, 220] width 546 height 20
click at [269, 231] on div "Yes" at bounding box center [537, 220] width 546 height 20
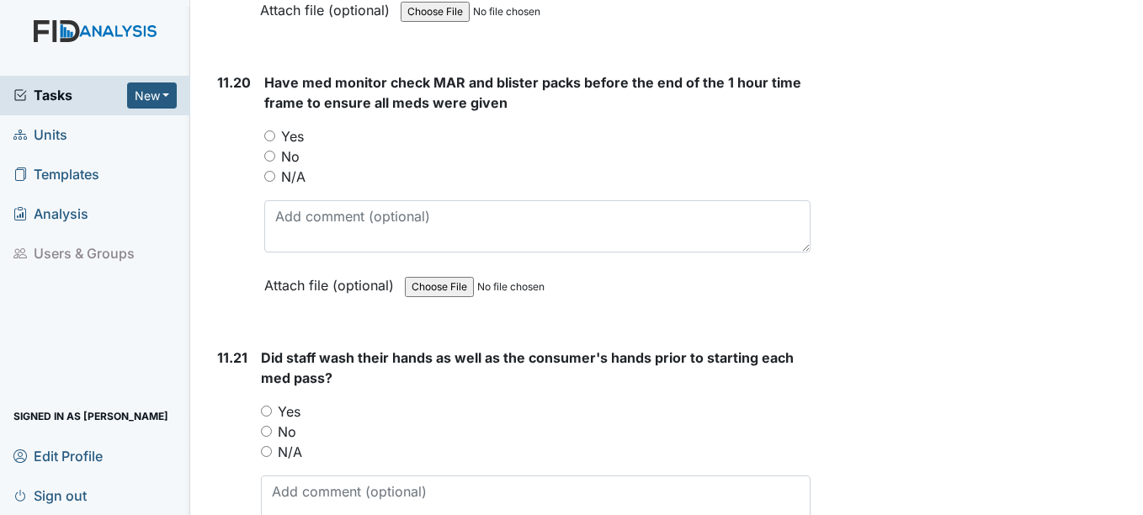
click at [267, 141] on input "Yes" at bounding box center [269, 135] width 11 height 11
radio input "true"
click at [263, 417] on input "Yes" at bounding box center [266, 411] width 11 height 11
radio input "true"
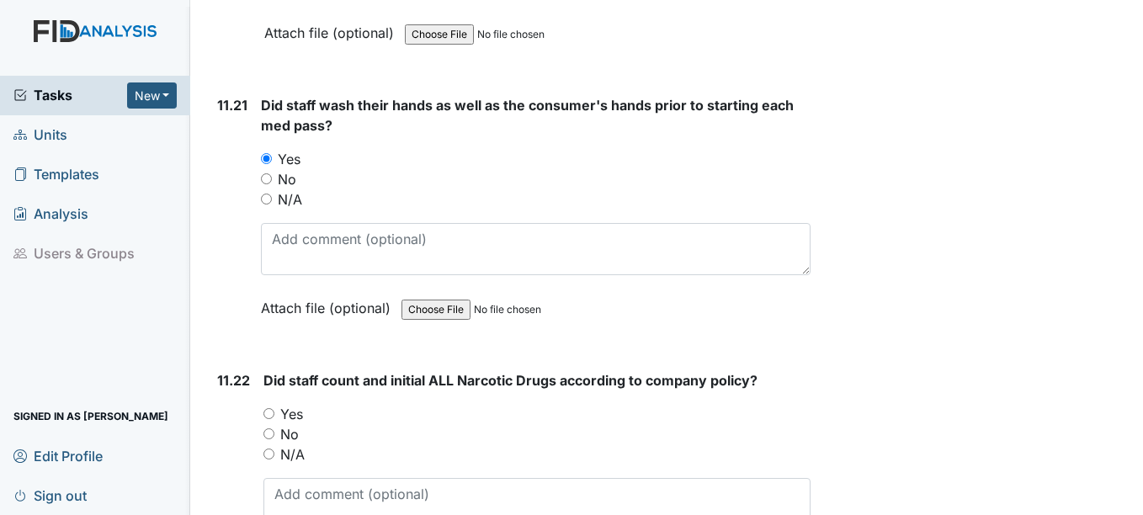
click at [271, 419] on input "Yes" at bounding box center [269, 413] width 11 height 11
radio input "true"
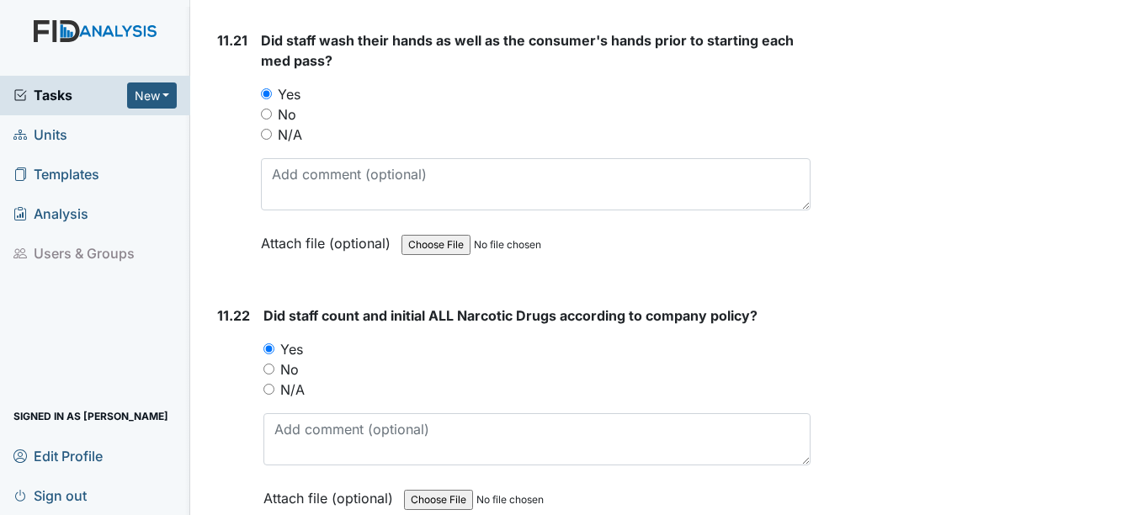
scroll to position [24919, 0]
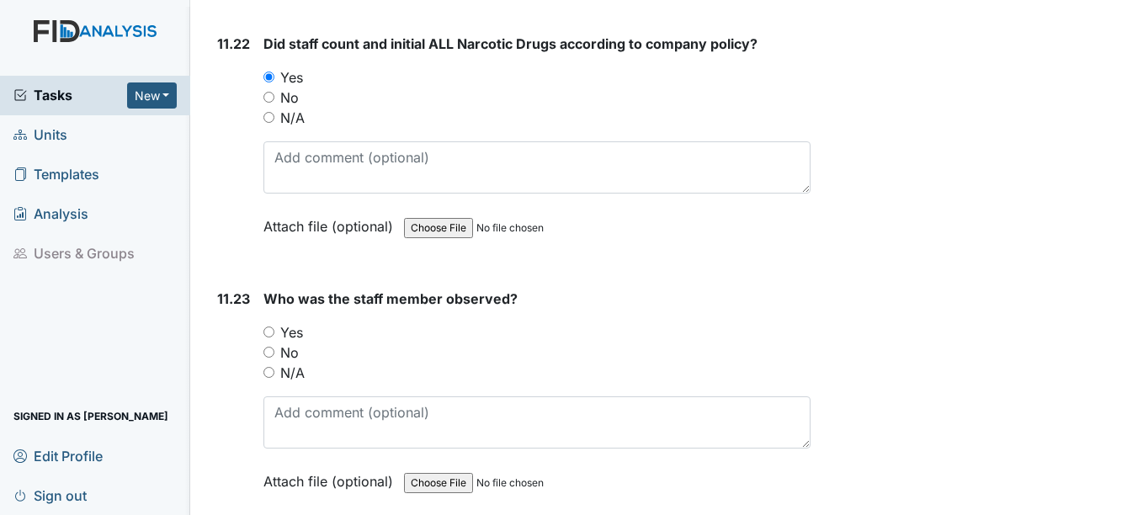
click at [265, 338] on input "Yes" at bounding box center [269, 332] width 11 height 11
radio input "true"
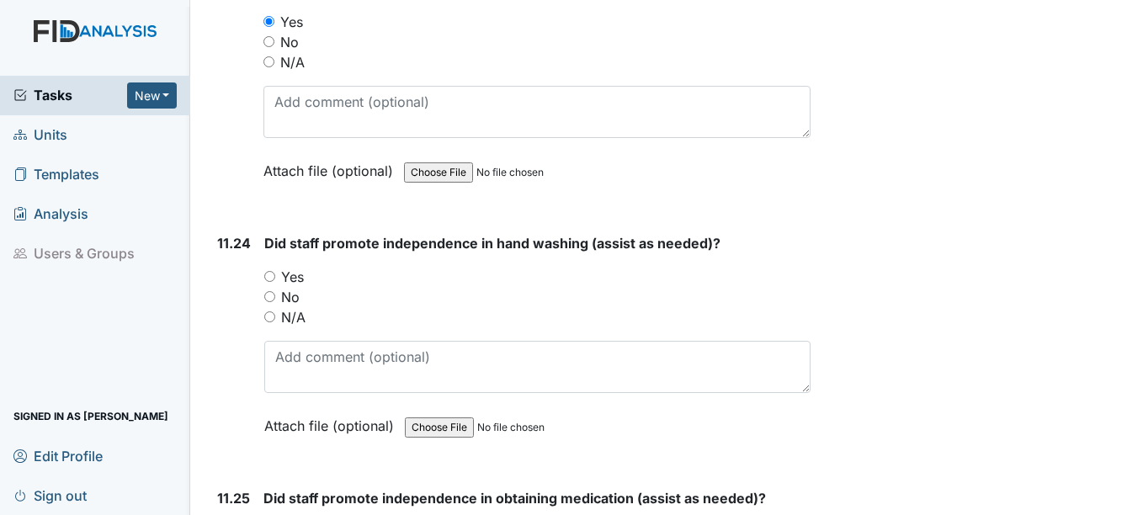
scroll to position [25256, 0]
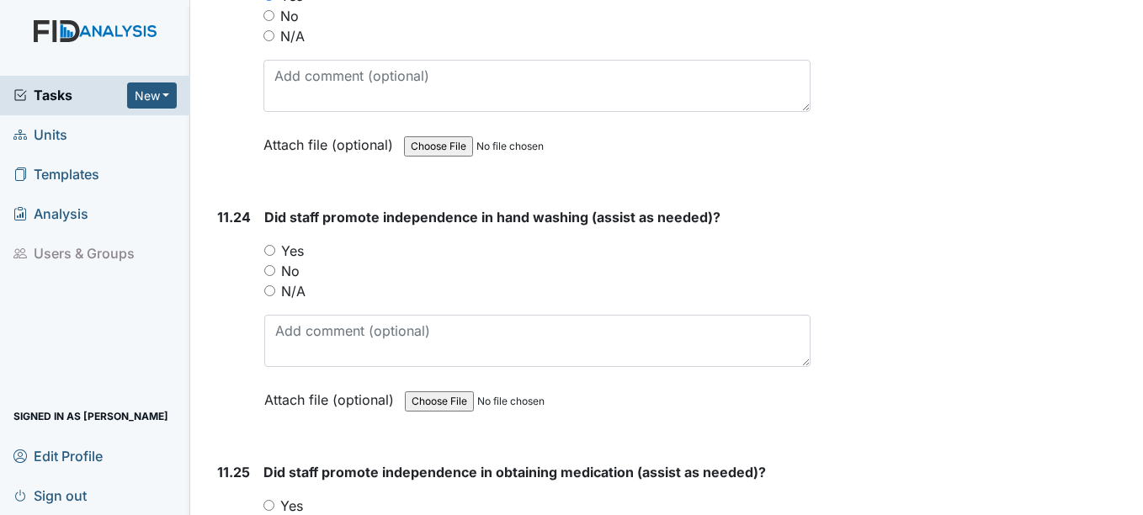
click at [269, 256] on input "Yes" at bounding box center [269, 250] width 11 height 11
radio input "true"
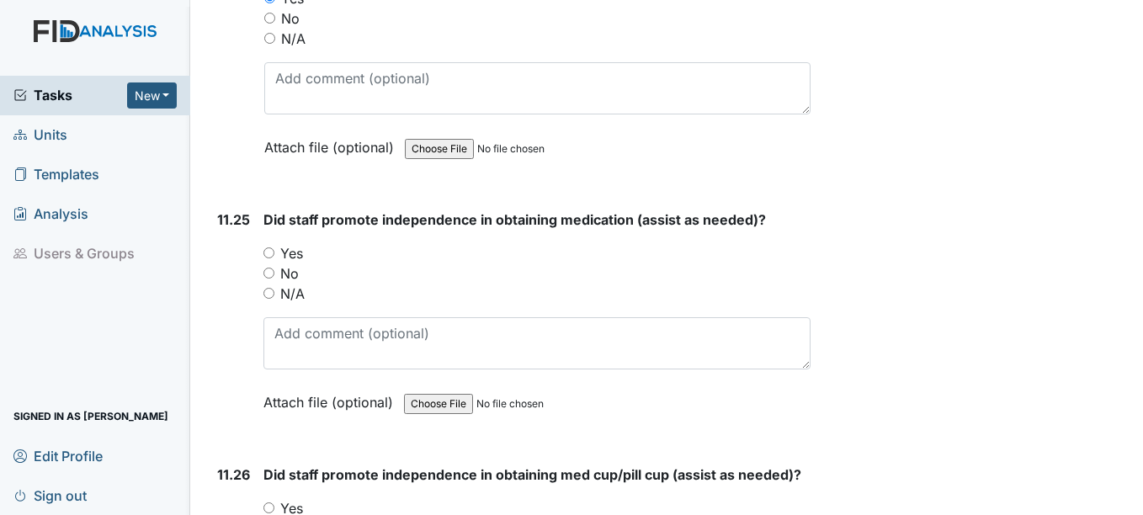
click at [269, 258] on input "Yes" at bounding box center [269, 253] width 11 height 11
radio input "true"
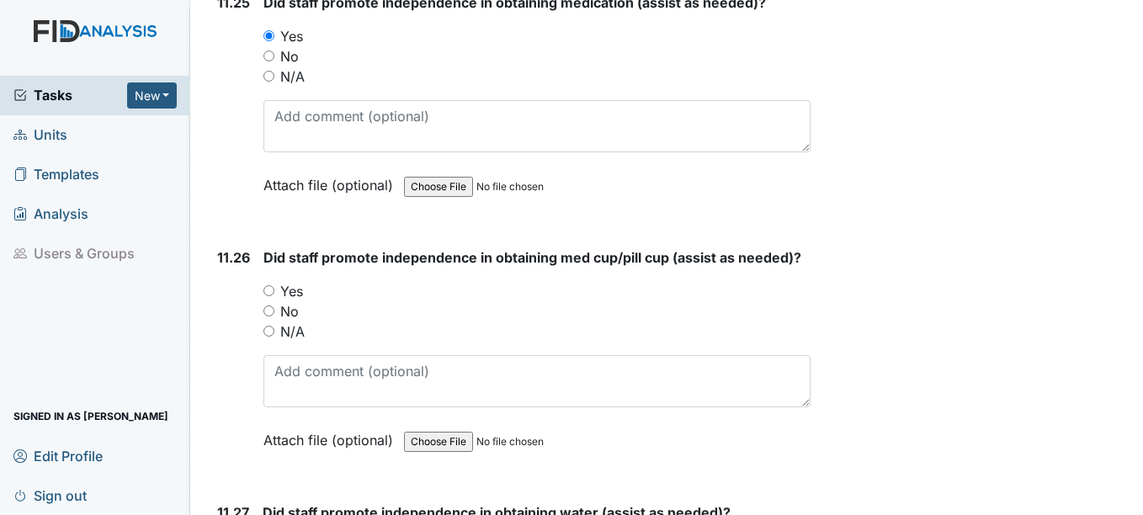
scroll to position [25761, 0]
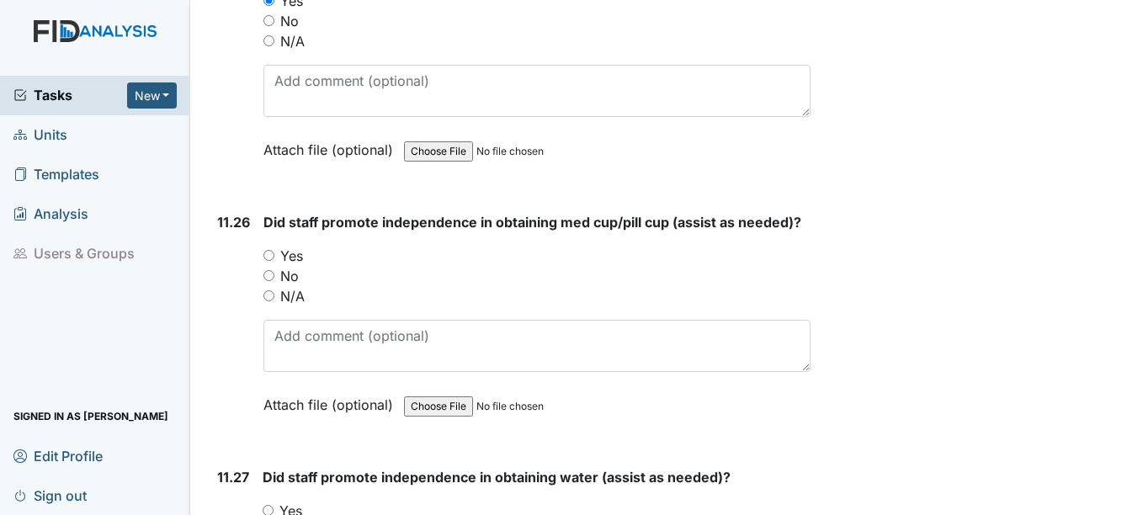
click at [265, 261] on input "Yes" at bounding box center [269, 255] width 11 height 11
radio input "true"
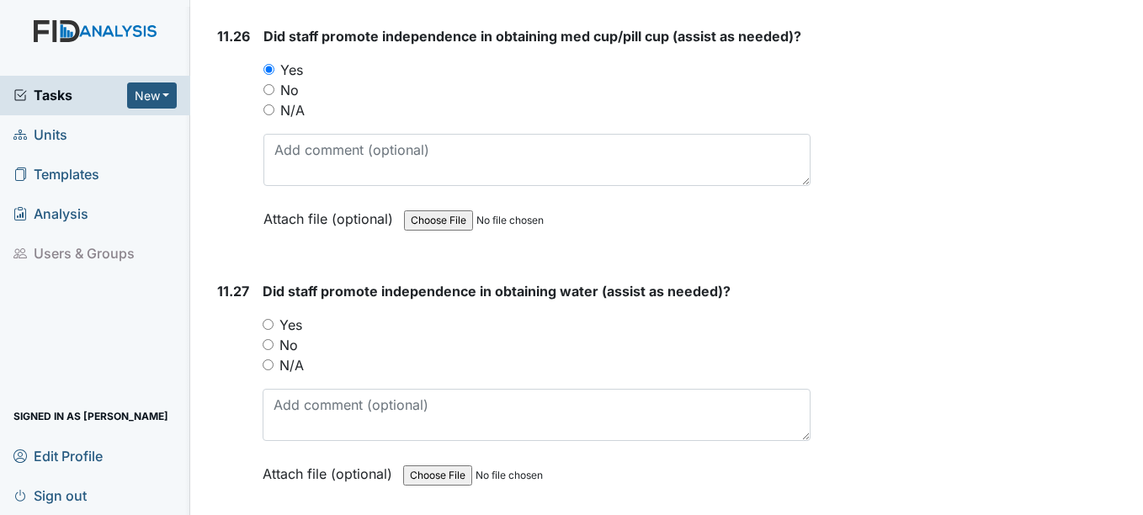
scroll to position [26014, 0]
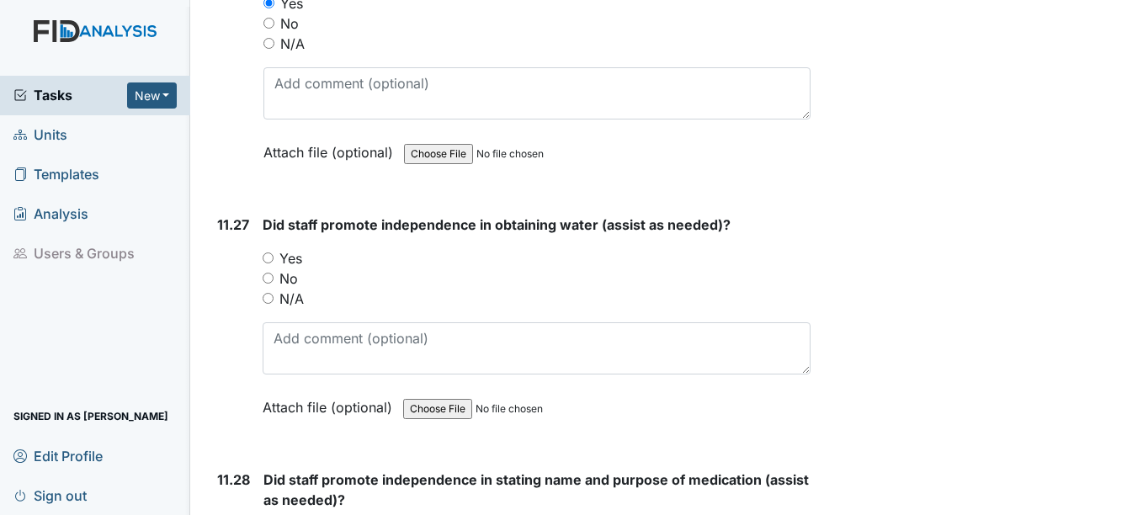
click at [265, 264] on input "Yes" at bounding box center [268, 258] width 11 height 11
radio input "true"
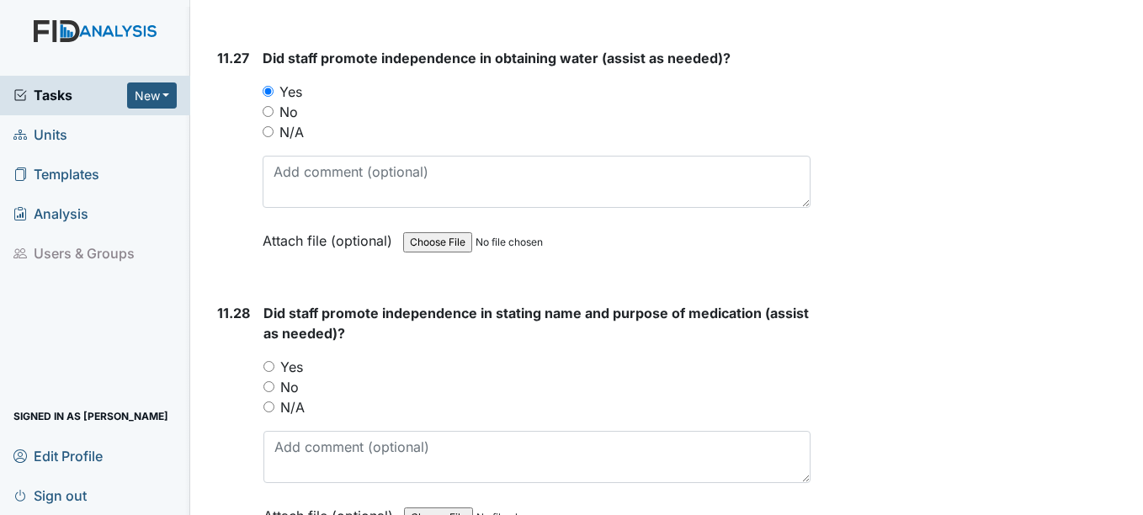
scroll to position [26182, 0]
click at [272, 370] on input "Yes" at bounding box center [269, 364] width 11 height 11
radio input "true"
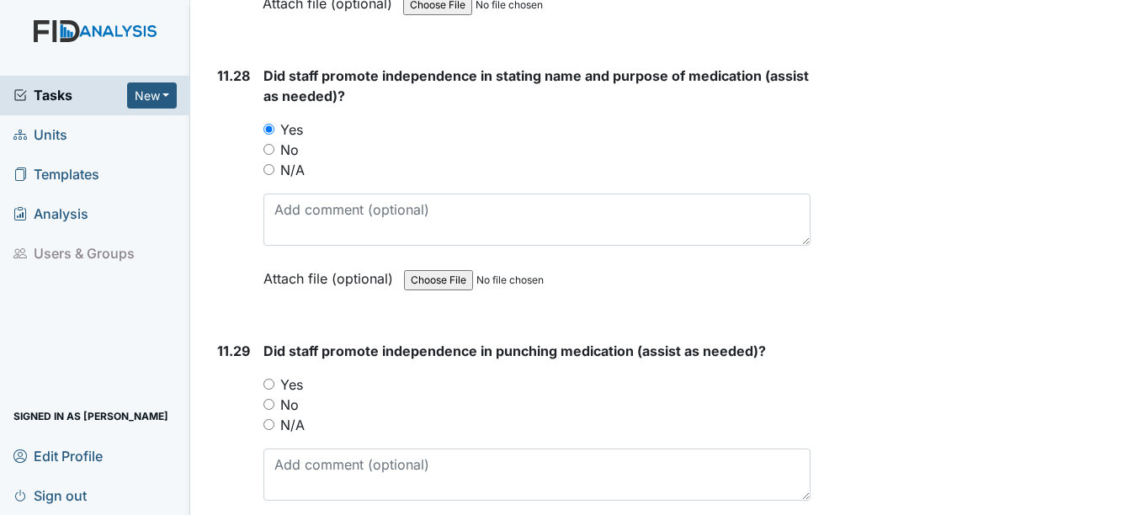
scroll to position [26435, 0]
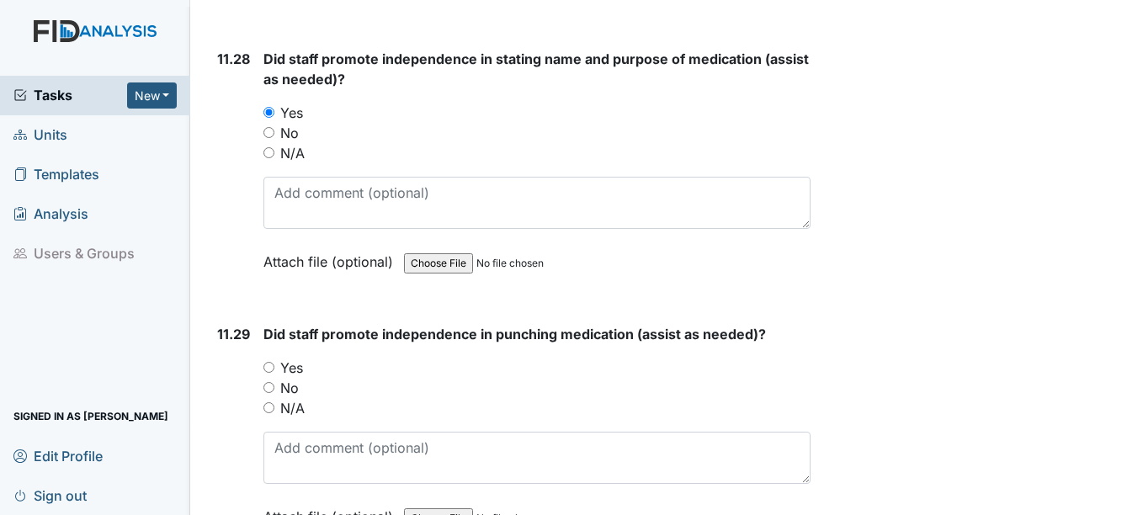
click at [269, 373] on input "Yes" at bounding box center [269, 367] width 11 height 11
radio input "true"
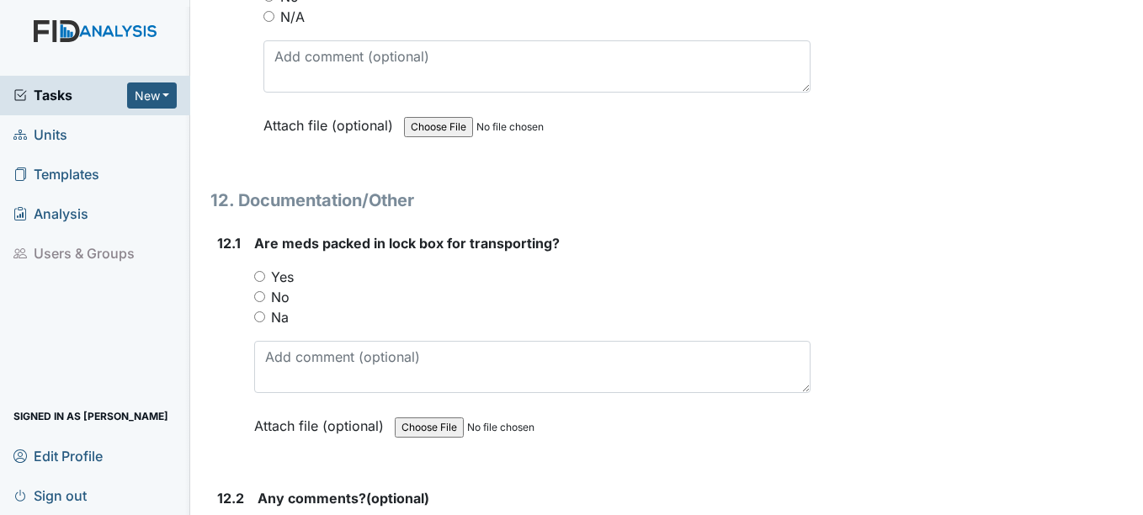
scroll to position [26856, 0]
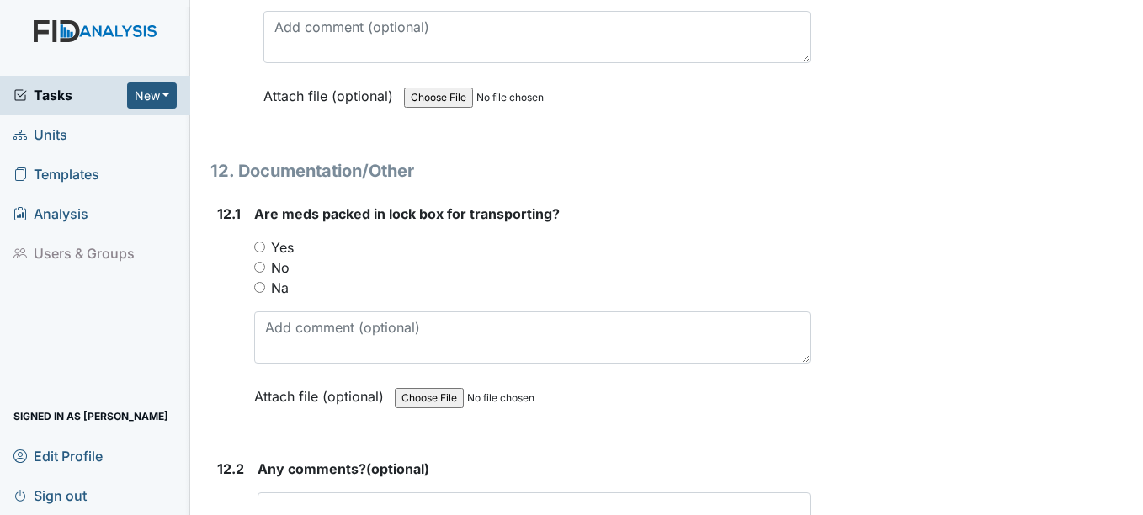
click at [264, 253] on input "Yes" at bounding box center [259, 247] width 11 height 11
radio input "true"
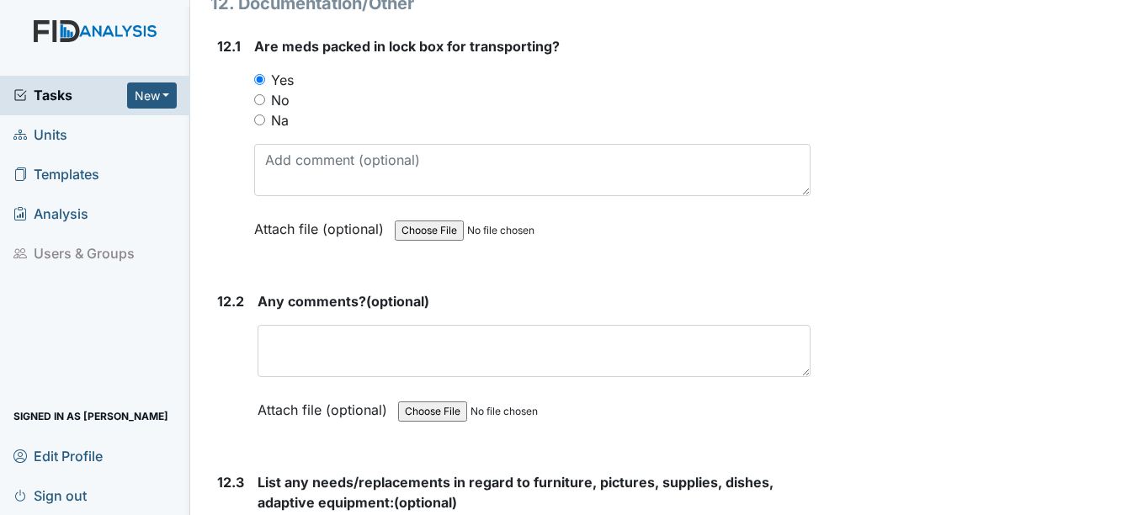
scroll to position [27024, 0]
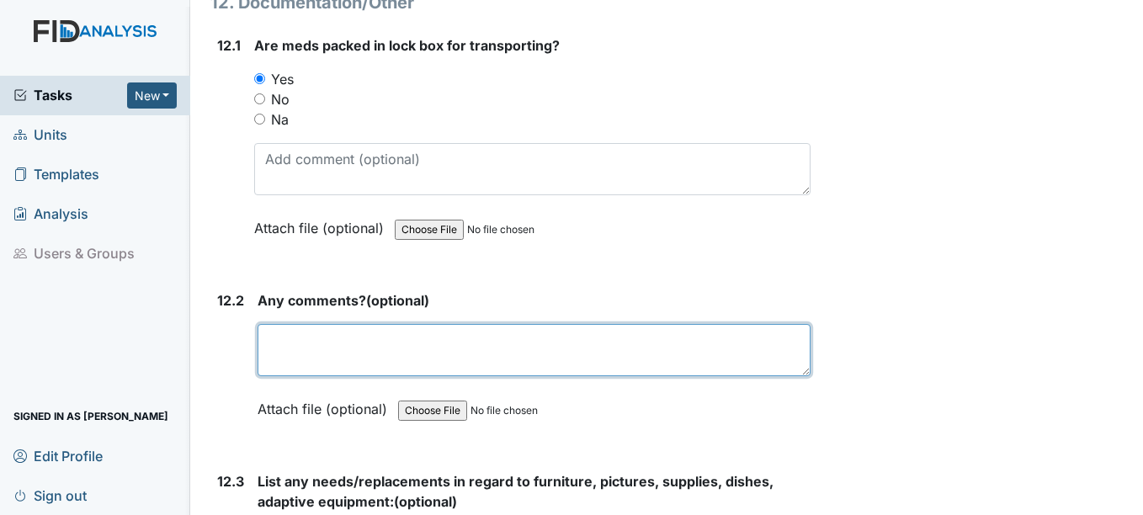
click at [286, 368] on textarea at bounding box center [534, 350] width 552 height 52
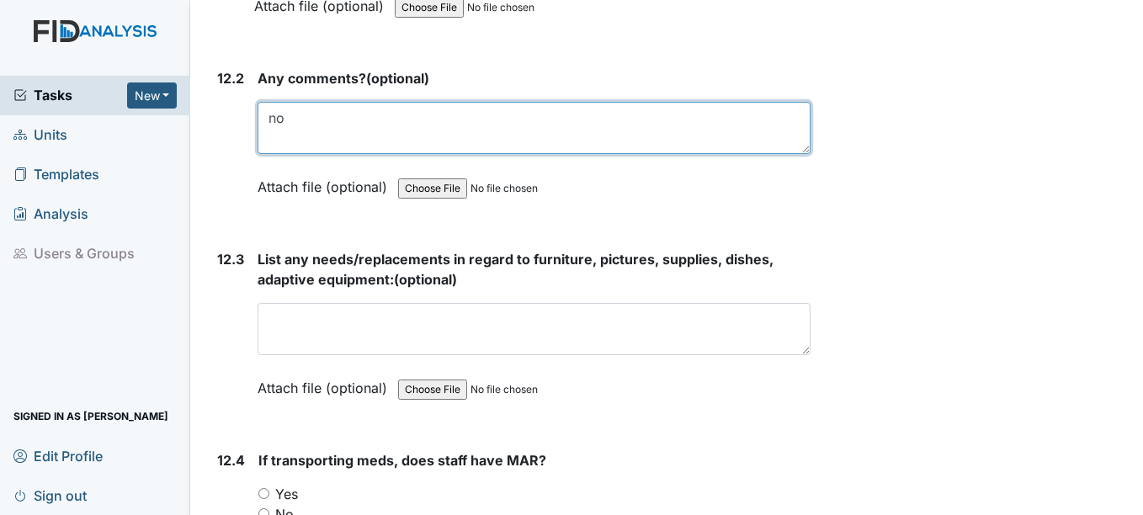
scroll to position [27277, 0]
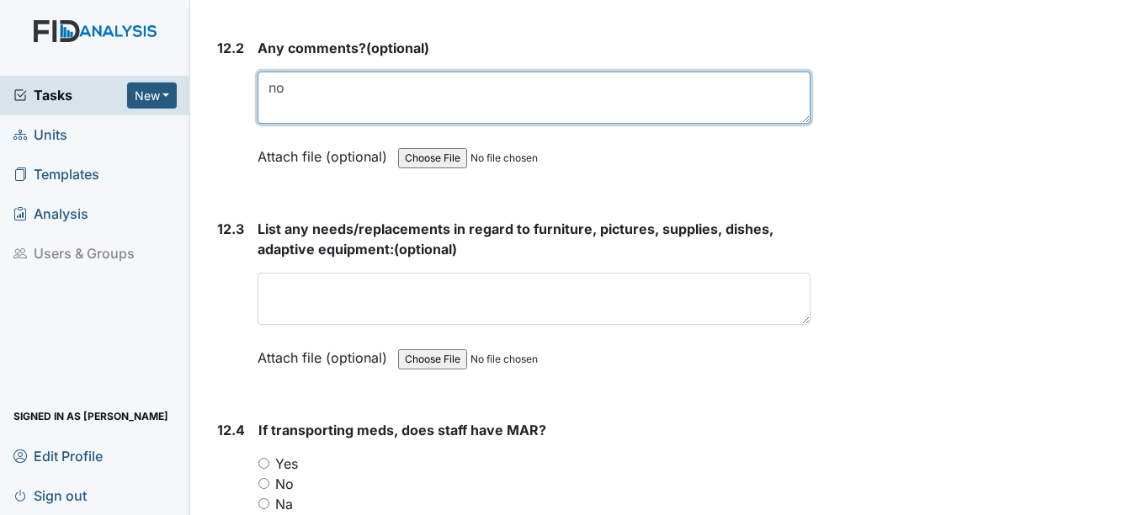
type textarea "no"
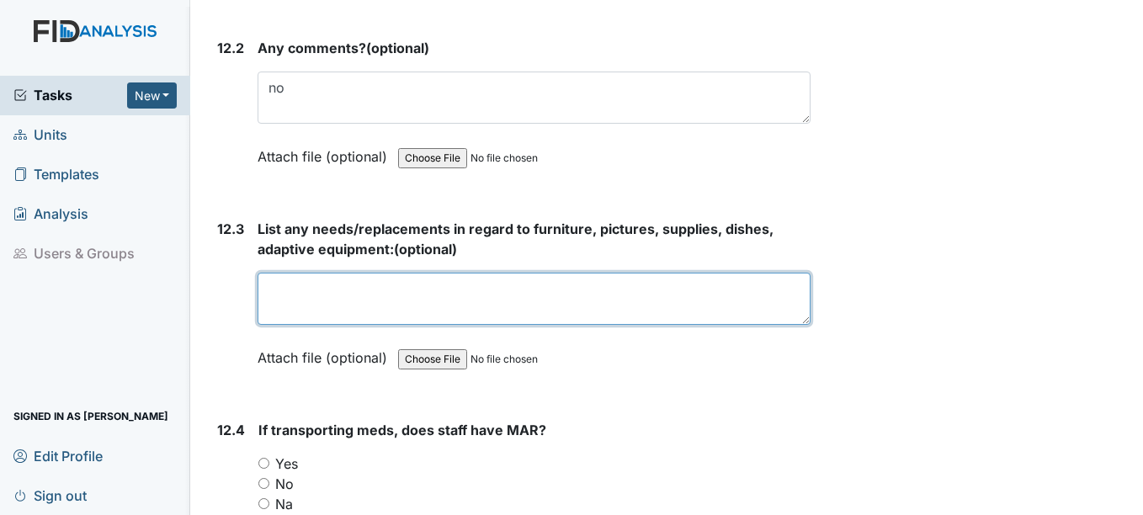
click at [367, 317] on textarea at bounding box center [534, 299] width 552 height 52
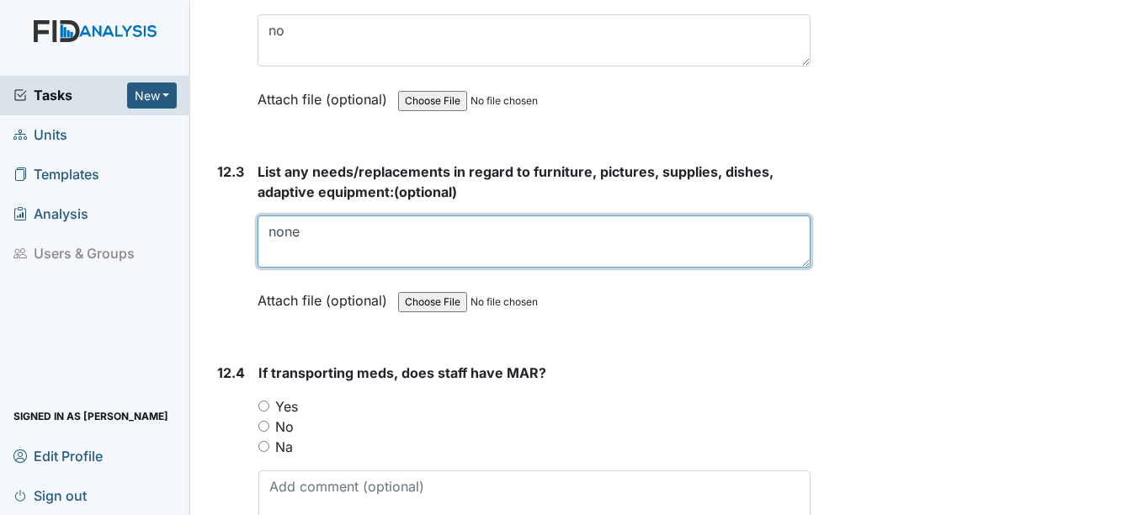
scroll to position [27445, 0]
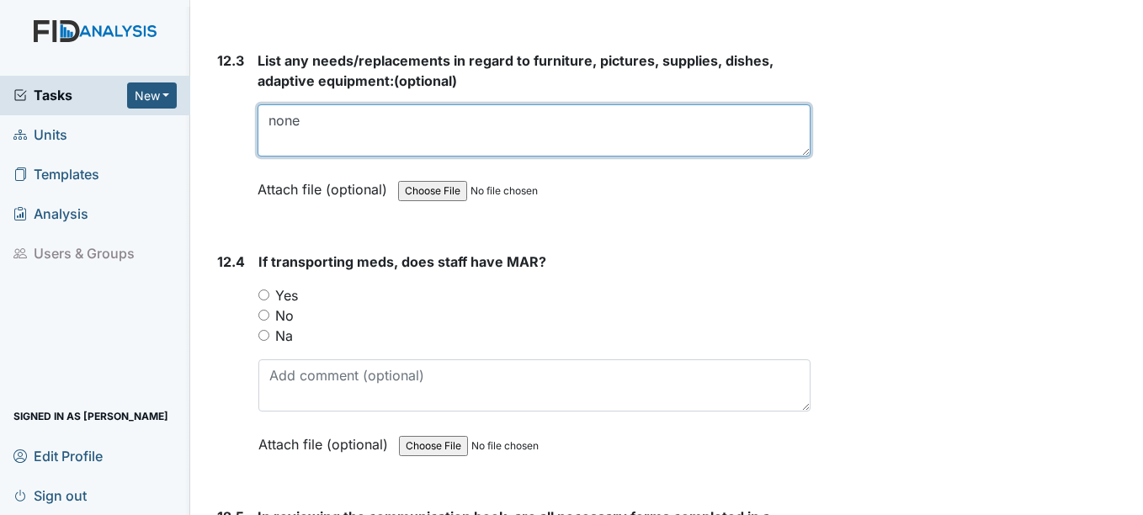
type textarea "none"
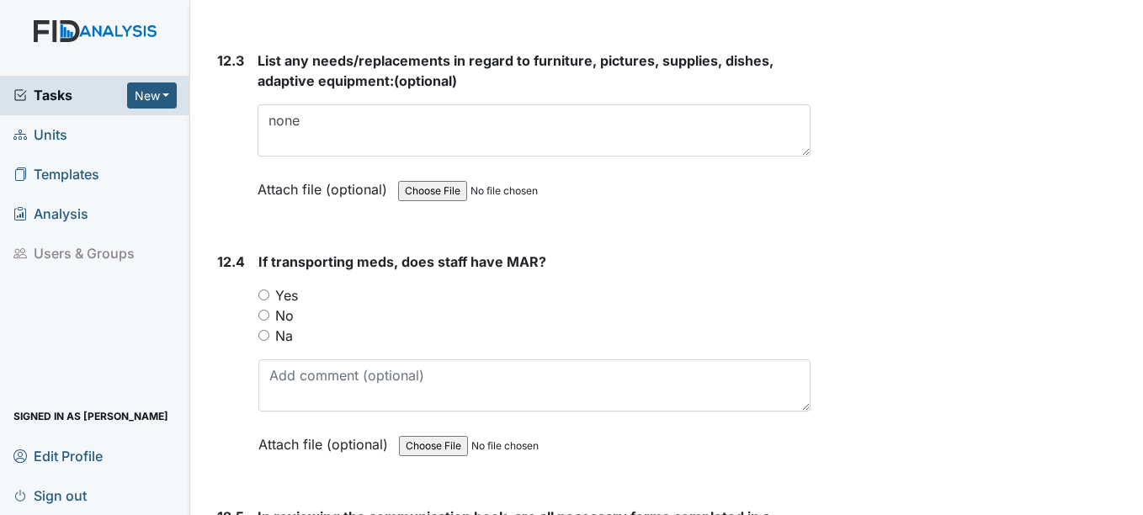
click at [258, 341] on input "Na" at bounding box center [263, 335] width 11 height 11
radio input "true"
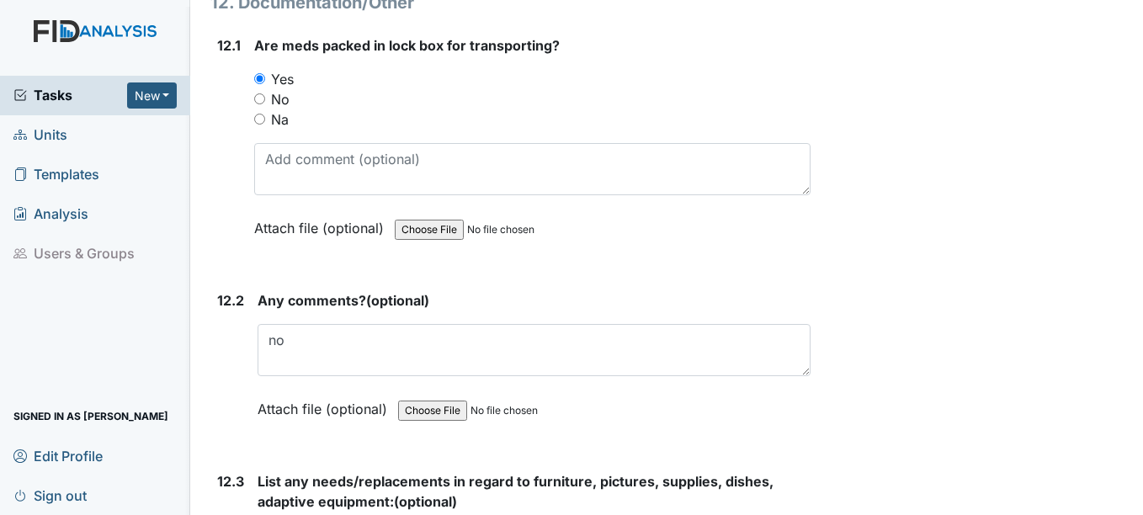
scroll to position [26940, 0]
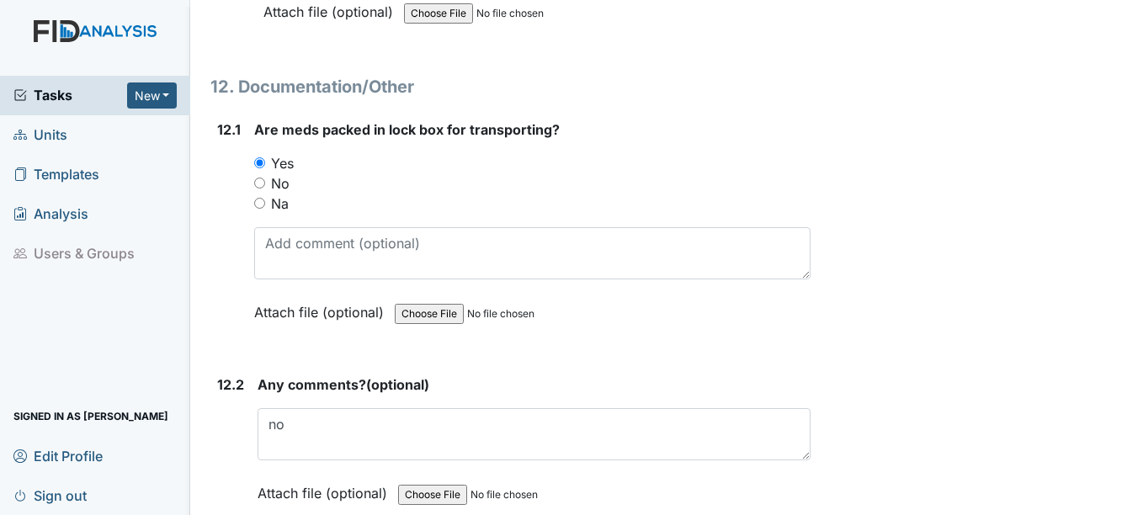
click at [260, 209] on input "Na" at bounding box center [259, 203] width 11 height 11
radio input "true"
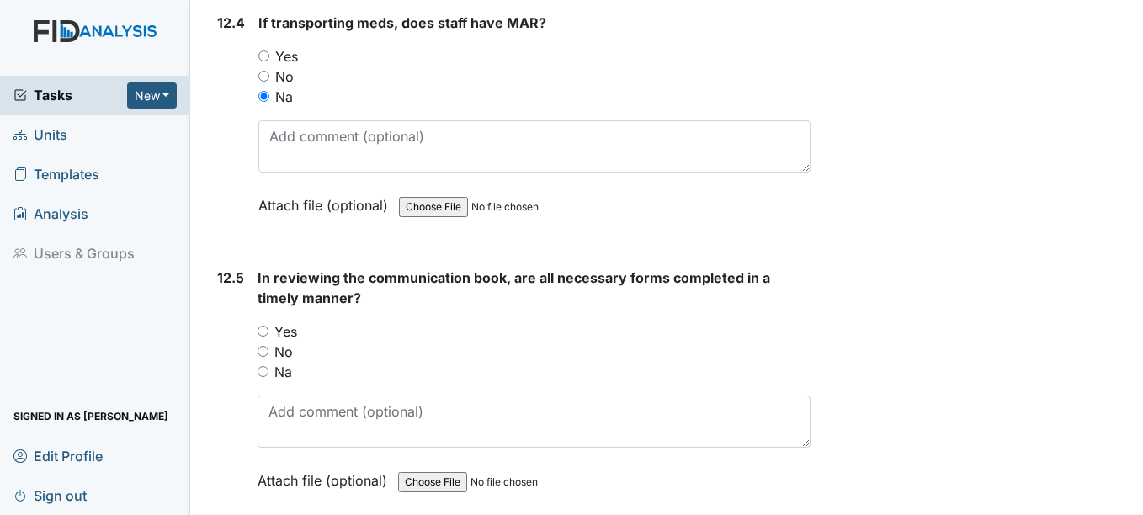
scroll to position [27782, 0]
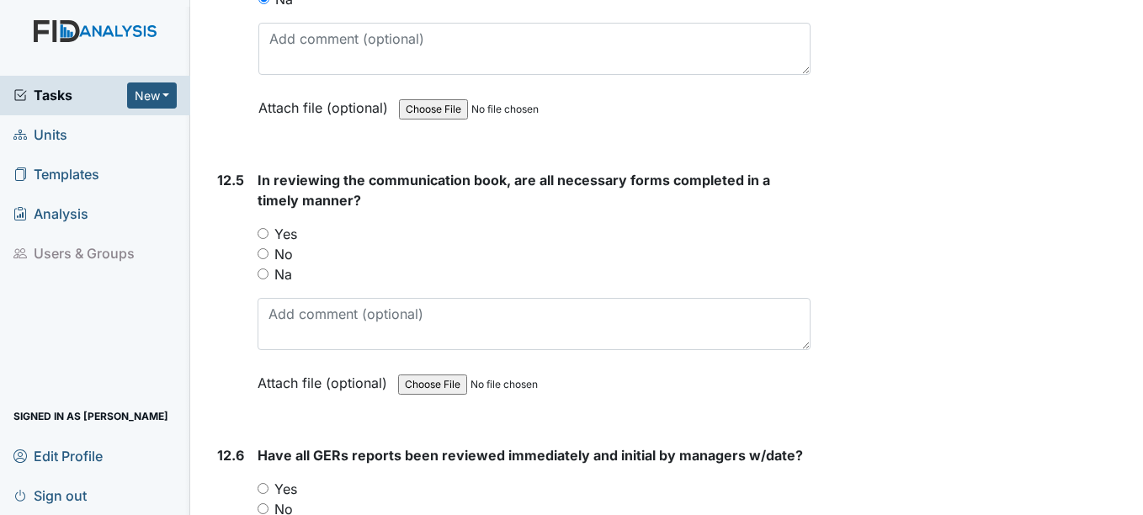
click at [258, 239] on input "Yes" at bounding box center [263, 233] width 11 height 11
radio input "true"
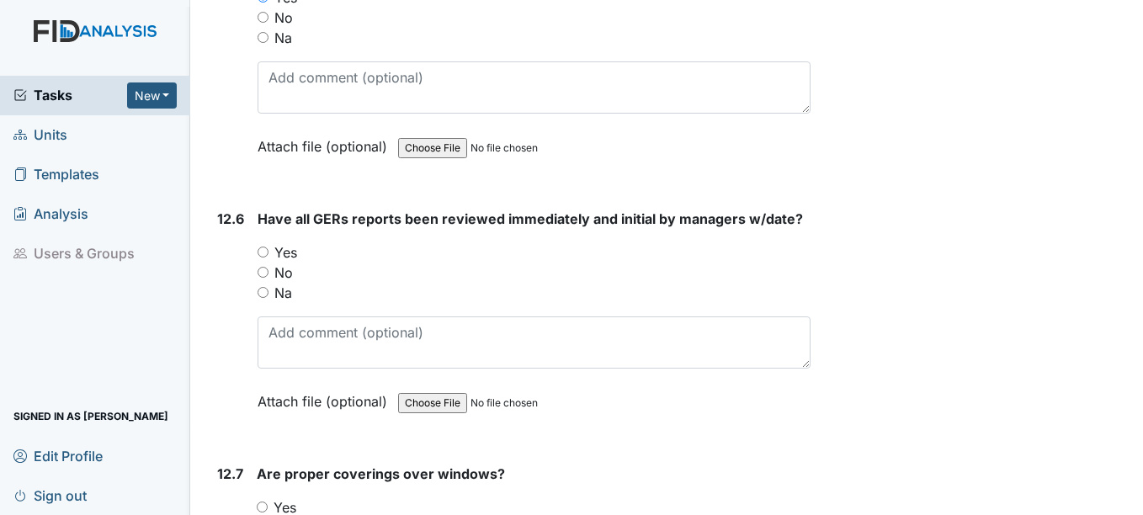
scroll to position [28034, 0]
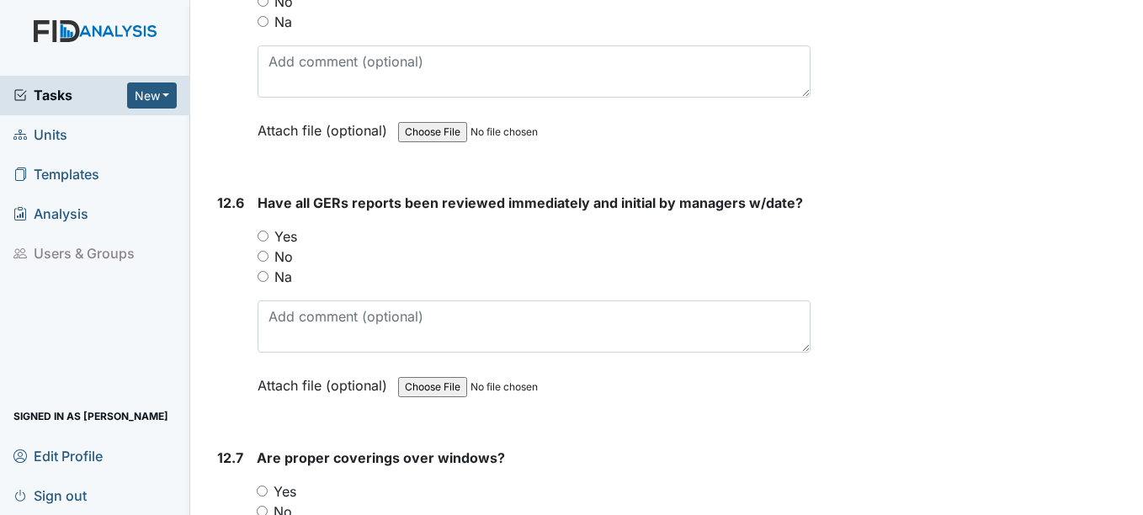
click at [267, 242] on input "Yes" at bounding box center [263, 236] width 11 height 11
radio input "true"
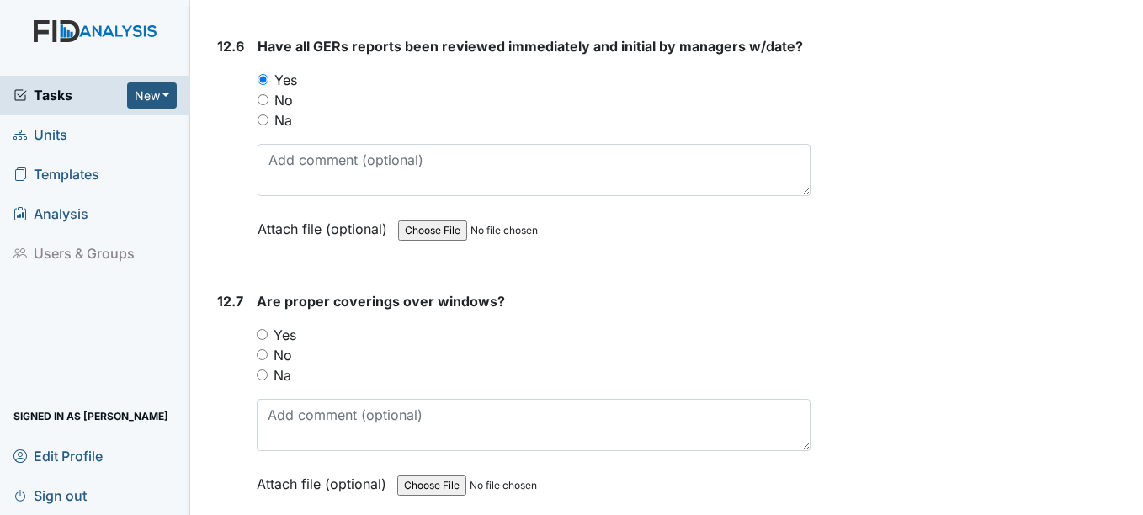
scroll to position [28203, 0]
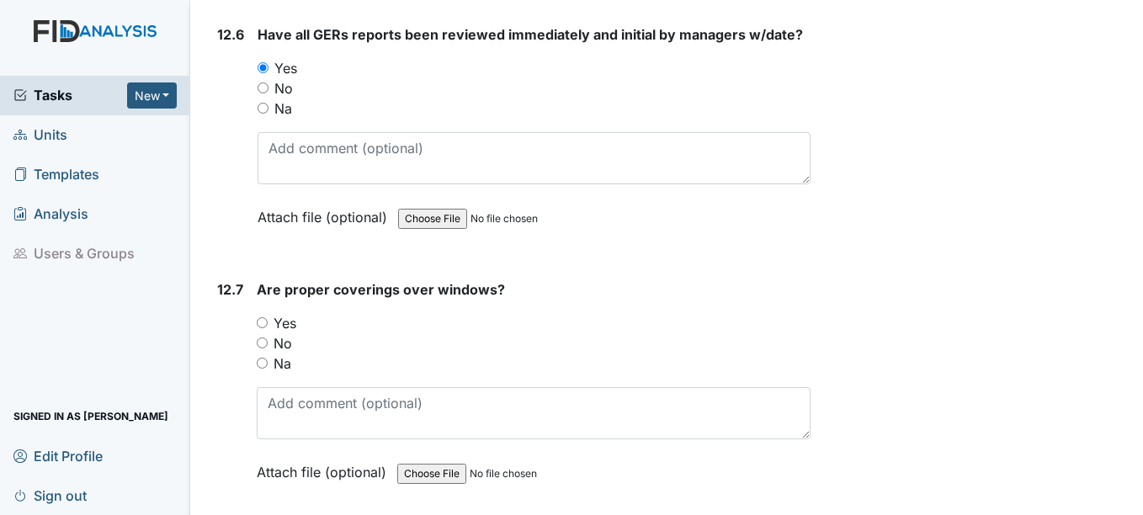
click at [267, 333] on div "Yes" at bounding box center [533, 323] width 553 height 20
click at [265, 328] on input "Yes" at bounding box center [262, 322] width 11 height 11
radio input "true"
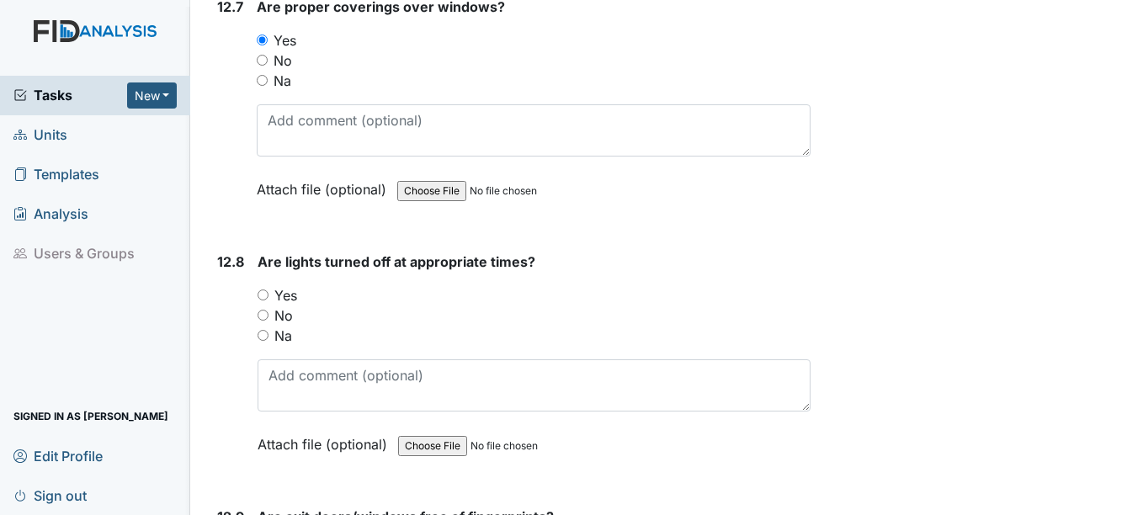
scroll to position [28539, 0]
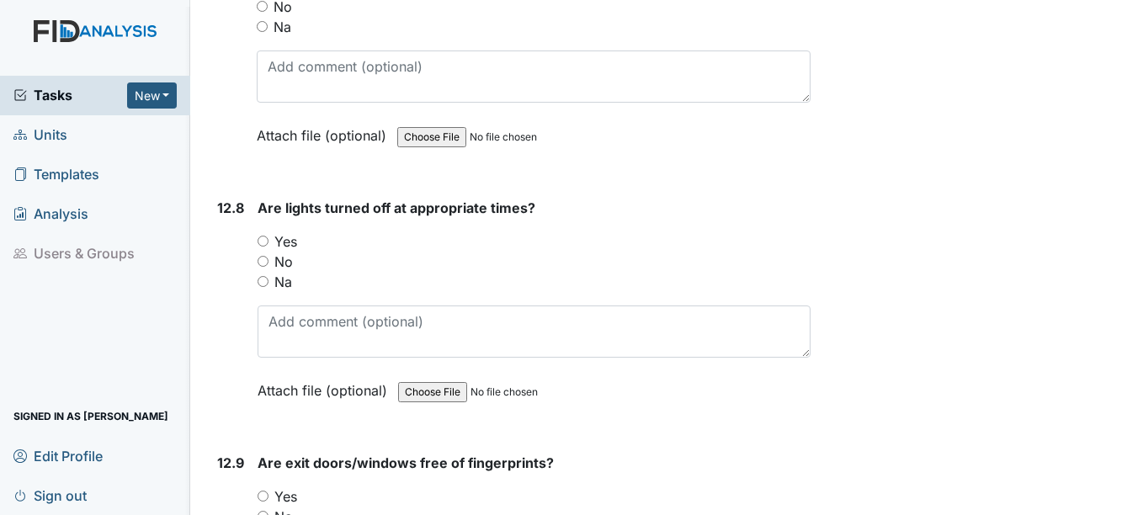
click at [264, 247] on input "Yes" at bounding box center [263, 241] width 11 height 11
radio input "true"
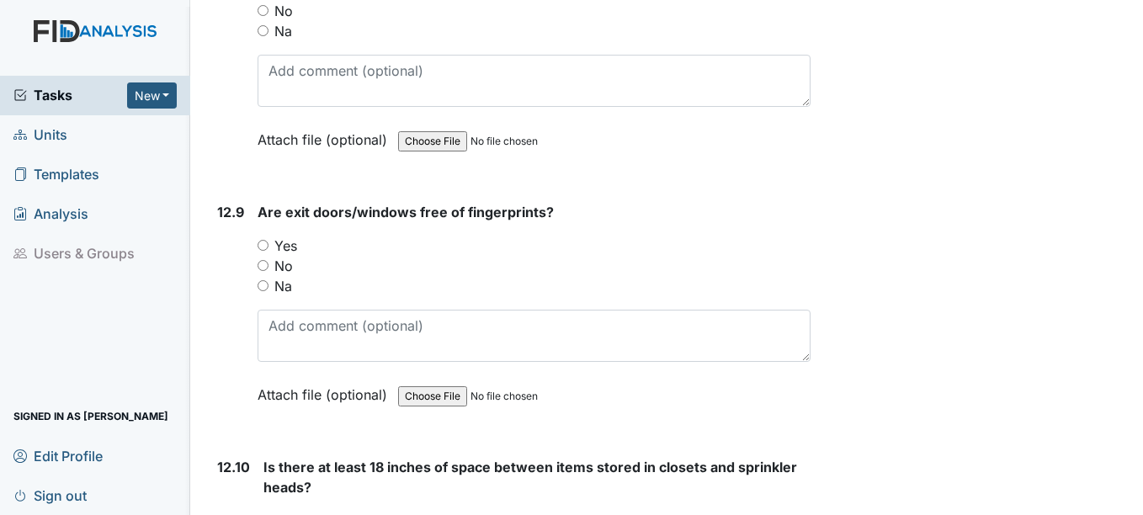
scroll to position [28792, 0]
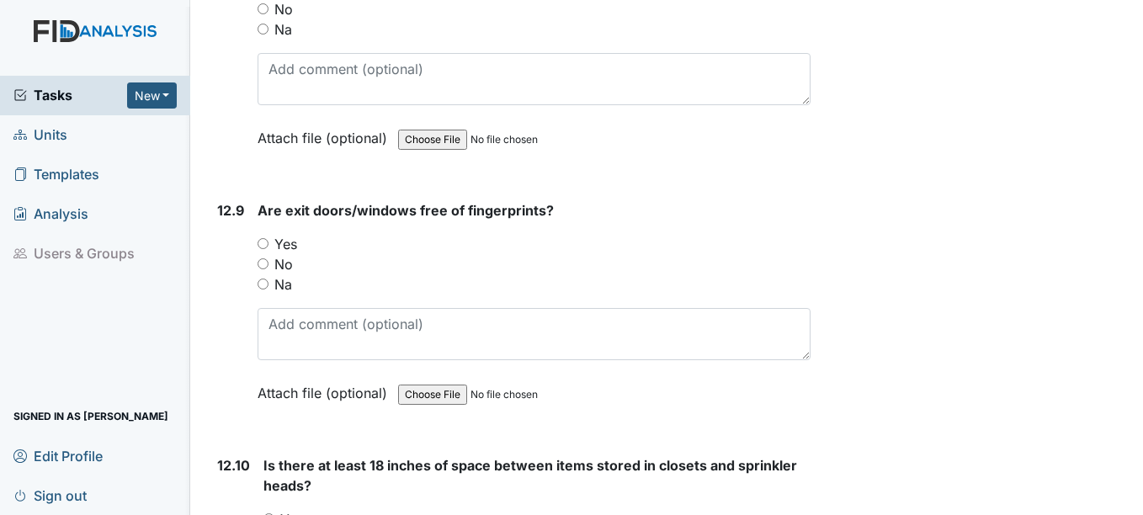
click at [269, 254] on div "Yes" at bounding box center [534, 244] width 552 height 20
click at [264, 249] on input "Yes" at bounding box center [263, 243] width 11 height 11
radio input "true"
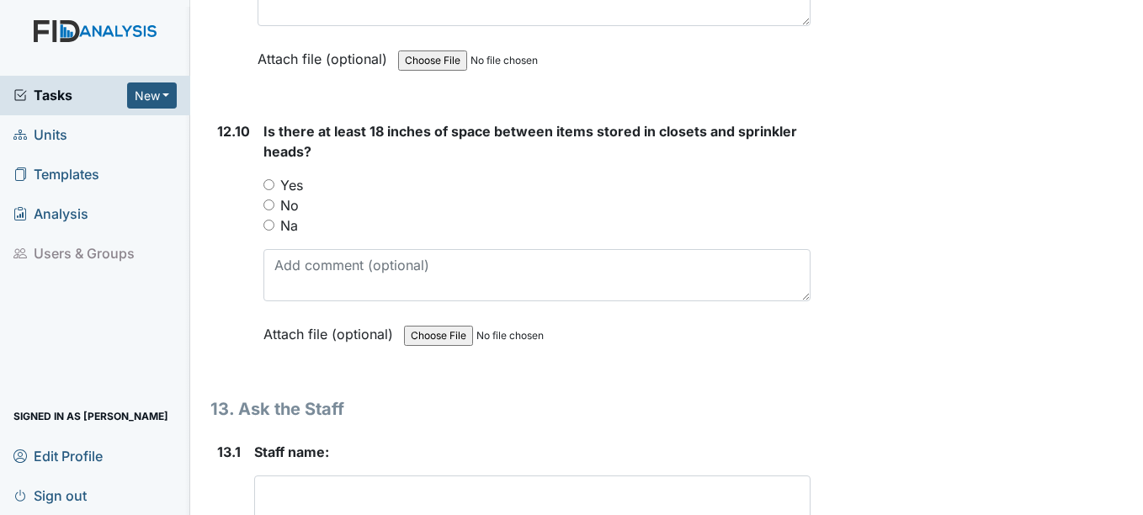
scroll to position [29129, 0]
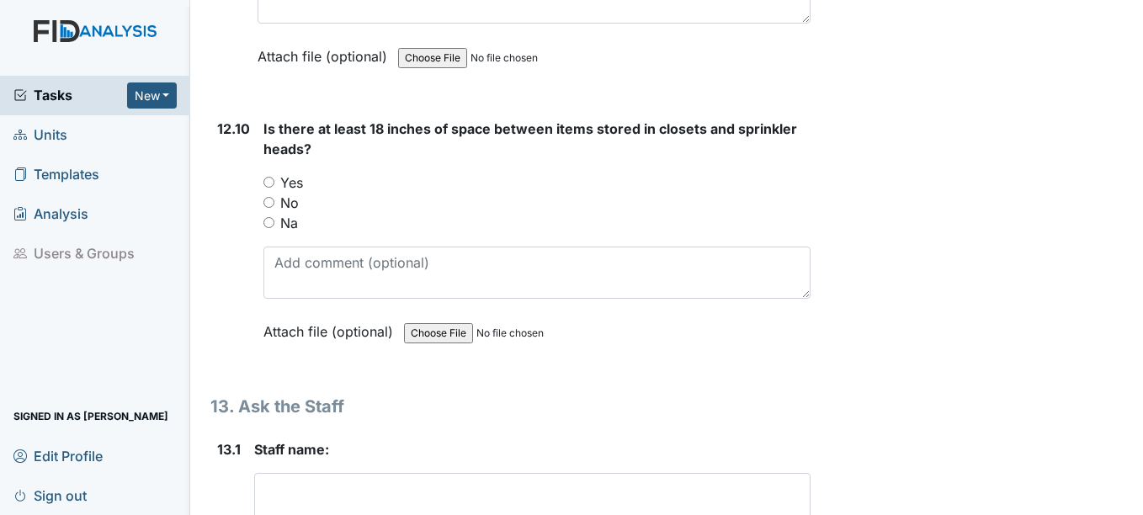
click at [264, 188] on input "Yes" at bounding box center [269, 182] width 11 height 11
radio input "true"
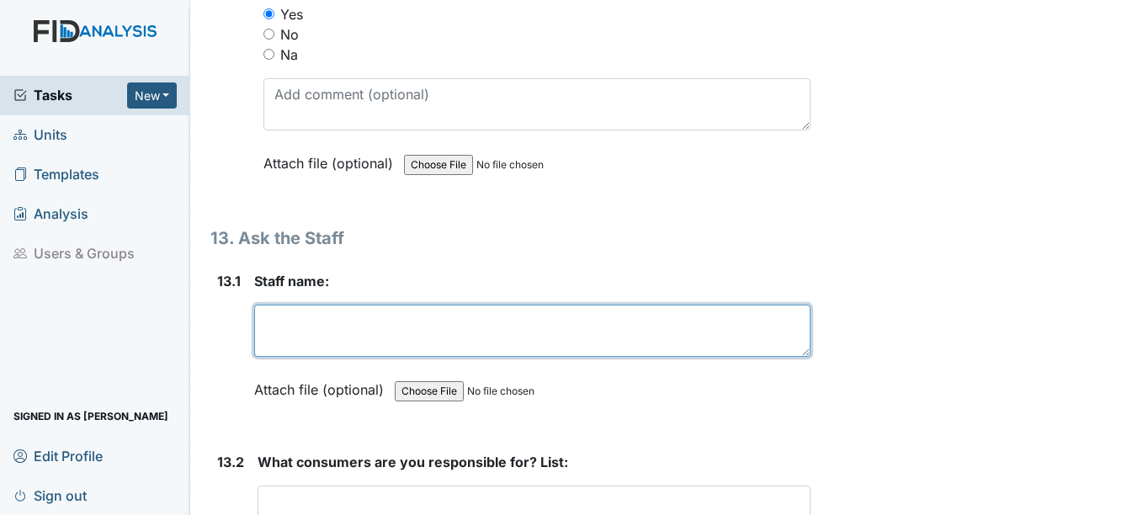
click at [329, 333] on textarea at bounding box center [532, 331] width 556 height 52
type textarea "K"
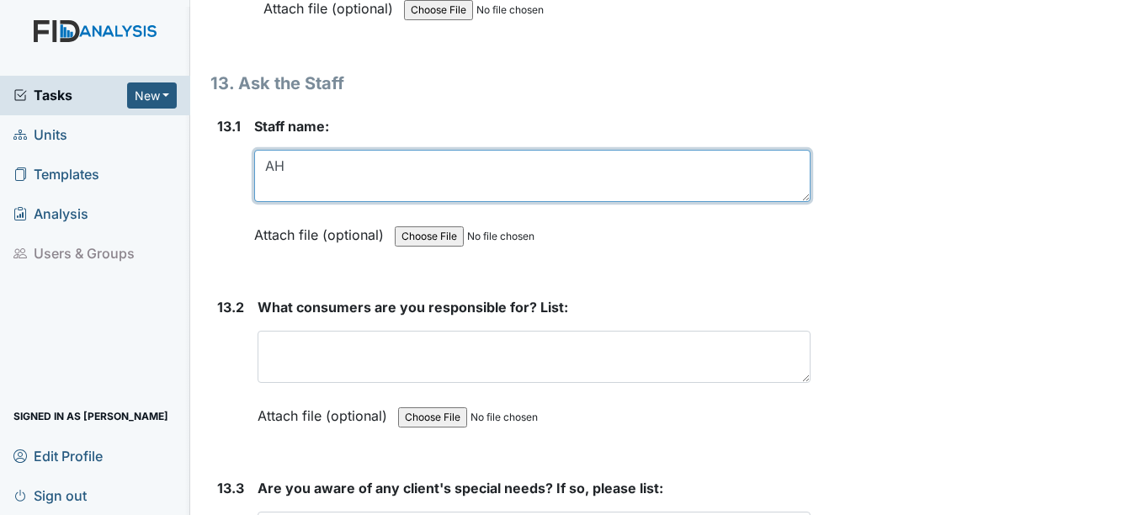
scroll to position [29465, 0]
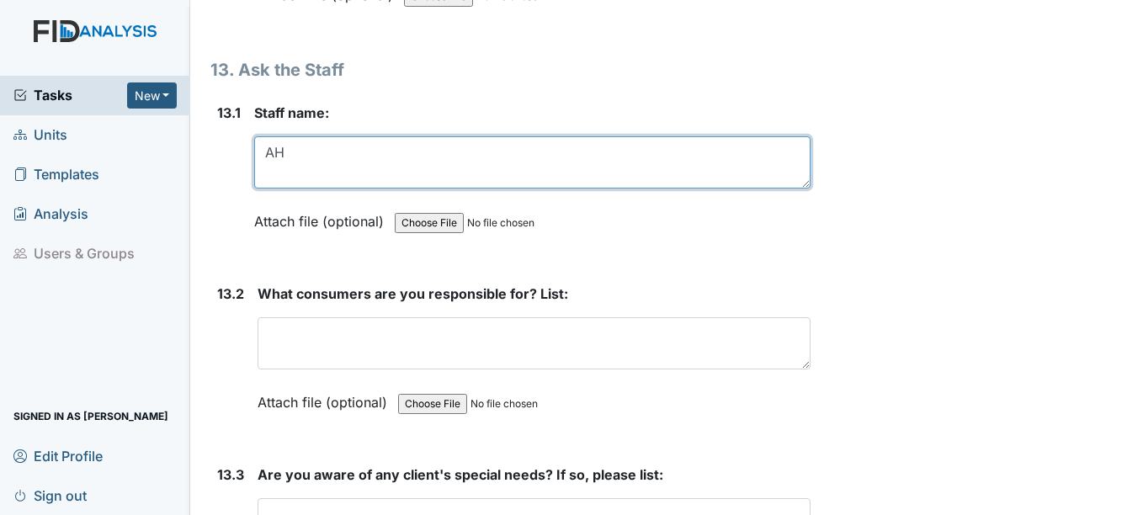
type textarea "AH"
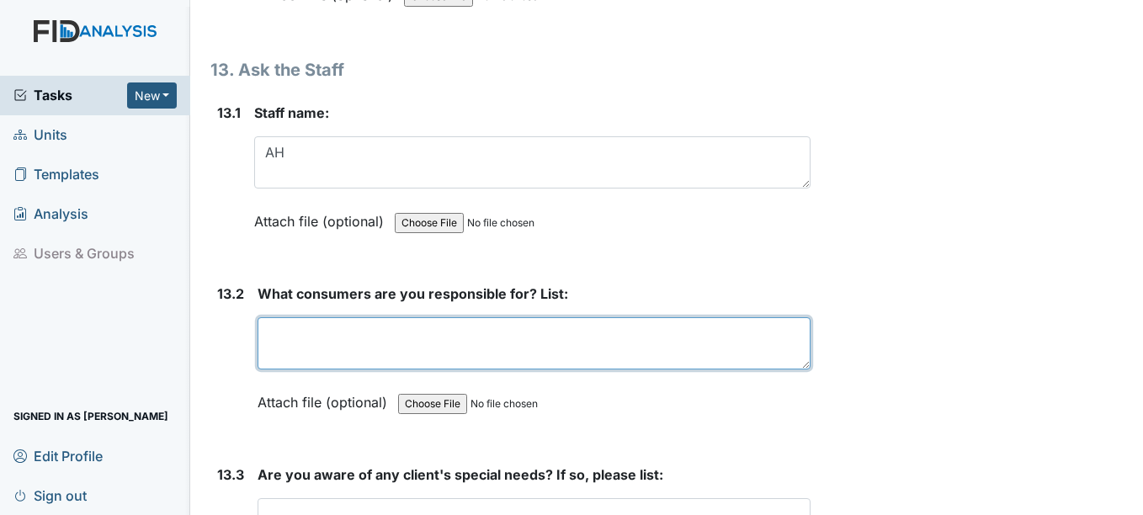
click at [354, 349] on textarea at bounding box center [534, 343] width 552 height 52
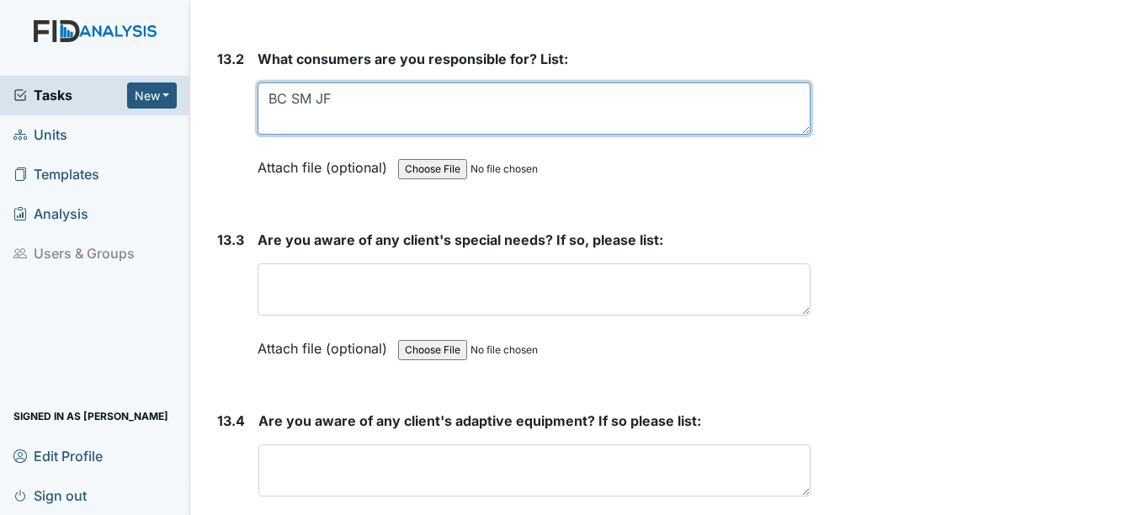
scroll to position [29718, 0]
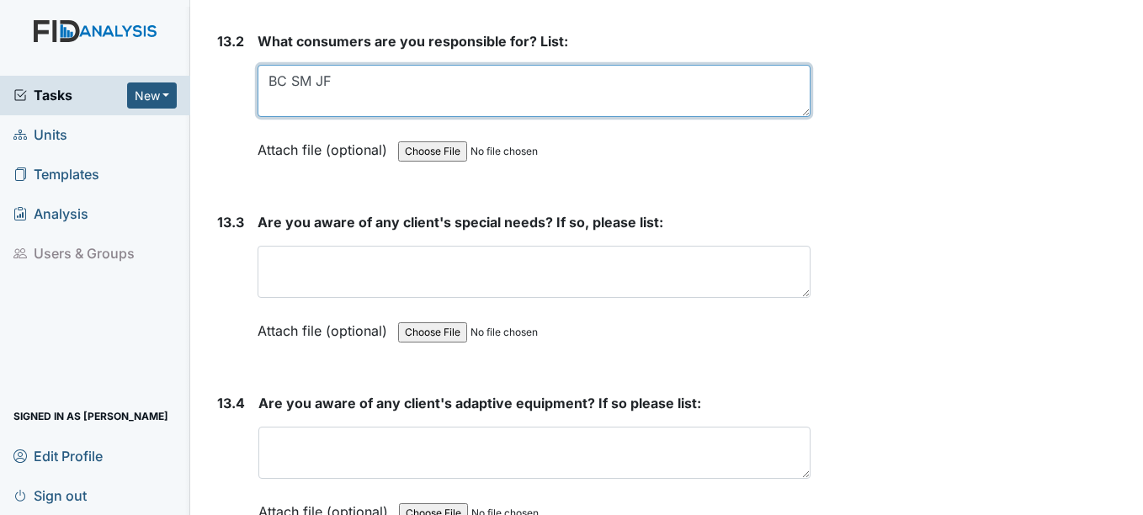
type textarea "BC SM JF"
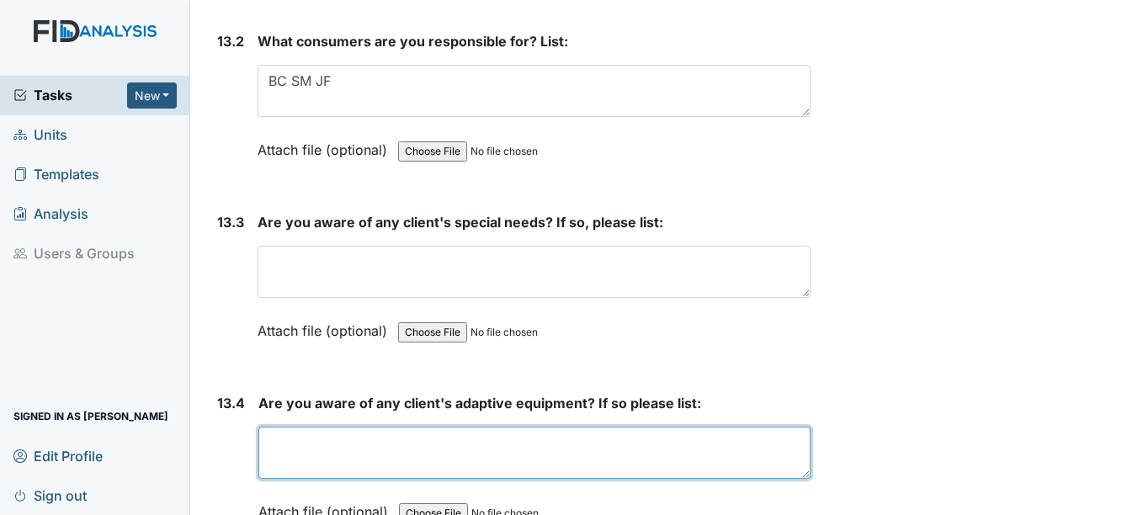
click at [426, 475] on textarea at bounding box center [533, 453] width 551 height 52
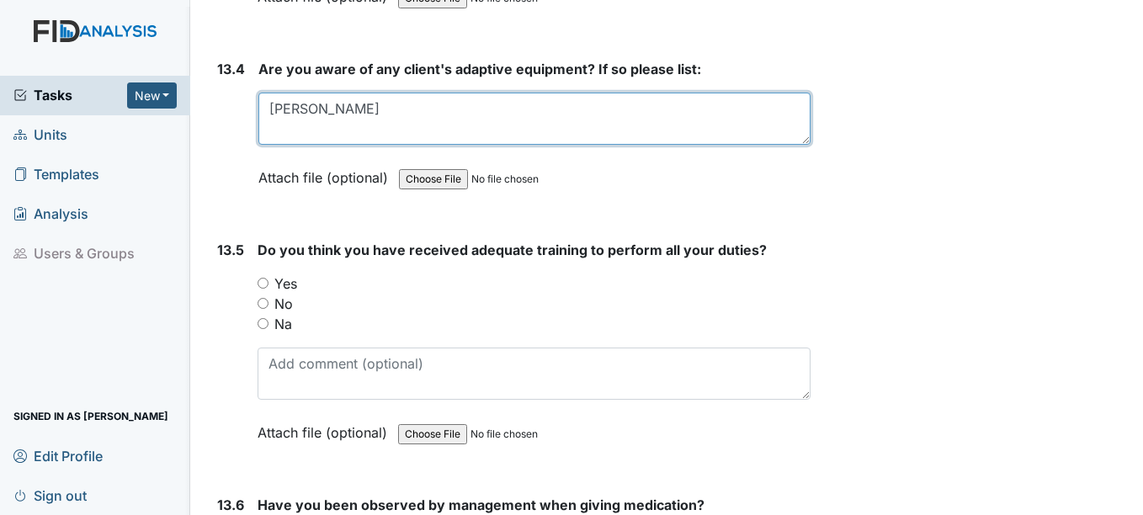
scroll to position [30055, 0]
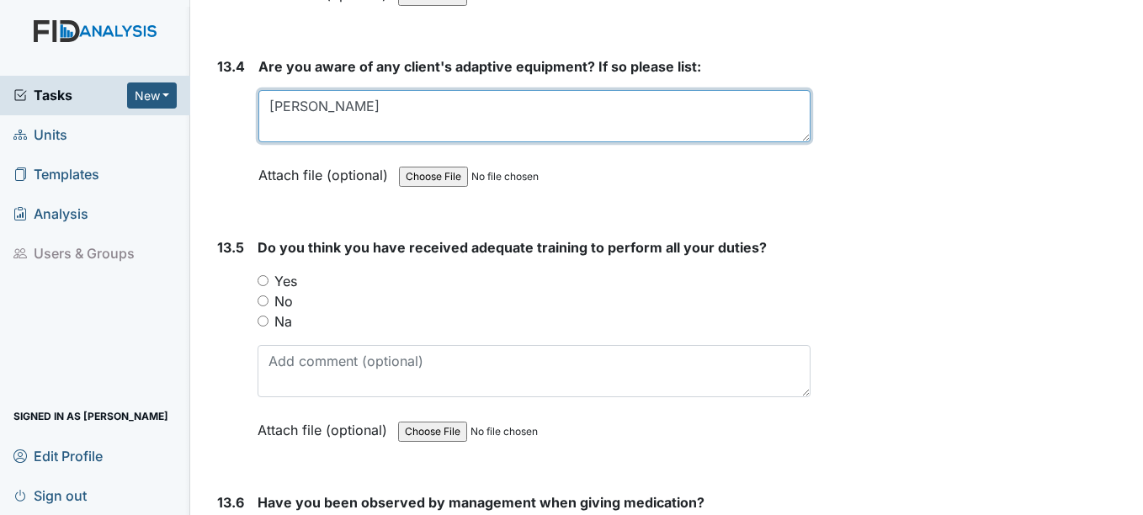
type textarea "SM Walker"
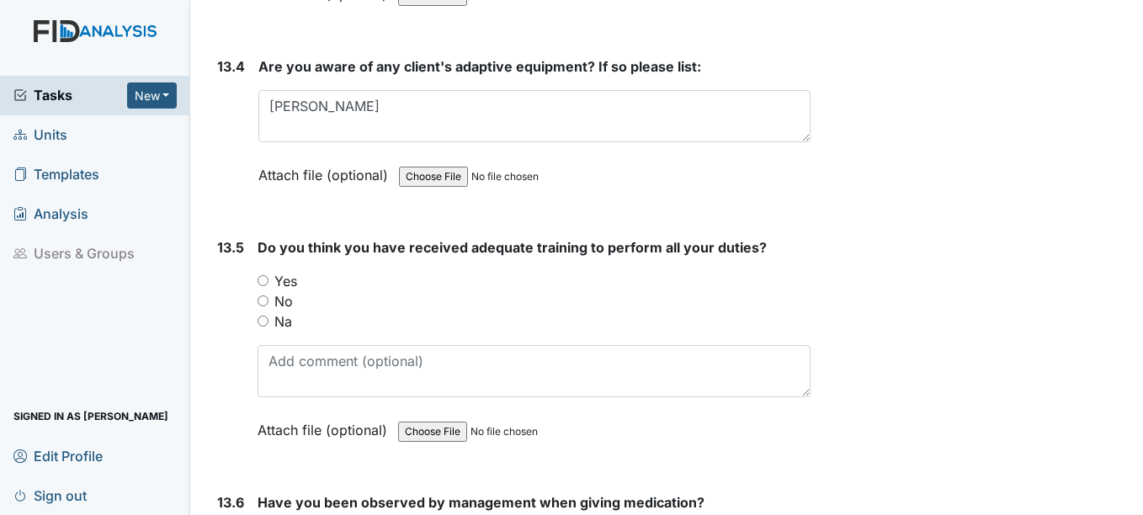
click at [259, 286] on input "Yes" at bounding box center [263, 280] width 11 height 11
radio input "true"
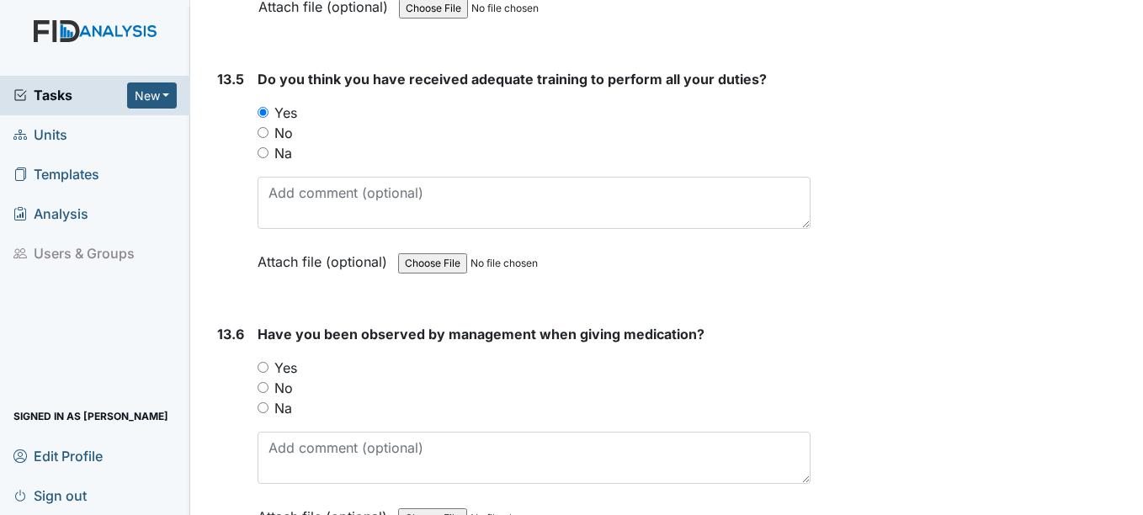
scroll to position [30307, 0]
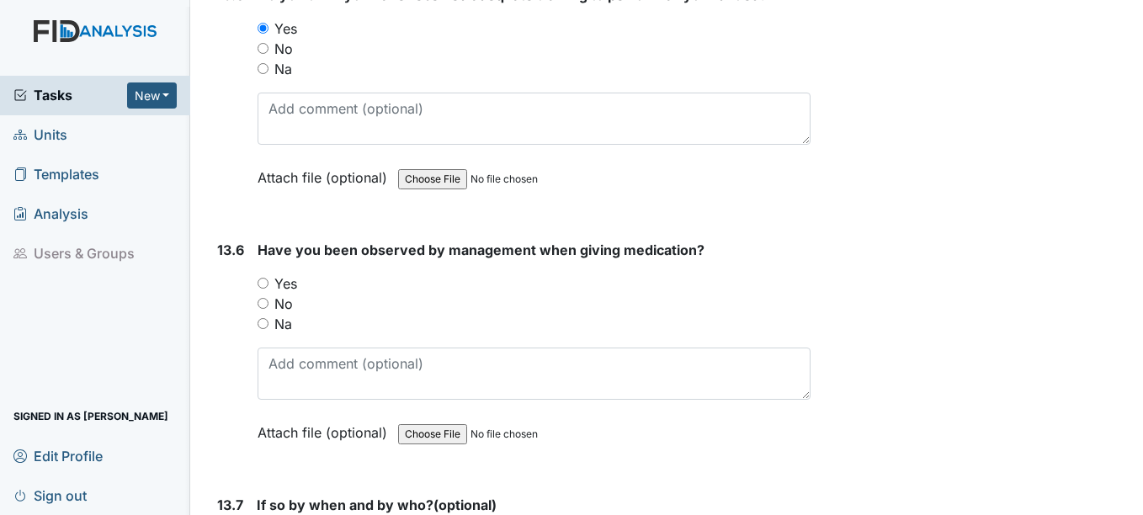
click at [263, 294] on div "Yes" at bounding box center [534, 284] width 552 height 20
click at [264, 289] on input "Yes" at bounding box center [263, 283] width 11 height 11
radio input "true"
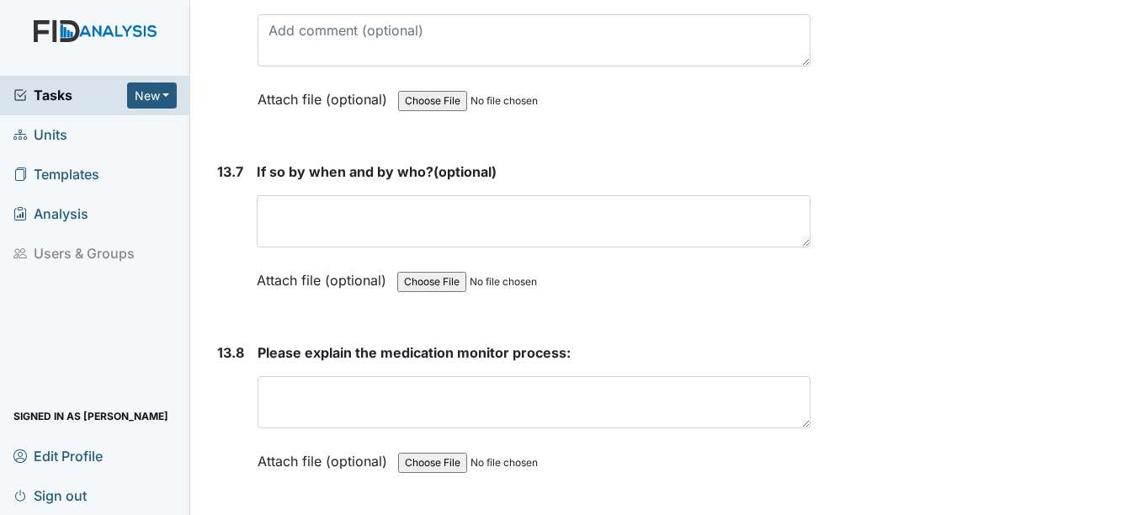
scroll to position [30644, 0]
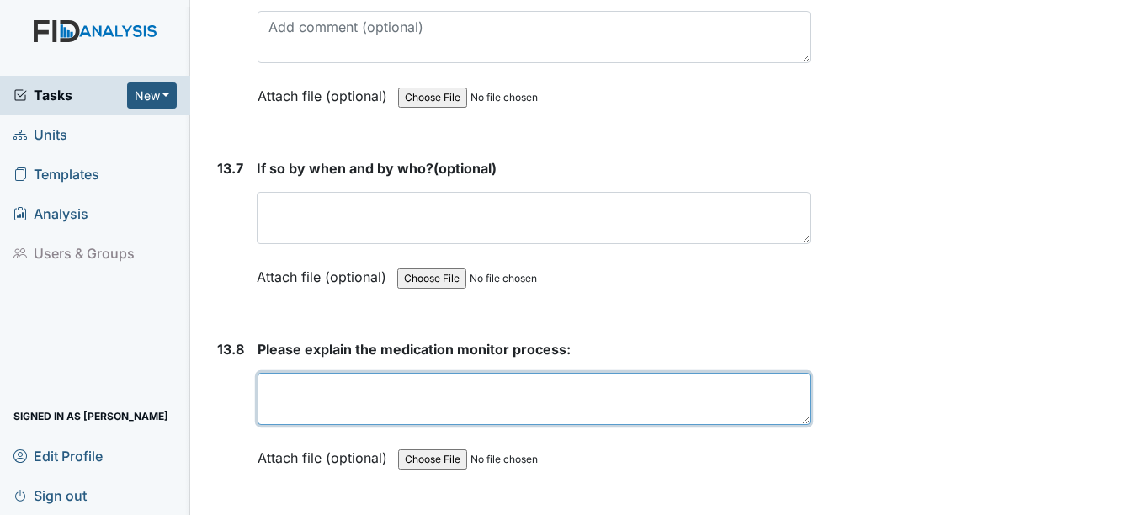
click at [549, 420] on textarea at bounding box center [534, 399] width 552 height 52
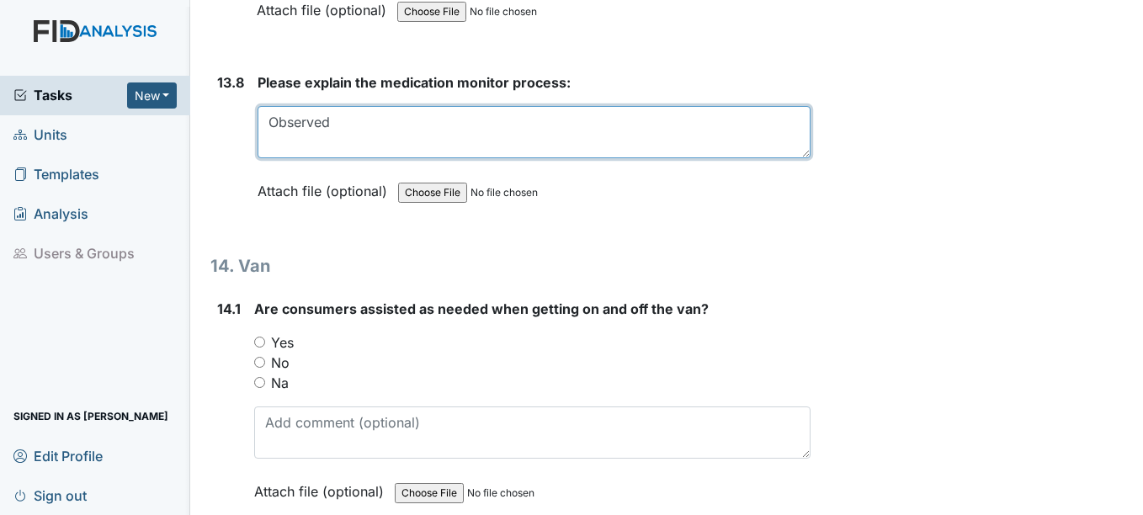
scroll to position [30981, 0]
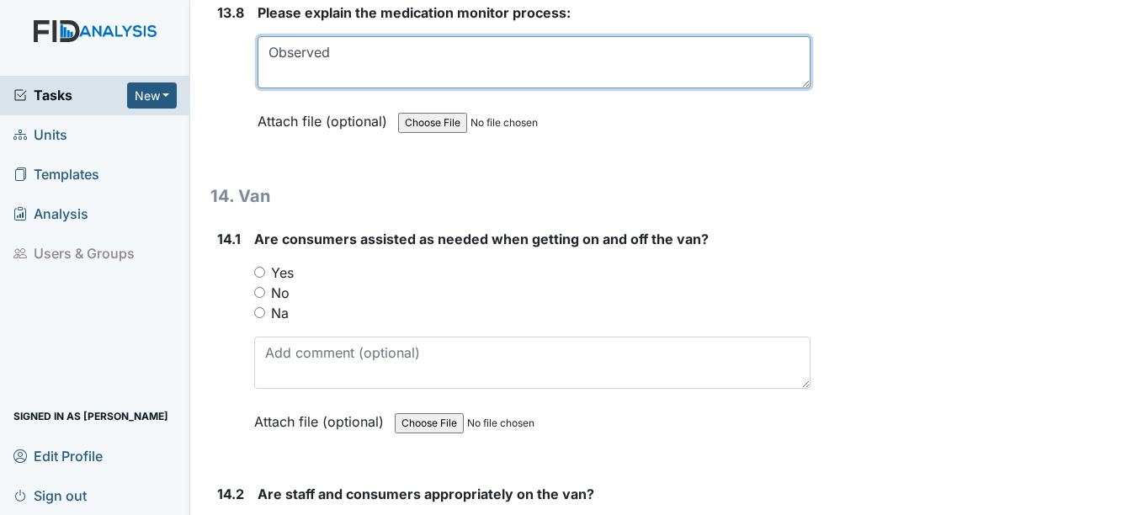
type textarea "Observed"
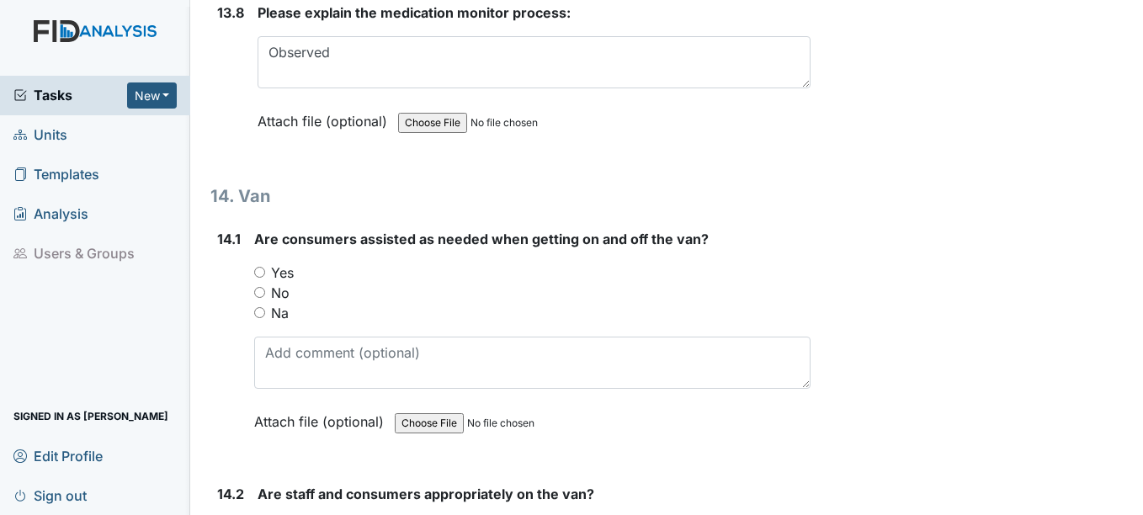
click at [264, 318] on input "Na" at bounding box center [259, 312] width 11 height 11
radio input "true"
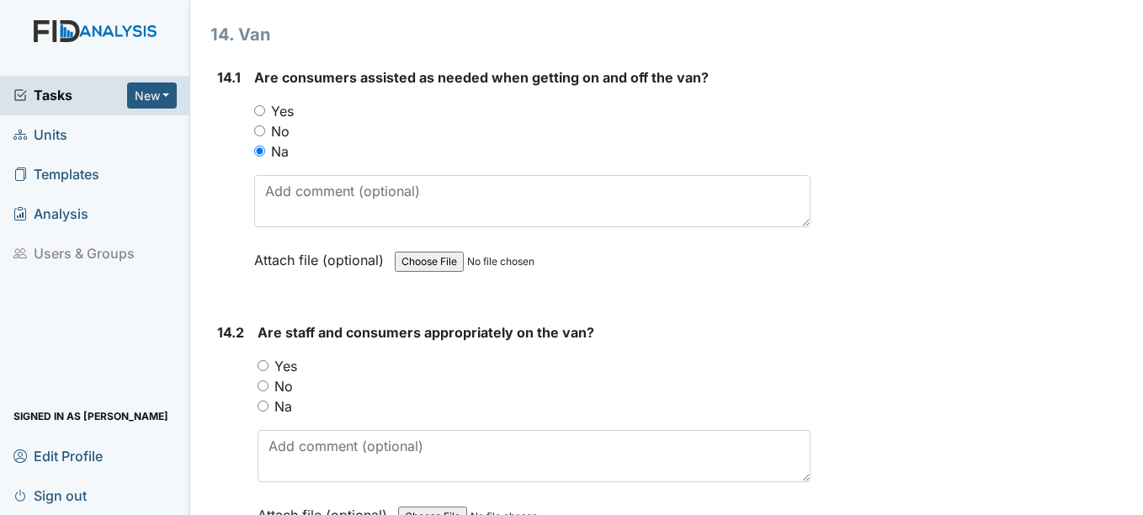
scroll to position [31149, 0]
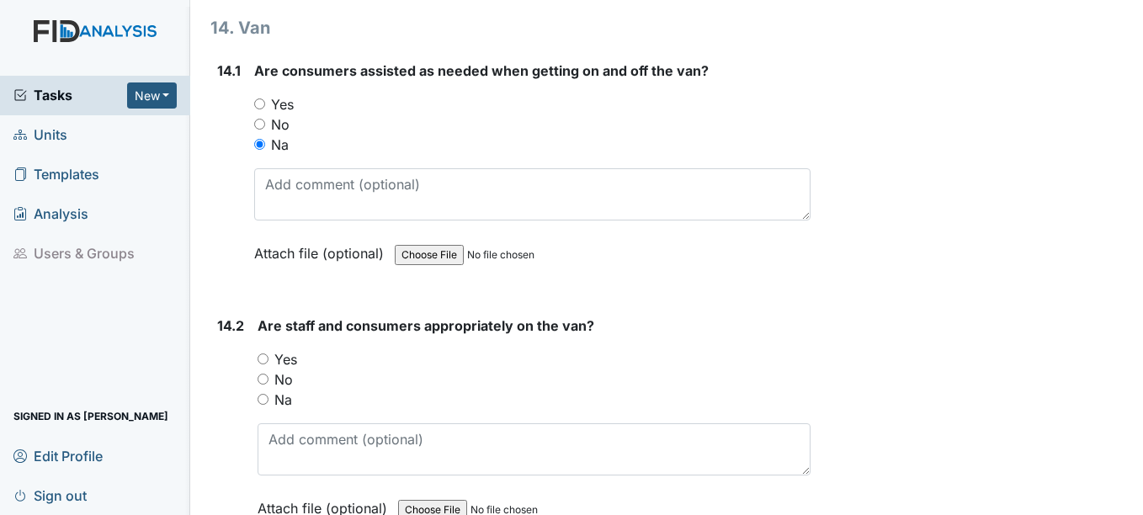
click at [264, 405] on input "Na" at bounding box center [263, 399] width 11 height 11
radio input "true"
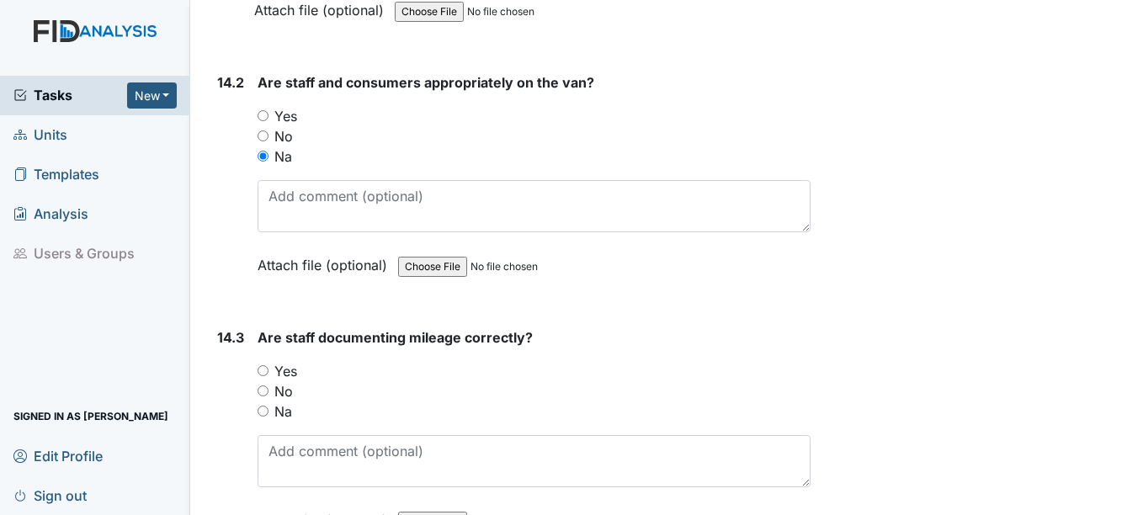
scroll to position [31402, 0]
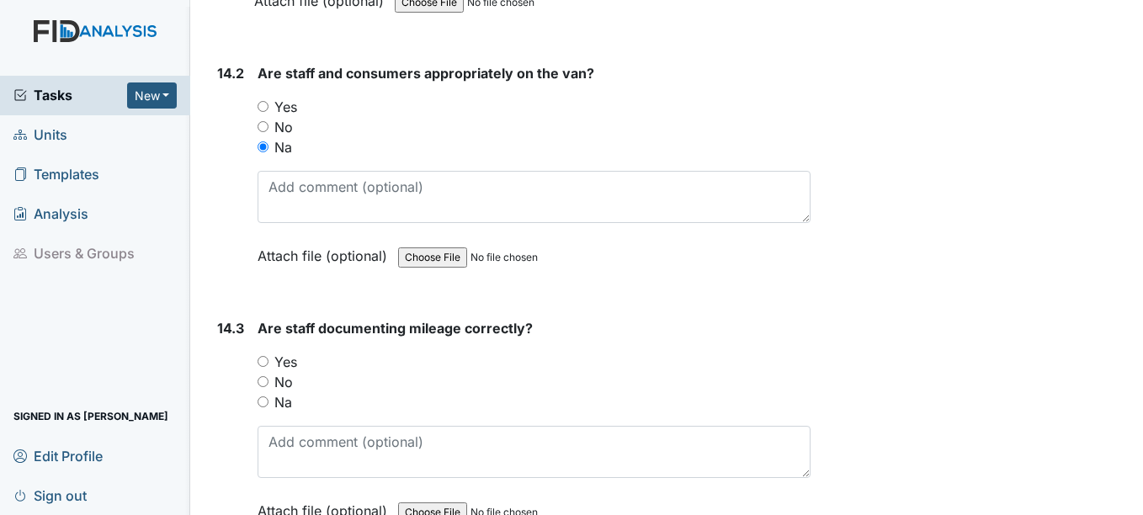
click at [268, 407] on input "Na" at bounding box center [263, 402] width 11 height 11
radio input "true"
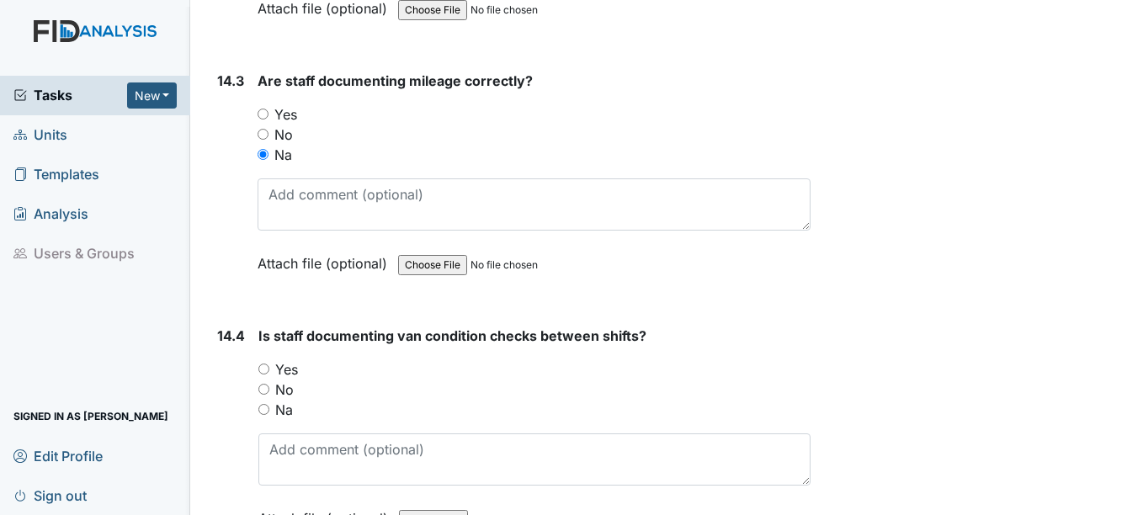
scroll to position [31654, 0]
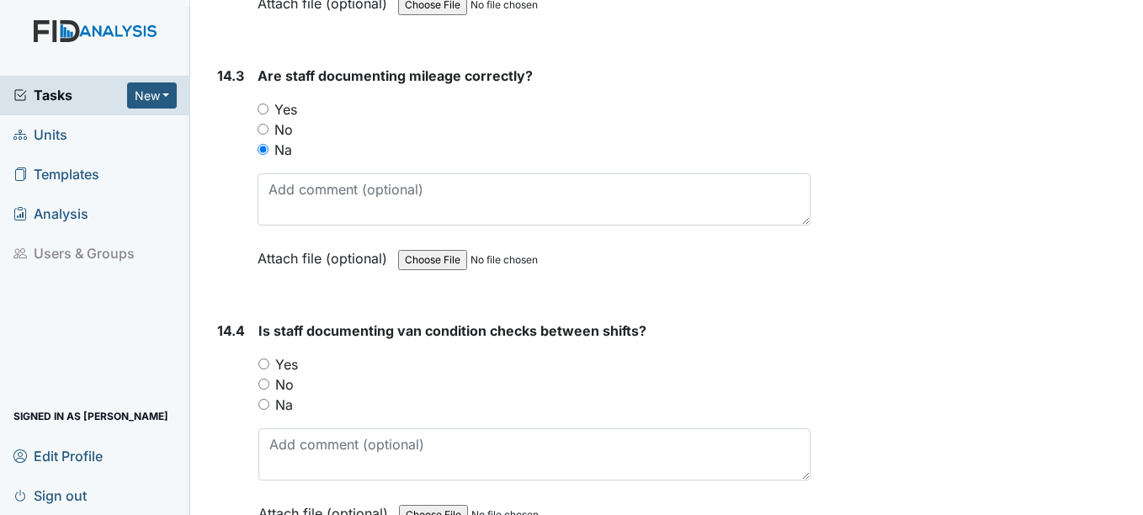
click at [255, 433] on div "14.4 Is staff documenting van condition checks between shifts? You must select …" at bounding box center [509, 435] width 599 height 228
click at [266, 410] on input "Na" at bounding box center [263, 404] width 11 height 11
radio input "true"
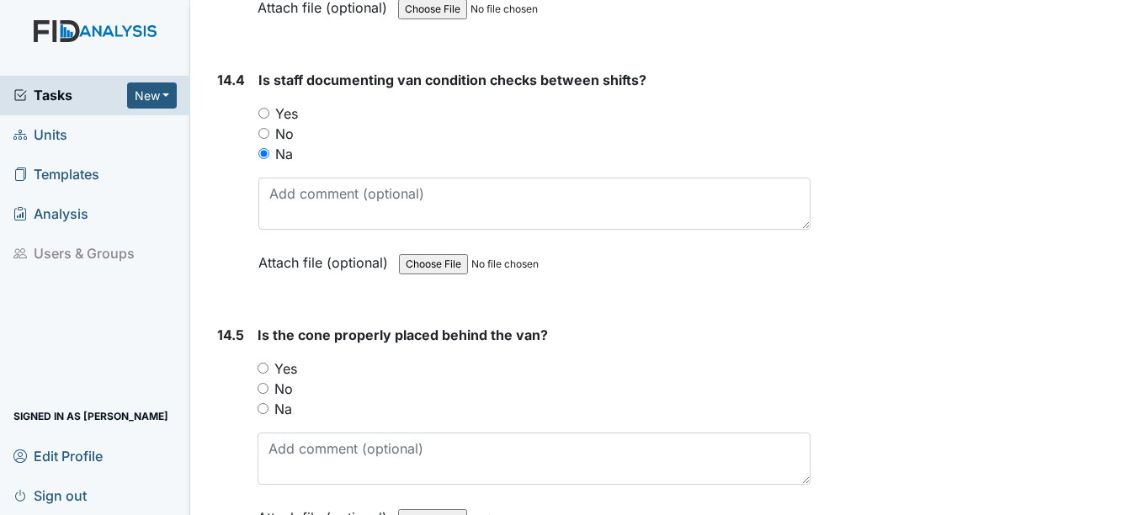
scroll to position [31907, 0]
click at [273, 418] on div "Na" at bounding box center [534, 407] width 552 height 20
click at [261, 413] on input "Na" at bounding box center [263, 407] width 11 height 11
radio input "true"
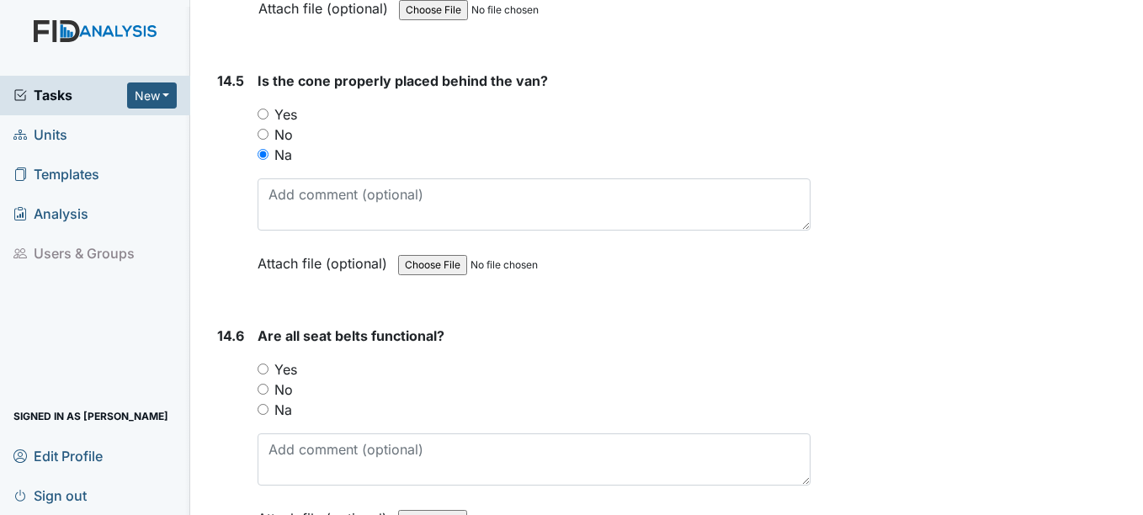
click at [269, 420] on div "Na" at bounding box center [534, 410] width 552 height 20
click at [256, 428] on div "14.6 Are all seat belts functional? You must select one of the below options. Y…" at bounding box center [509, 440] width 599 height 228
click at [257, 429] on div "14.6 Are all seat belts functional? You must select one of the below options. Y…" at bounding box center [509, 440] width 599 height 228
click at [260, 415] on input "Na" at bounding box center [263, 409] width 11 height 11
radio input "true"
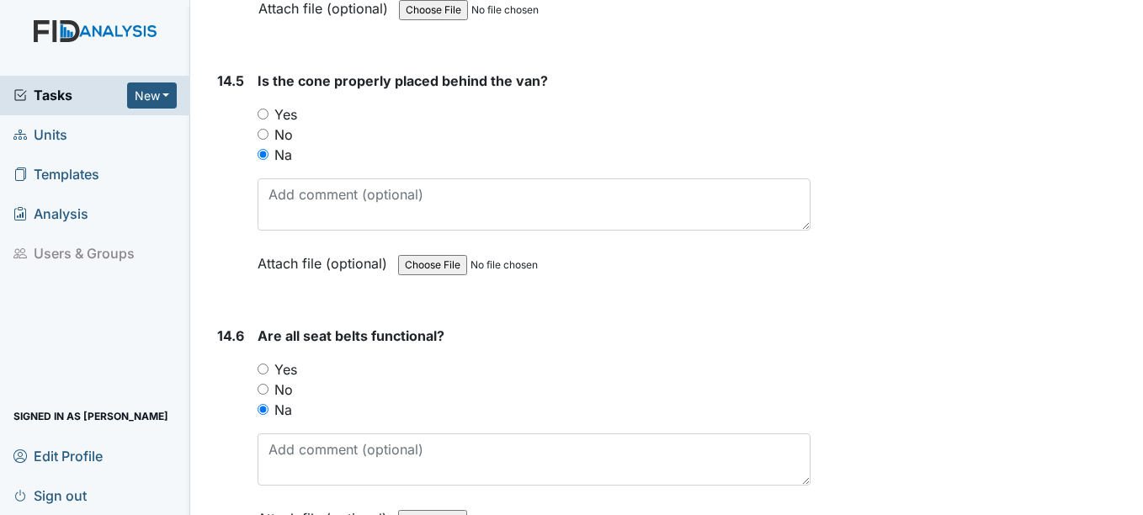
scroll to position [32472, 0]
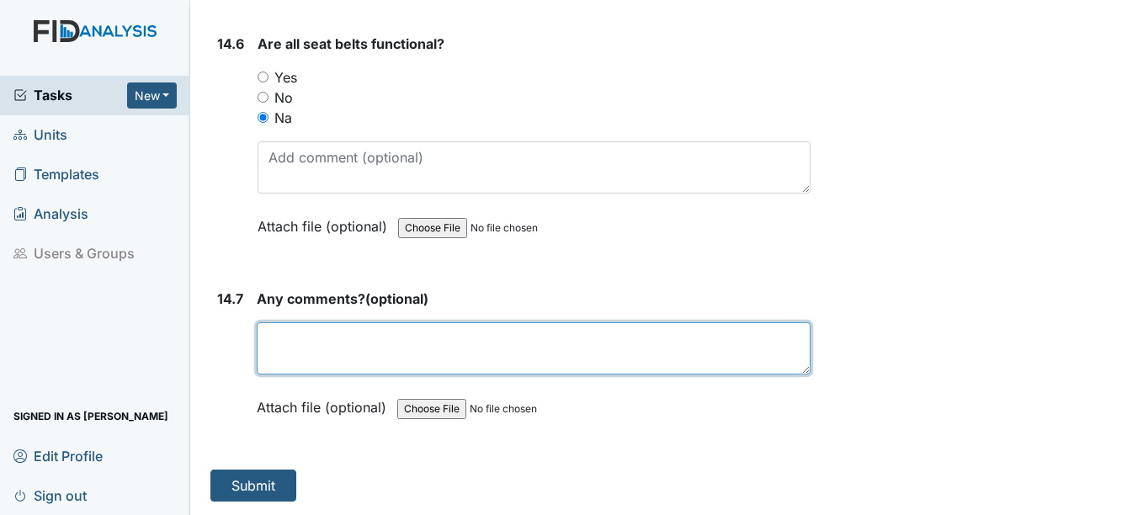
click at [309, 348] on textarea at bounding box center [533, 348] width 553 height 52
type textarea "T"
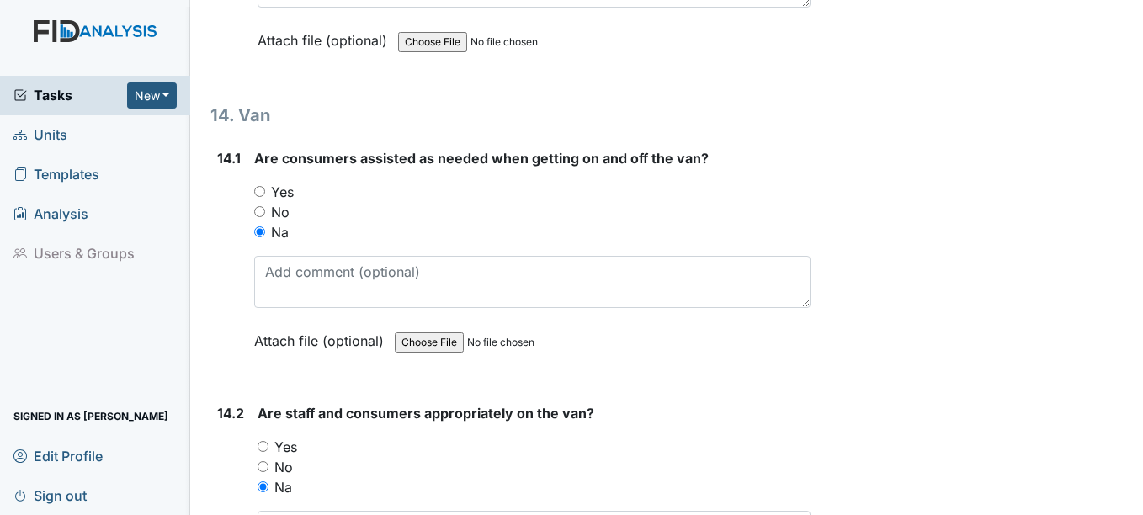
scroll to position [30620, 0]
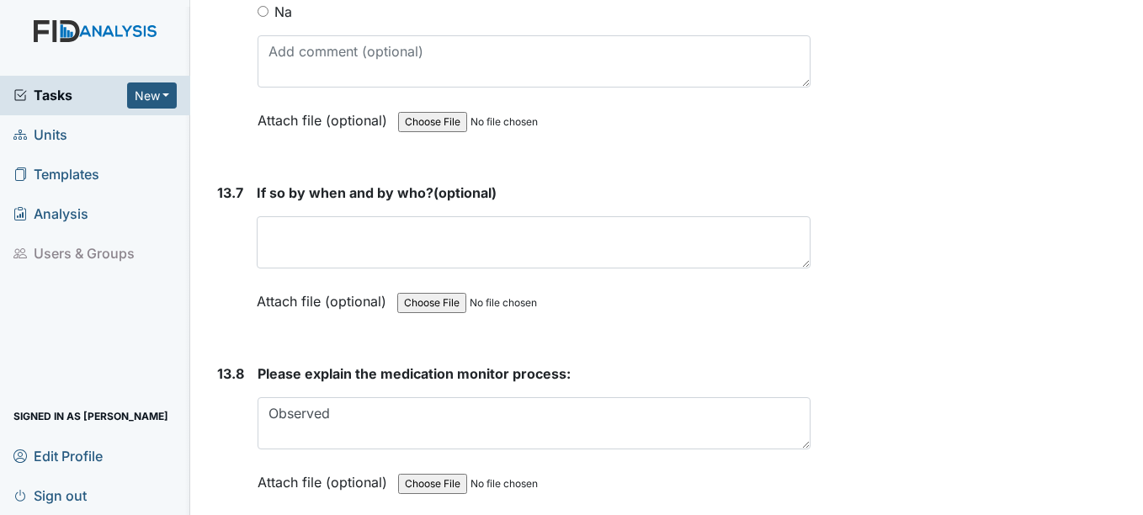
type textarea "No Day program today"
click at [401, 232] on div "If so by when and by who? (optional) This field is required. Attach file (optio…" at bounding box center [533, 253] width 553 height 141
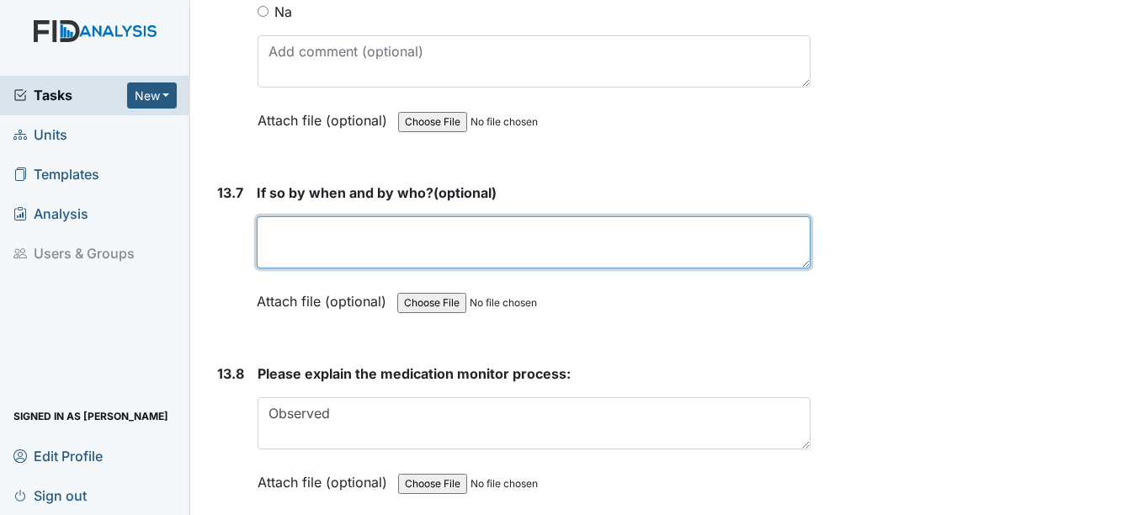
click at [394, 249] on textarea at bounding box center [533, 242] width 553 height 52
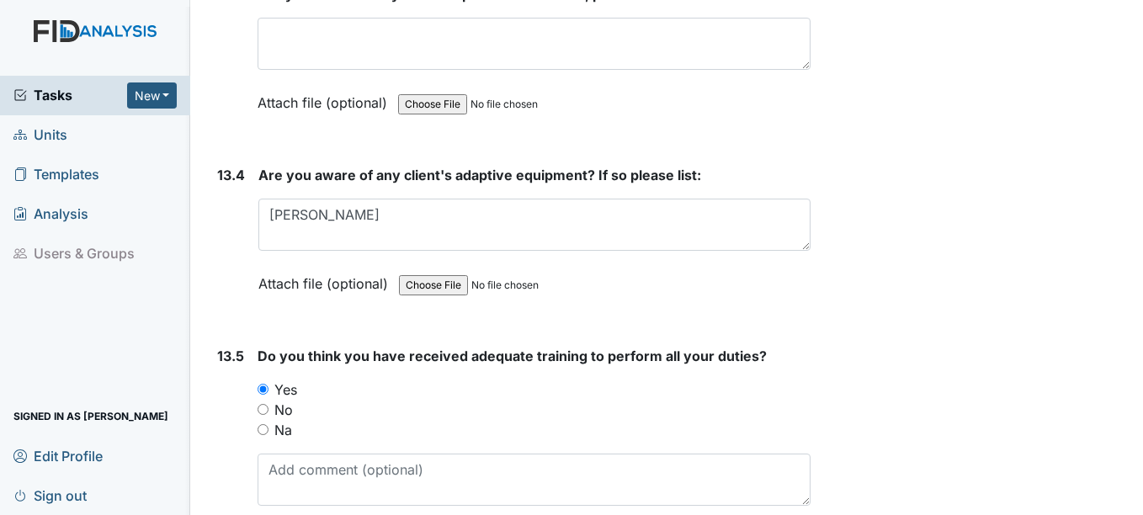
scroll to position [29862, 0]
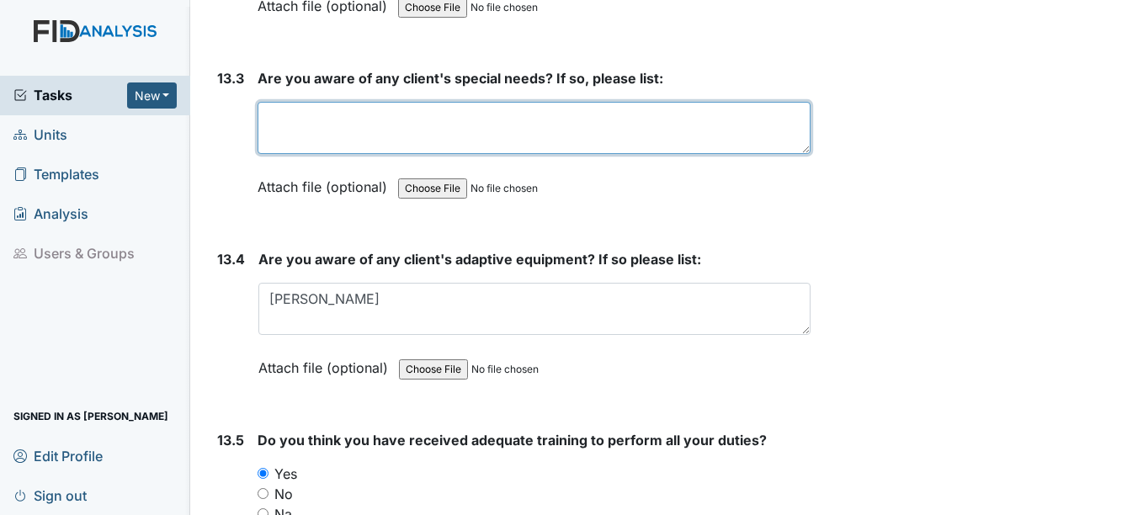
click at [392, 154] on textarea at bounding box center [534, 128] width 552 height 52
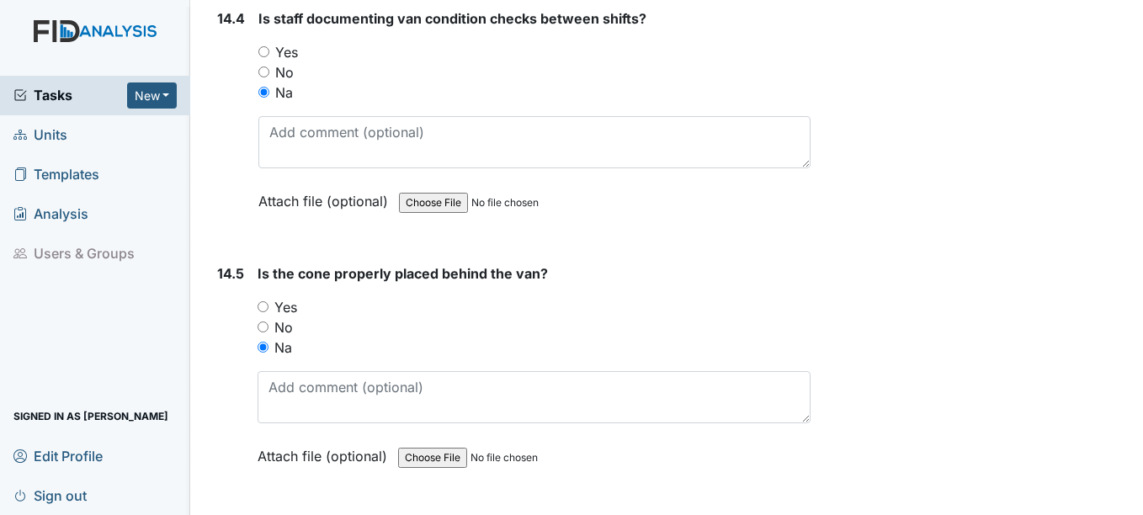
scroll to position [32472, 0]
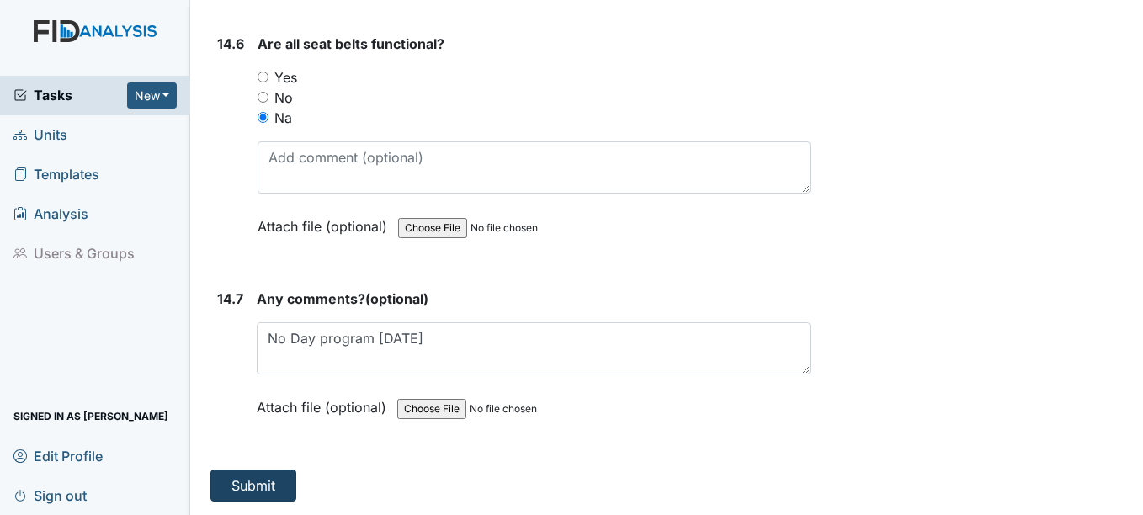
type textarea "all have special needs"
click at [260, 482] on button "Submit" at bounding box center [253, 486] width 86 height 32
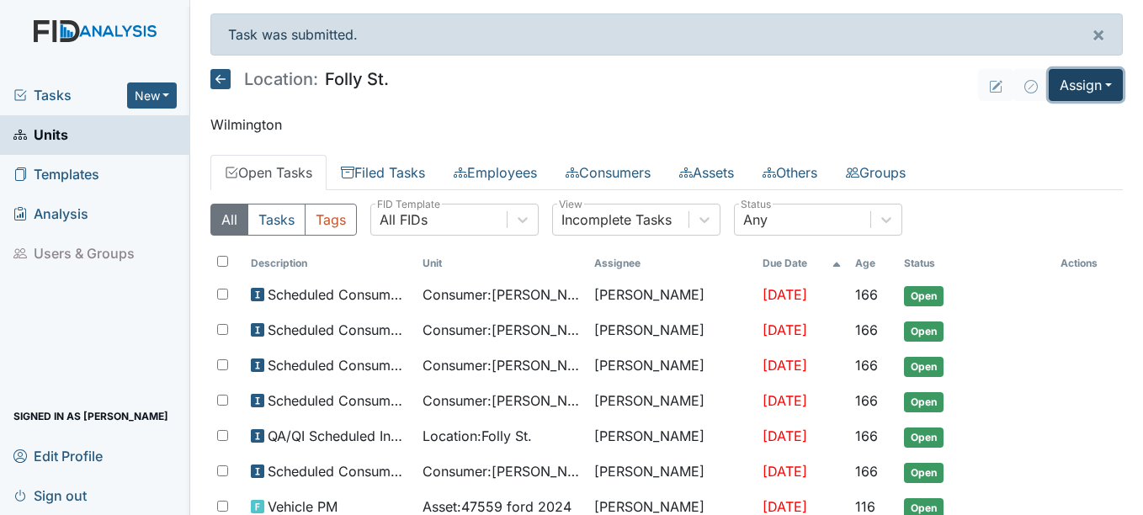
click at [1091, 79] on button "Assign" at bounding box center [1086, 85] width 74 height 32
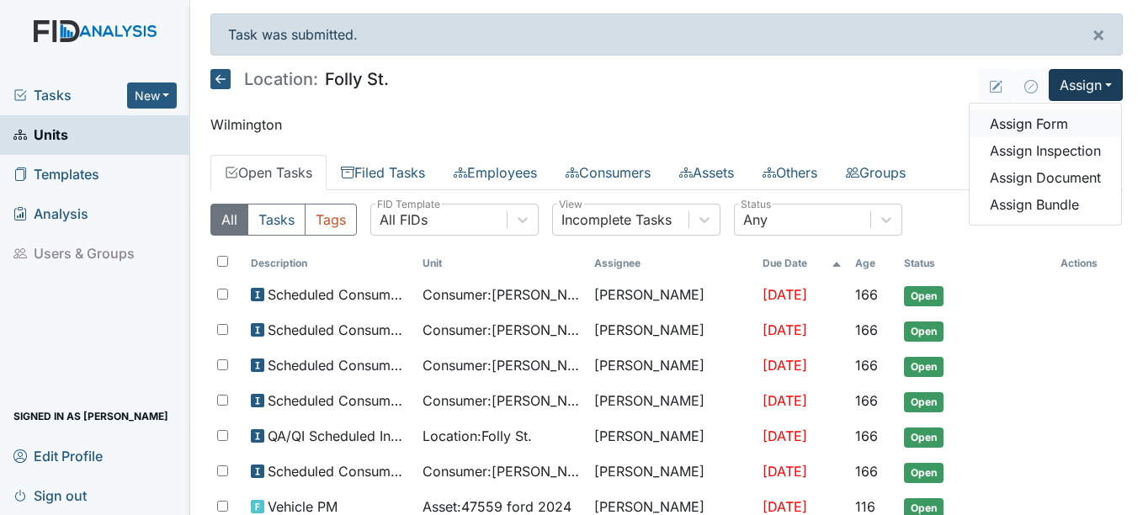
click at [1013, 128] on link "Assign Form" at bounding box center [1046, 123] width 152 height 27
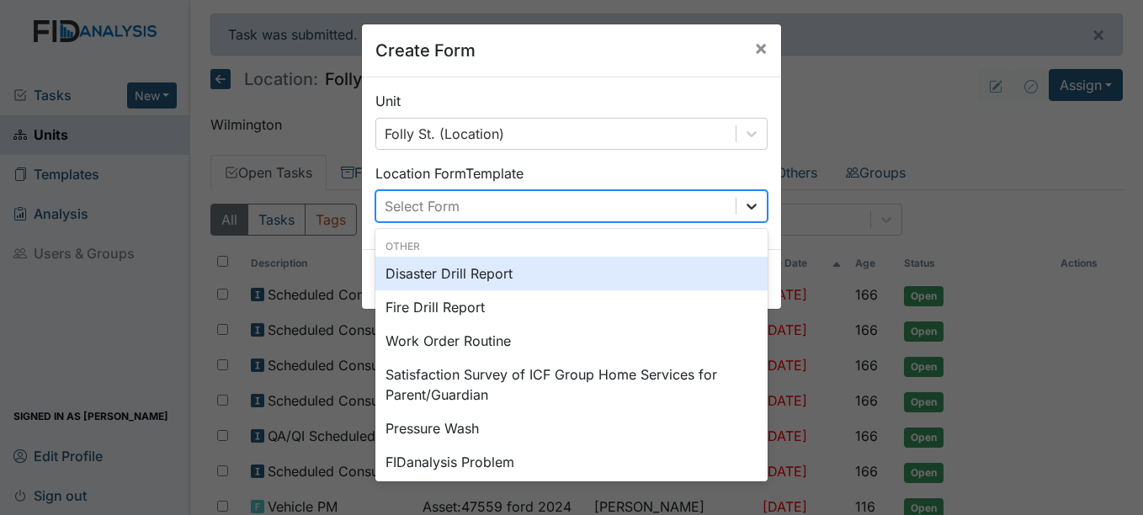
click at [748, 201] on icon at bounding box center [751, 206] width 17 height 17
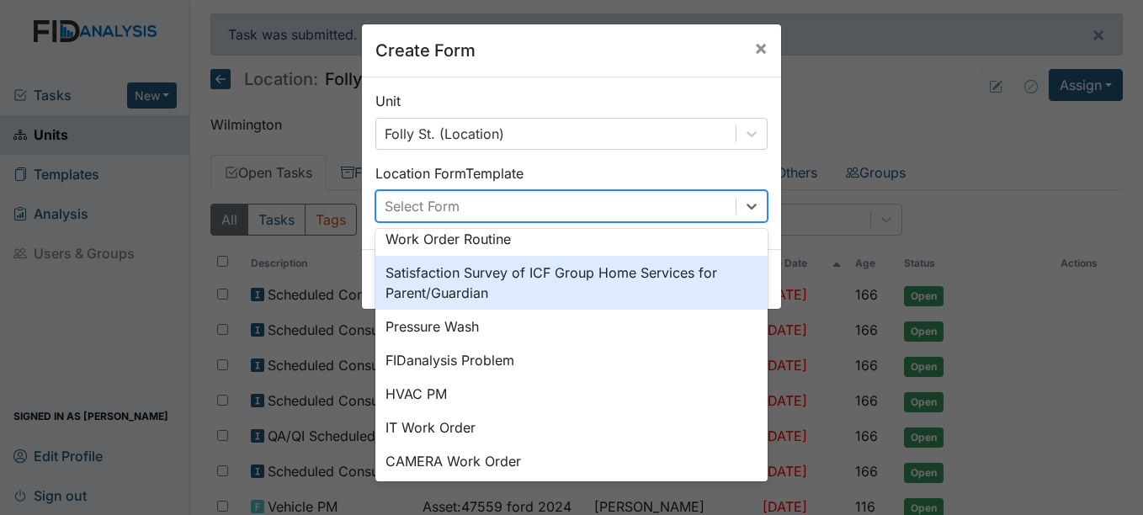
scroll to position [210, 0]
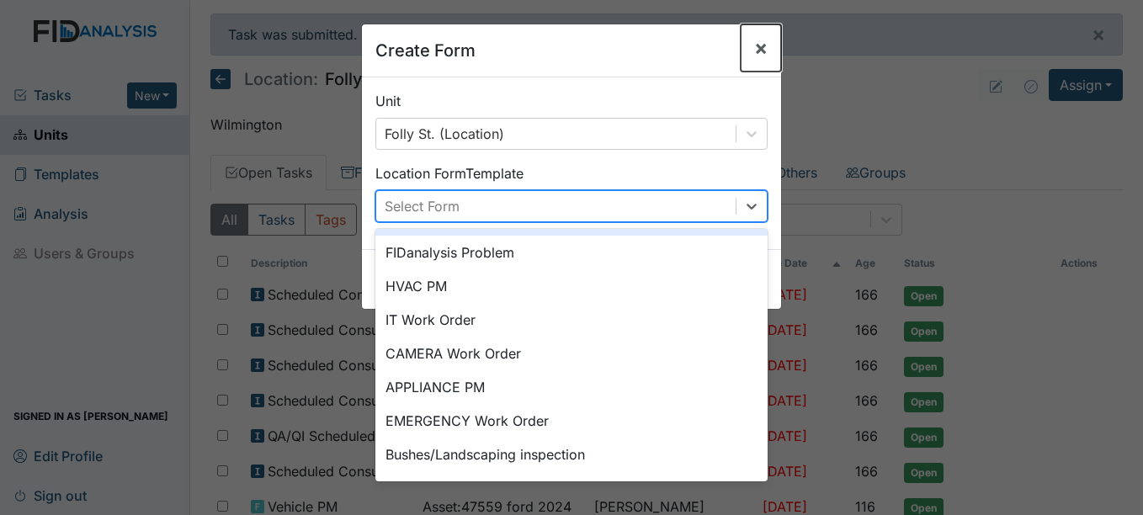
click at [762, 47] on button "×" at bounding box center [761, 47] width 40 height 47
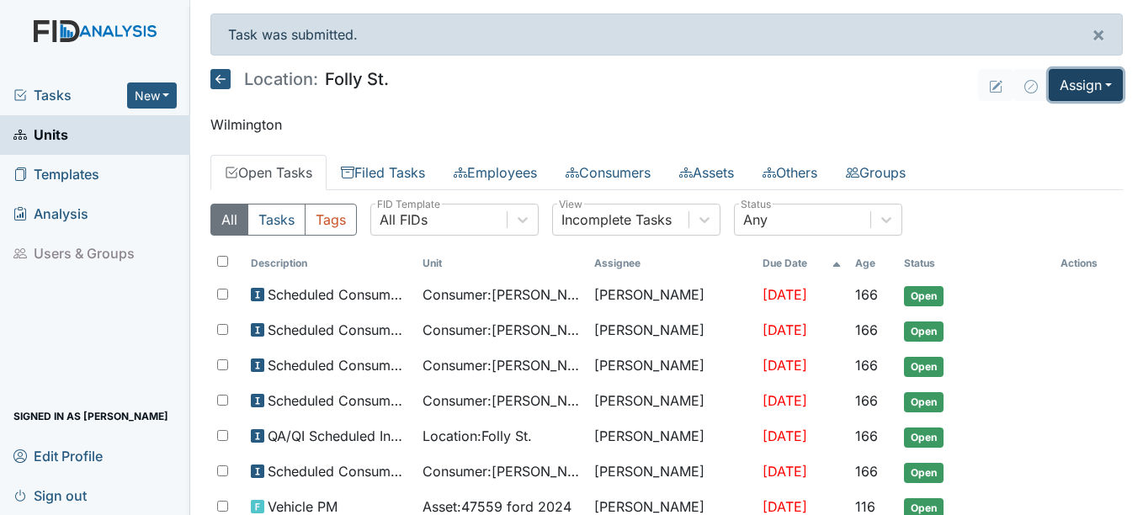
click at [1056, 92] on button "Assign" at bounding box center [1086, 85] width 74 height 32
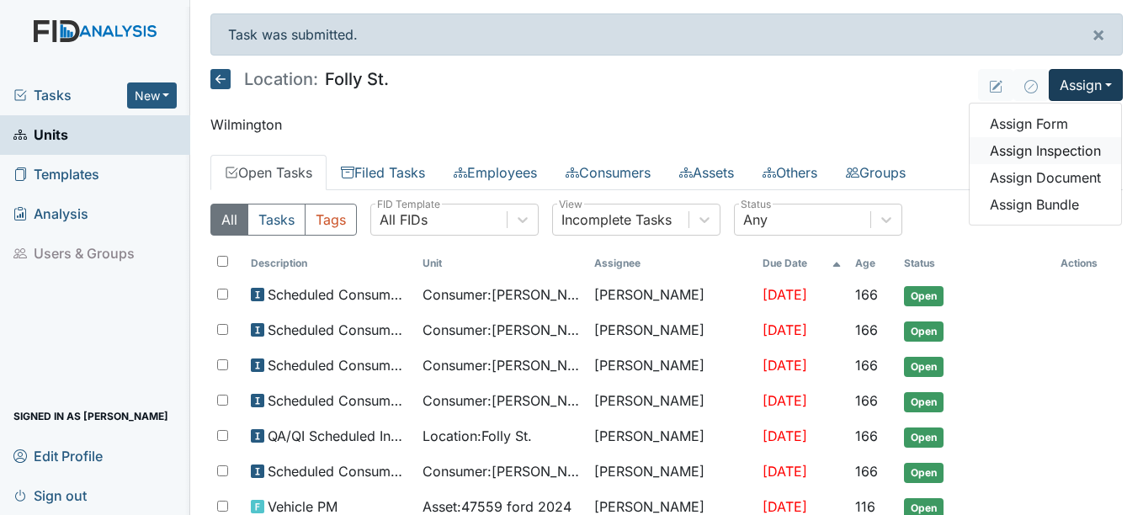
click at [1034, 148] on link "Assign Inspection" at bounding box center [1046, 150] width 152 height 27
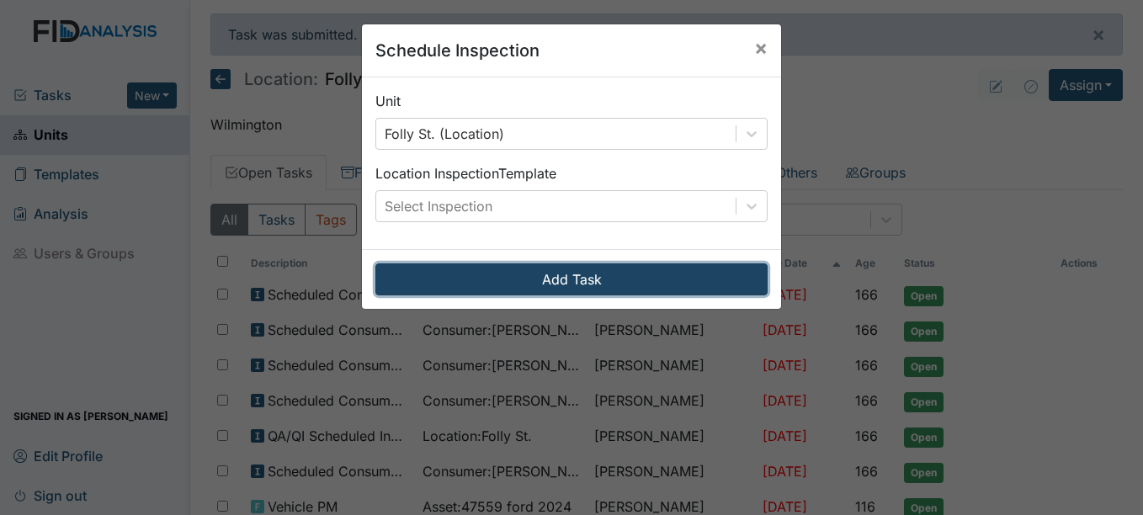
click at [658, 273] on button "Add Task" at bounding box center [571, 280] width 392 height 32
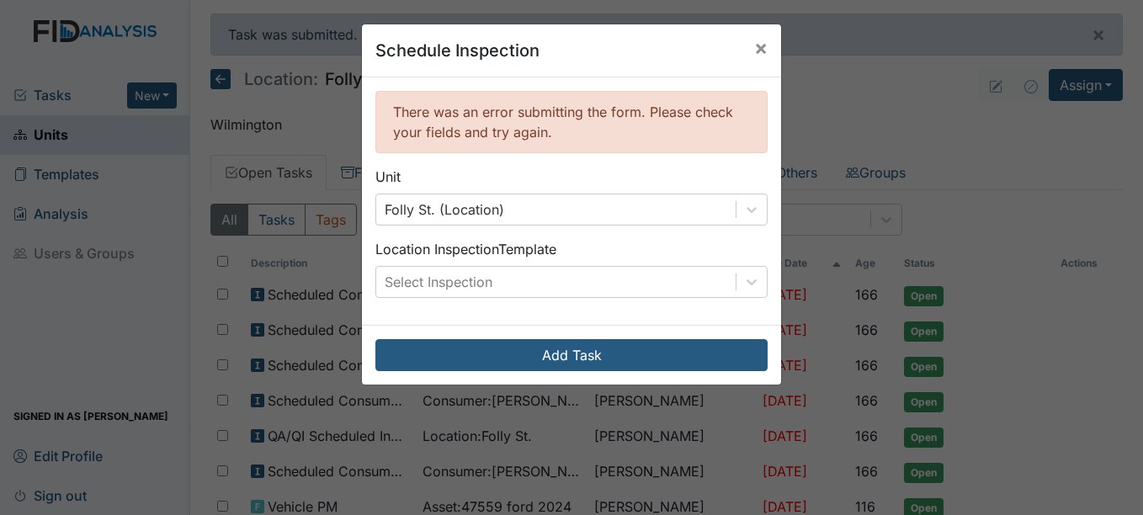
click at [779, 277] on div "Schedule Inspection × There was an error submitting the form. Please check your…" at bounding box center [571, 257] width 1143 height 515
click at [746, 273] on div at bounding box center [752, 282] width 30 height 30
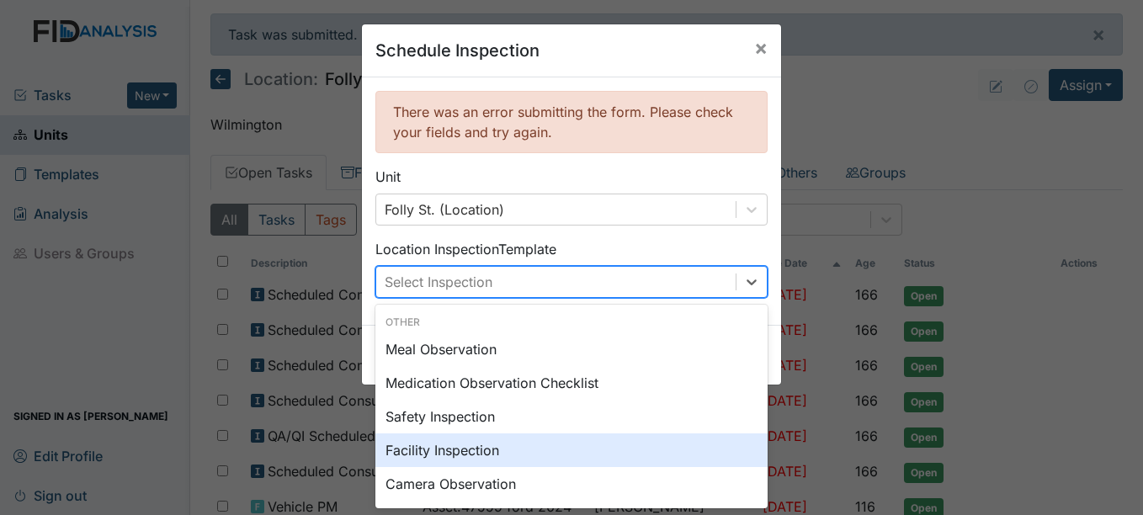
click at [423, 450] on div "Facility Inspection" at bounding box center [571, 451] width 392 height 34
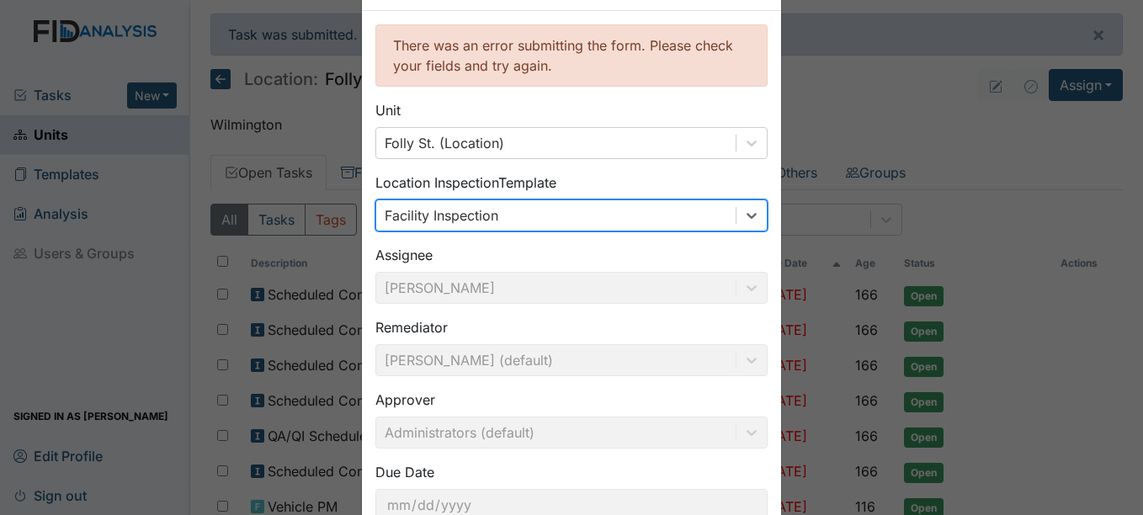
scroll to position [184, 0]
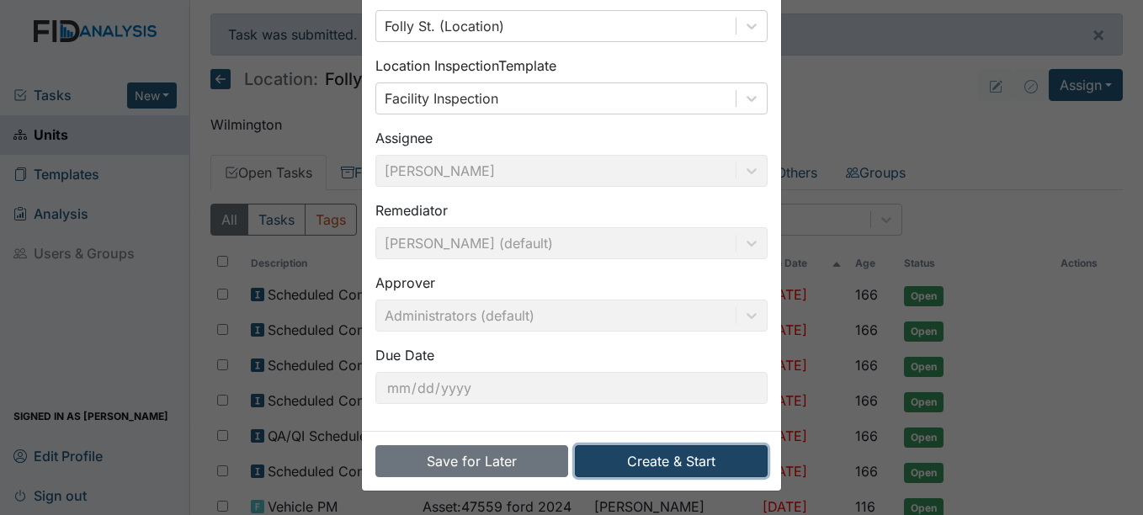
click at [676, 455] on button "Create & Start" at bounding box center [671, 461] width 193 height 32
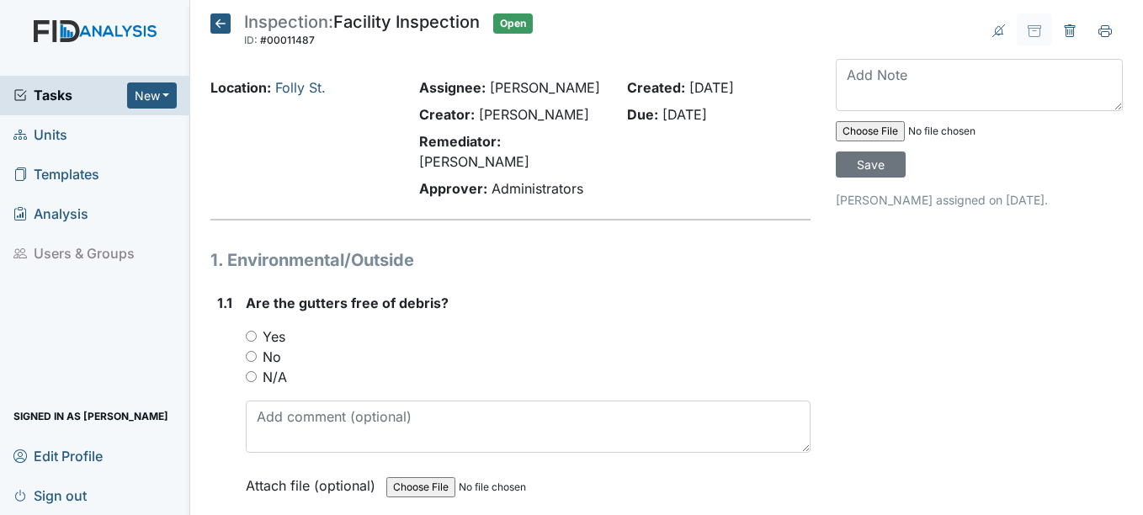
click at [255, 359] on input "No" at bounding box center [251, 356] width 11 height 11
radio input "true"
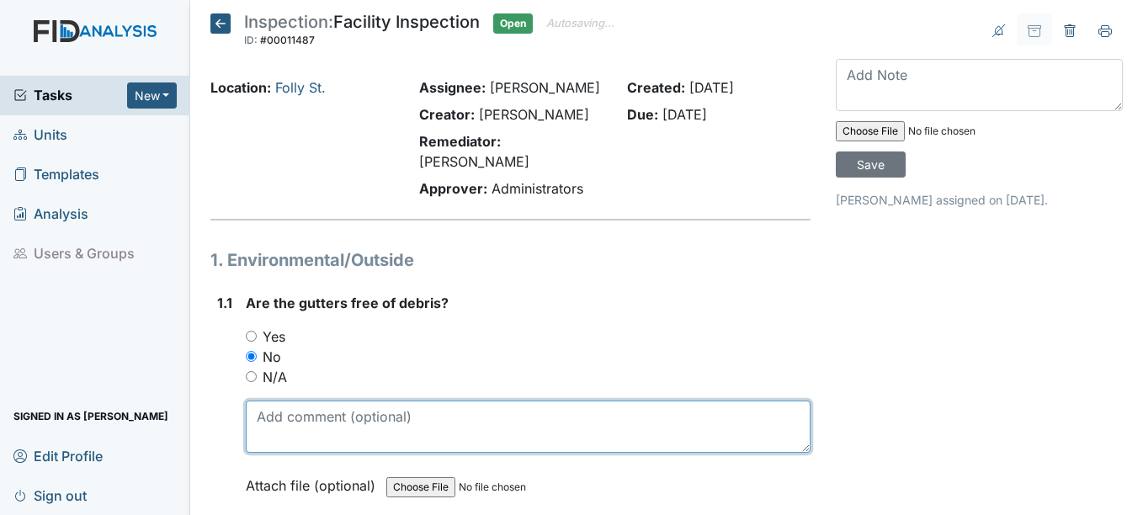
click at [342, 416] on textarea at bounding box center [528, 427] width 564 height 52
click at [484, 419] on textarea "Roof needs to be cleaned off" at bounding box center [528, 427] width 564 height 52
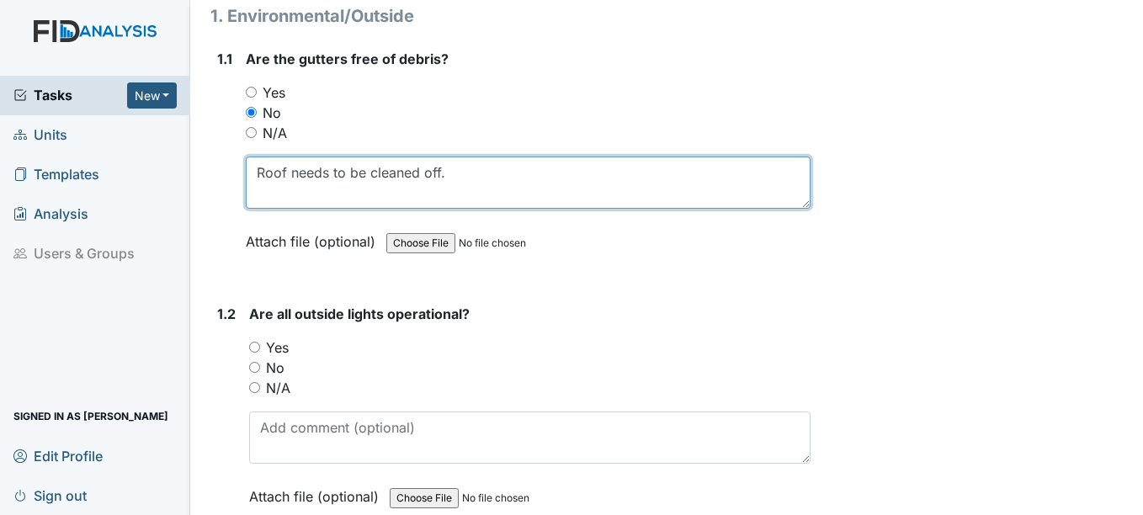
scroll to position [253, 0]
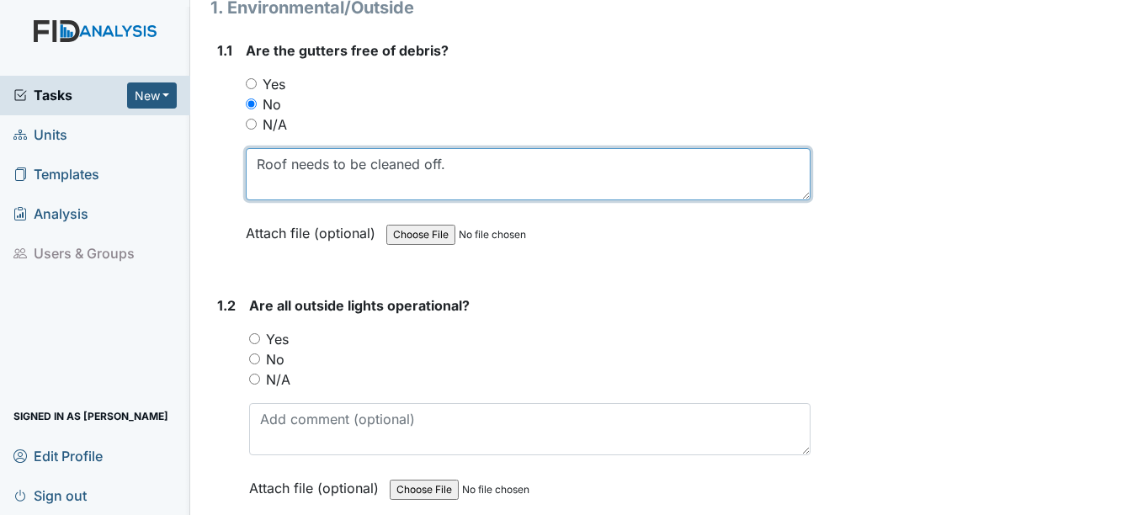
type textarea "Roof needs to be cleaned off."
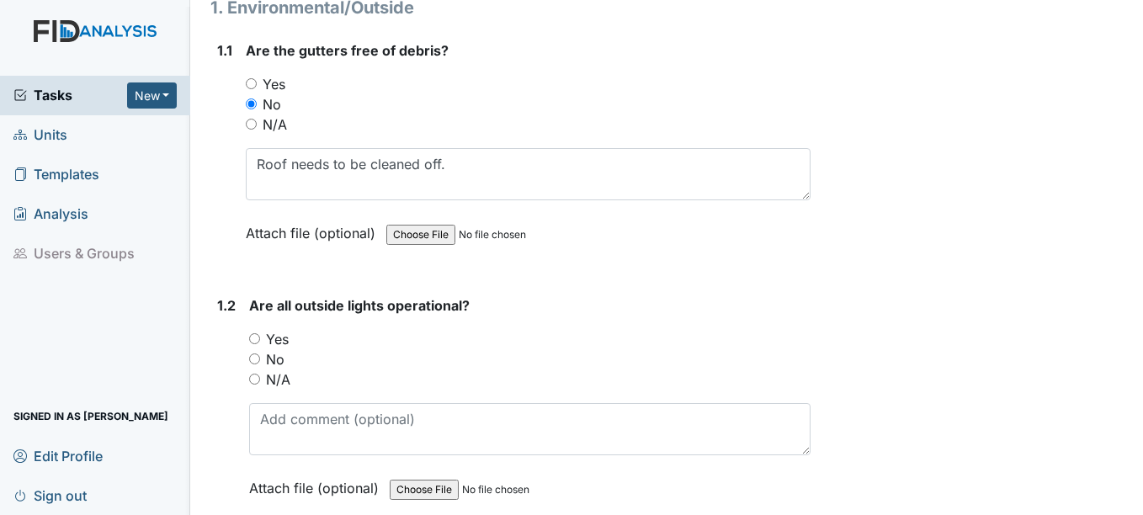
click at [257, 343] on input "Yes" at bounding box center [254, 338] width 11 height 11
radio input "true"
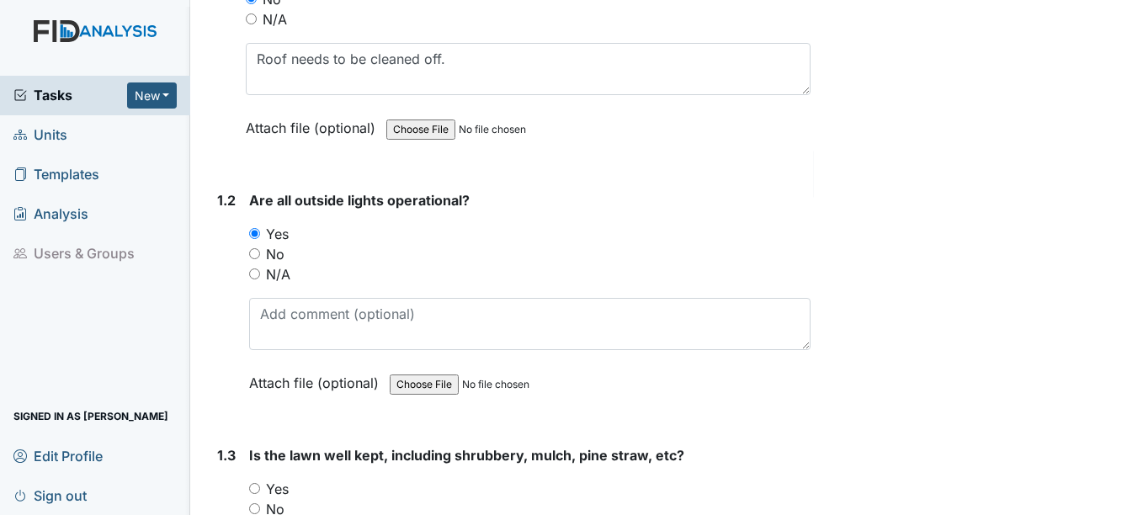
scroll to position [505, 0]
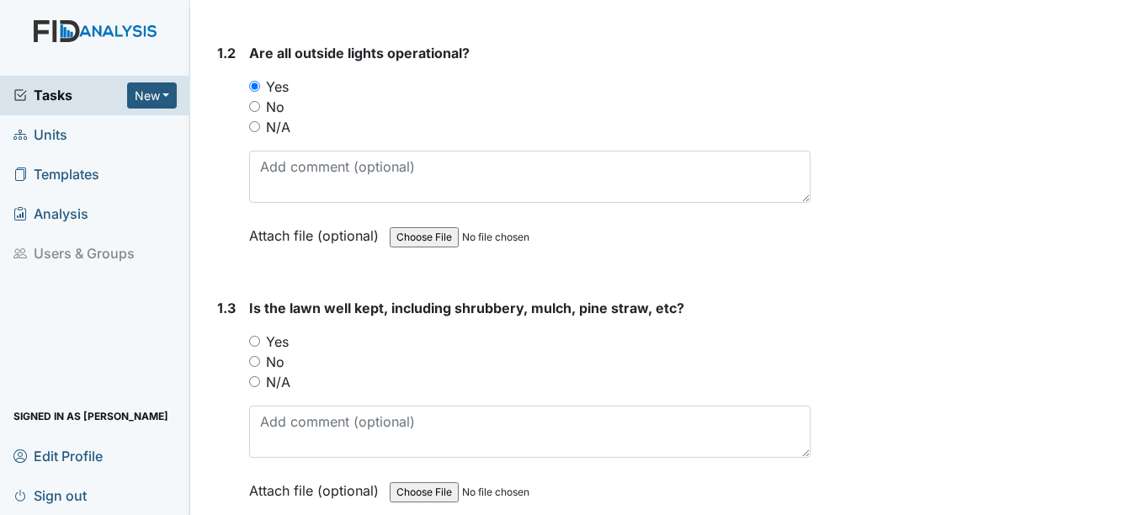
click at [256, 343] on input "Yes" at bounding box center [254, 341] width 11 height 11
radio input "true"
click at [259, 359] on input "No" at bounding box center [254, 361] width 11 height 11
radio input "true"
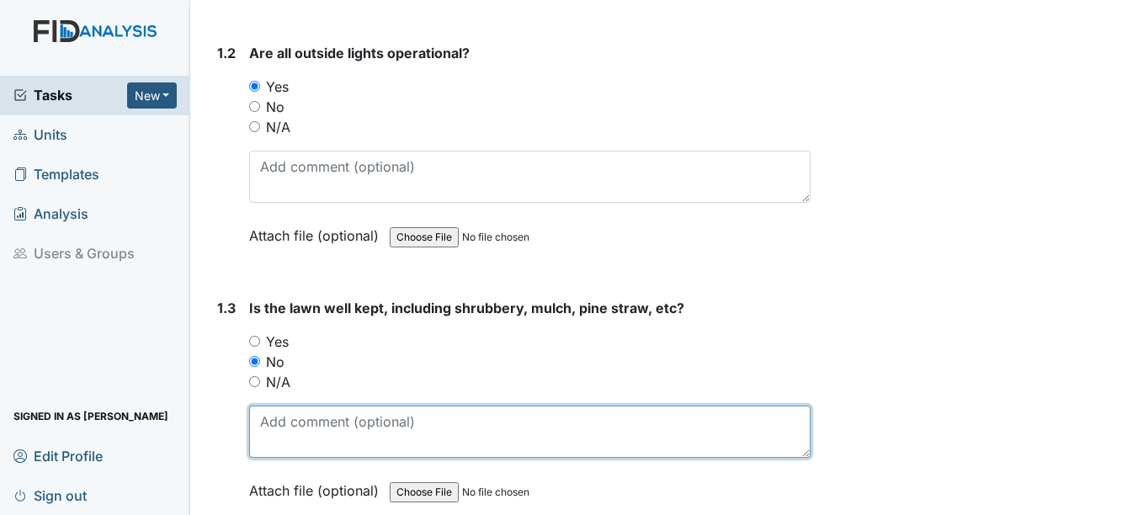
click at [343, 425] on textarea at bounding box center [529, 432] width 561 height 52
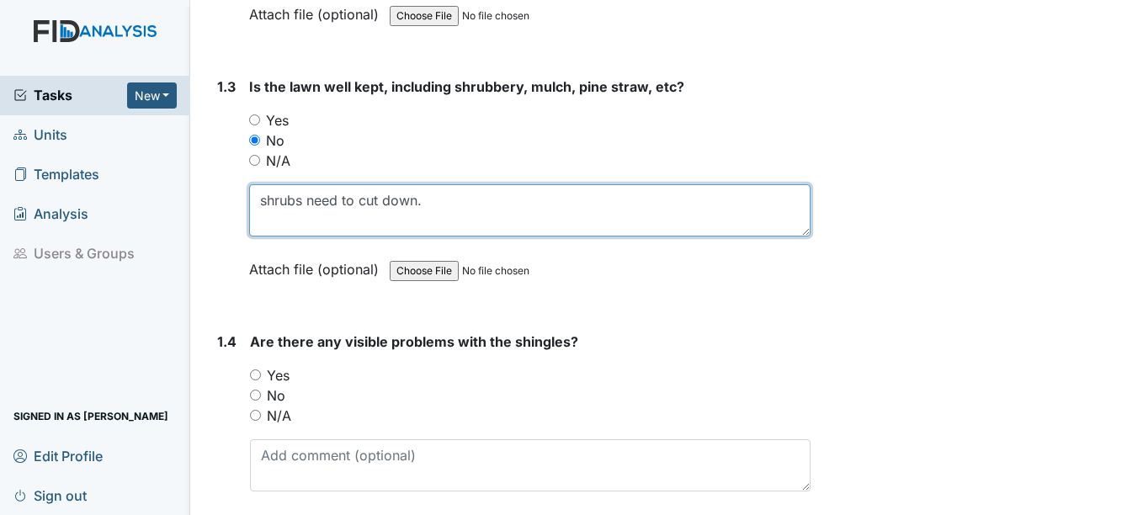
scroll to position [758, 0]
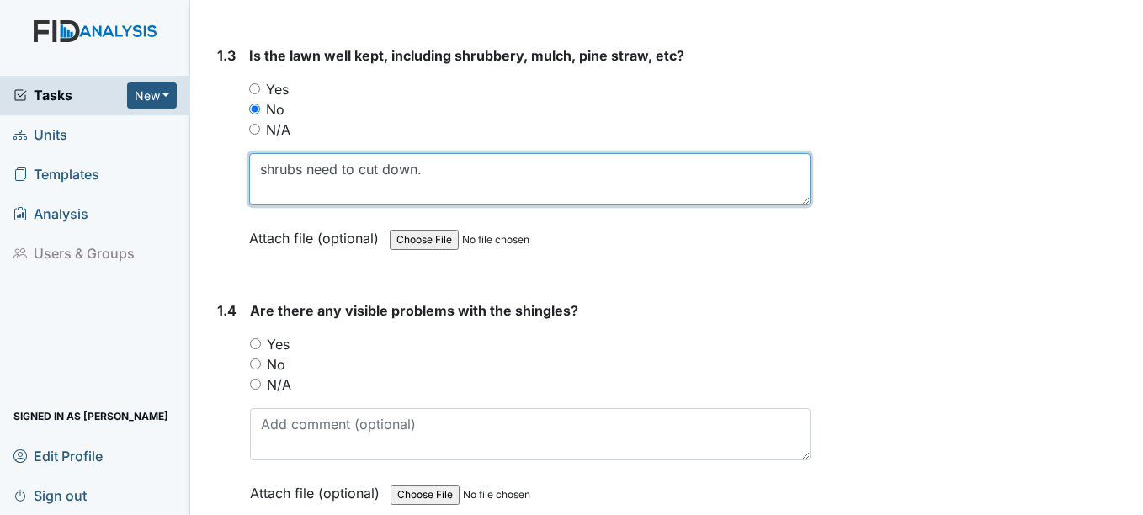
type textarea "shrubs need to cut down."
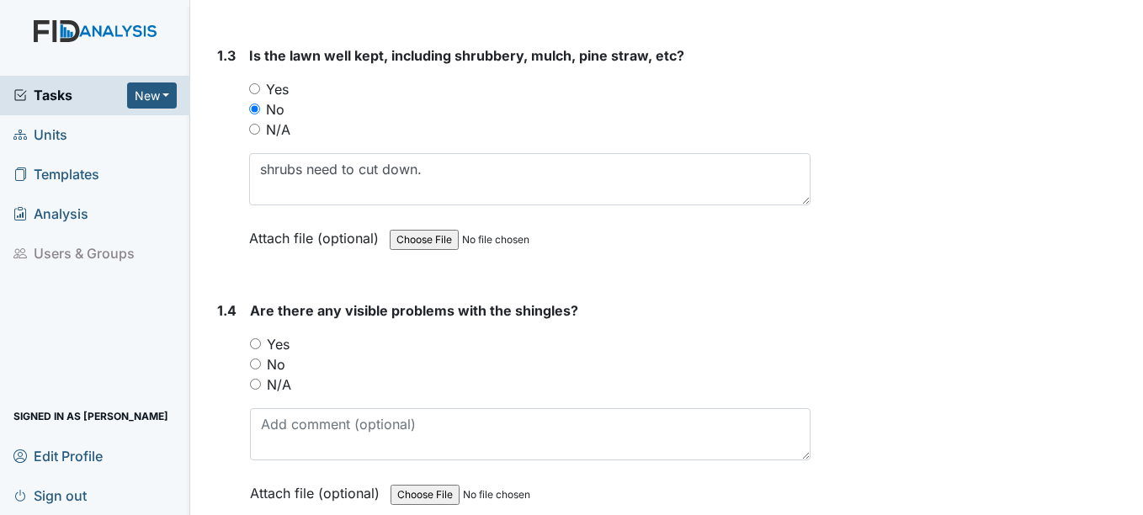
click at [260, 363] on input "No" at bounding box center [255, 364] width 11 height 11
radio input "true"
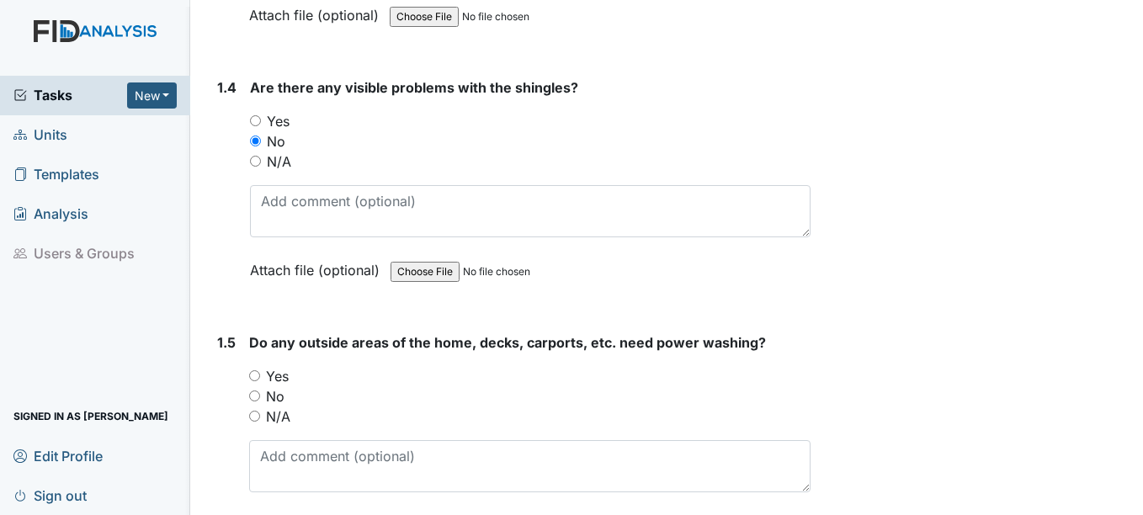
scroll to position [1010, 0]
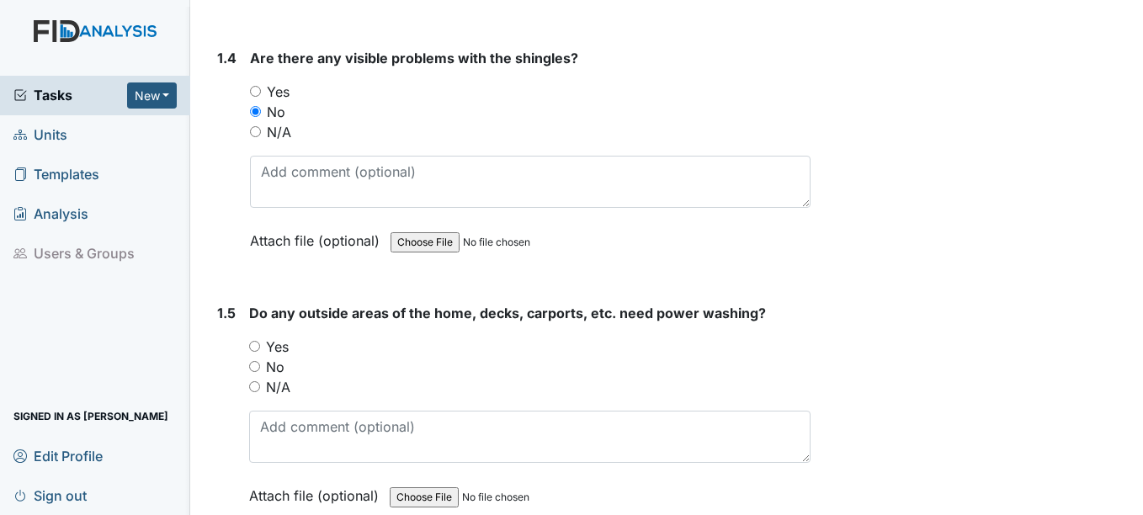
click at [251, 342] on input "Yes" at bounding box center [254, 346] width 11 height 11
radio input "true"
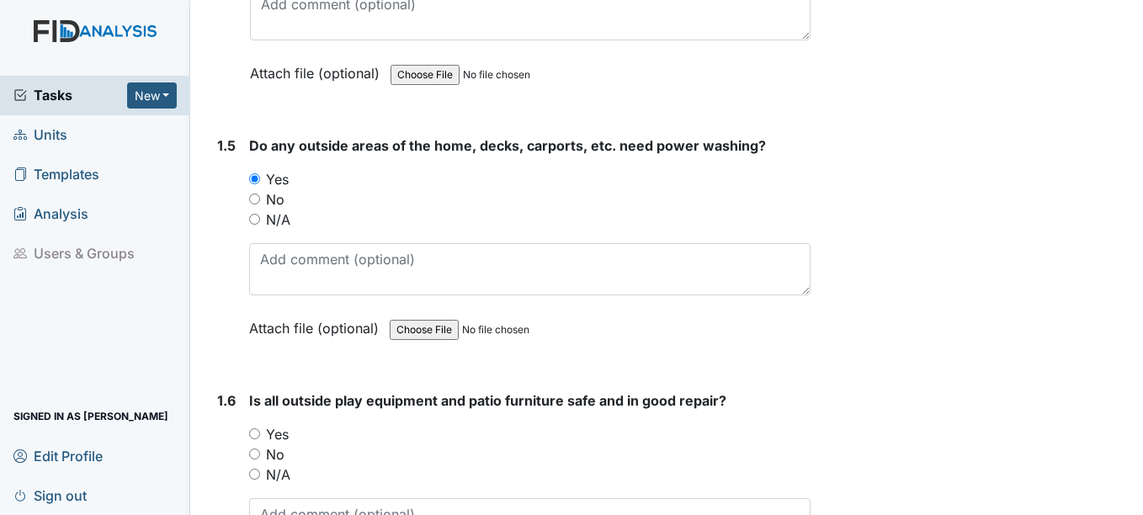
scroll to position [1179, 0]
click at [255, 195] on input "No" at bounding box center [254, 198] width 11 height 11
radio input "true"
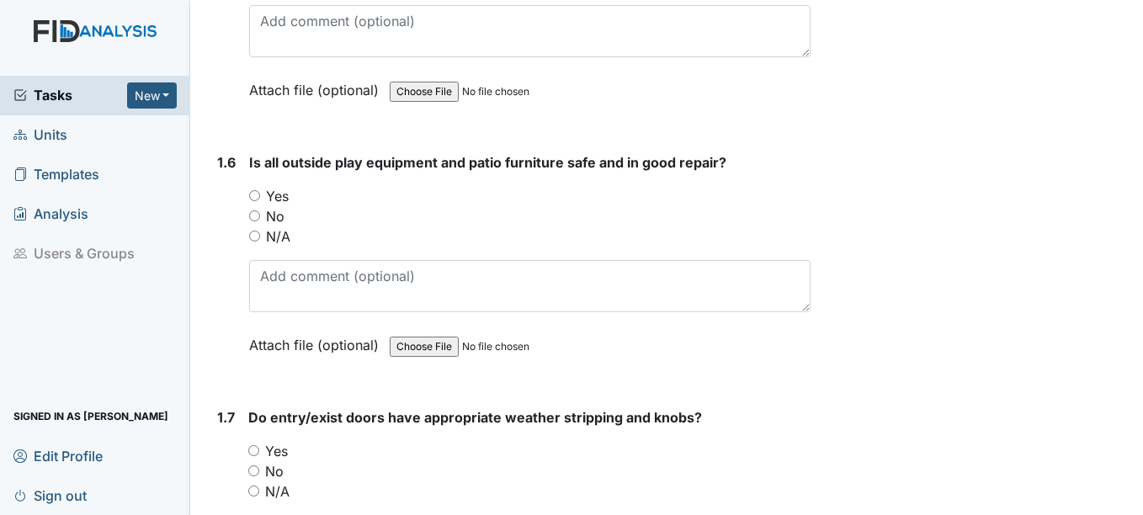
scroll to position [1431, 0]
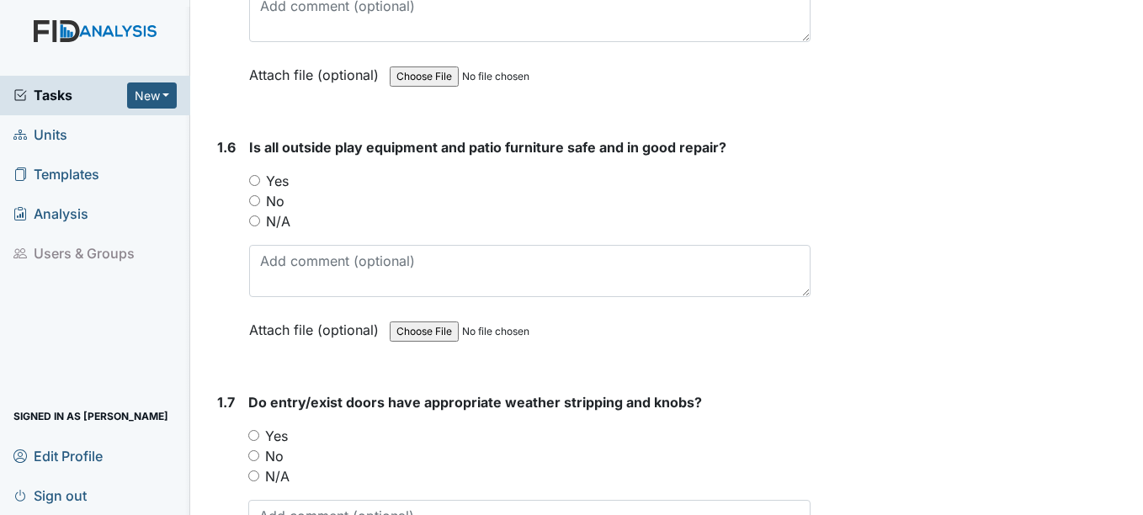
click at [255, 182] on input "Yes" at bounding box center [254, 180] width 11 height 11
radio input "true"
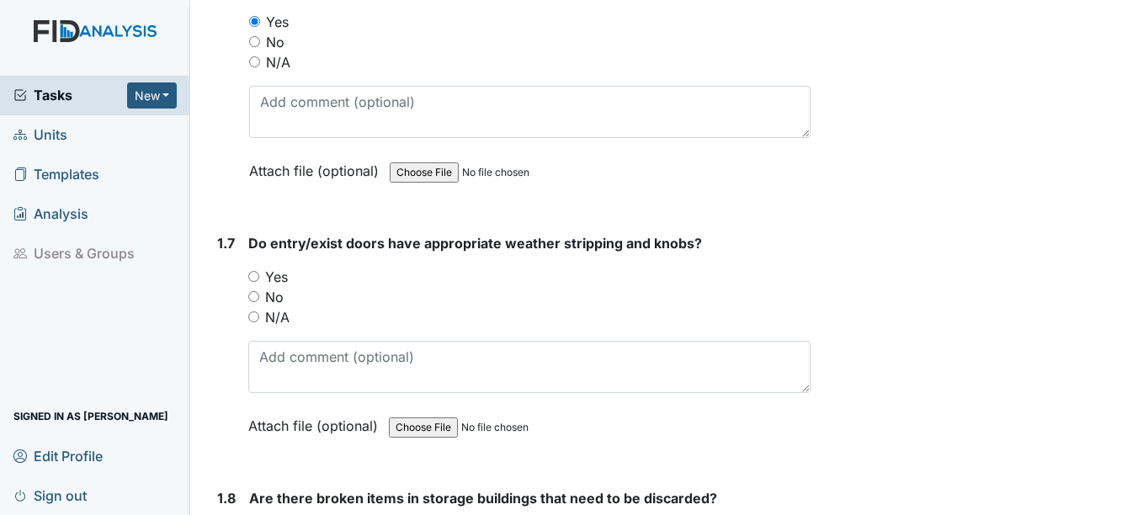
scroll to position [1600, 0]
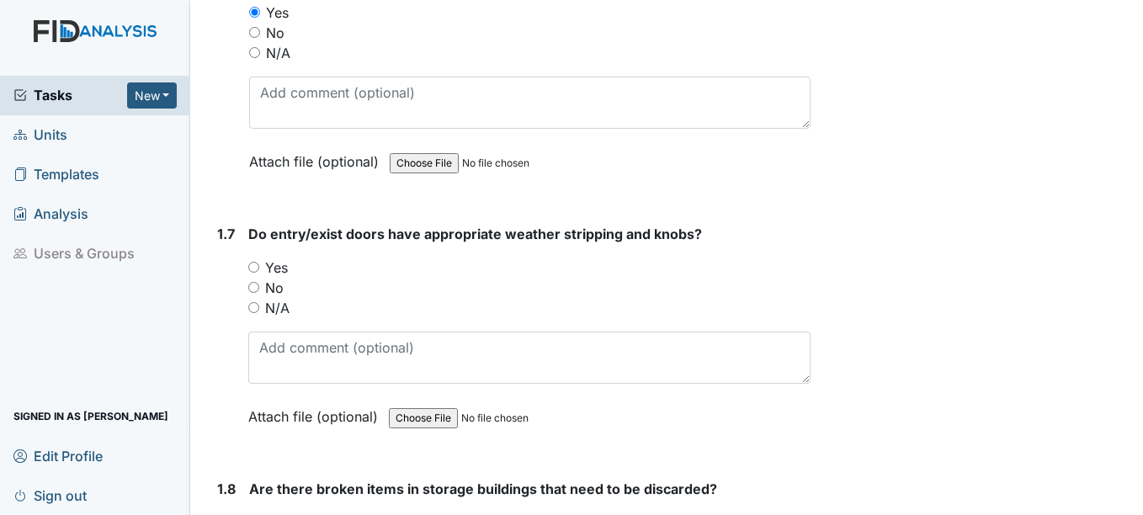
click at [254, 264] on input "Yes" at bounding box center [253, 267] width 11 height 11
radio input "true"
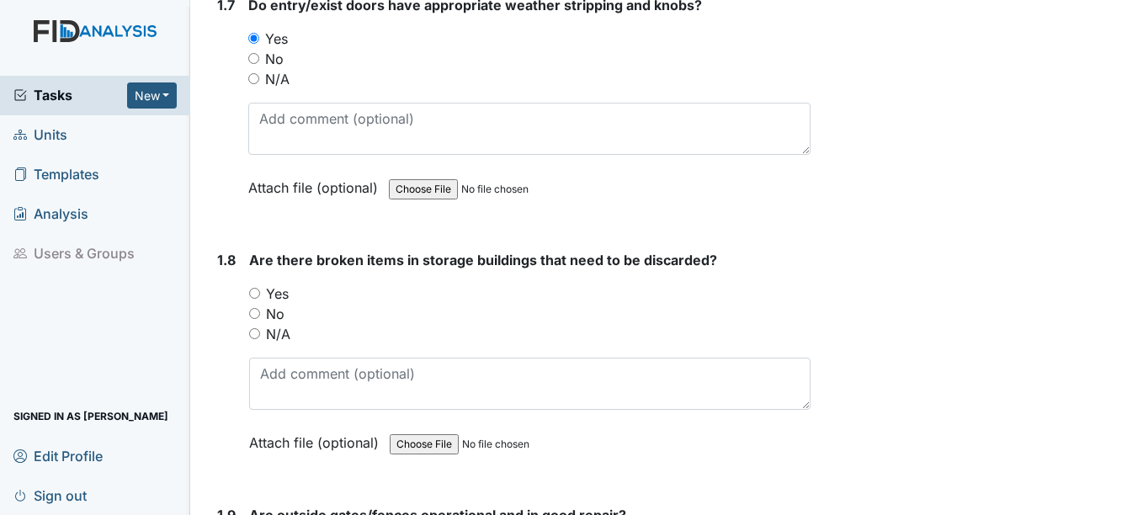
scroll to position [1852, 0]
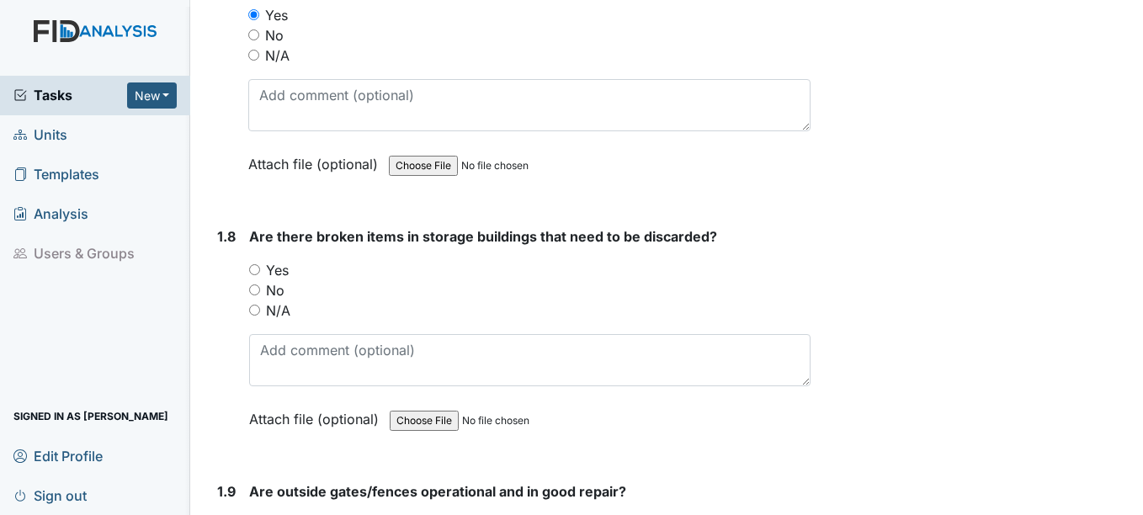
click at [253, 290] on input "No" at bounding box center [254, 290] width 11 height 11
radio input "true"
click at [254, 315] on input "N/A" at bounding box center [254, 310] width 11 height 11
radio input "true"
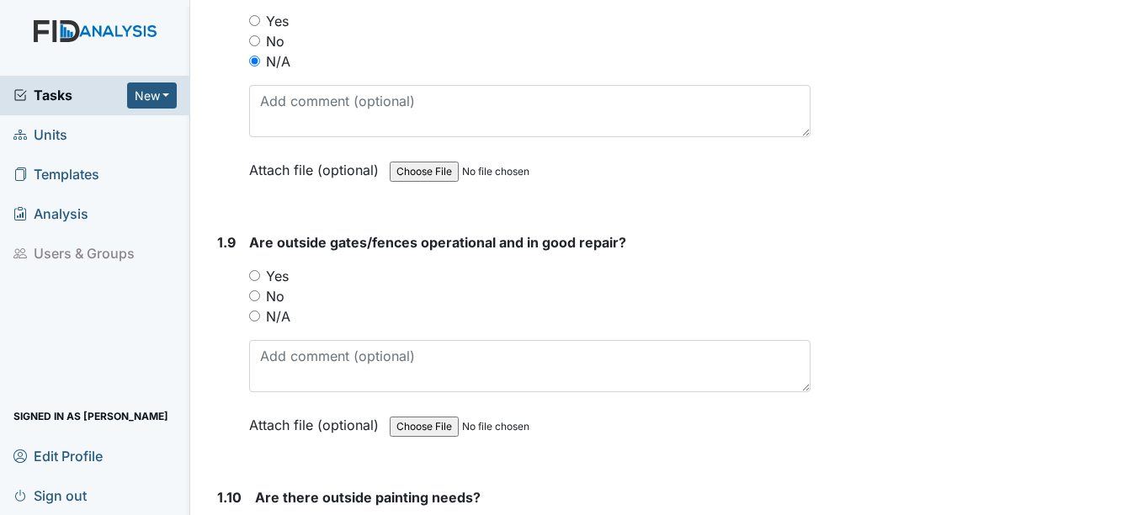
scroll to position [2105, 0]
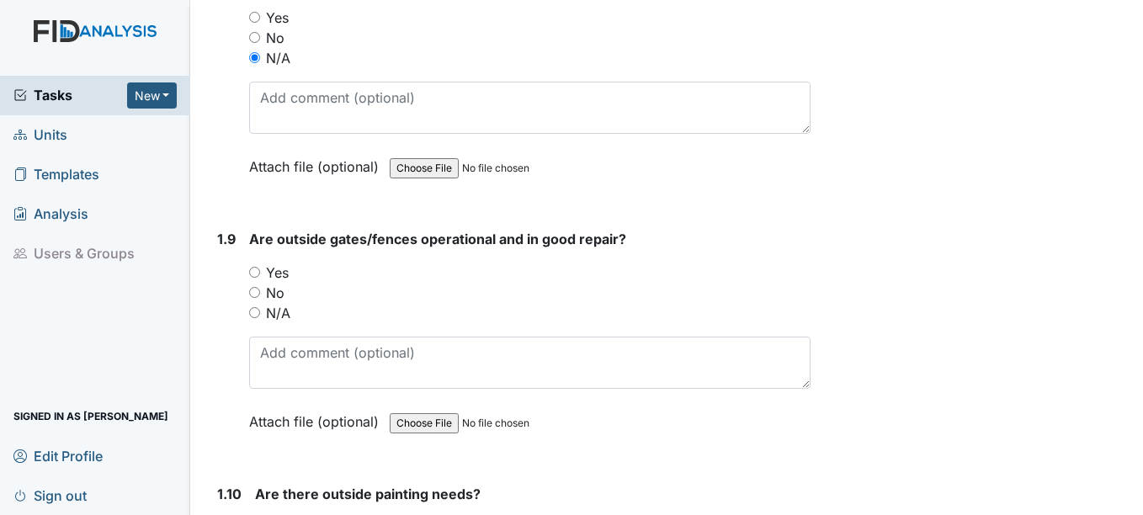
click at [258, 268] on input "Yes" at bounding box center [254, 272] width 11 height 11
radio input "true"
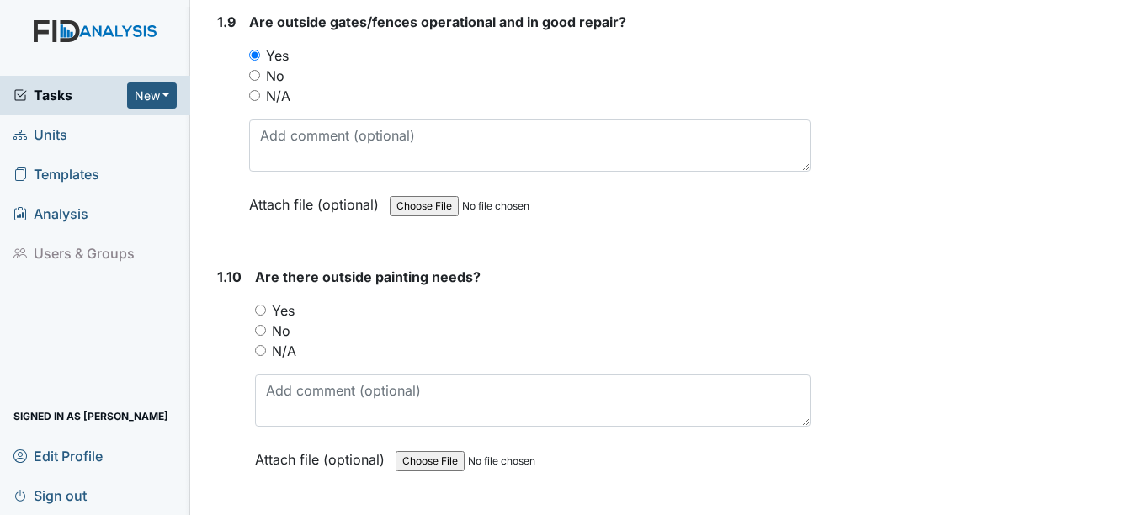
scroll to position [2357, 0]
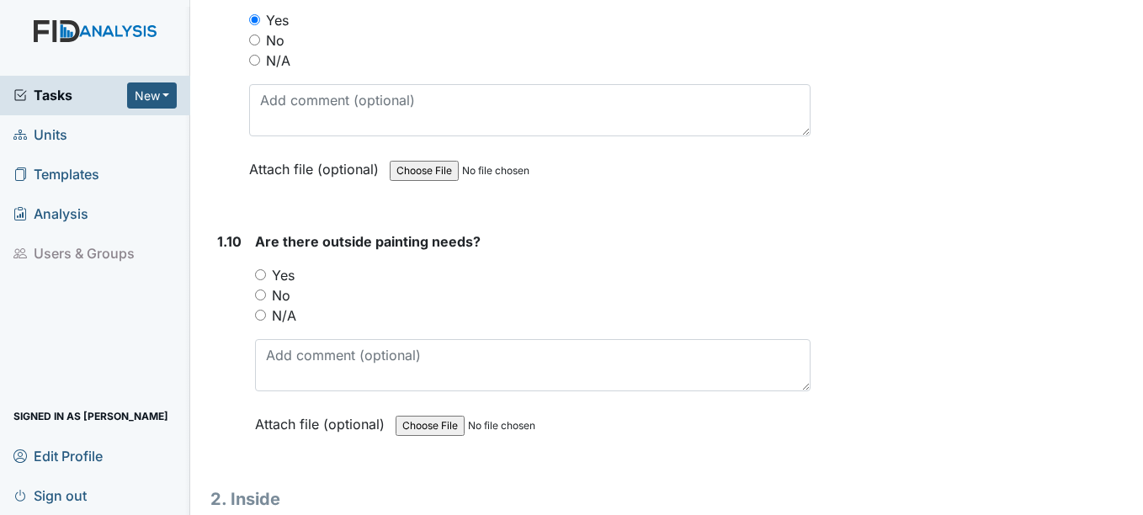
click at [258, 273] on input "Yes" at bounding box center [260, 274] width 11 height 11
radio input "true"
click at [262, 301] on div "No" at bounding box center [532, 295] width 555 height 20
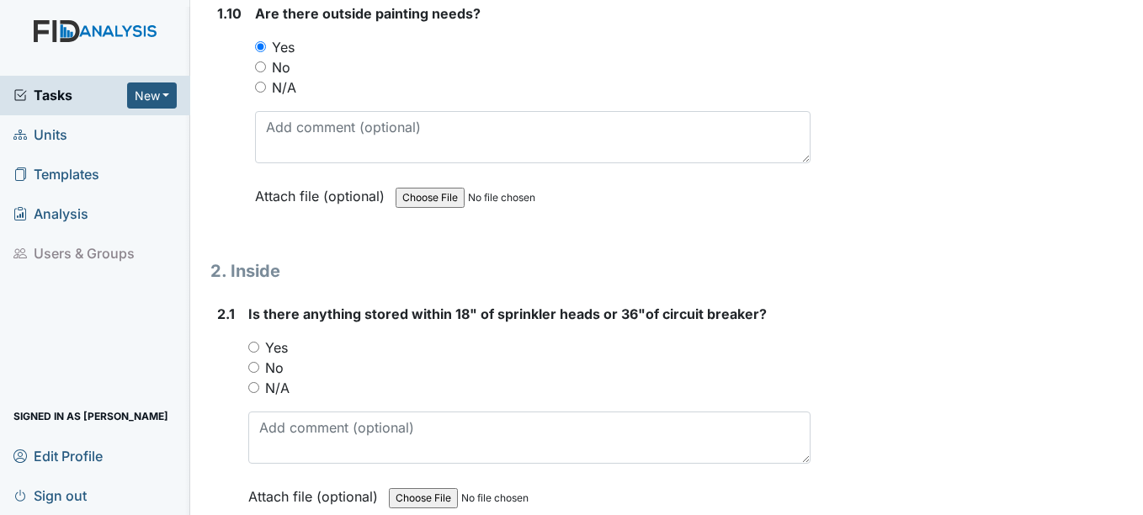
scroll to position [2610, 0]
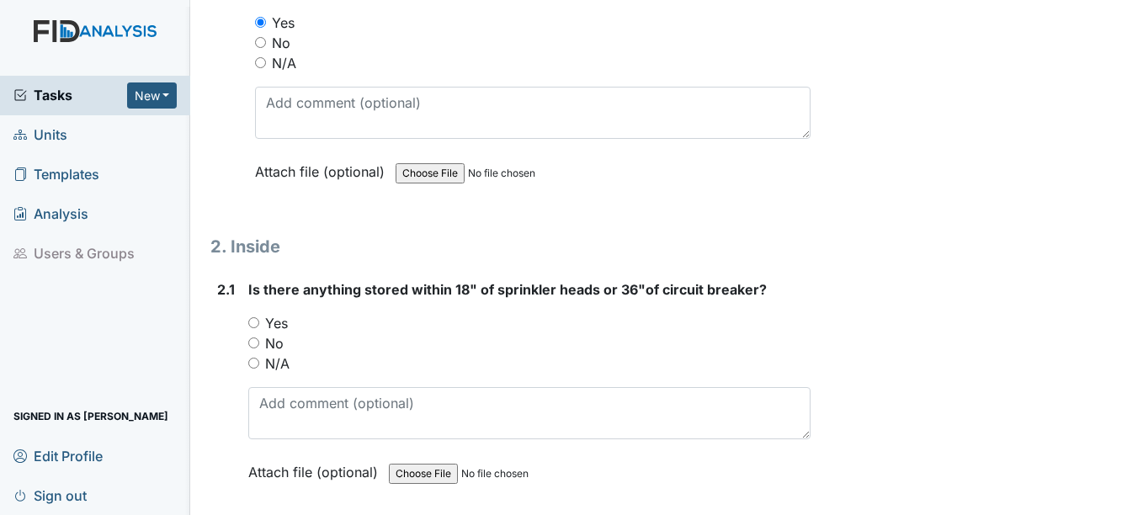
click at [263, 37] on input "No" at bounding box center [260, 42] width 11 height 11
radio input "true"
click at [252, 342] on input "No" at bounding box center [253, 343] width 11 height 11
radio input "true"
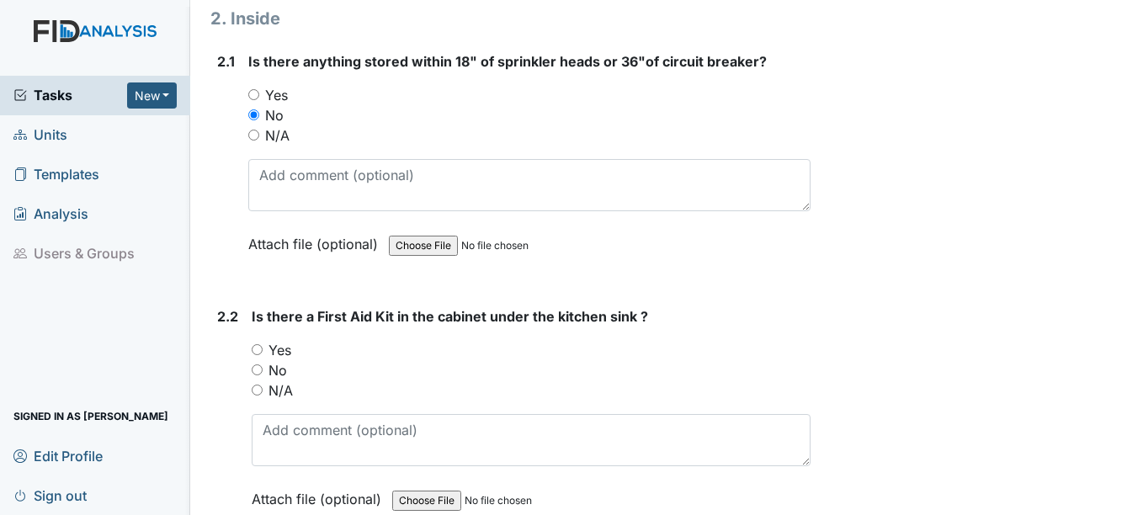
scroll to position [2862, 0]
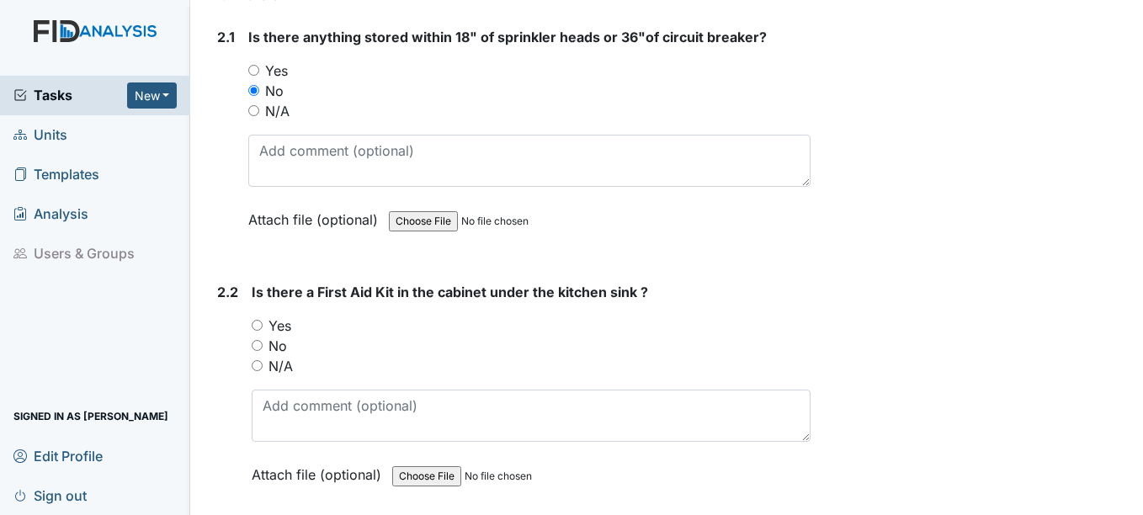
click at [260, 326] on input "Yes" at bounding box center [257, 325] width 11 height 11
radio input "true"
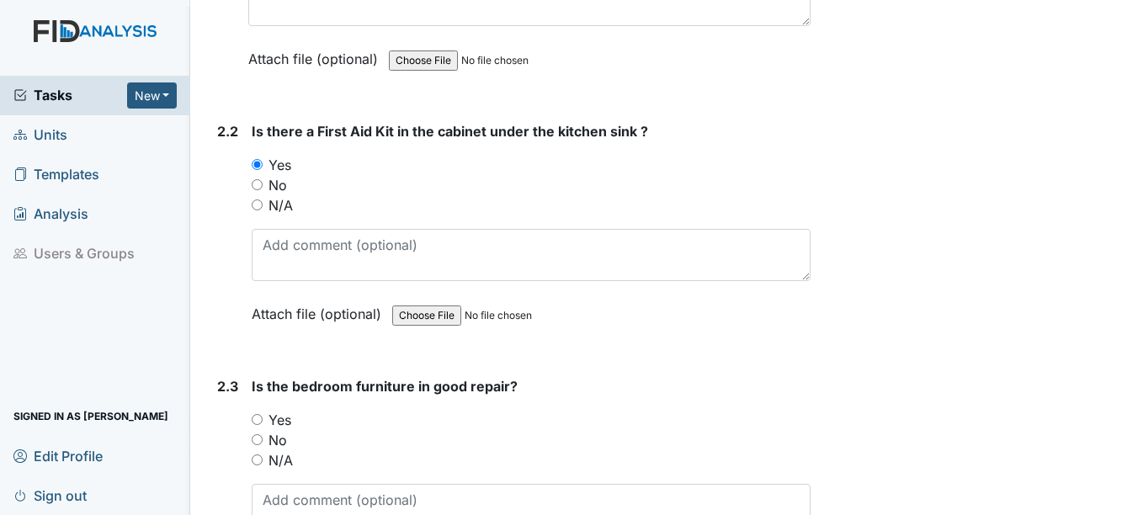
scroll to position [3031, 0]
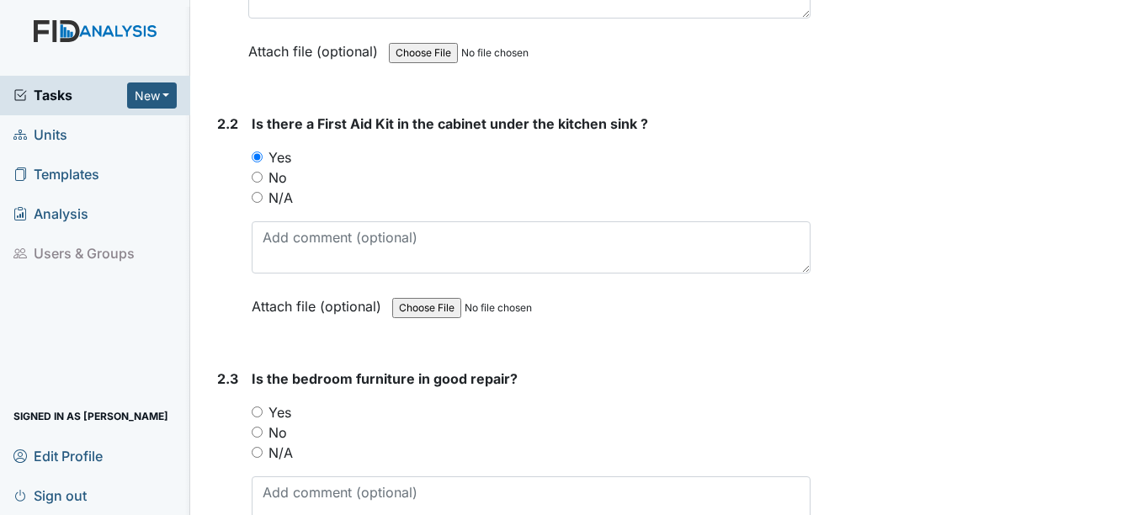
click at [273, 408] on label "Yes" at bounding box center [280, 412] width 23 height 20
click at [263, 408] on input "Yes" at bounding box center [257, 412] width 11 height 11
radio input "true"
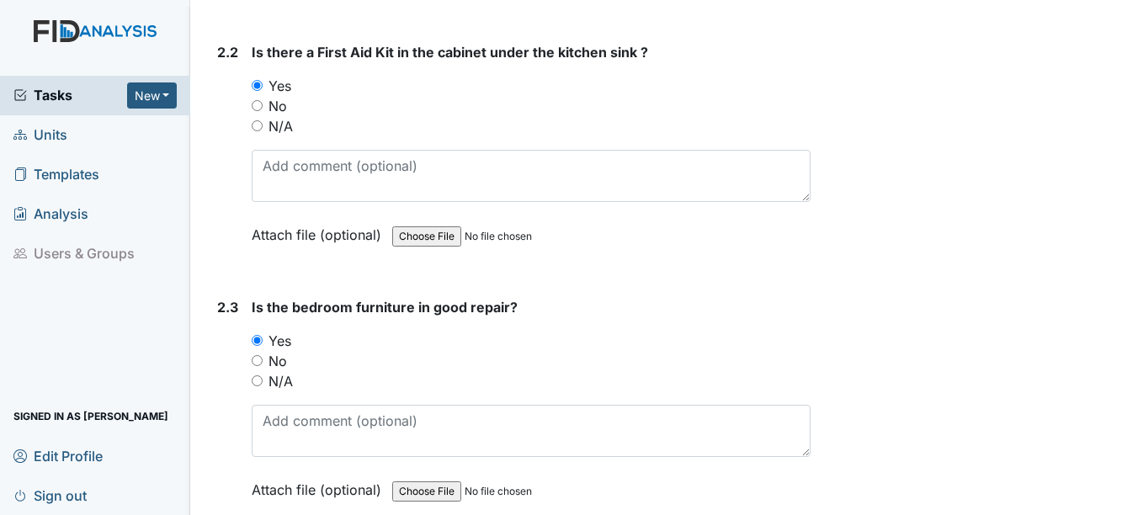
scroll to position [3283, 0]
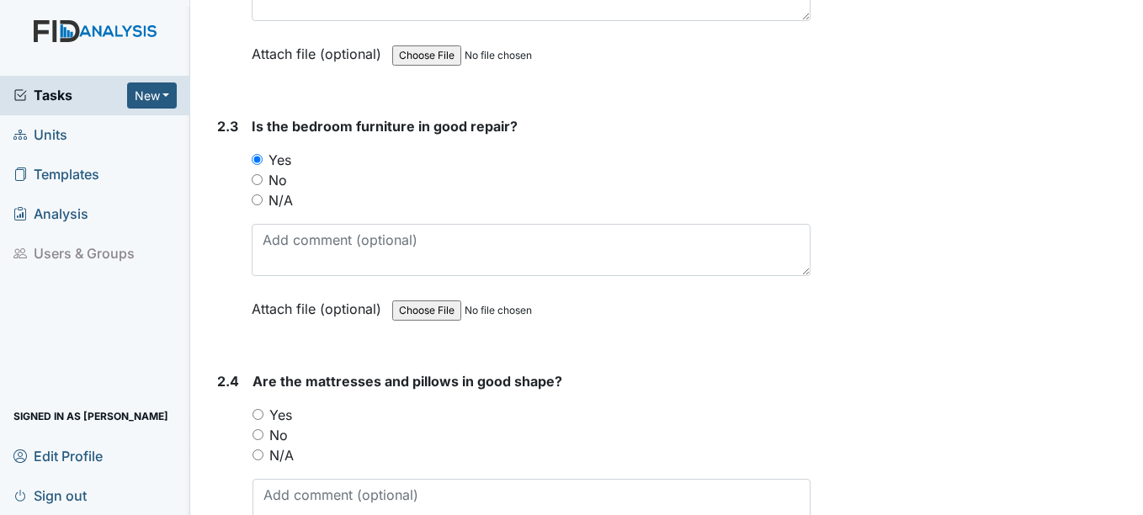
click at [259, 412] on input "Yes" at bounding box center [258, 414] width 11 height 11
radio input "true"
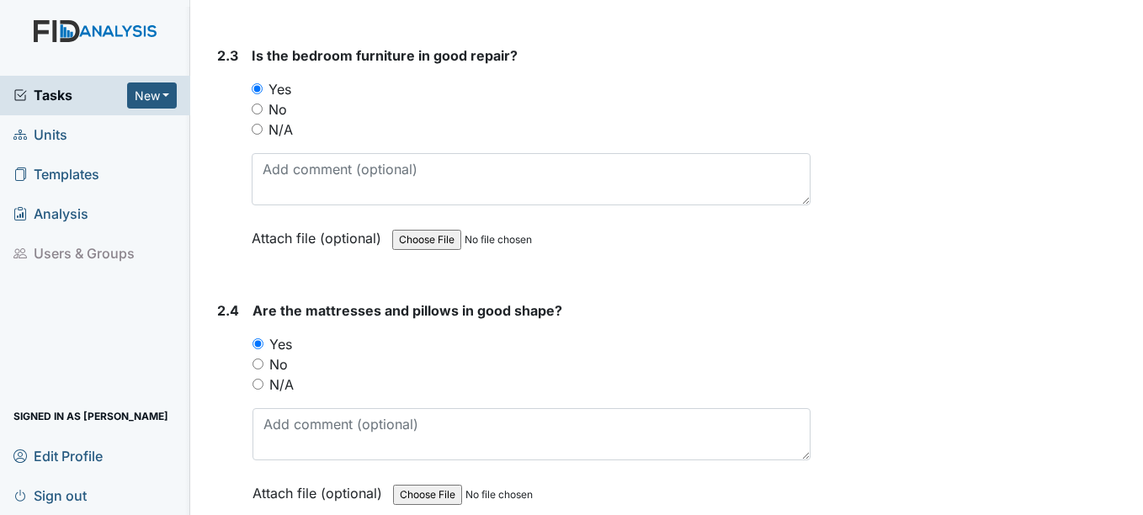
scroll to position [3620, 0]
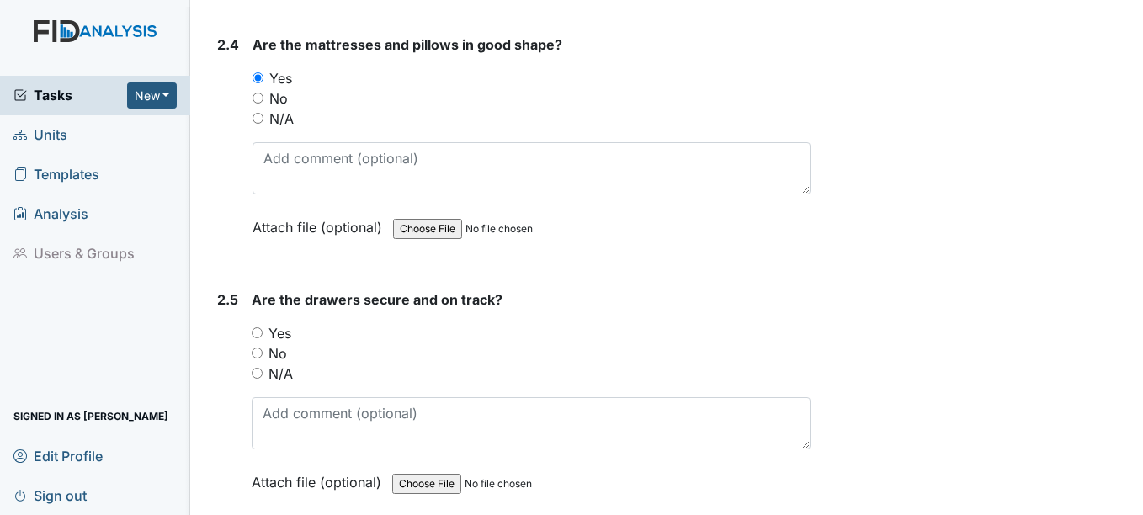
click at [262, 333] on input "Yes" at bounding box center [257, 332] width 11 height 11
radio input "true"
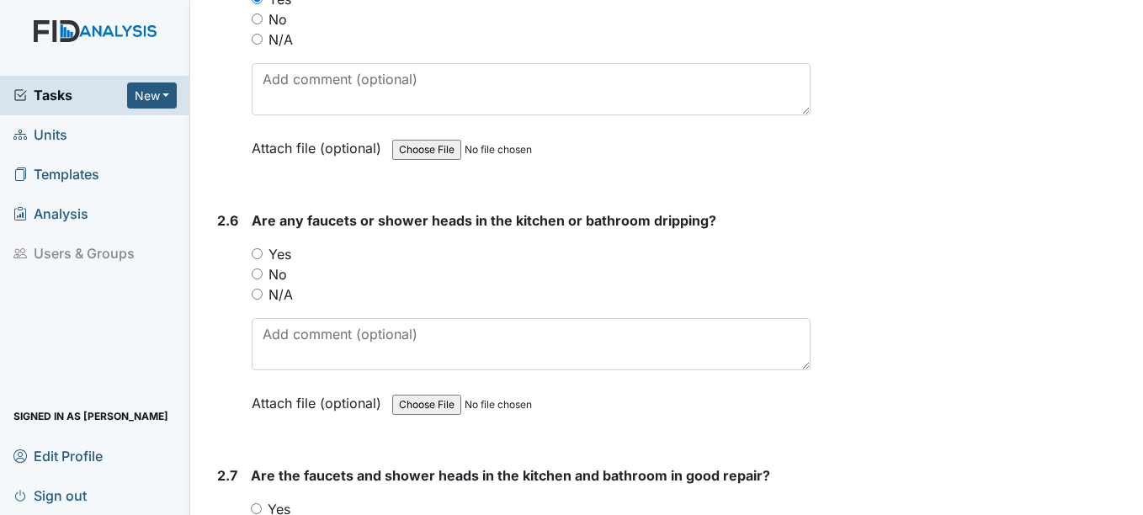
scroll to position [3957, 0]
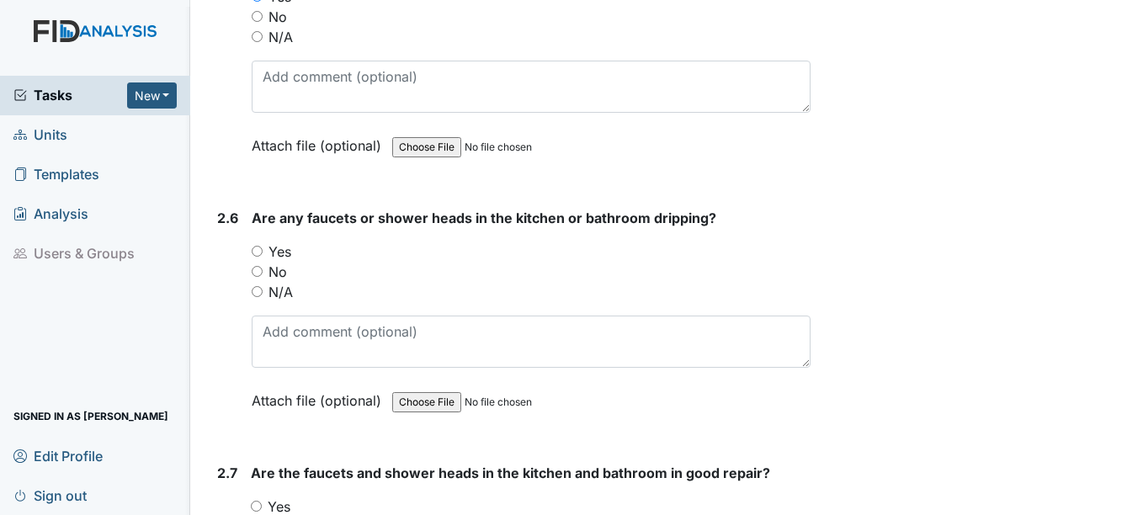
click at [260, 270] on input "No" at bounding box center [257, 271] width 11 height 11
radio input "true"
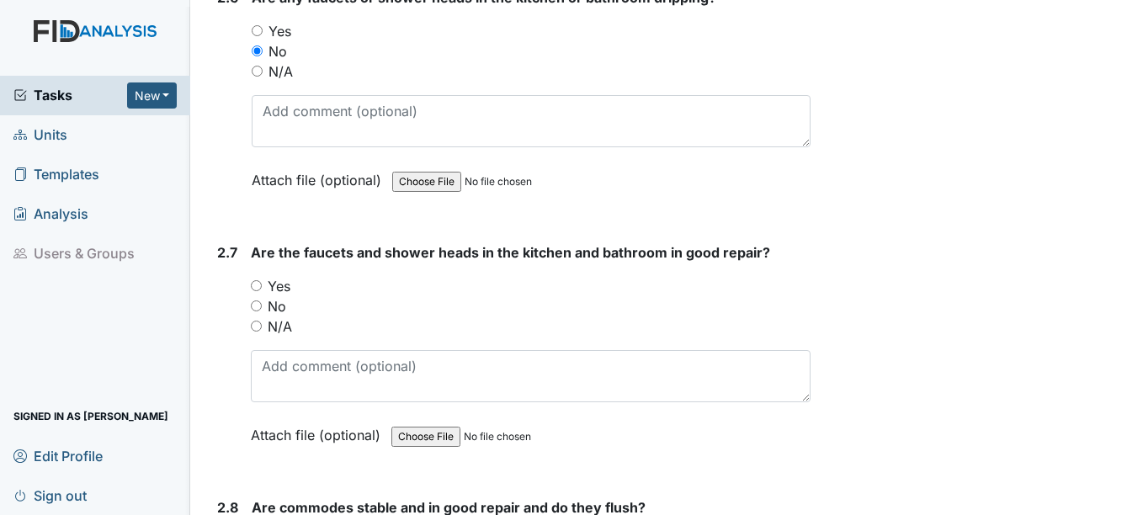
scroll to position [4209, 0]
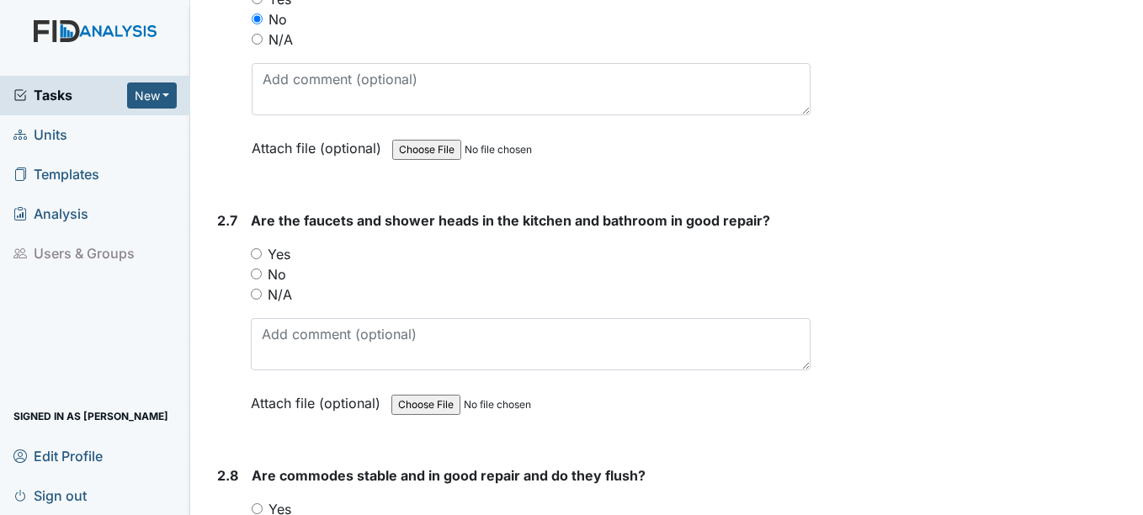
click at [259, 253] on input "Yes" at bounding box center [256, 253] width 11 height 11
radio input "true"
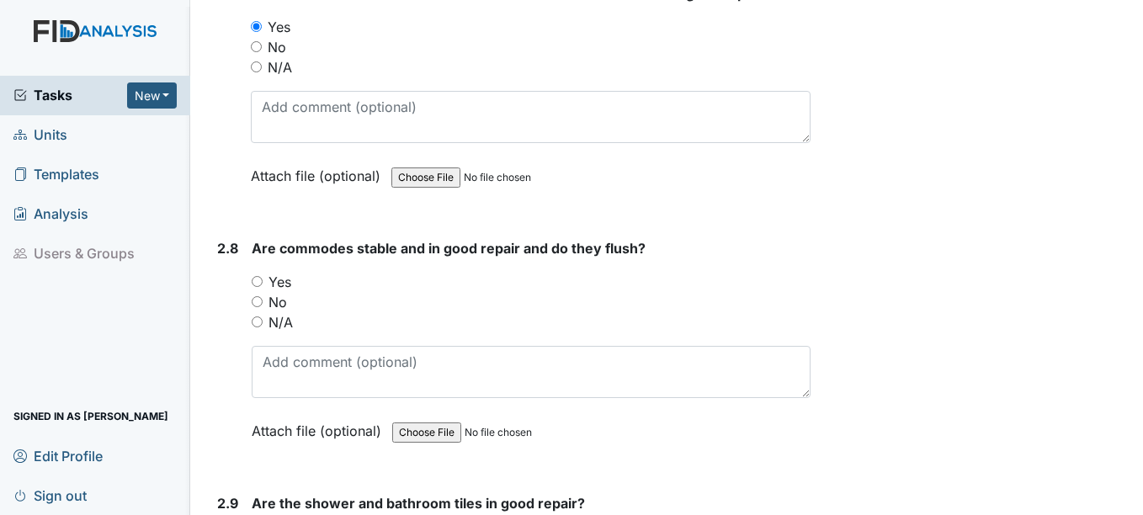
scroll to position [4462, 0]
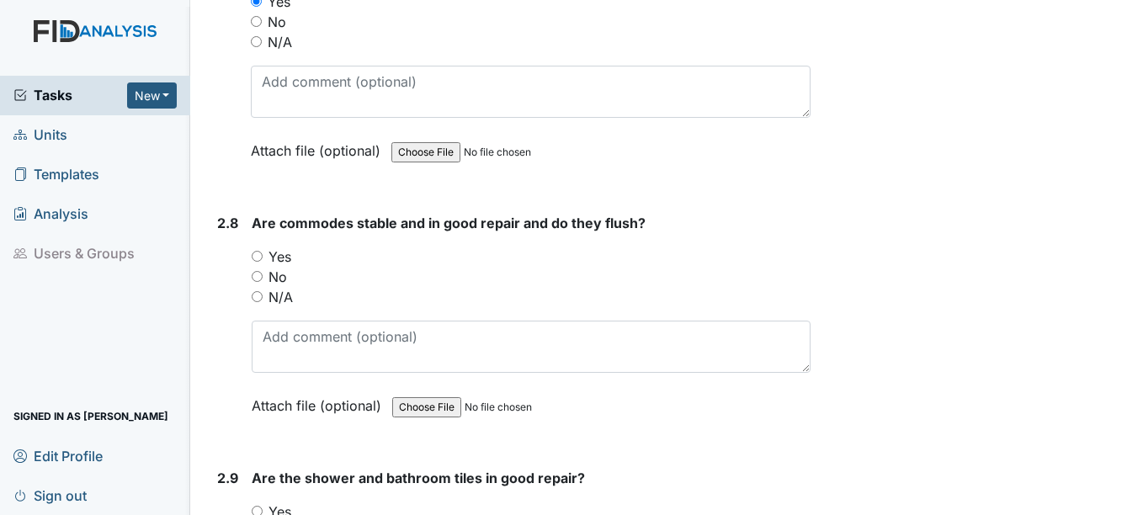
click at [259, 258] on input "Yes" at bounding box center [257, 256] width 11 height 11
radio input "true"
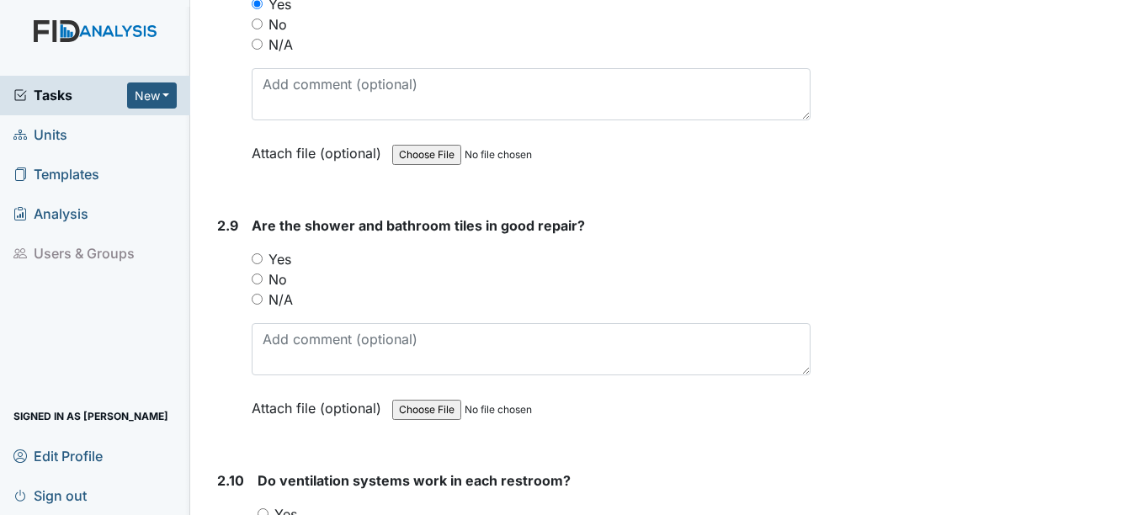
click at [258, 259] on input "Yes" at bounding box center [257, 258] width 11 height 11
radio input "true"
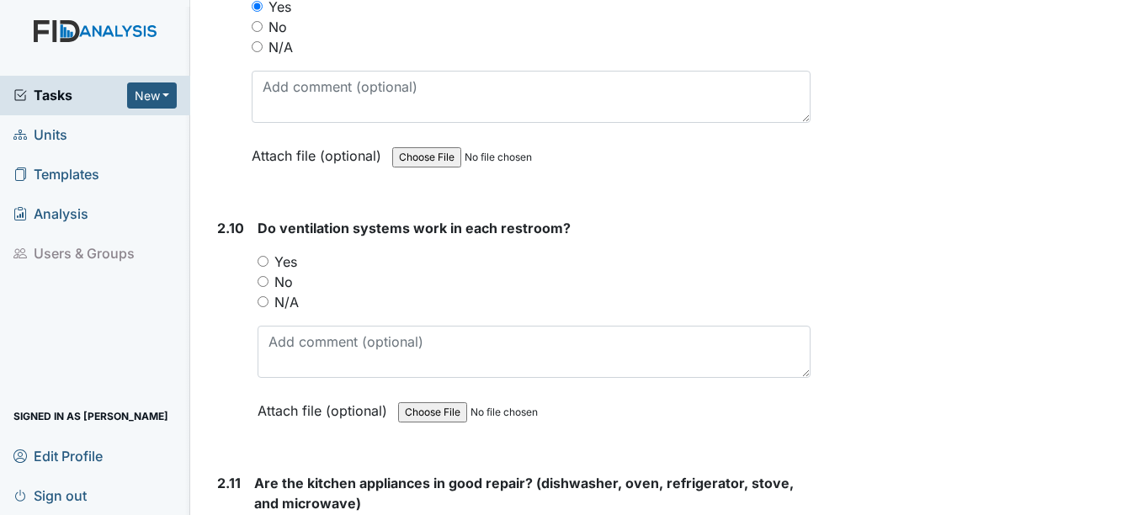
click at [258, 259] on input "Yes" at bounding box center [263, 261] width 11 height 11
radio input "true"
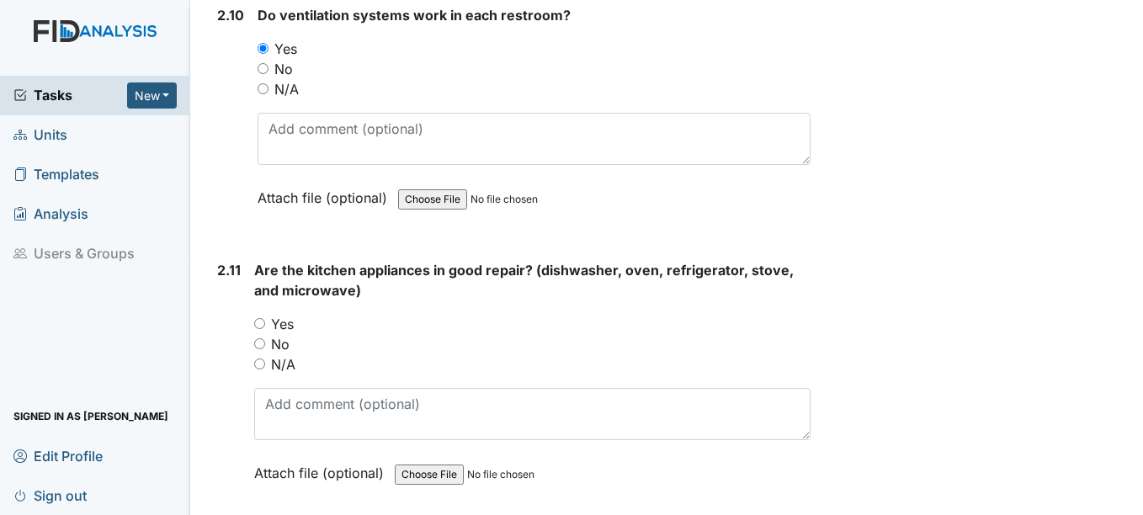
scroll to position [5220, 0]
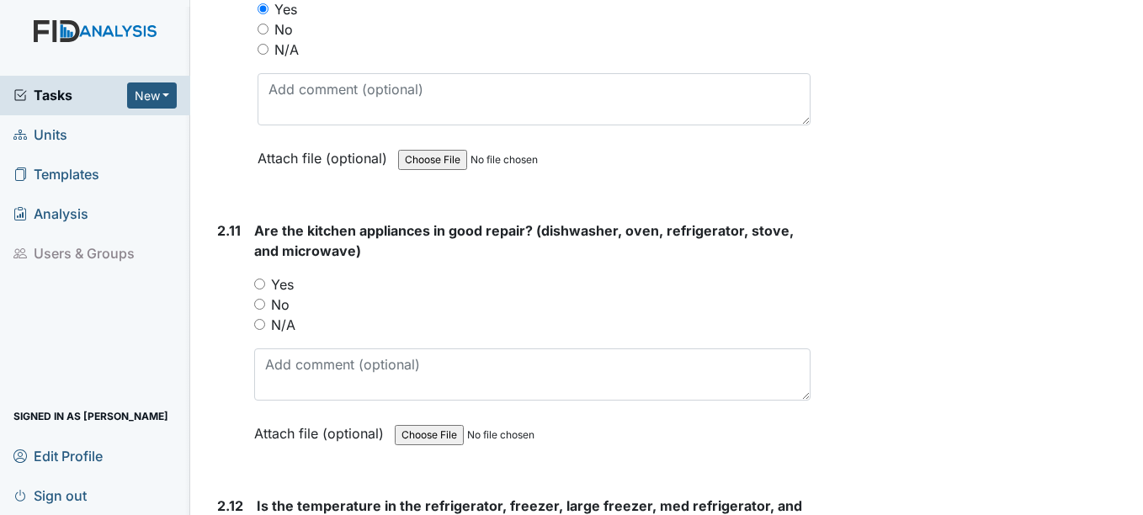
click at [257, 280] on input "Yes" at bounding box center [259, 284] width 11 height 11
radio input "true"
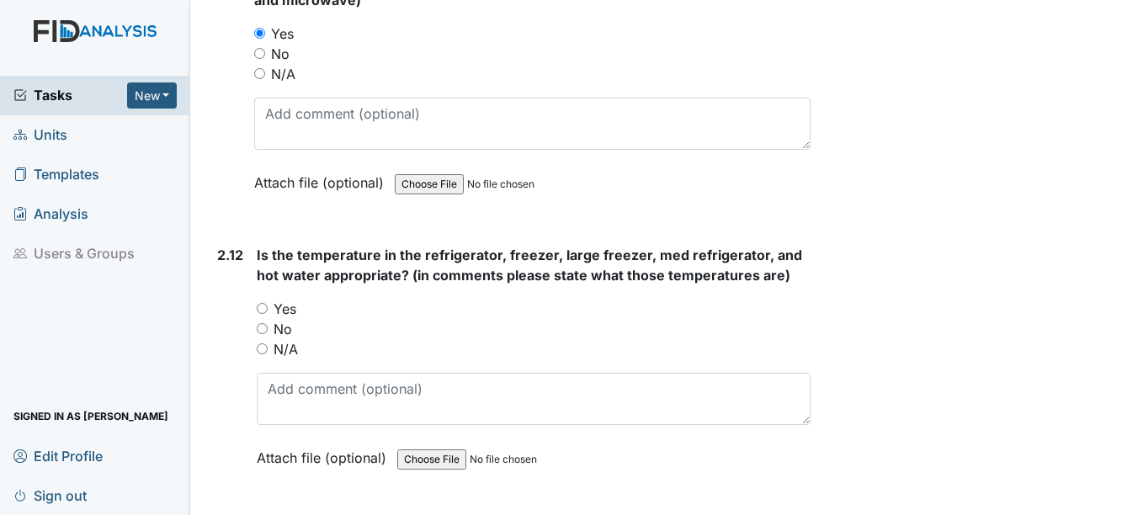
scroll to position [5472, 0]
click at [260, 295] on div "Is the temperature in the refrigerator, freezer, large freezer, med refrigerato…" at bounding box center [533, 360] width 553 height 235
click at [261, 301] on input "Yes" at bounding box center [262, 306] width 11 height 11
radio input "true"
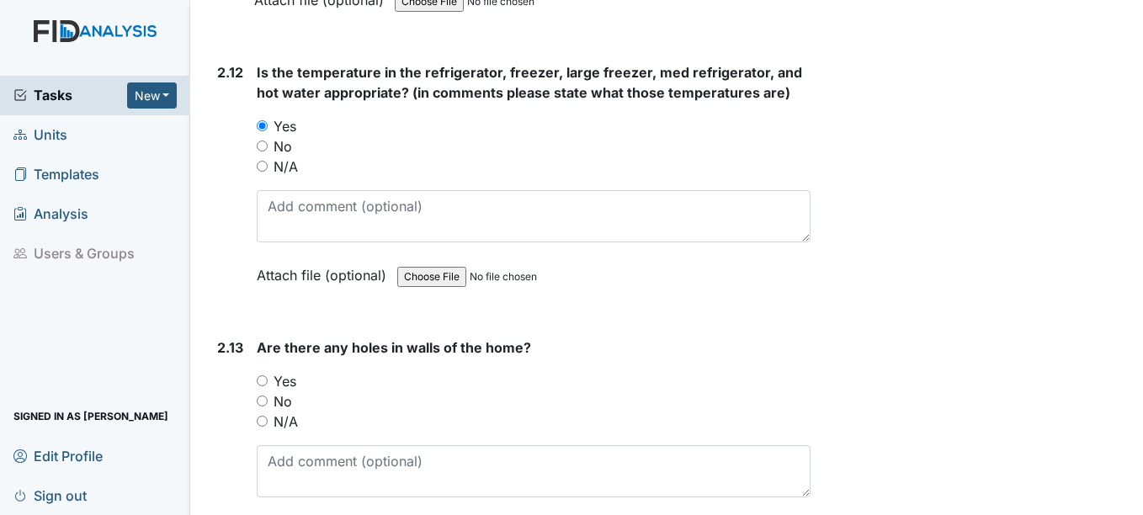
scroll to position [5809, 0]
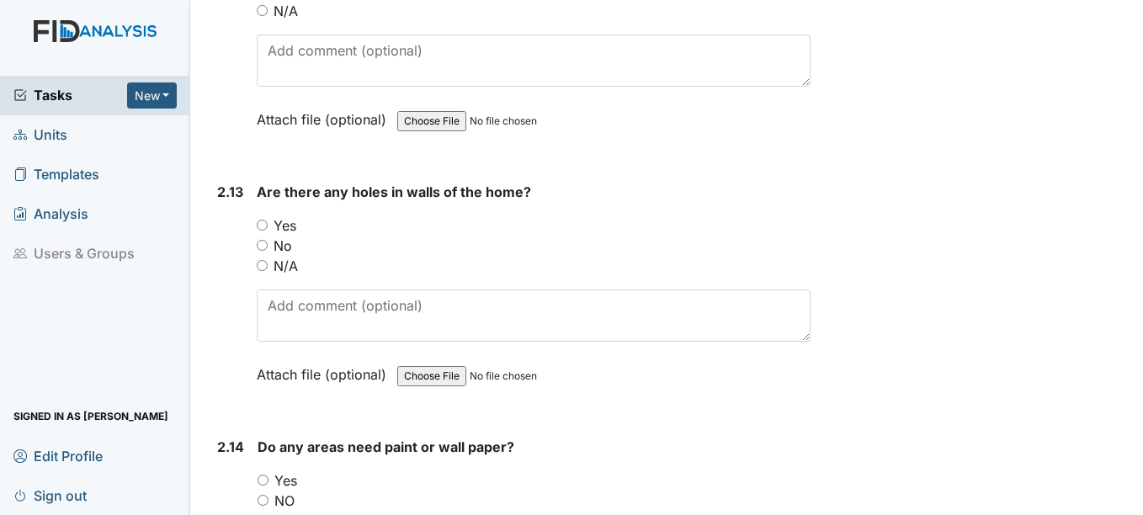
click at [261, 242] on input "No" at bounding box center [262, 245] width 11 height 11
radio input "true"
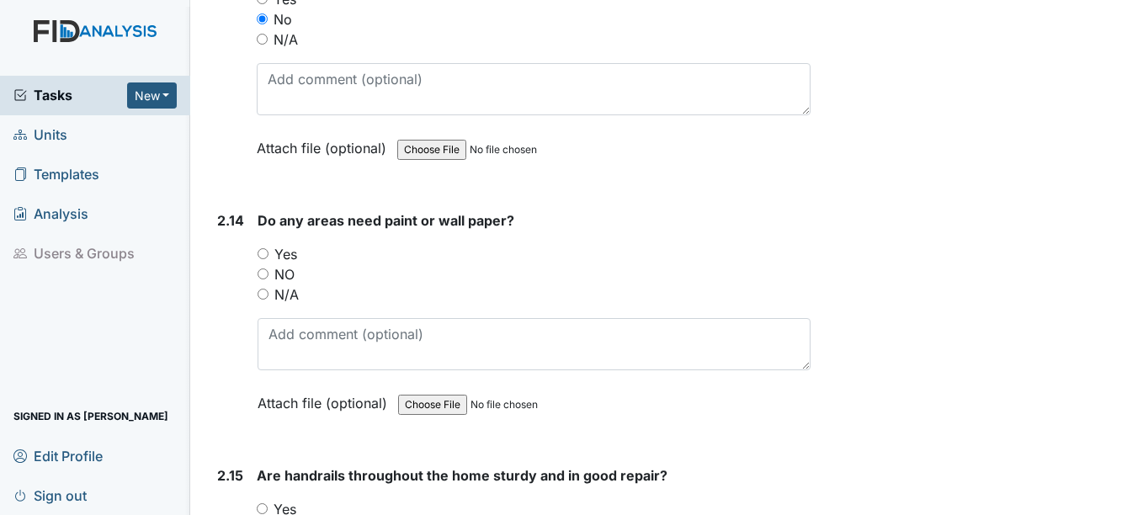
scroll to position [6061, 0]
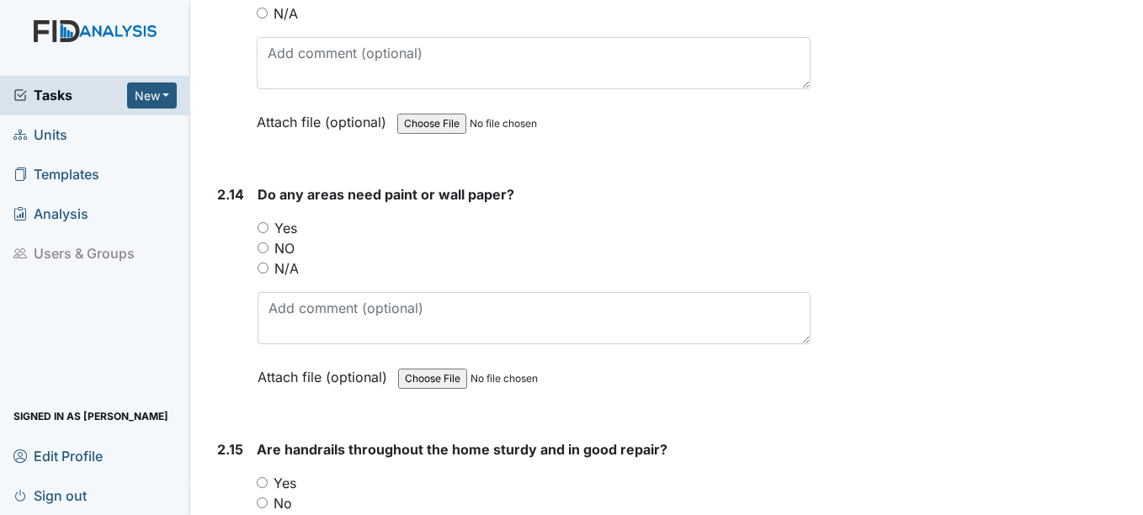
click at [263, 243] on input "NO" at bounding box center [263, 247] width 11 height 11
radio input "true"
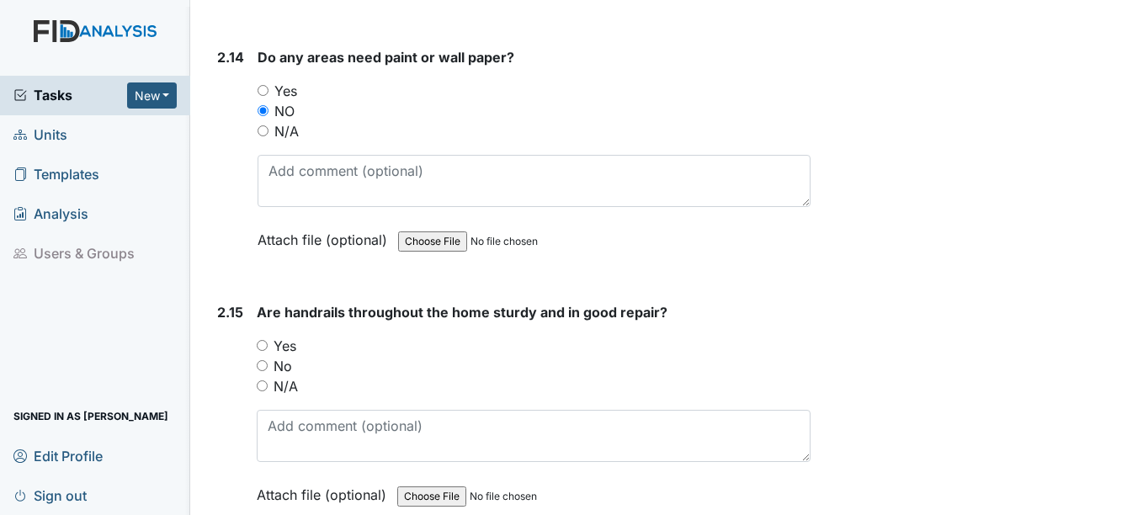
scroll to position [6230, 0]
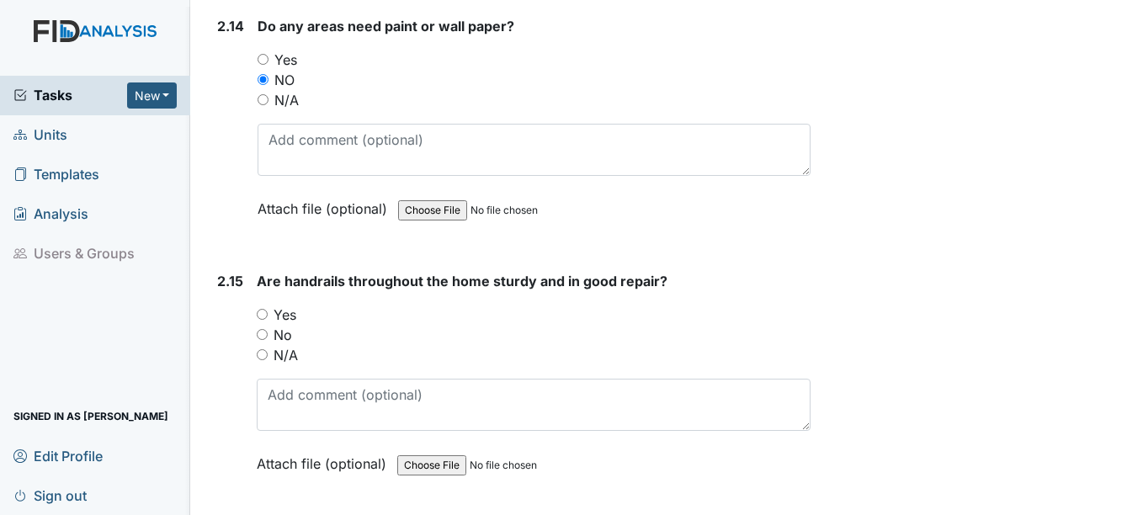
click at [267, 319] on input "Yes" at bounding box center [262, 314] width 11 height 11
radio input "true"
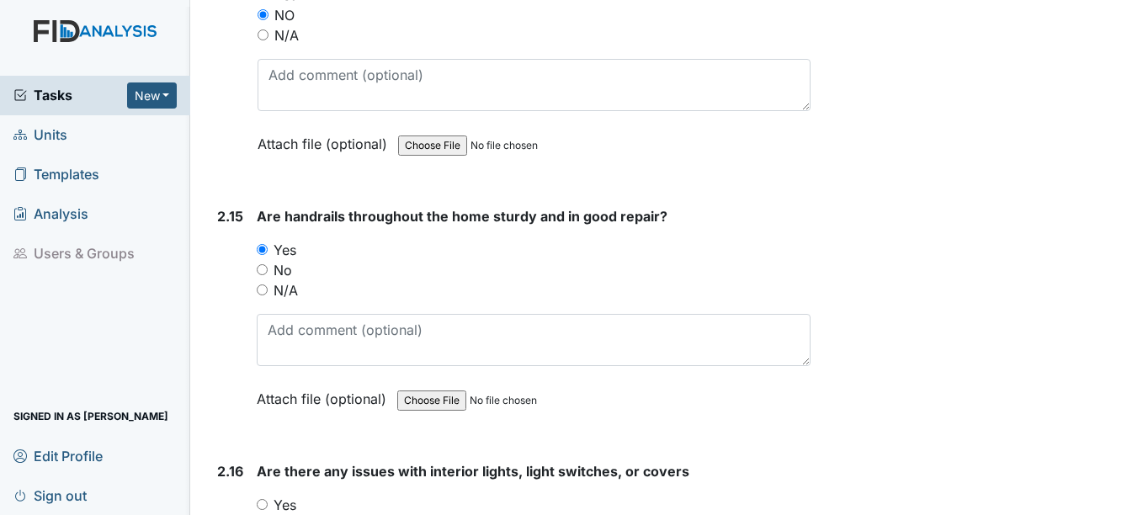
scroll to position [6482, 0]
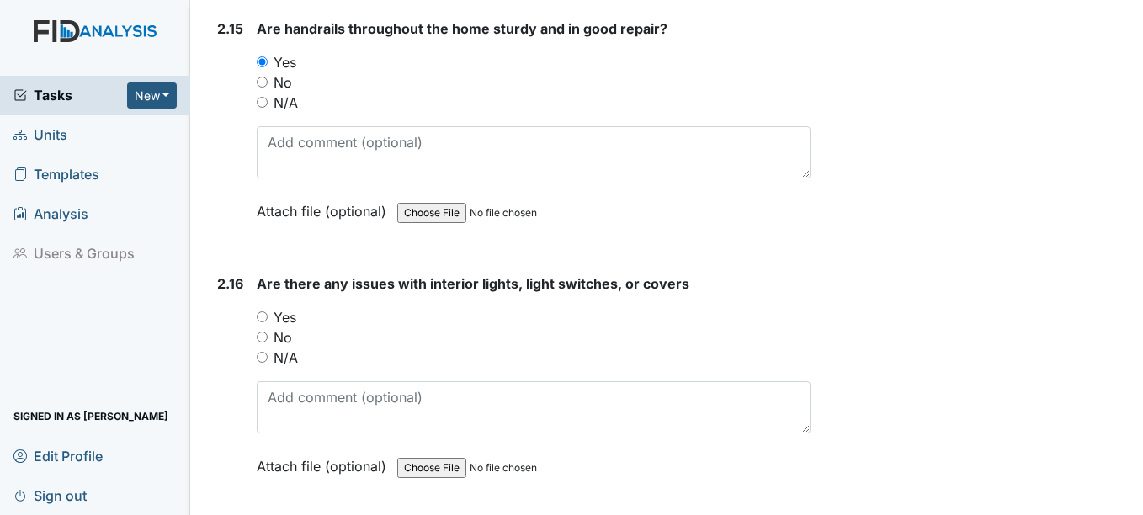
click at [262, 338] on input "No" at bounding box center [262, 337] width 11 height 11
radio input "true"
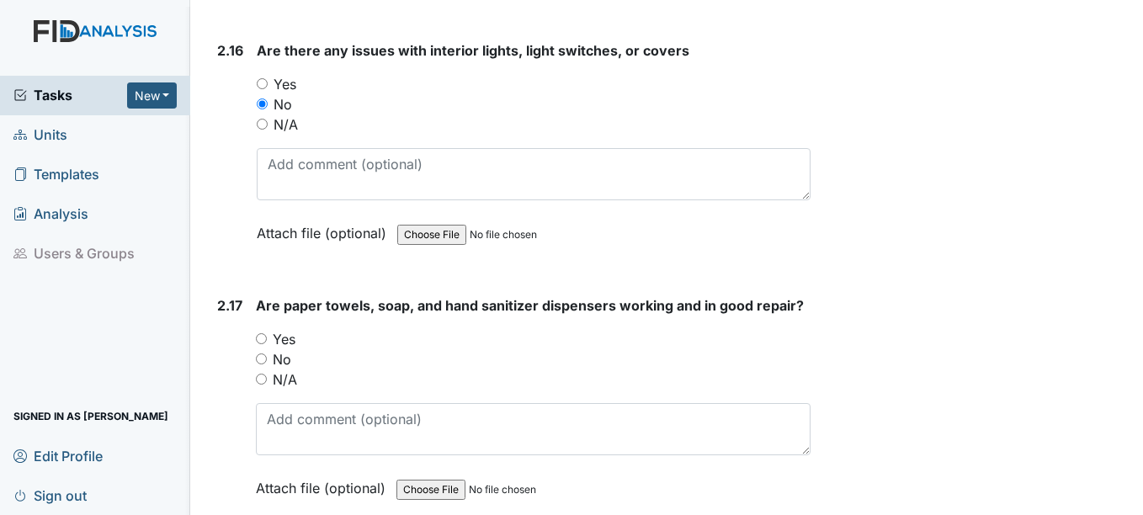
scroll to position [6735, 0]
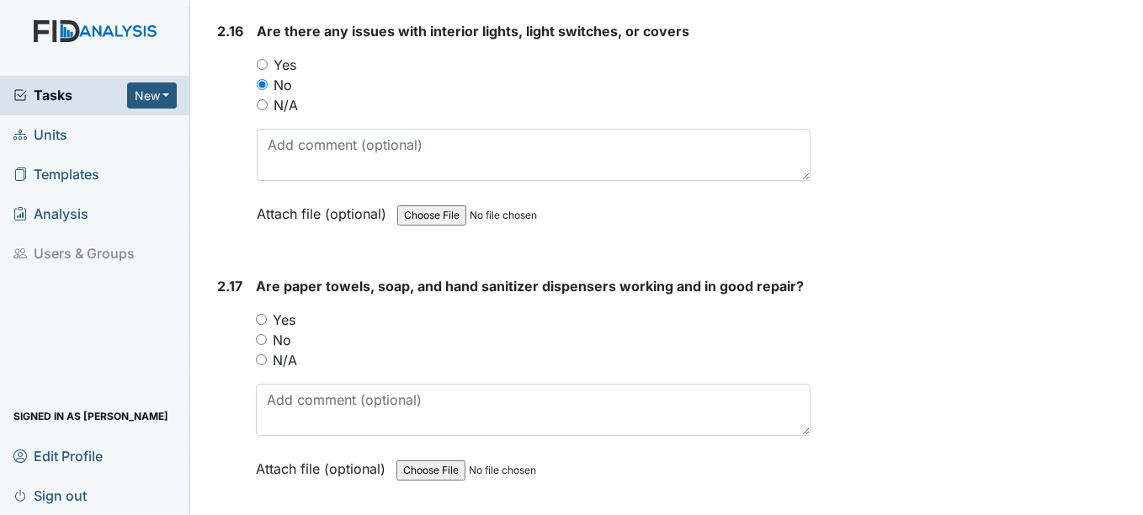
click at [262, 314] on input "Yes" at bounding box center [261, 319] width 11 height 11
radio input "true"
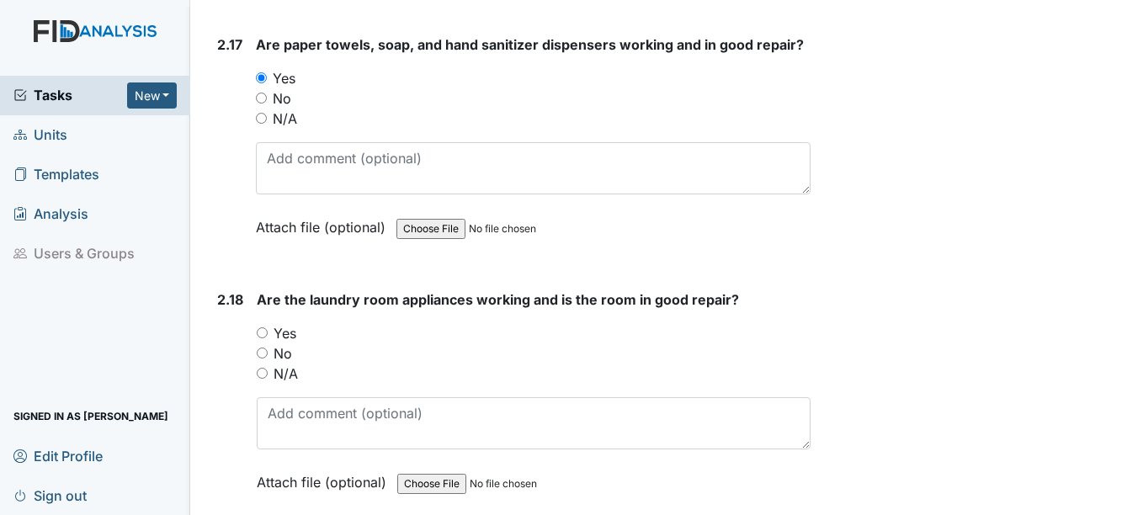
scroll to position [6988, 0]
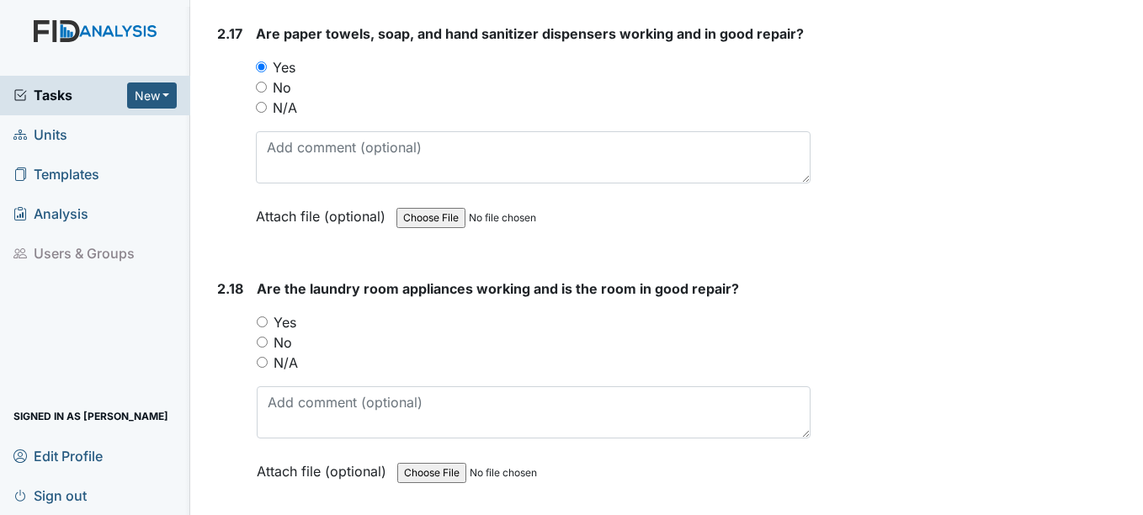
click at [265, 329] on div "Yes" at bounding box center [533, 322] width 553 height 20
click at [264, 322] on input "Yes" at bounding box center [262, 322] width 11 height 11
radio input "true"
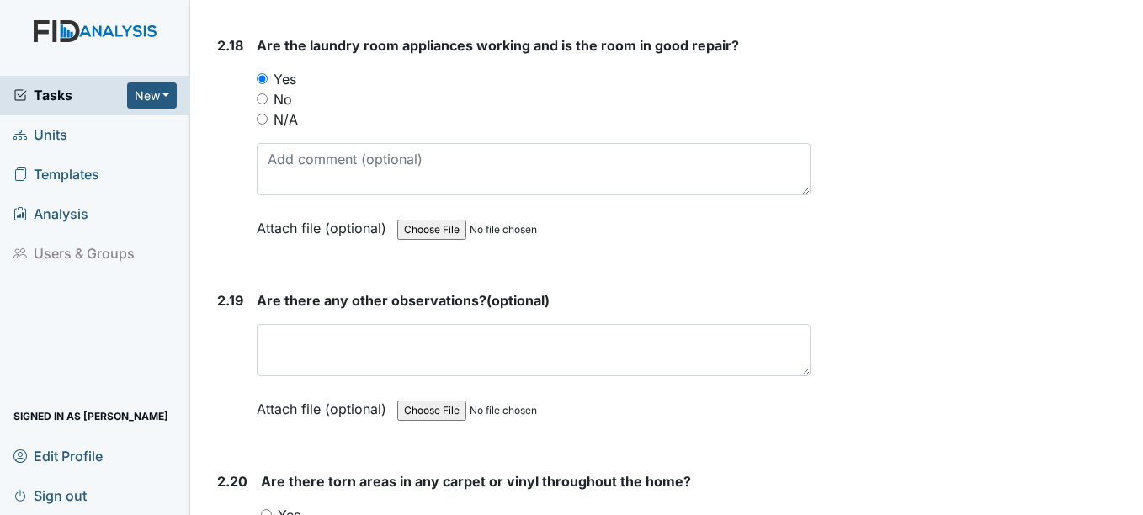
scroll to position [7240, 0]
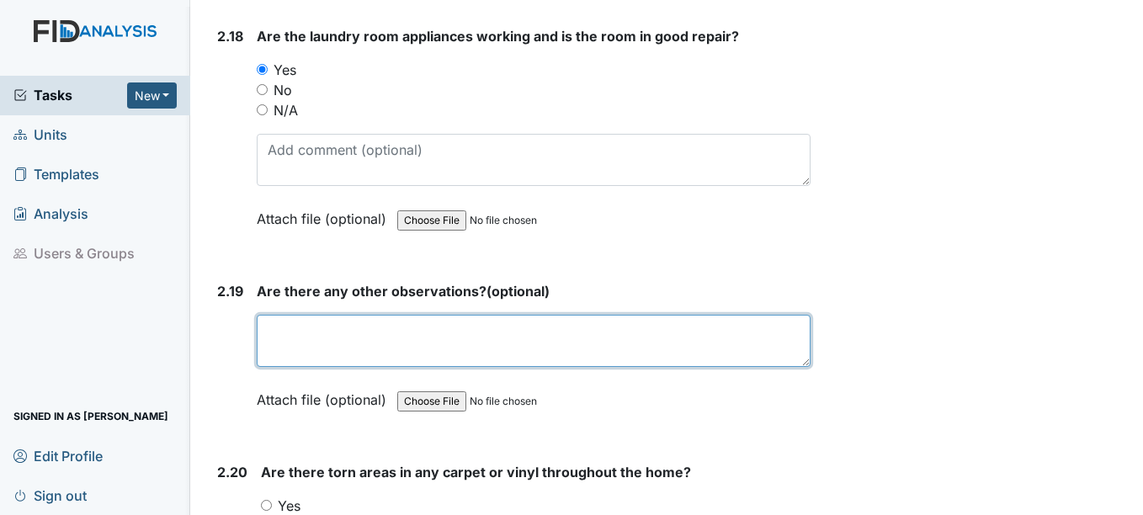
click at [264, 321] on textarea at bounding box center [533, 341] width 553 height 52
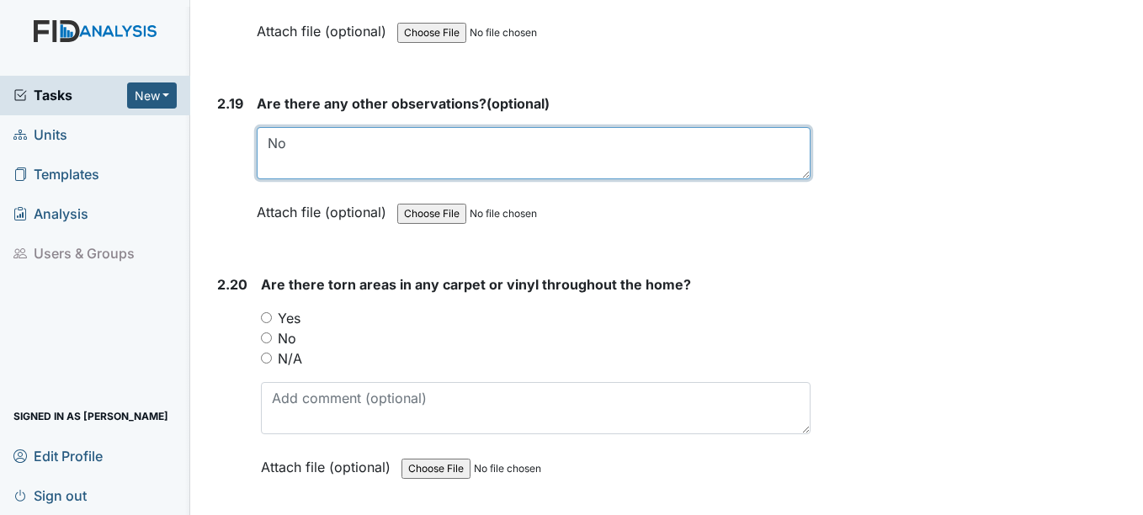
scroll to position [7493, 0]
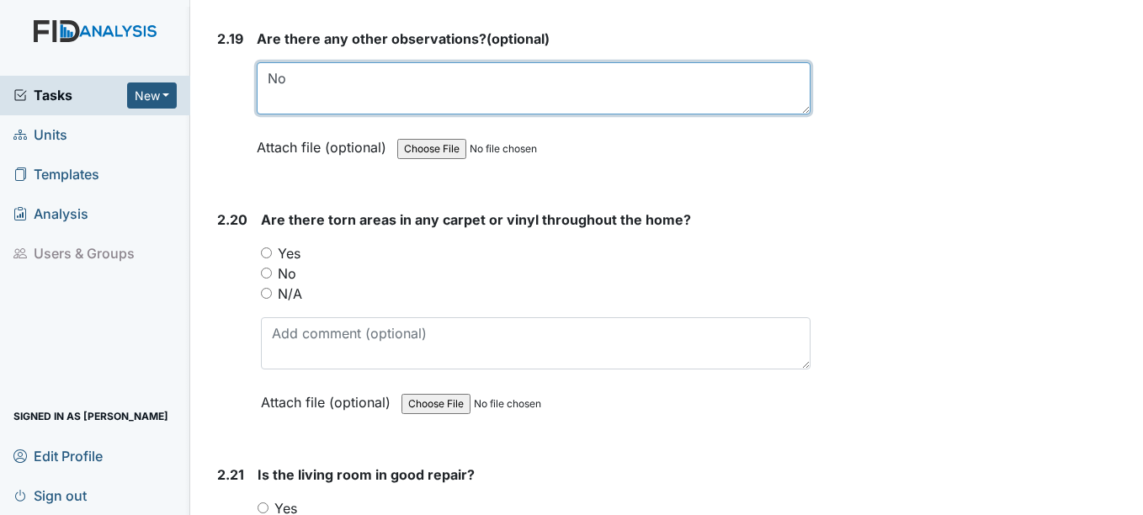
type textarea "No"
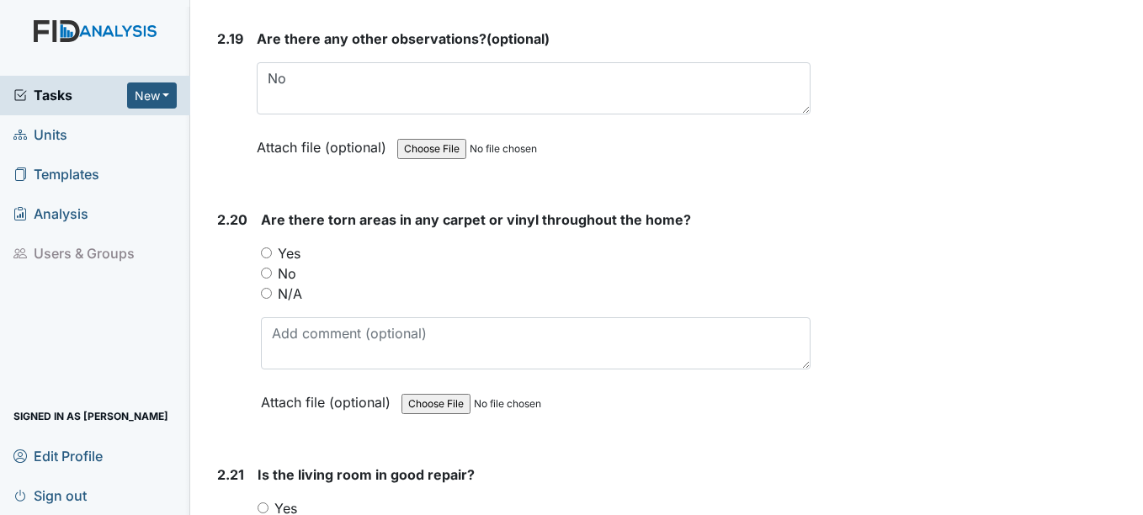
click at [268, 268] on input "No" at bounding box center [266, 273] width 11 height 11
radio input "true"
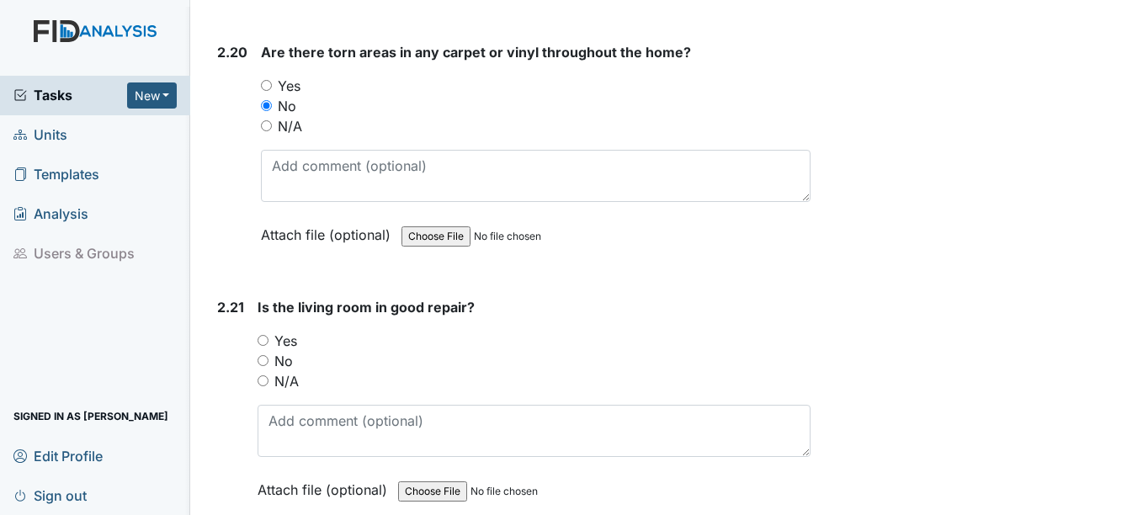
scroll to position [7661, 0]
click at [262, 342] on input "Yes" at bounding box center [263, 339] width 11 height 11
radio input "true"
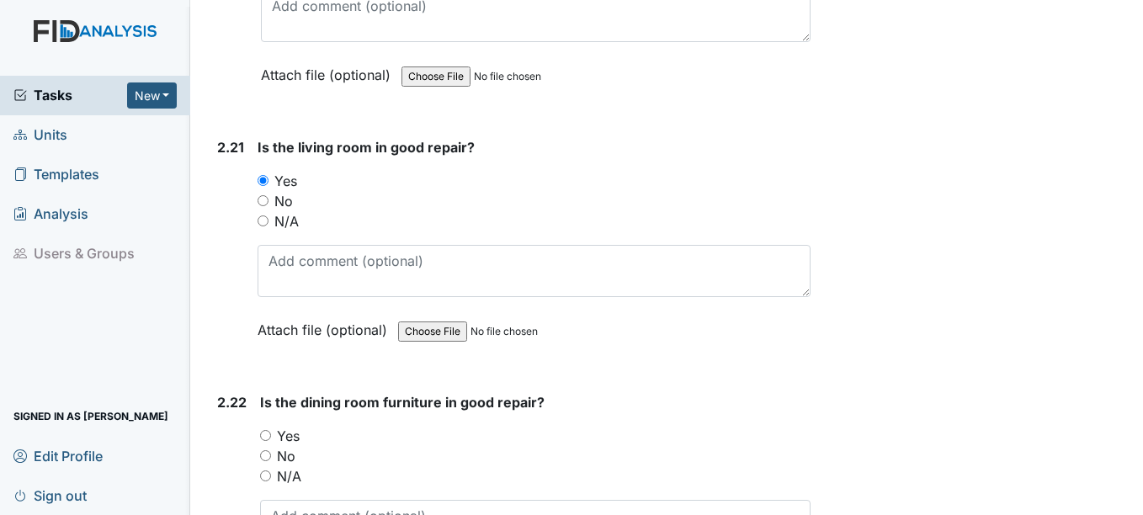
scroll to position [7914, 0]
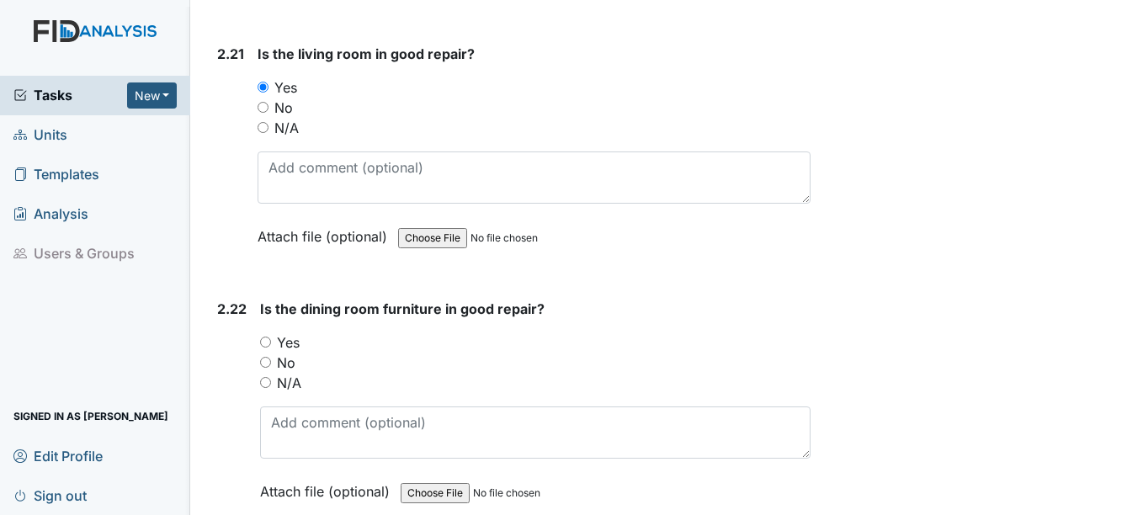
click at [258, 340] on div "2.22 Is the dining room furniture in good repair? You must select one of the be…" at bounding box center [509, 413] width 599 height 228
click at [269, 340] on input "Yes" at bounding box center [265, 342] width 11 height 11
radio input "true"
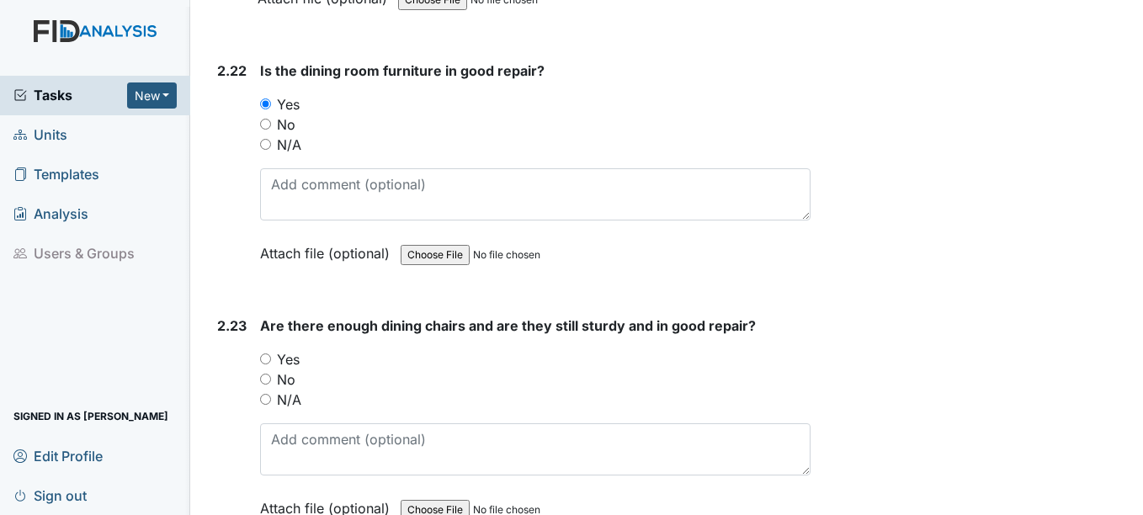
scroll to position [8250, 0]
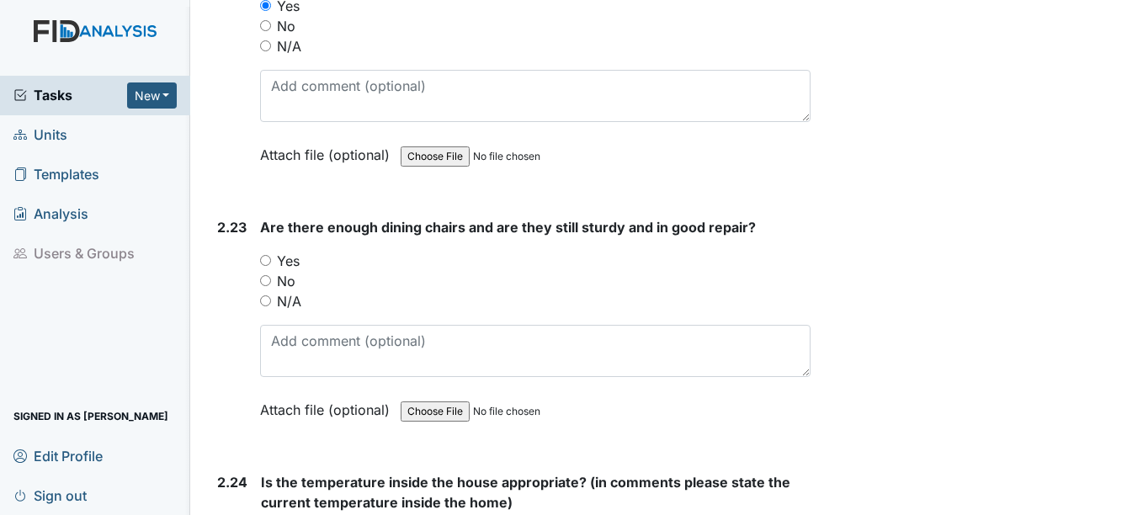
click at [264, 257] on input "Yes" at bounding box center [265, 260] width 11 height 11
radio input "true"
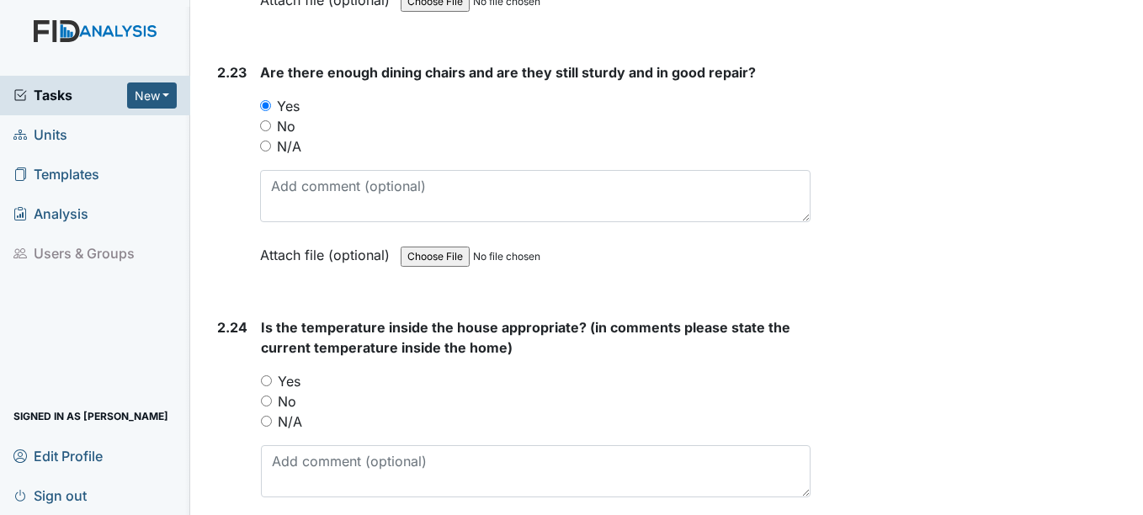
scroll to position [8419, 0]
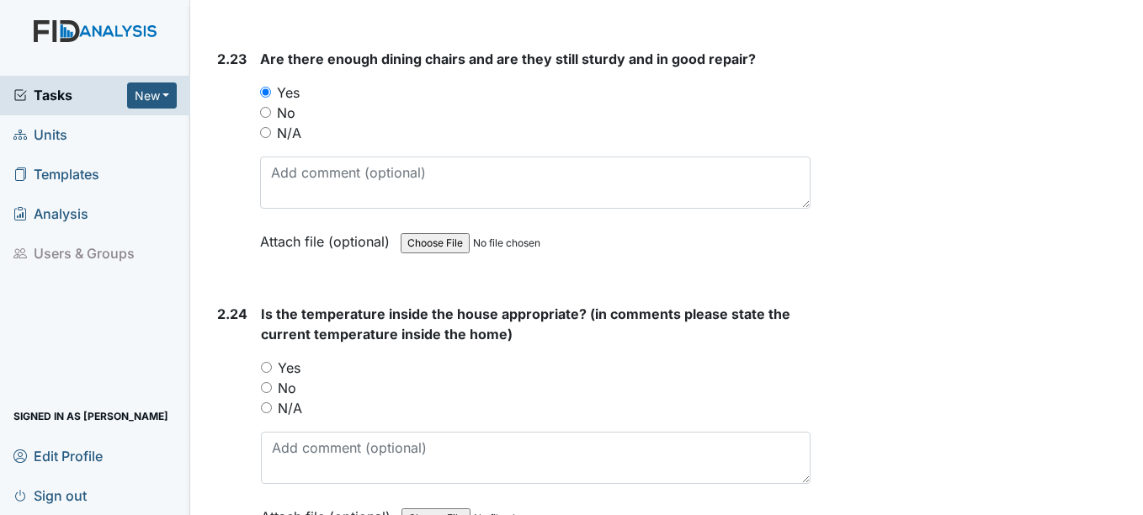
click at [269, 370] on input "Yes" at bounding box center [266, 367] width 11 height 11
radio input "true"
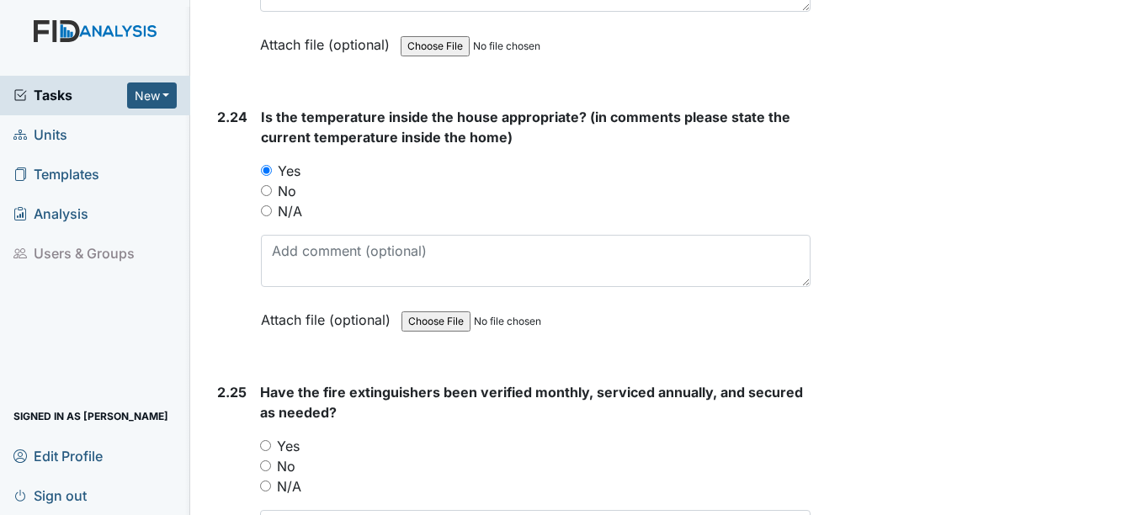
scroll to position [8671, 0]
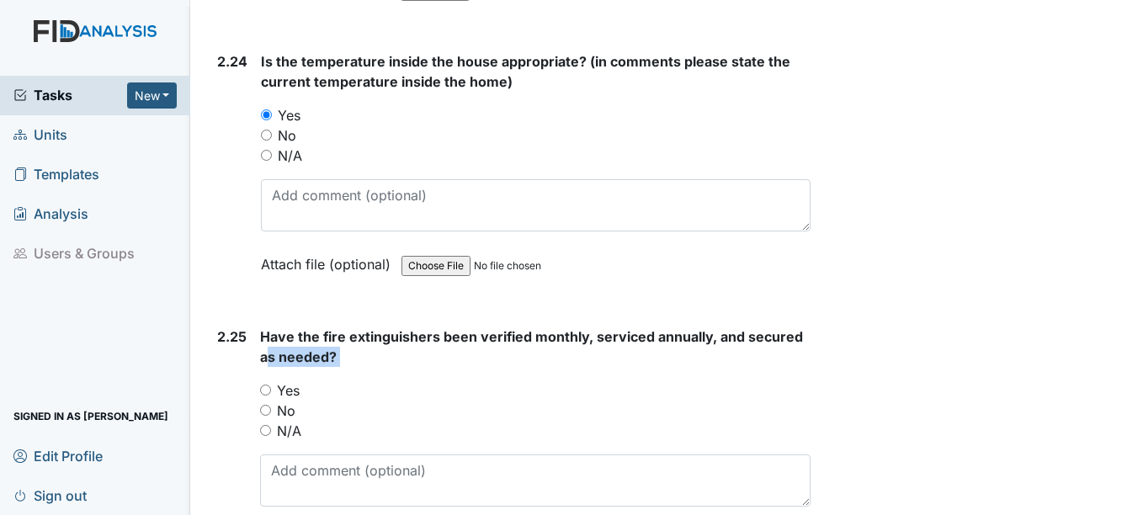
click at [271, 366] on div "Have the fire extinguishers been verified monthly, serviced annually, and secur…" at bounding box center [535, 444] width 550 height 235
drag, startPoint x: 271, startPoint y: 366, endPoint x: 271, endPoint y: 391, distance: 25.3
click at [271, 391] on input "Yes" at bounding box center [265, 390] width 11 height 11
radio input "true"
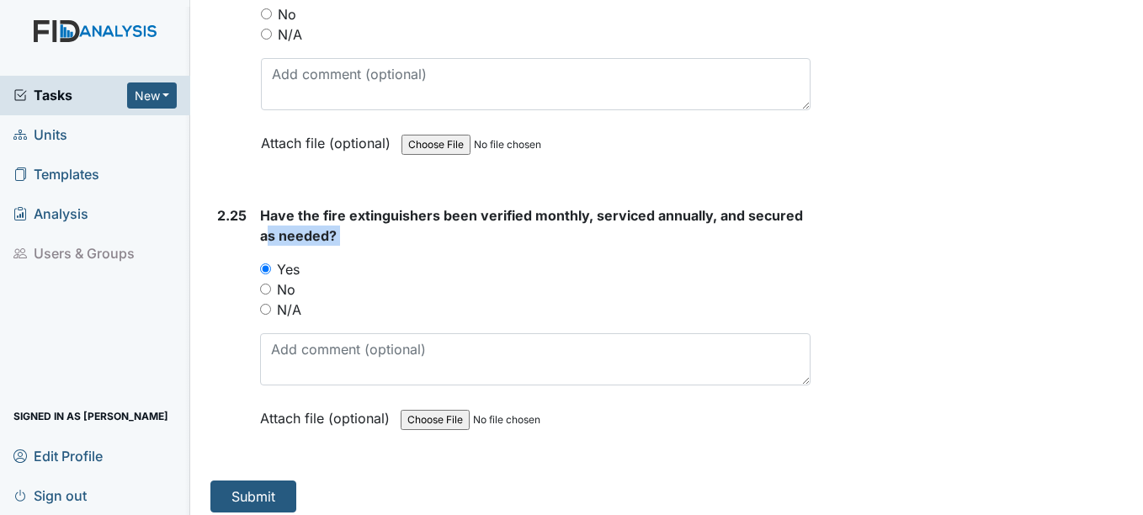
scroll to position [8803, 0]
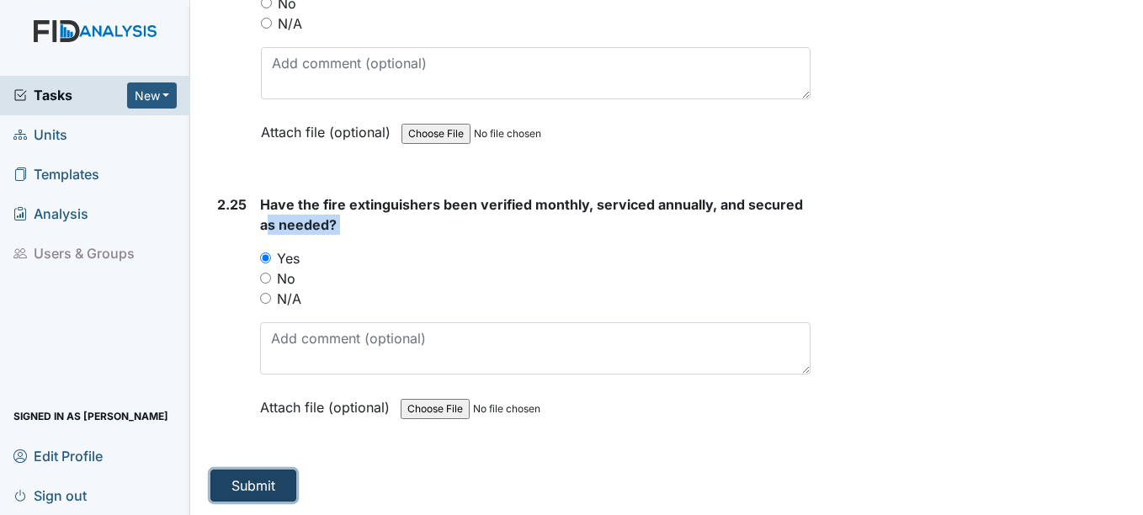
click at [251, 476] on button "Submit" at bounding box center [253, 486] width 86 height 32
